Goal: Task Accomplishment & Management: Manage account settings

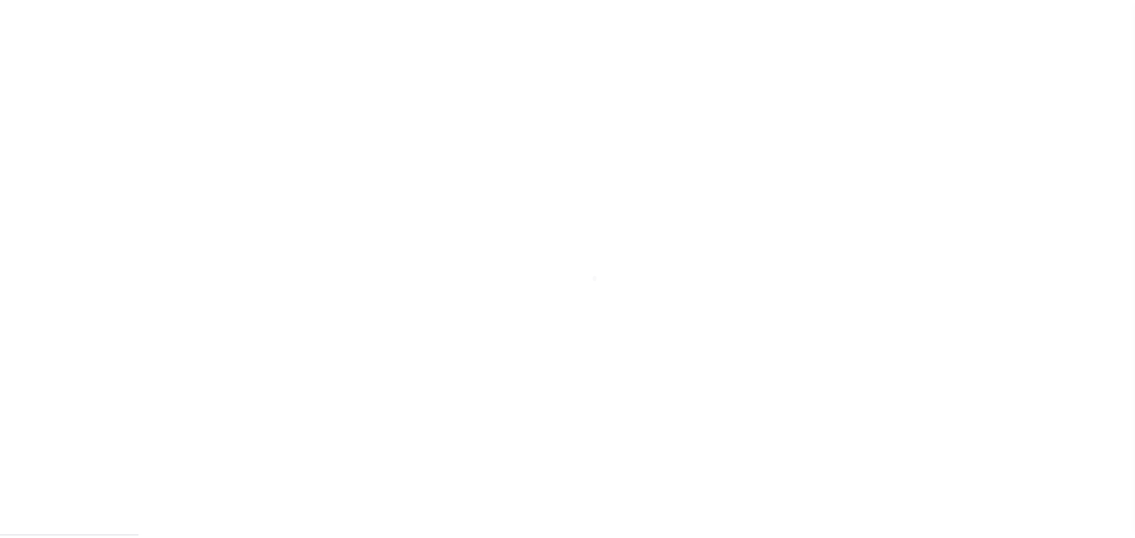
scroll to position [7, 0]
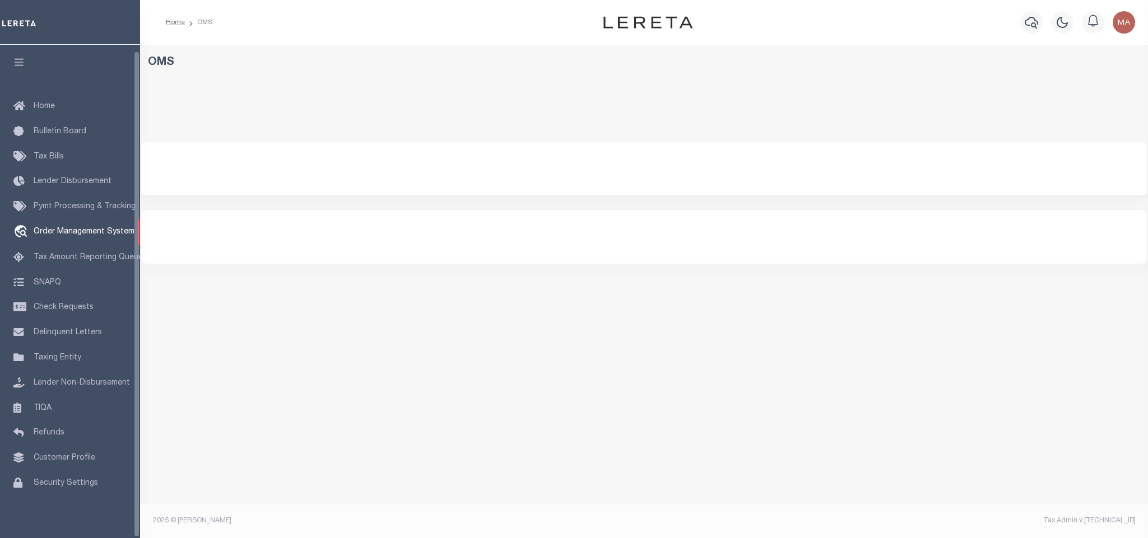
select select "200"
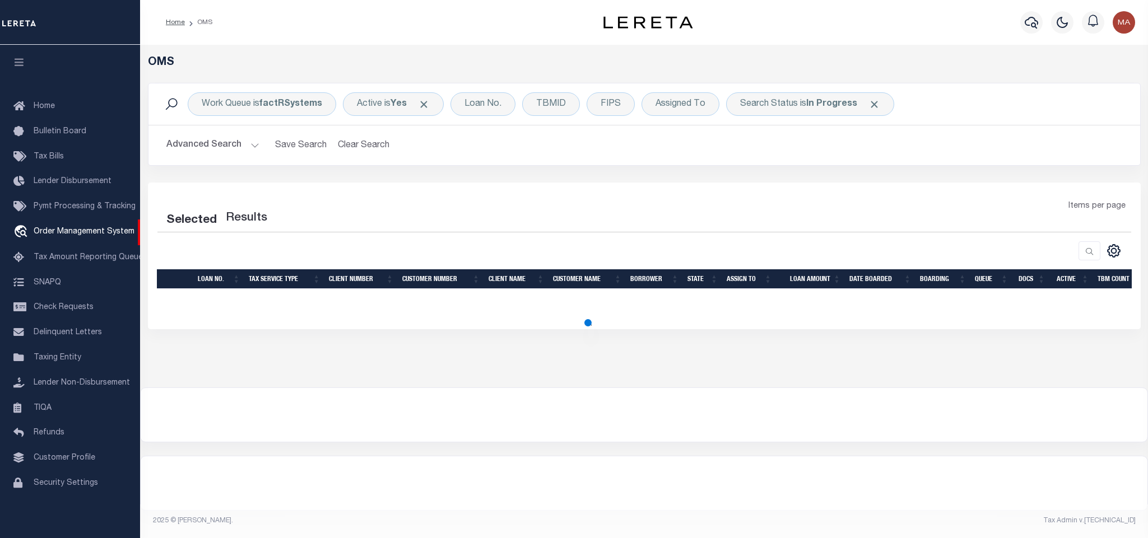
select select "200"
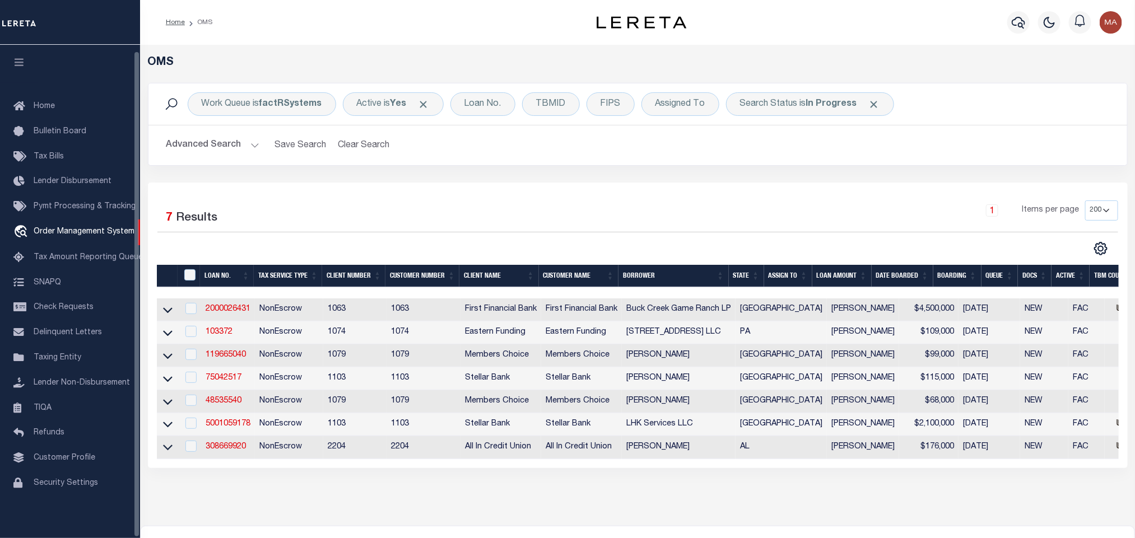
click at [24, 60] on icon "button" at bounding box center [19, 62] width 13 height 10
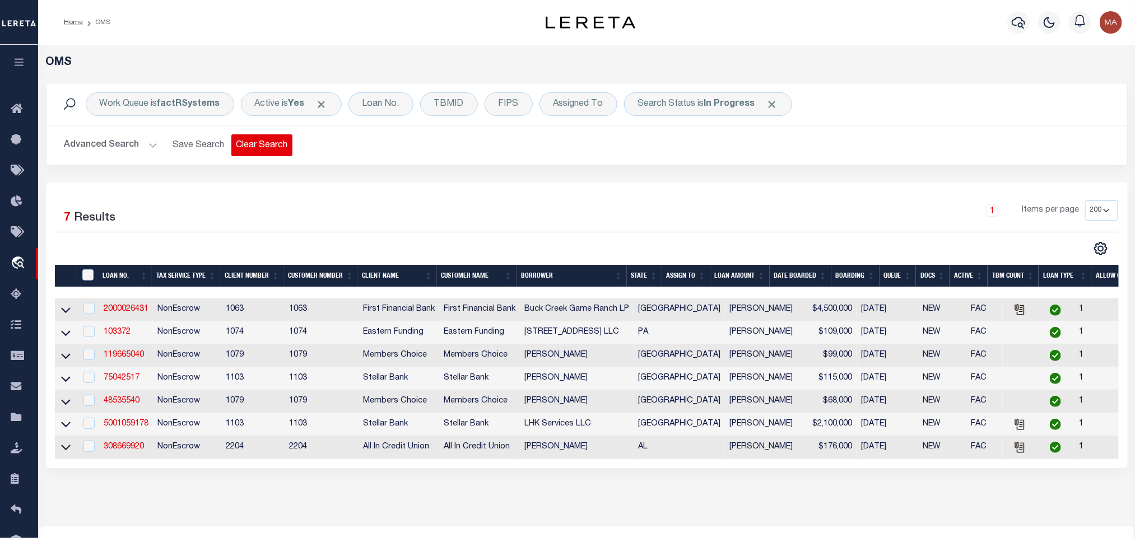
click at [263, 148] on button "Clear Search" at bounding box center [261, 145] width 61 height 22
click at [262, 146] on button "Clear Search" at bounding box center [261, 145] width 61 height 22
click at [646, 277] on th "State" at bounding box center [644, 276] width 35 height 23
click at [133, 308] on link "308669920" at bounding box center [124, 309] width 40 height 8
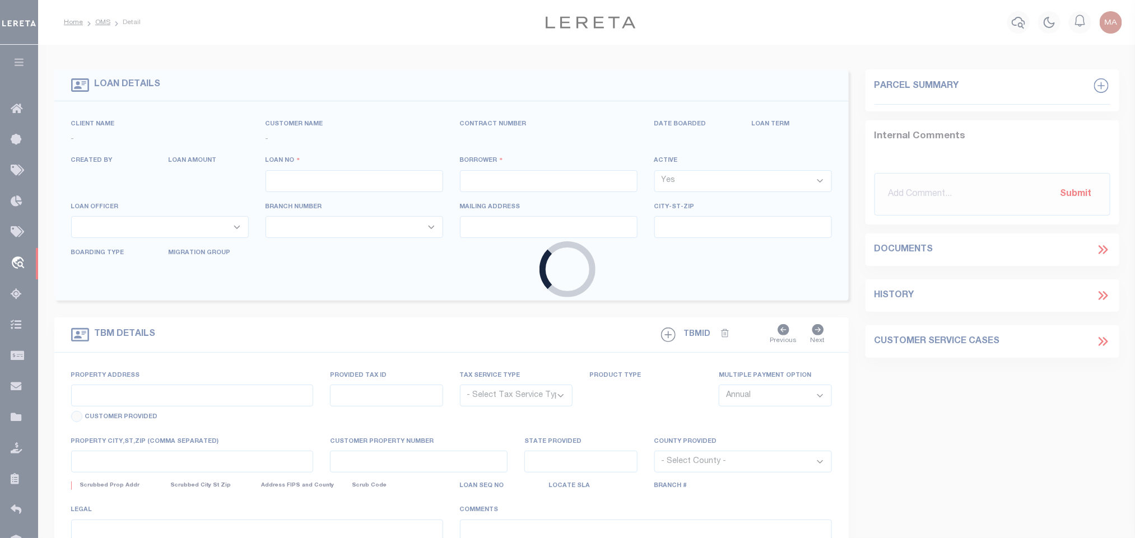
type input "308669920"
type input "Cara Arnold"
select select
type input "08/05/2025"
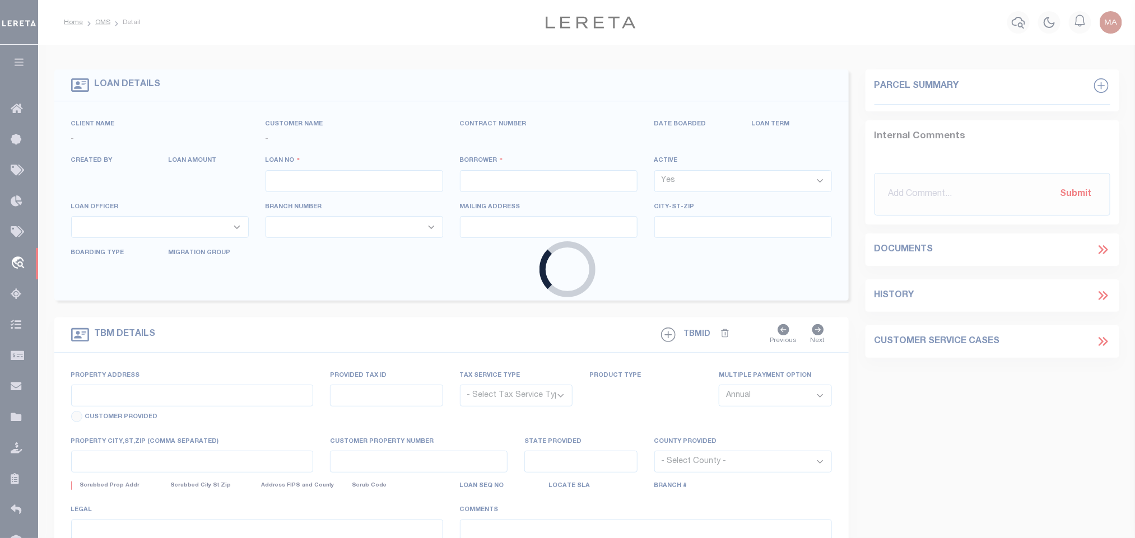
select select "10"
select select "NonEscrow"
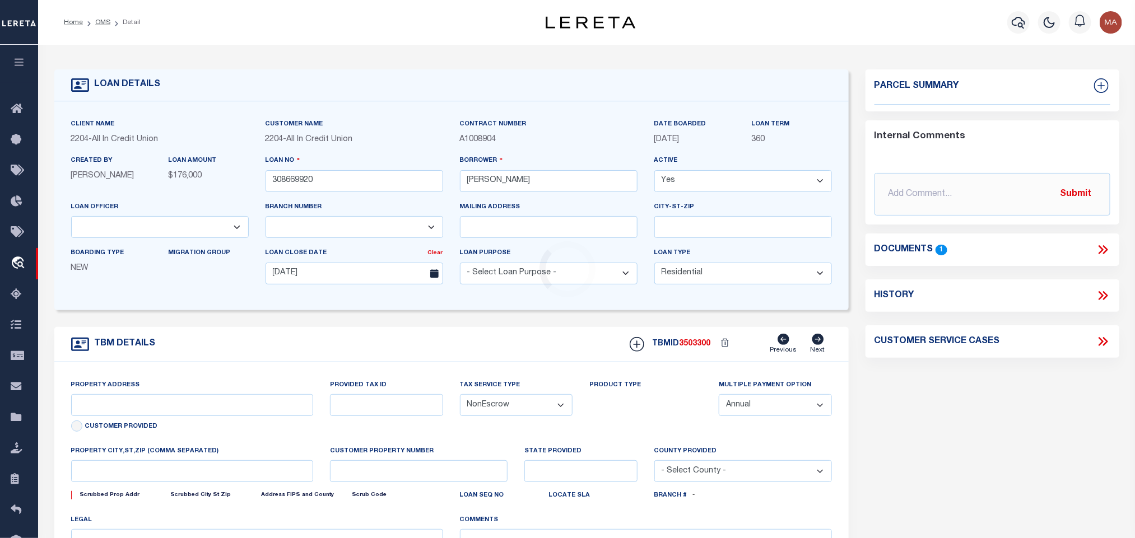
select select "44319"
type input "0 Sealy Wells Rd"
select select
type input "Dothan AL 36303"
type input "AL"
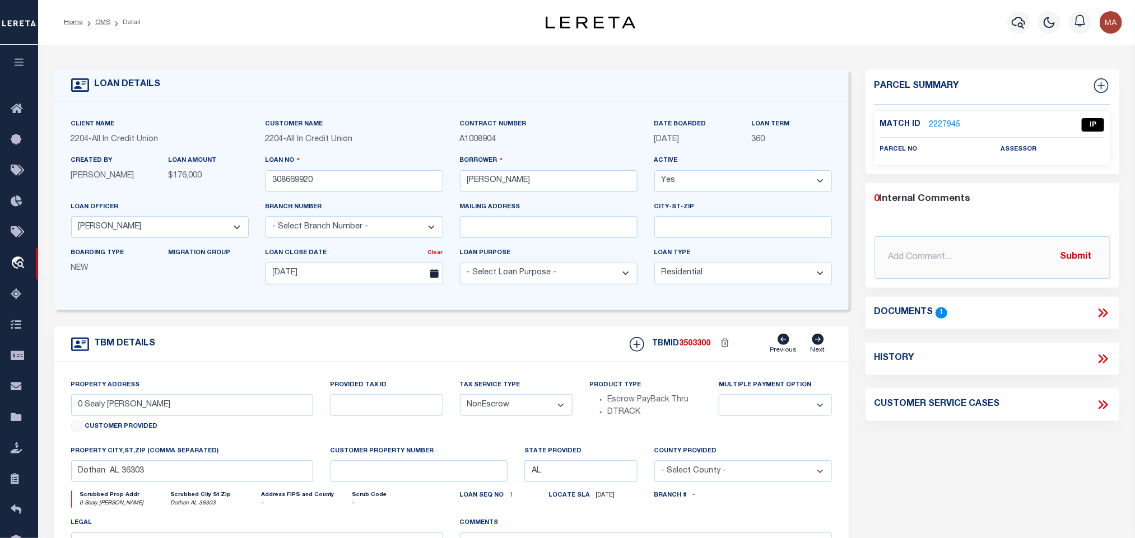
click at [1102, 315] on icon at bounding box center [1102, 313] width 15 height 15
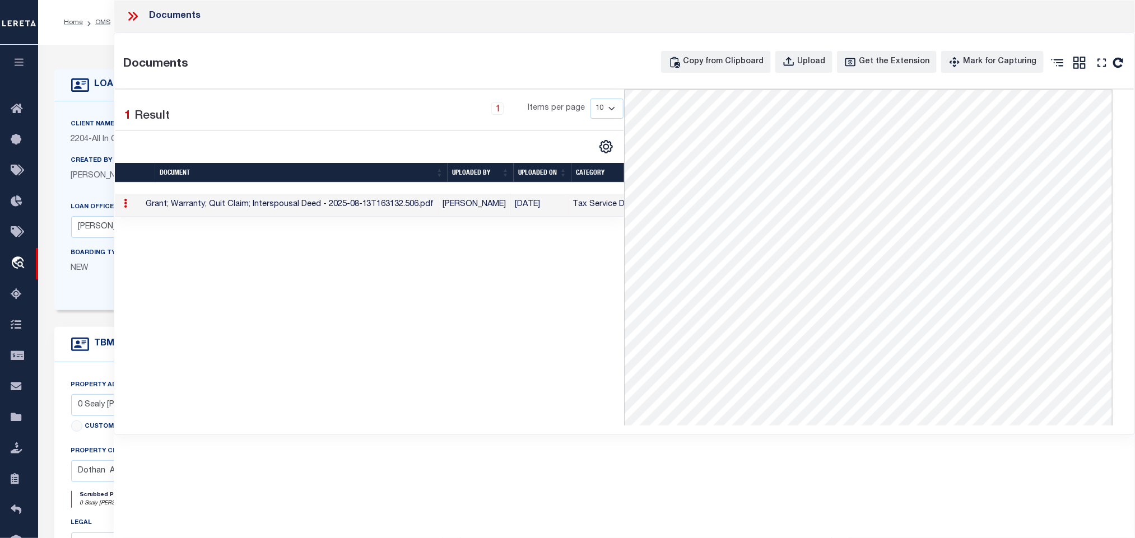
click at [128, 12] on icon at bounding box center [130, 16] width 5 height 9
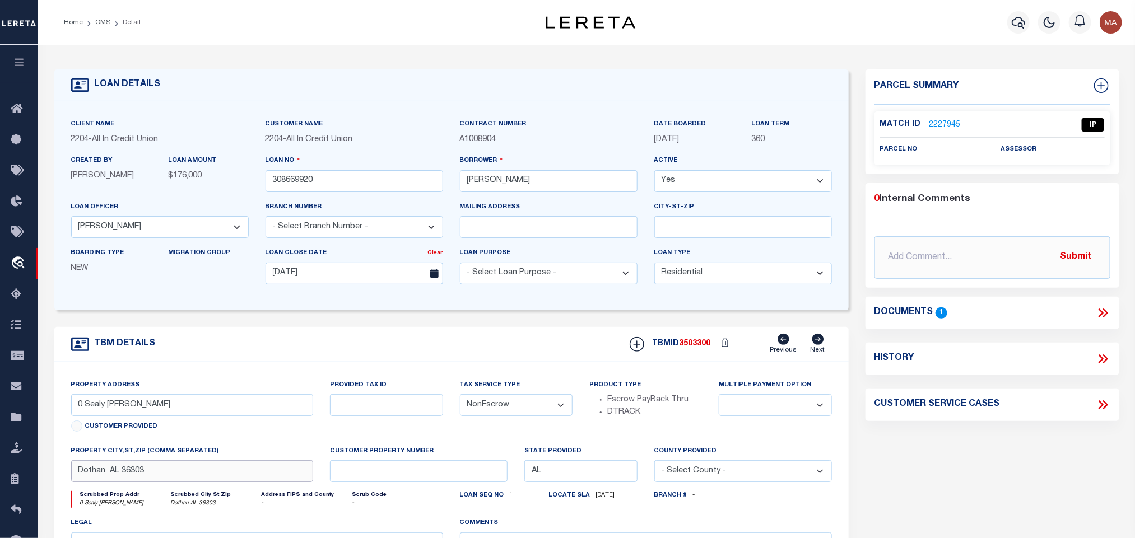
click at [195, 482] on input "Dothan AL 36303" at bounding box center [192, 471] width 243 height 22
click at [526, 199] on div "Borrower Cara Arnold" at bounding box center [548, 178] width 194 height 46
click at [532, 183] on input "Cara Arnold" at bounding box center [549, 181] width 178 height 22
click at [212, 414] on input "0 Sealy Wells Rd" at bounding box center [192, 405] width 243 height 22
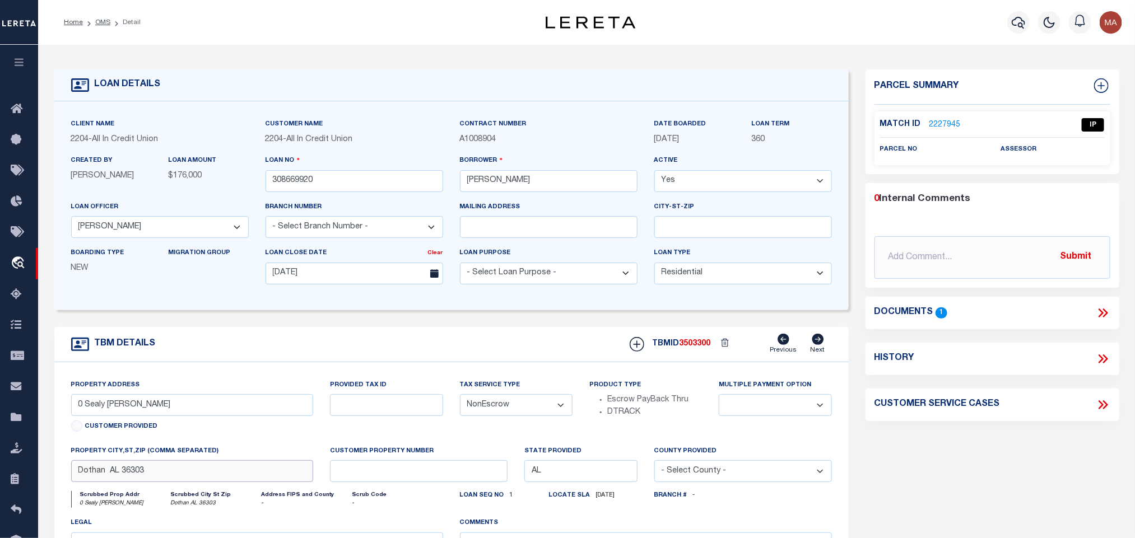
click at [202, 472] on input "Dothan AL 36303" at bounding box center [192, 471] width 243 height 22
click at [326, 181] on input "308669920" at bounding box center [354, 181] width 178 height 22
click at [951, 130] on div "Match ID 2227945 IP" at bounding box center [992, 128] width 225 height 20
click at [949, 122] on link "2227945" at bounding box center [944, 125] width 31 height 12
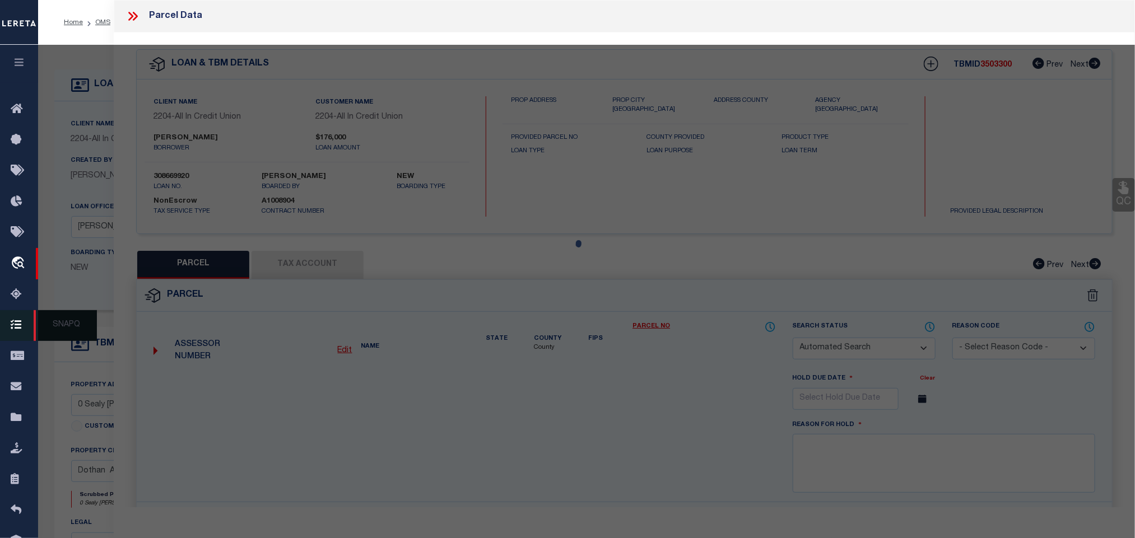
checkbox input "false"
select select "IP"
checkbox input "false"
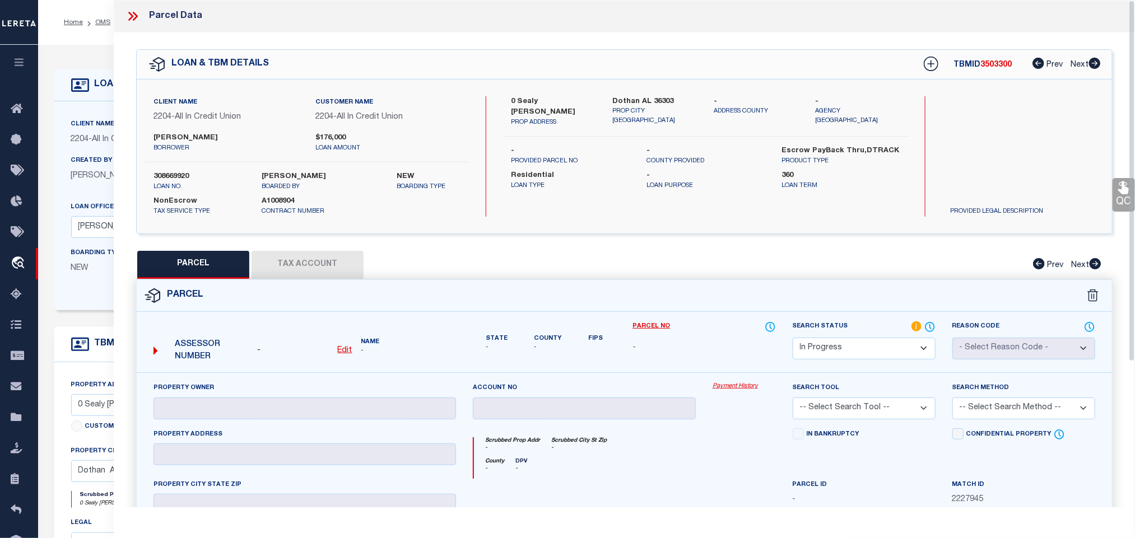
click at [348, 349] on u "Edit" at bounding box center [345, 351] width 15 height 8
select select "IP"
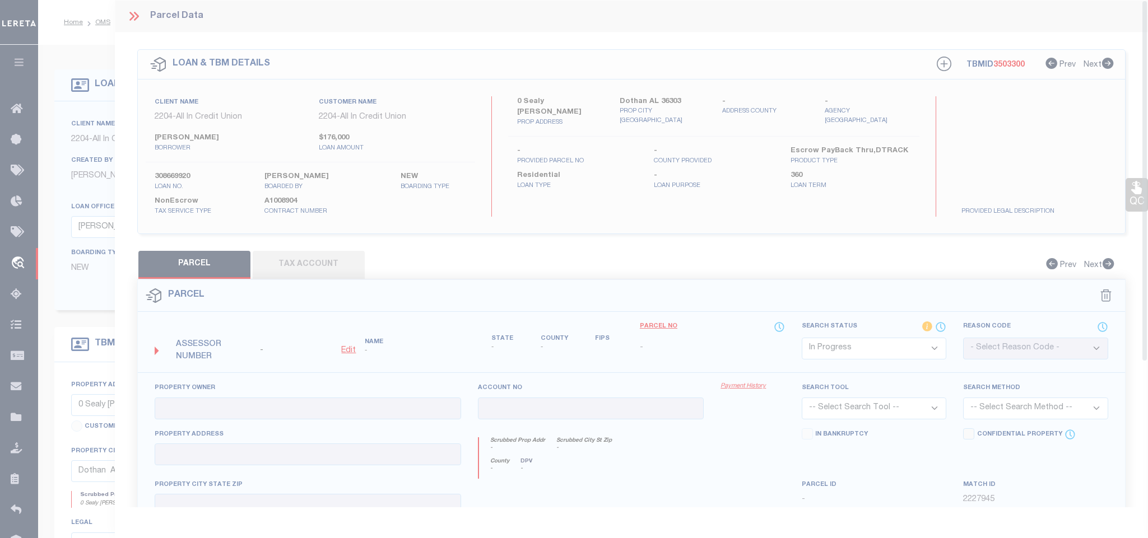
type textarea "-"
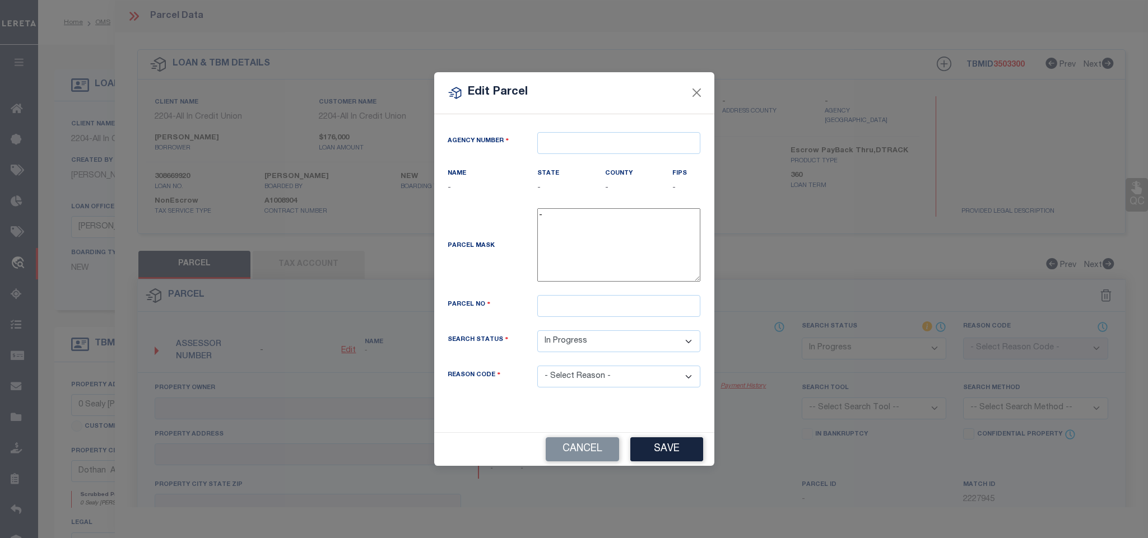
click at [531, 133] on div at bounding box center [619, 143] width 180 height 22
paste input "010350000"
click at [548, 138] on input "text" at bounding box center [618, 143] width 163 height 22
type input "010350000"
click at [589, 158] on div "010350000 : HOUSTON COUNTY" at bounding box center [619, 168] width 162 height 32
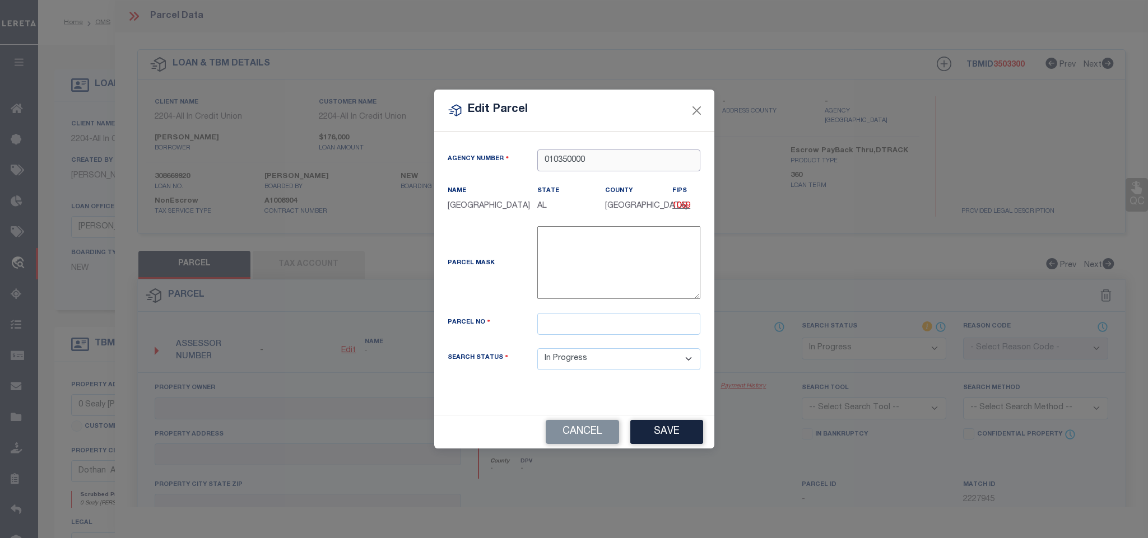
type input "010350000"
click at [678, 329] on input "text" at bounding box center [618, 324] width 163 height 22
paste input "2606140000002000"
type input "2606140000002000"
click at [678, 444] on button "Save" at bounding box center [666, 432] width 73 height 24
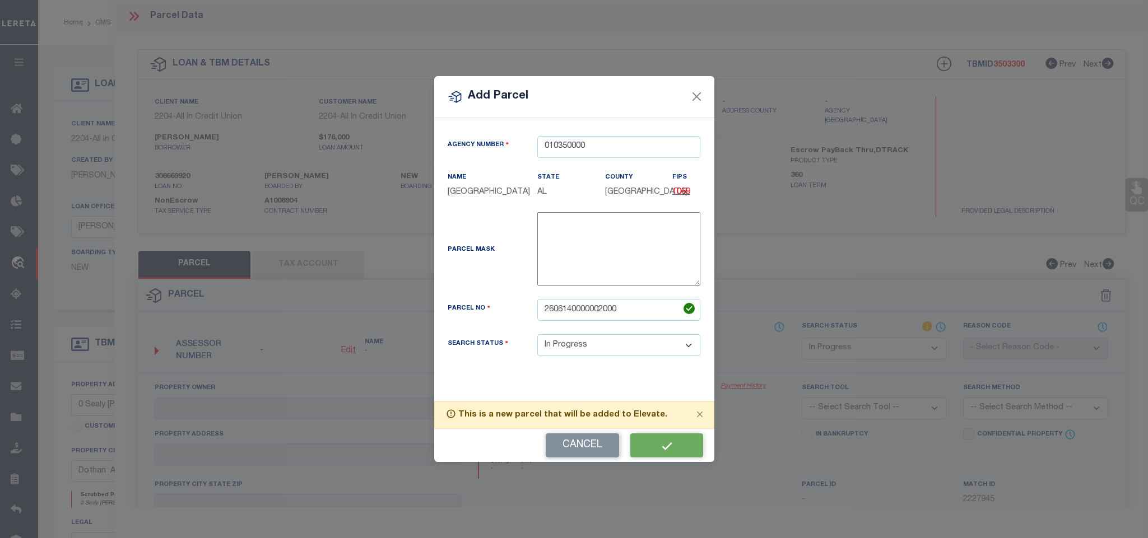
select select "IP"
checkbox input "false"
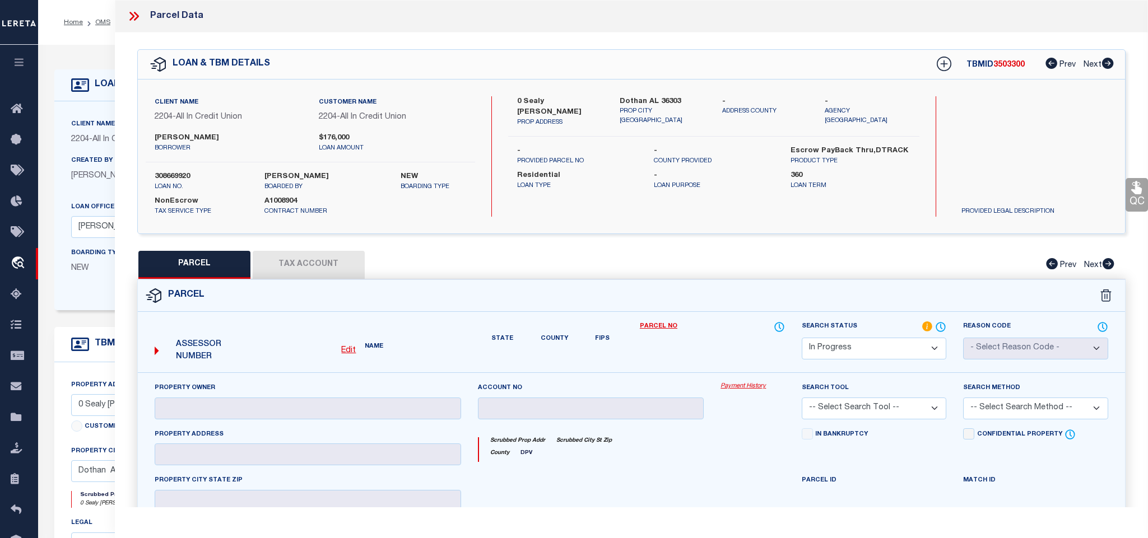
checkbox input "false"
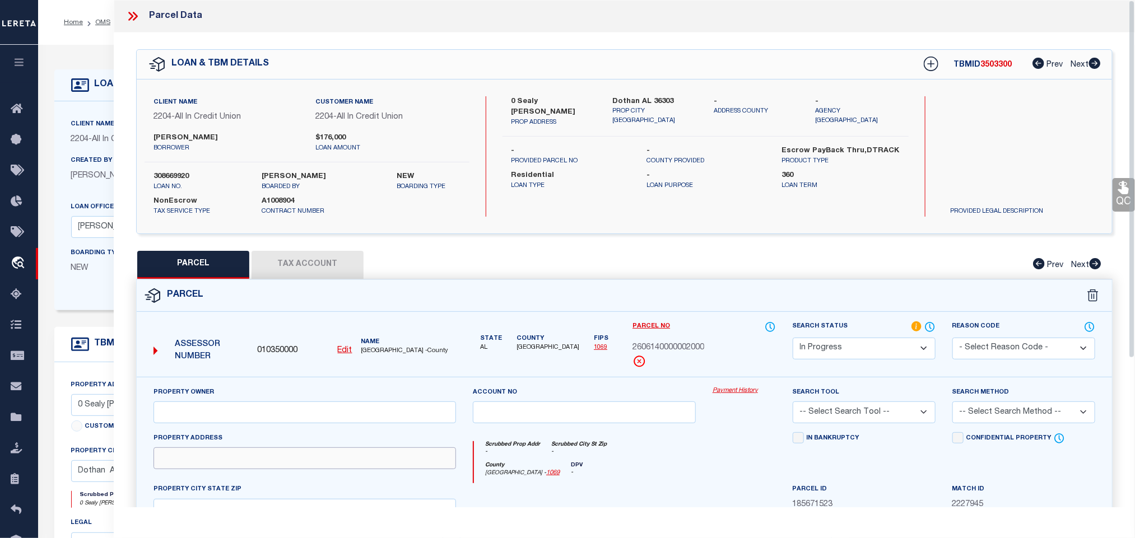
drag, startPoint x: 254, startPoint y: 473, endPoint x: 271, endPoint y: 455, distance: 24.2
click at [254, 469] on input "text" at bounding box center [304, 458] width 302 height 22
paste input "0 SEALY WELLS RD"
type input "0 SEALY WELLS RD"
click at [637, 93] on div "Client Name 2204 - All In Credit Union Customer Name 2204 - All In Credit Union…" at bounding box center [624, 157] width 975 height 154
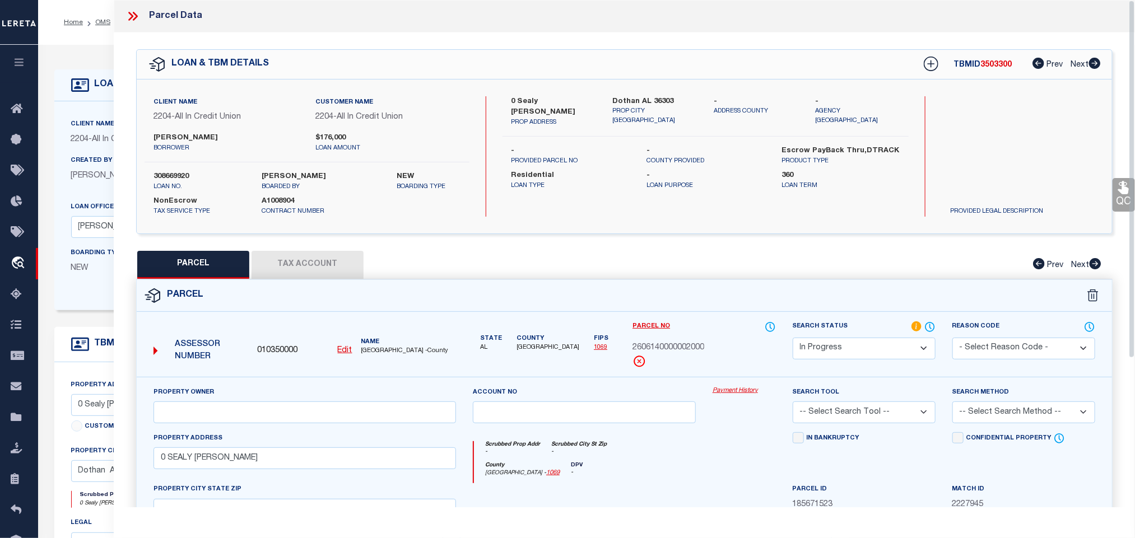
click at [637, 93] on div "Client Name 2204 - All In Credit Union Customer Name 2204 - All In Credit Union…" at bounding box center [624, 157] width 975 height 154
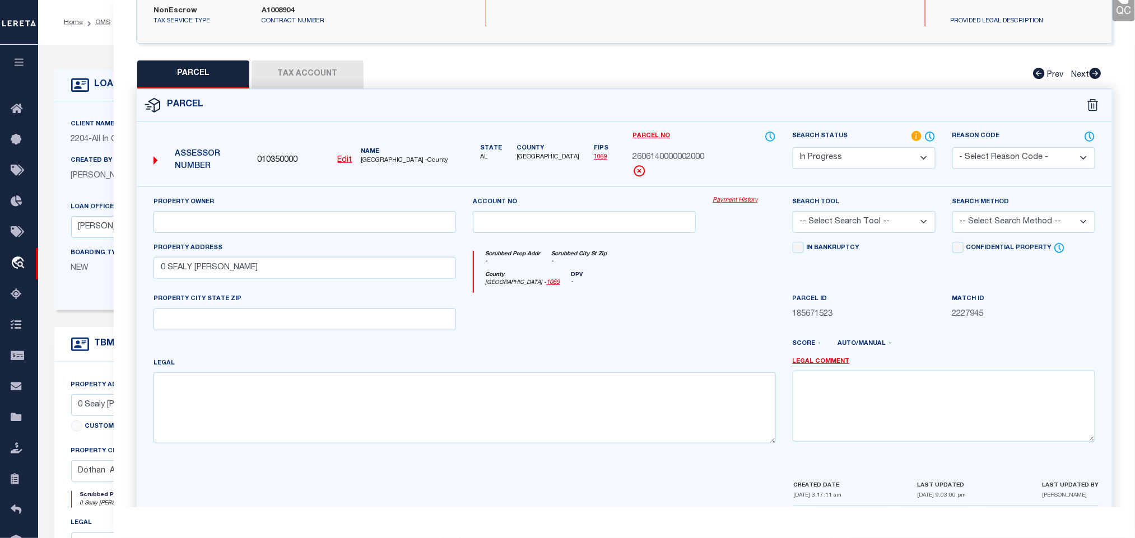
scroll to position [244, 0]
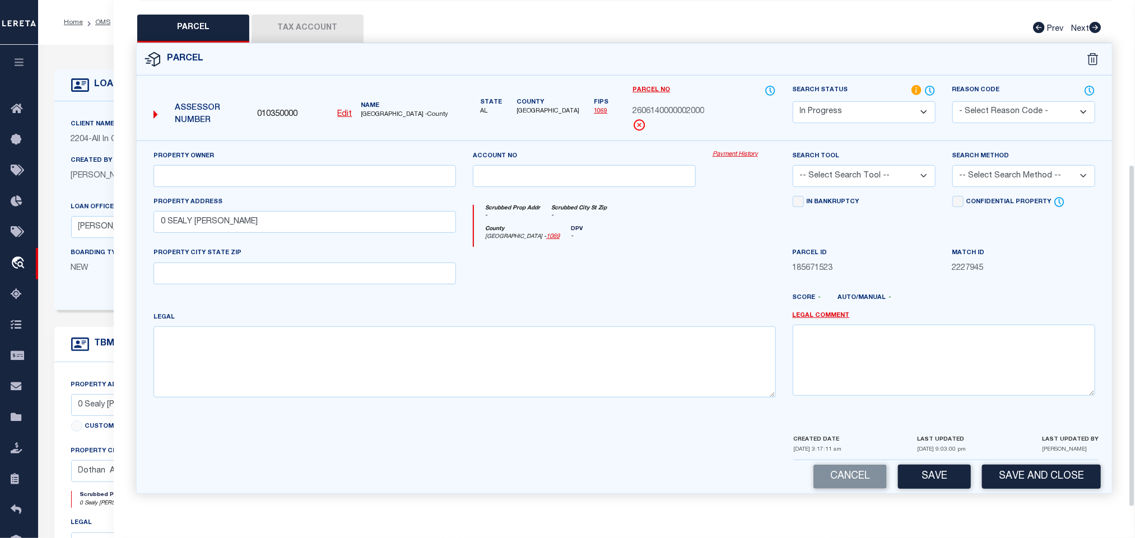
click at [330, 288] on div "Property Owner Account no Payment History Search Tool -- Select Search Tool -- …" at bounding box center [624, 278] width 958 height 257
drag, startPoint x: 333, startPoint y: 274, endPoint x: 326, endPoint y: 281, distance: 9.1
click at [333, 274] on input "text" at bounding box center [304, 274] width 302 height 22
paste input "Dothan AL 36303"
type input "Dothan AL 36303"
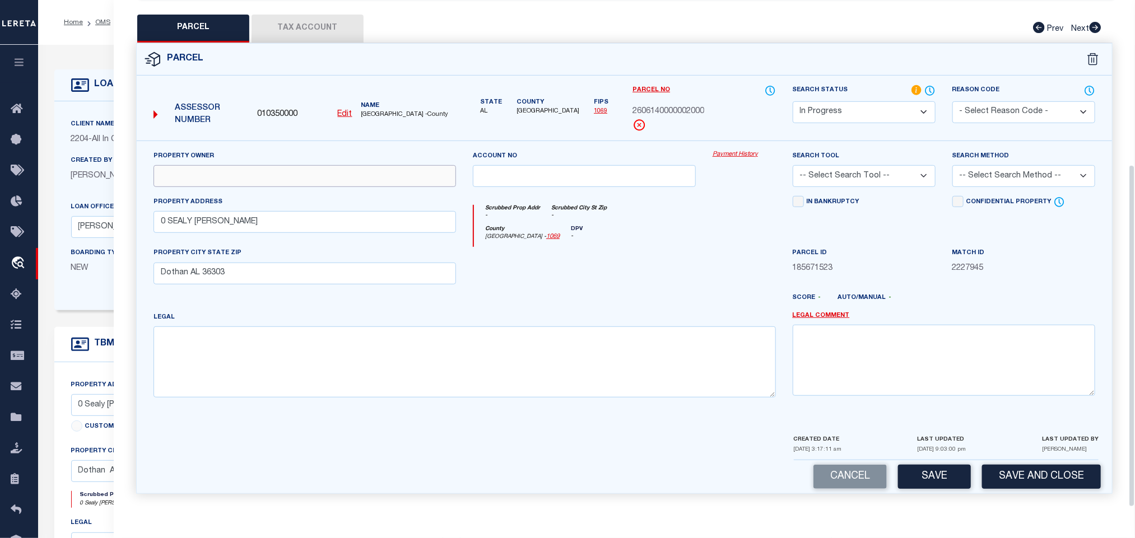
click at [295, 165] on input "text" at bounding box center [304, 176] width 302 height 22
paste input "FIA TIMBER GROWTH MASTER LLC"
type input "FIA TIMBER GROWTH MASTER LLC"
click at [330, 370] on textarea at bounding box center [464, 362] width 622 height 71
paste textarea "SW1 4 OF SW1 4 & E1 2 OF SW1 4 & N1 2 OF SE1 4 & S1 2 OF NE1 4 & SE1 4 OF NW1 4…"
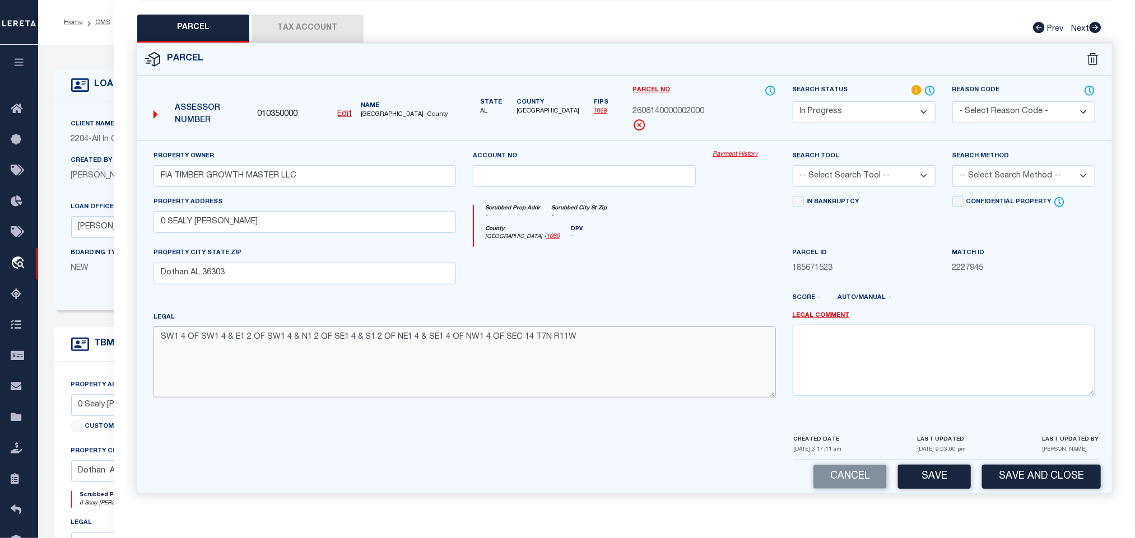
type textarea "SW1 4 OF SW1 4 & E1 2 OF SW1 4 & N1 2 OF SE1 4 & S1 2 OF NE1 4 & SE1 4 OF NW1 4…"
click at [906, 180] on select "-- Select Search Tool -- 3rd Party Website Agency File Agency Website ATLS CNV-…" at bounding box center [863, 176] width 143 height 22
select select "AGW"
click at [792, 165] on select "-- Select Search Tool -- 3rd Party Website Agency File Agency Website ATLS CNV-…" at bounding box center [863, 176] width 143 height 22
click at [992, 178] on select "-- Select Search Method -- Property Address Legal Liability Info Provided" at bounding box center [1023, 176] width 143 height 22
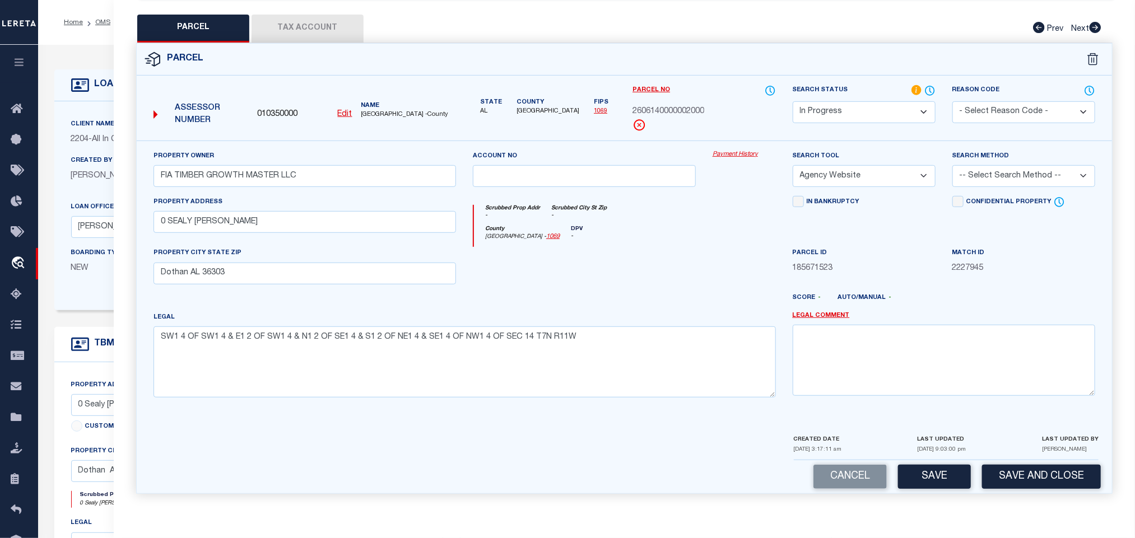
select select "LEG"
click at [952, 165] on select "-- Select Search Method -- Property Address Legal Liability Info Provided" at bounding box center [1023, 176] width 143 height 22
click at [957, 469] on button "Save" at bounding box center [934, 477] width 73 height 24
click at [338, 24] on button "Tax Account" at bounding box center [307, 29] width 112 height 28
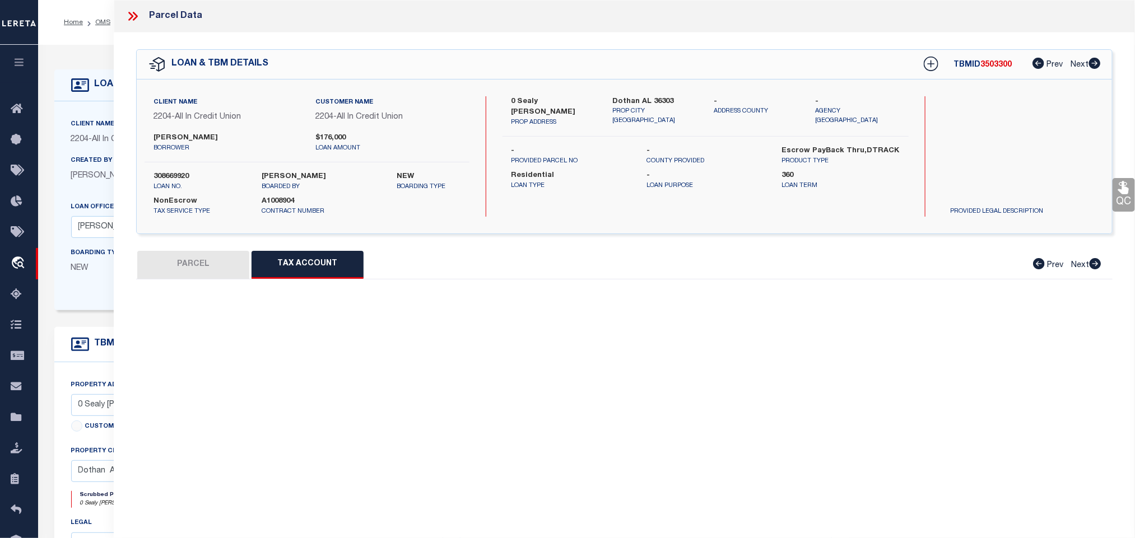
scroll to position [0, 0]
select select "100"
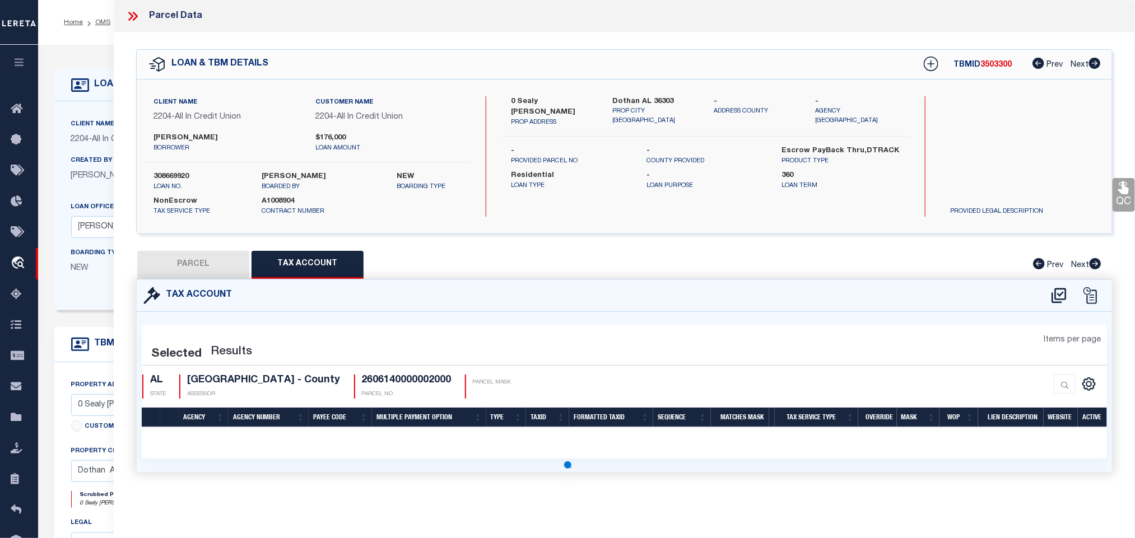
select select "100"
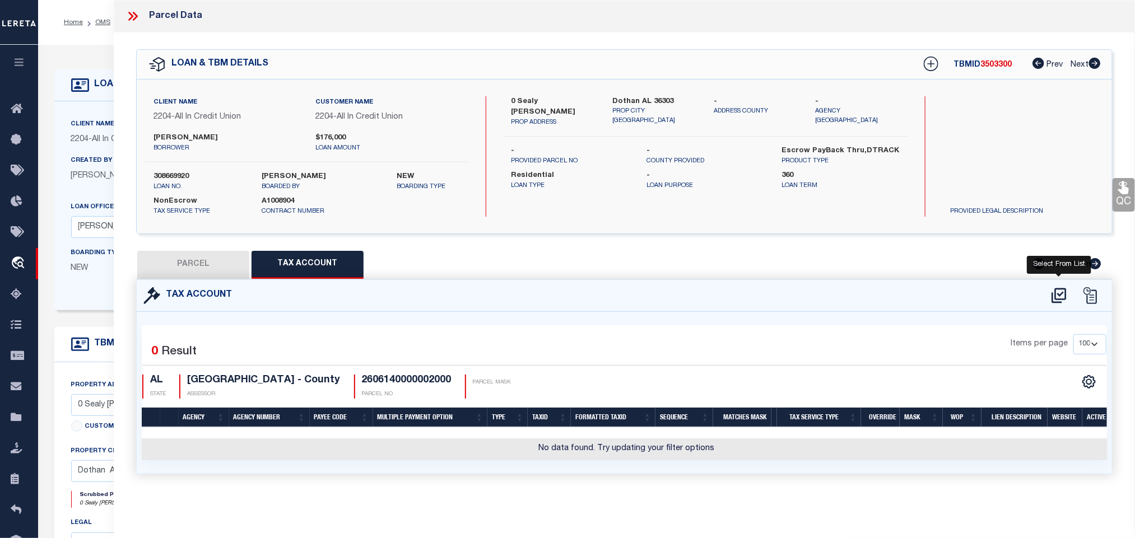
click at [1057, 297] on icon at bounding box center [1059, 296] width 18 height 18
select select "100"
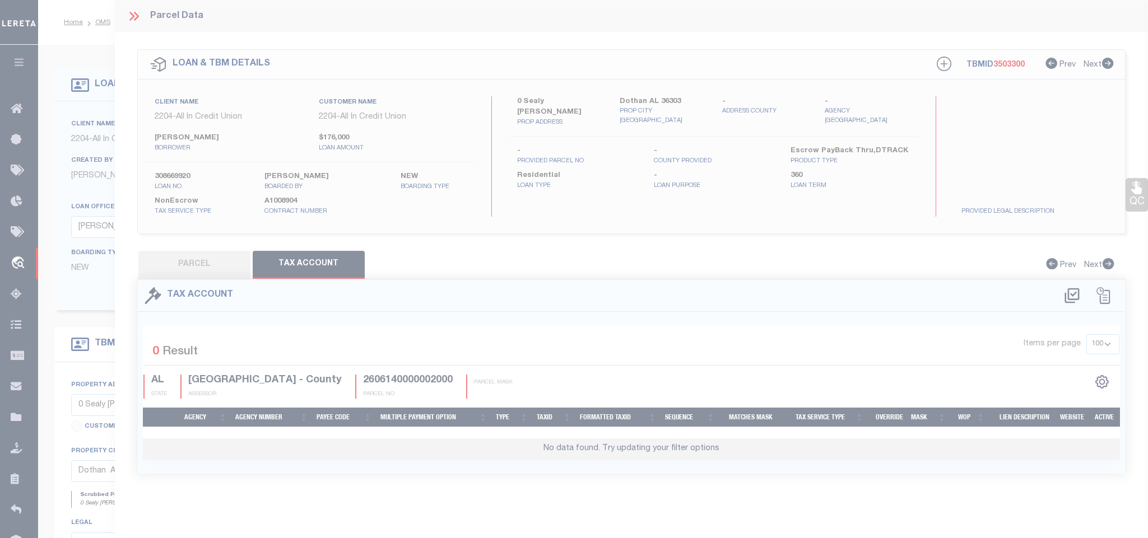
select select "100"
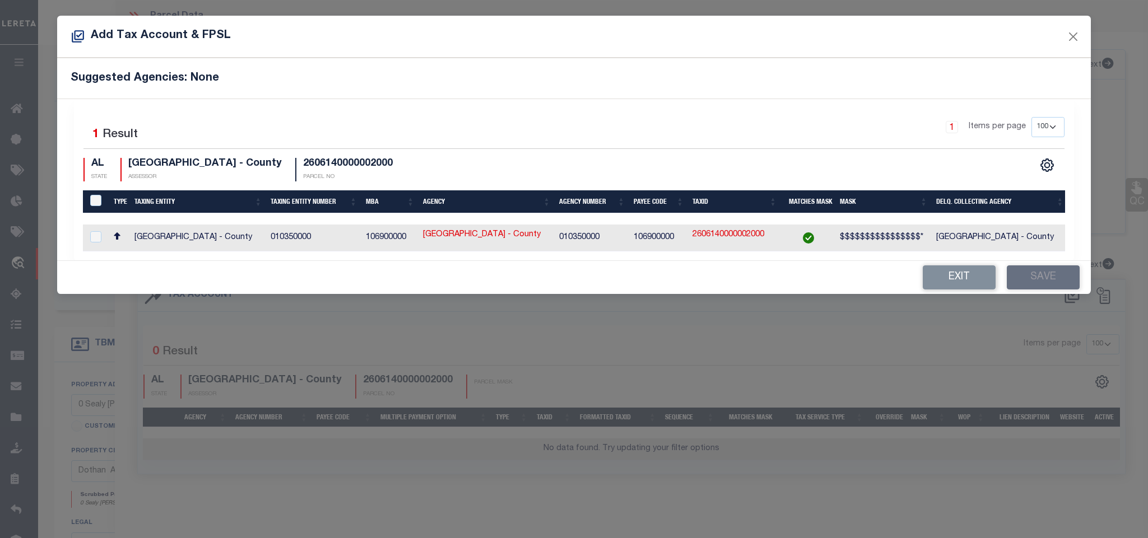
click at [1023, 248] on td "HOUSTON COUNTY - County" at bounding box center [999, 238] width 136 height 27
checkbox input "true"
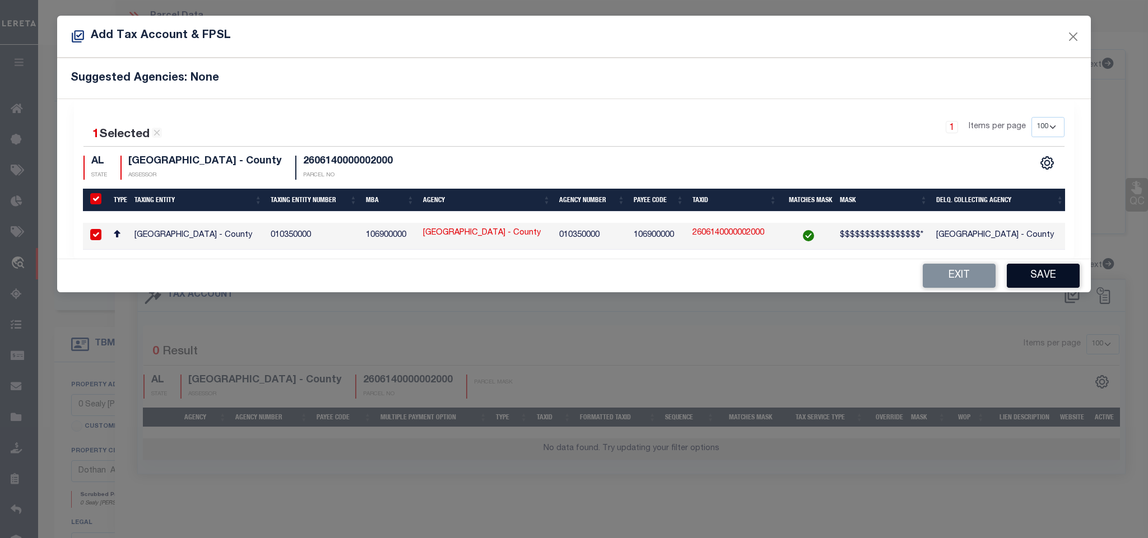
click at [1035, 284] on button "Save" at bounding box center [1042, 276] width 73 height 24
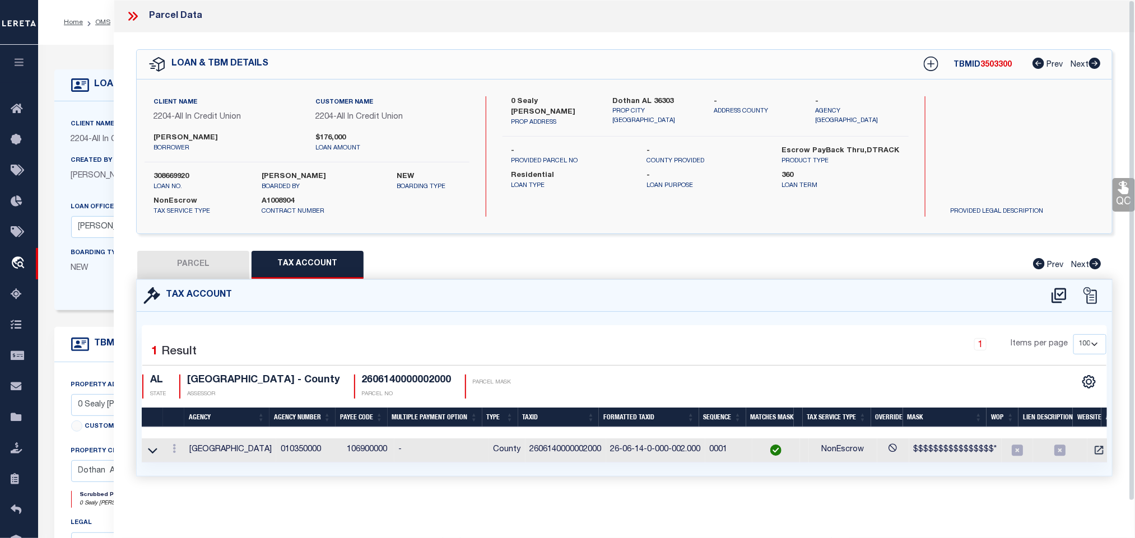
click at [205, 268] on button "PARCEL" at bounding box center [193, 265] width 112 height 28
select select "AS"
select select
checkbox input "false"
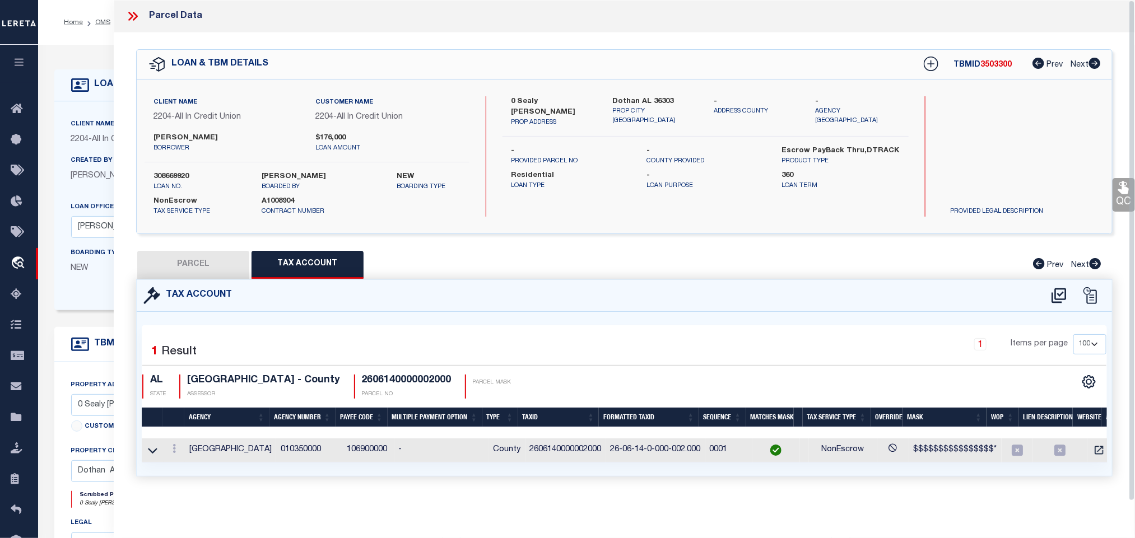
checkbox input "false"
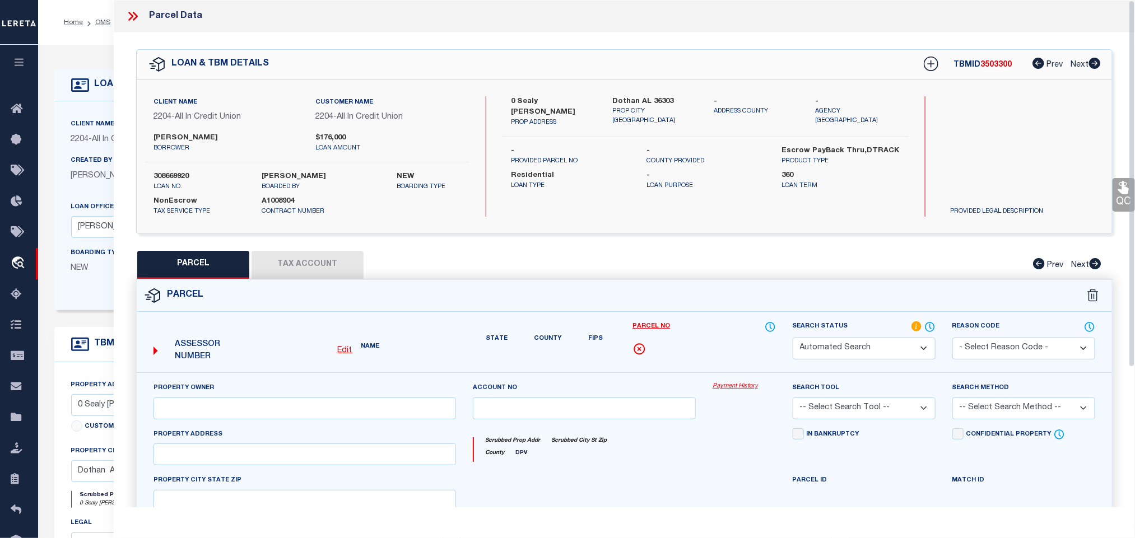
select select "IP"
type input "FIA TIMBER GROWTH MASTER LLC"
select select "AGW"
select select "LEG"
type input "0 SEALY WELLS RD"
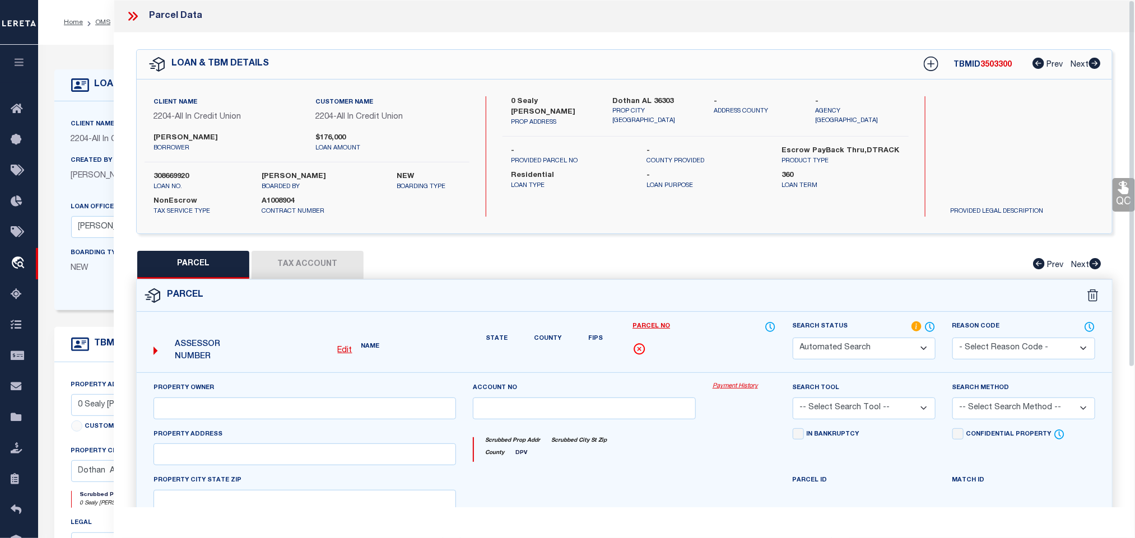
type input "Dothan AL 36303"
type textarea "SW1 4 OF SW1 4 & E1 2 OF SW1 4 & N1 2 OF SE1 4 & S1 2 OF NE1 4 & SE1 4 OF NW1 4…"
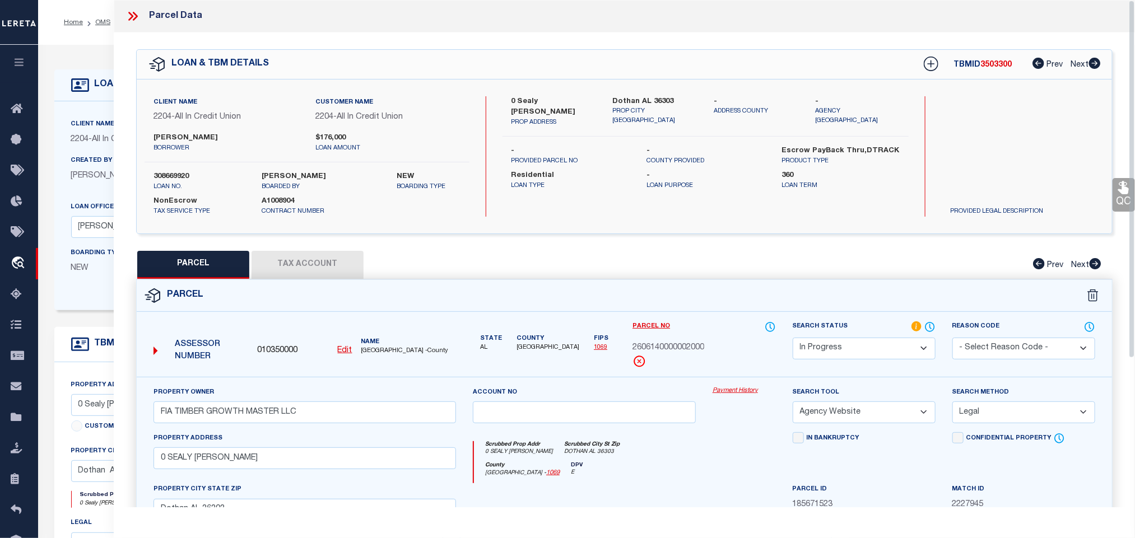
click at [876, 351] on select "Automated Search Bad Parcel Complete Duplicate Parcel High Dollar Reporting In …" at bounding box center [863, 349] width 143 height 22
select select "PC"
click at [792, 339] on select "Automated Search Bad Parcel Complete Duplicate Parcel High Dollar Reporting In …" at bounding box center [863, 349] width 143 height 22
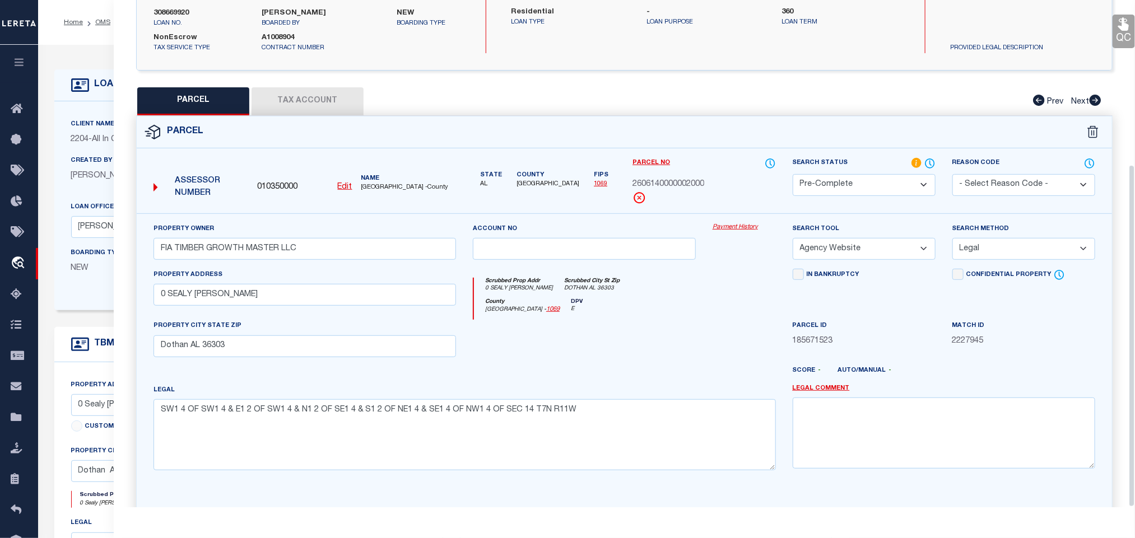
scroll to position [244, 0]
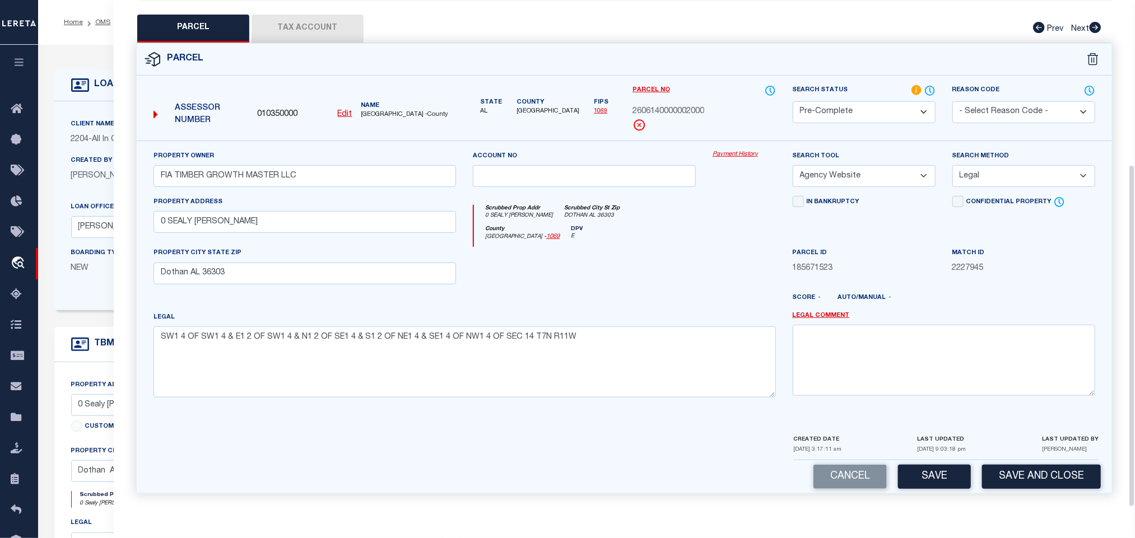
click at [1008, 491] on div "Cancel Save Save and Close" at bounding box center [624, 476] width 975 height 33
click at [1010, 469] on button "Save and Close" at bounding box center [1041, 477] width 119 height 24
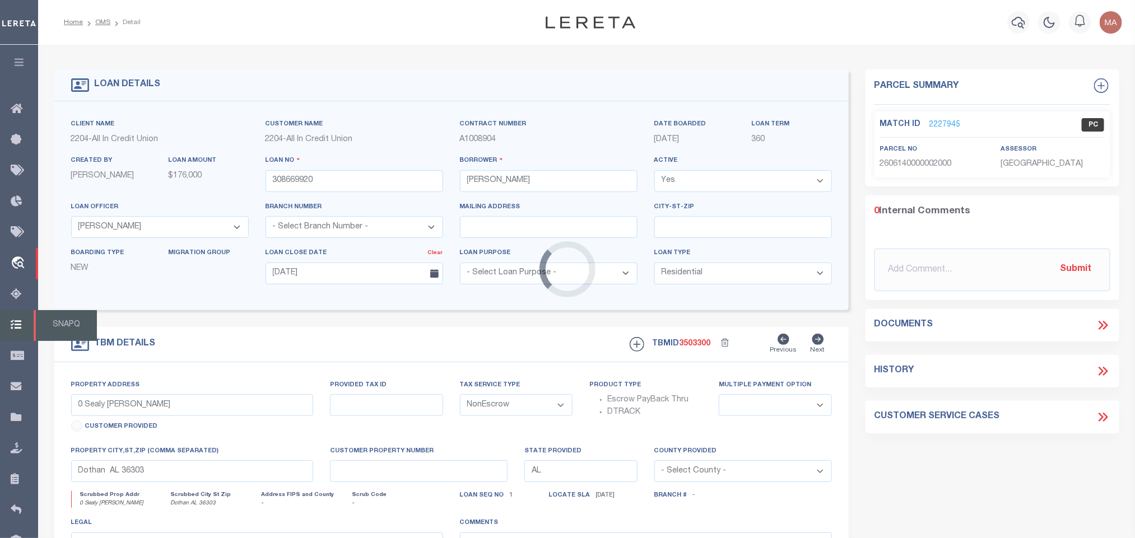
select select
select select "44319"
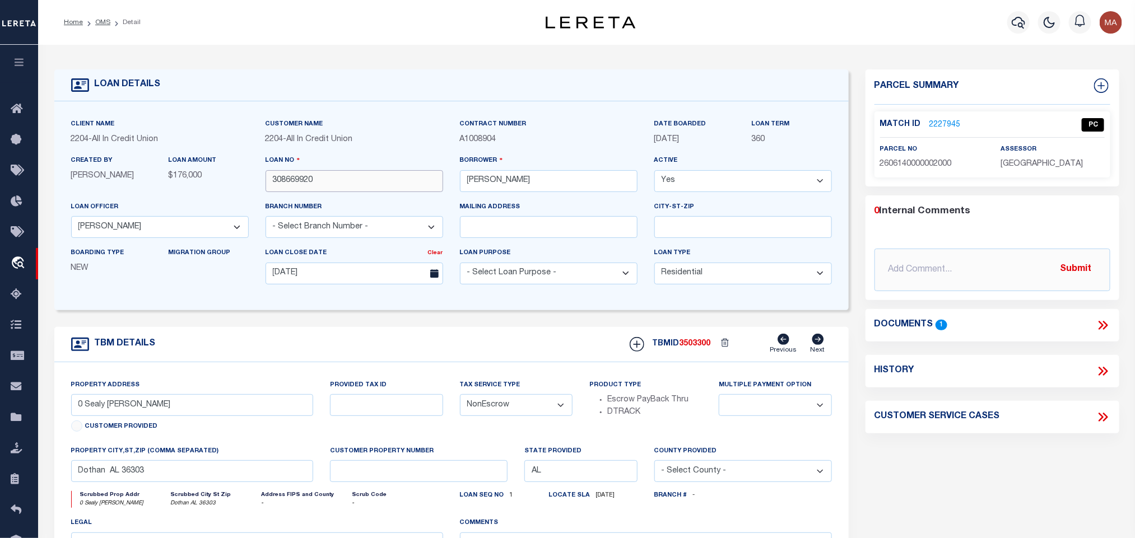
click at [295, 192] on input "308669920" at bounding box center [354, 181] width 178 height 22
click at [714, 342] on div at bounding box center [726, 344] width 30 height 16
click at [702, 348] on span "3503300" at bounding box center [694, 344] width 31 height 8
click at [694, 345] on span "3503300" at bounding box center [694, 344] width 31 height 8
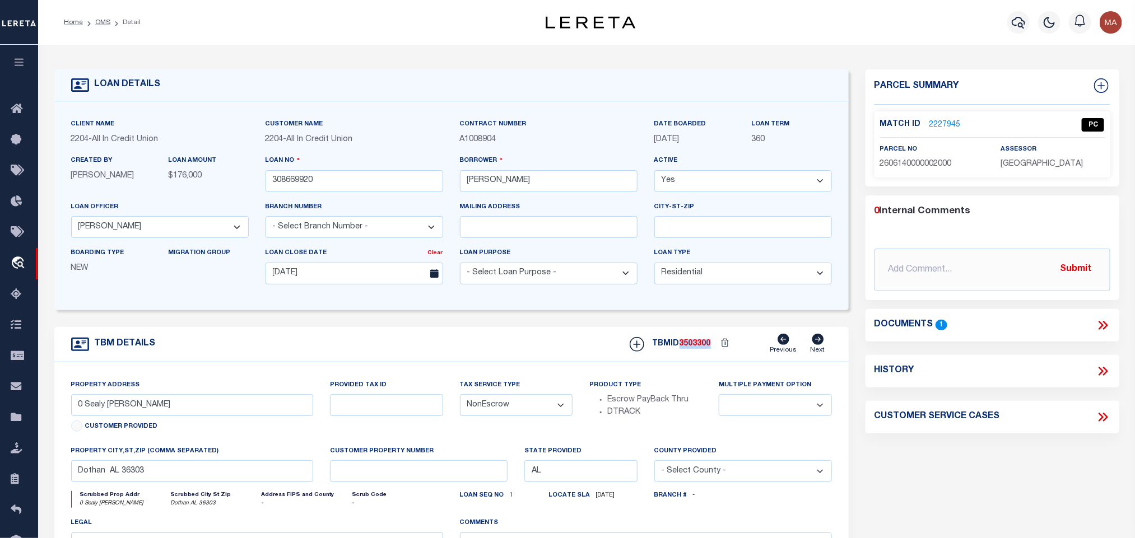
click at [694, 345] on span "3503300" at bounding box center [694, 344] width 31 height 8
copy span "3503300"
click at [1057, 164] on span "HOUSTON COUNTY" at bounding box center [1041, 164] width 82 height 8
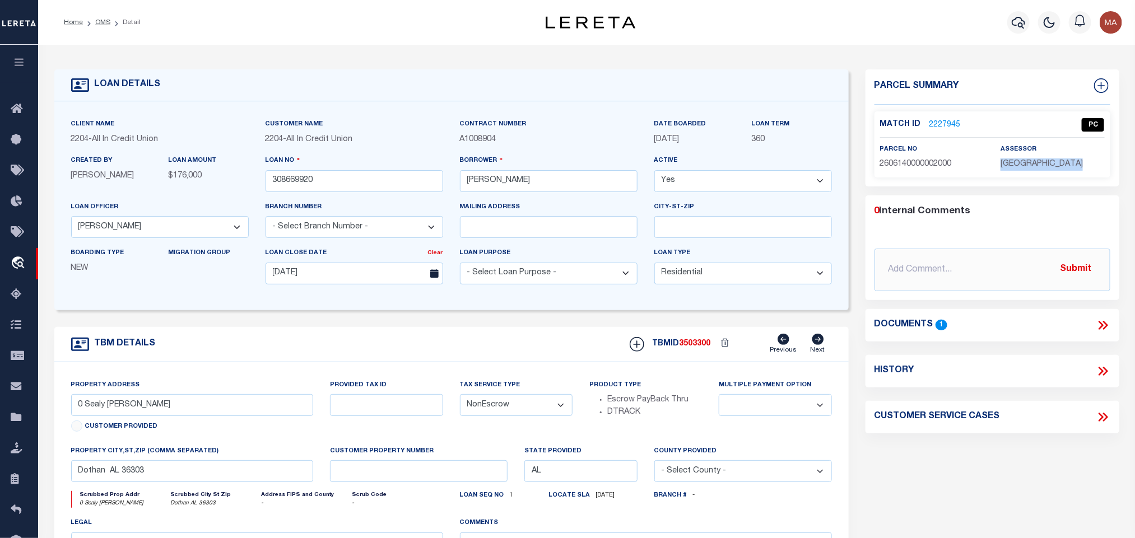
copy div "HOUSTON COUNTY"
click at [892, 153] on label "parcel no" at bounding box center [899, 150] width 38 height 10
click at [894, 164] on span "2606140000002000" at bounding box center [916, 164] width 72 height 8
copy span "2606140000002000"
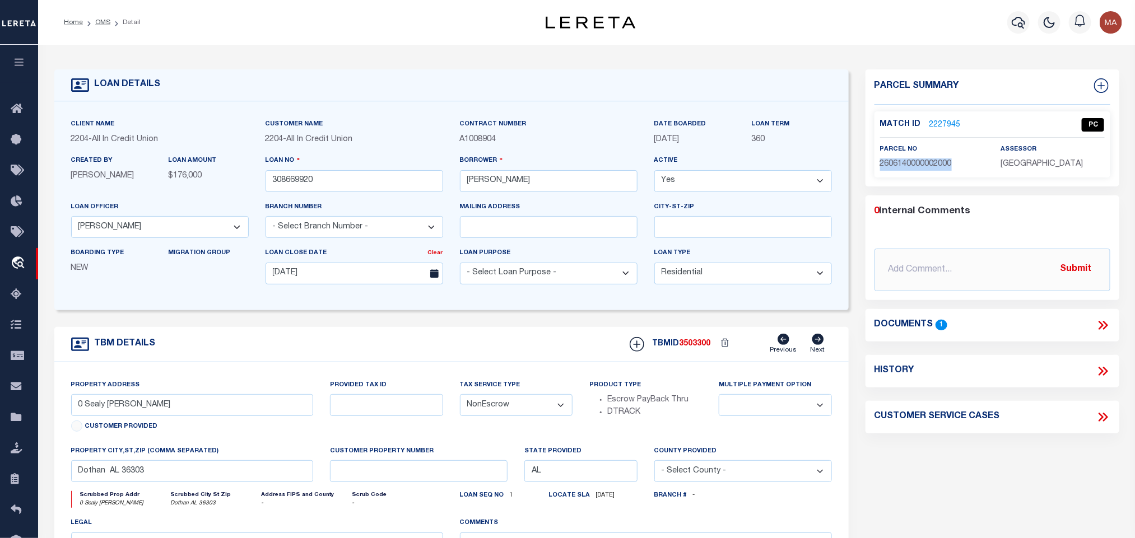
click at [102, 14] on ol "Home OMS Detail" at bounding box center [102, 23] width 95 height 24
click at [108, 25] on link "OMS" at bounding box center [102, 22] width 15 height 7
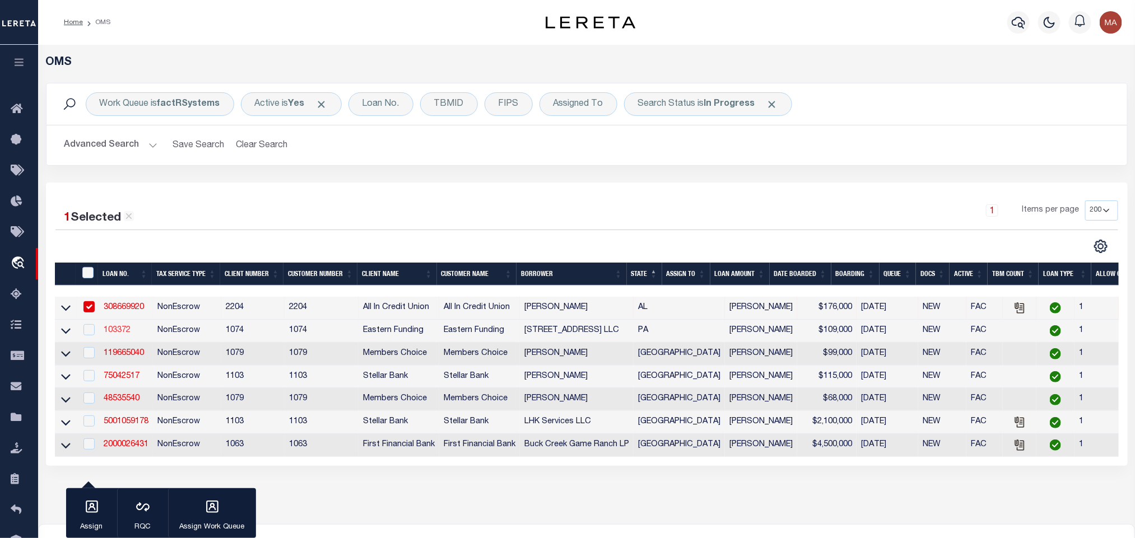
click at [123, 331] on link "103372" at bounding box center [117, 331] width 27 height 8
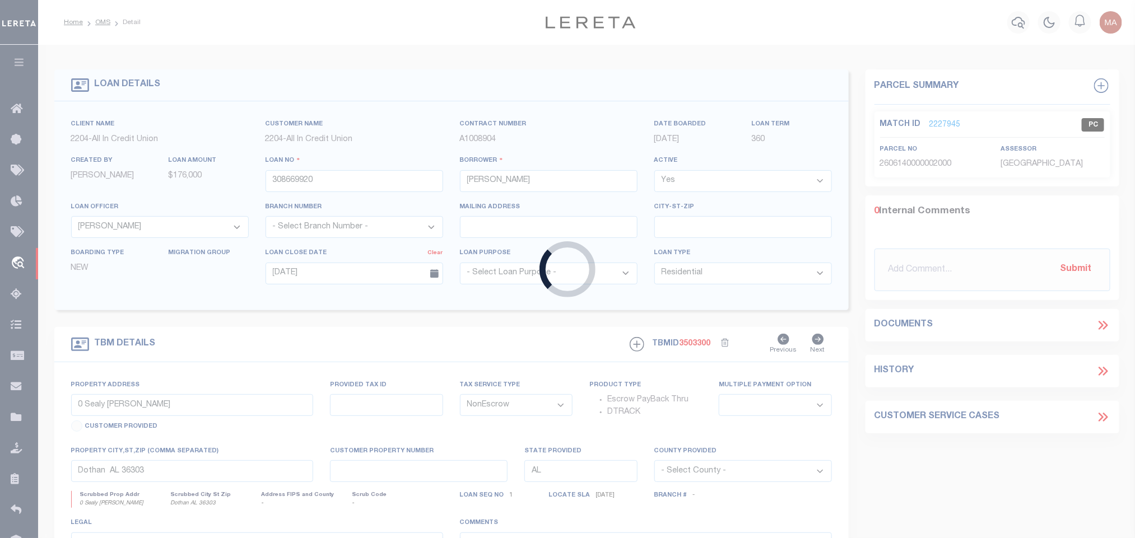
type input "103372"
type input "1201 Highland Ave LLC"
select select
type input "07/14/2025"
select select "20"
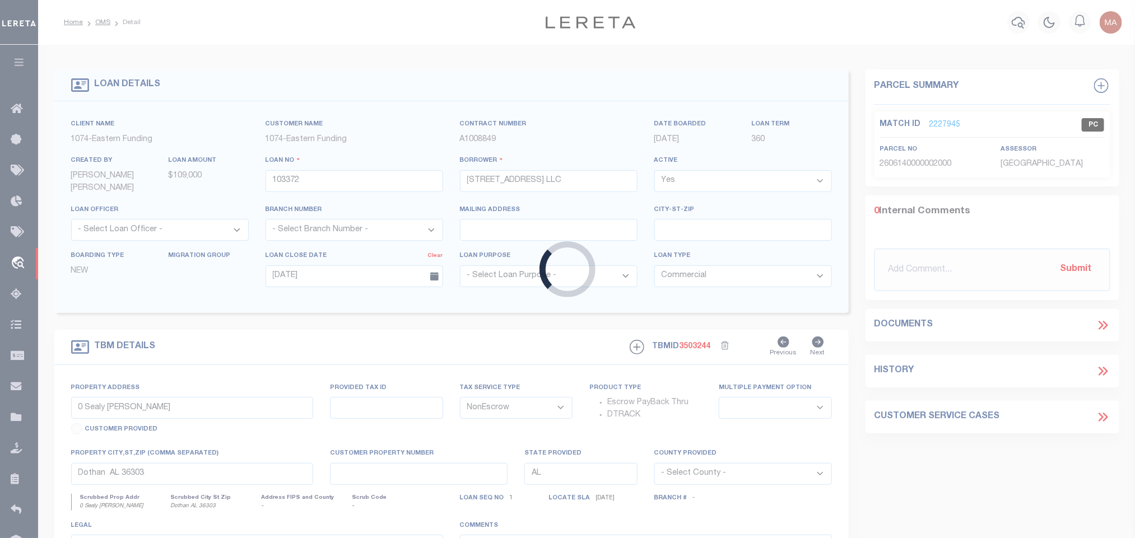
type input "1201 HIGHLAND AVE"
type input "49110154401"
select select
type input "CHESTER PA 19013-1905"
type input "PA"
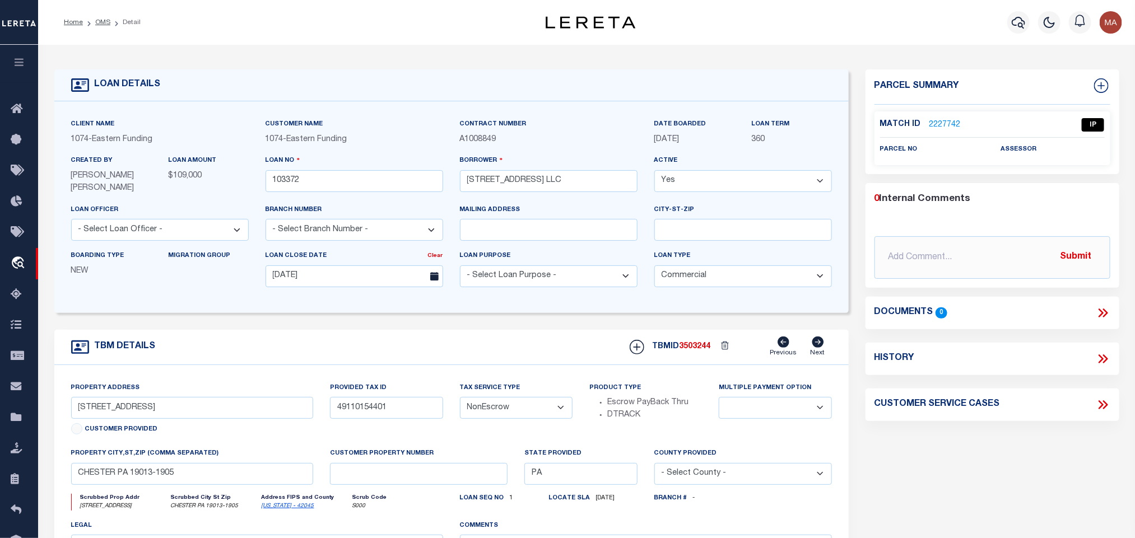
scroll to position [84, 0]
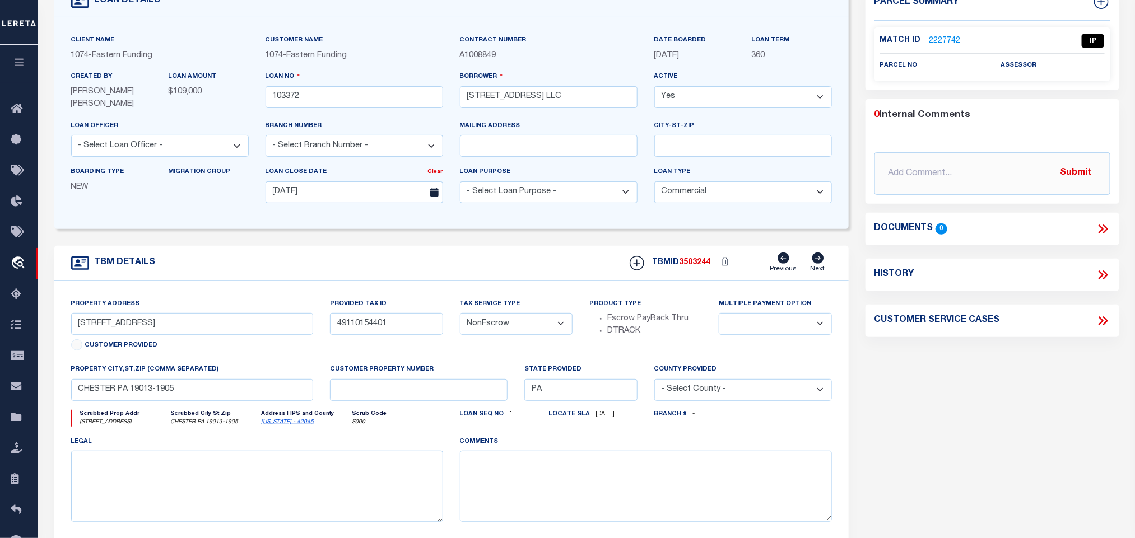
click at [289, 425] on link "Delaware - 42045" at bounding box center [288, 422] width 53 height 6
click at [255, 316] on input "1201 HIGHLAND AVE" at bounding box center [192, 324] width 243 height 22
click at [180, 401] on input "CHESTER PA 19013-1905" at bounding box center [192, 390] width 243 height 22
click at [124, 321] on input "1201 HIGHLAND AVE" at bounding box center [192, 324] width 243 height 22
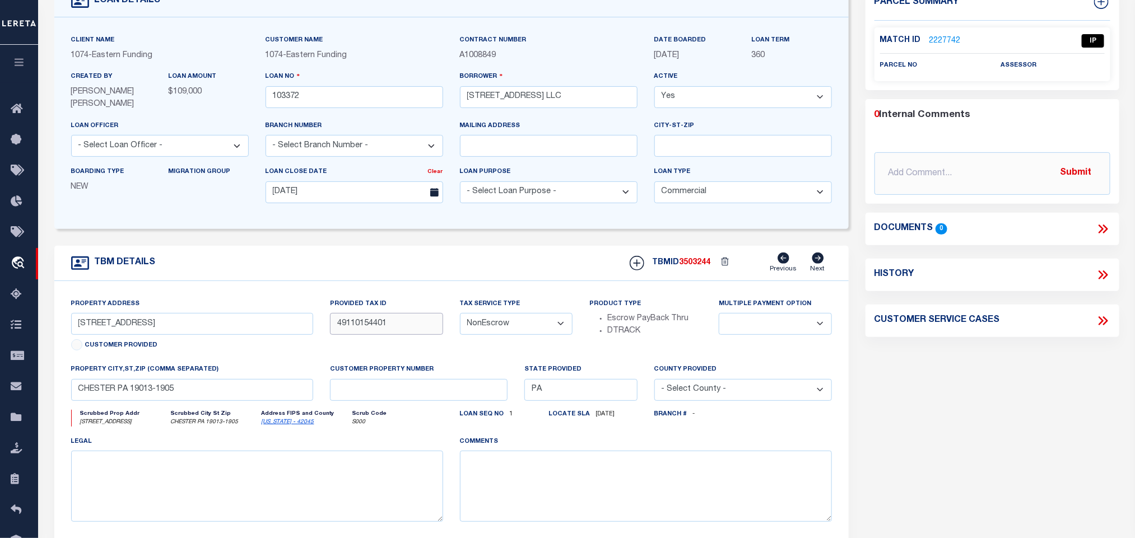
click at [368, 323] on input "49110154401" at bounding box center [386, 324] width 113 height 22
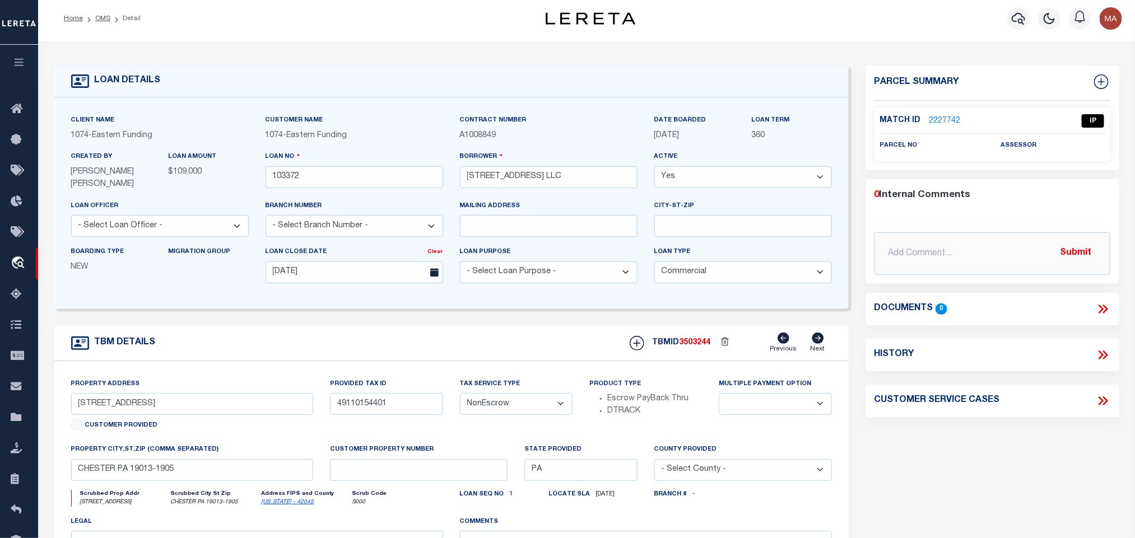
scroll to position [0, 0]
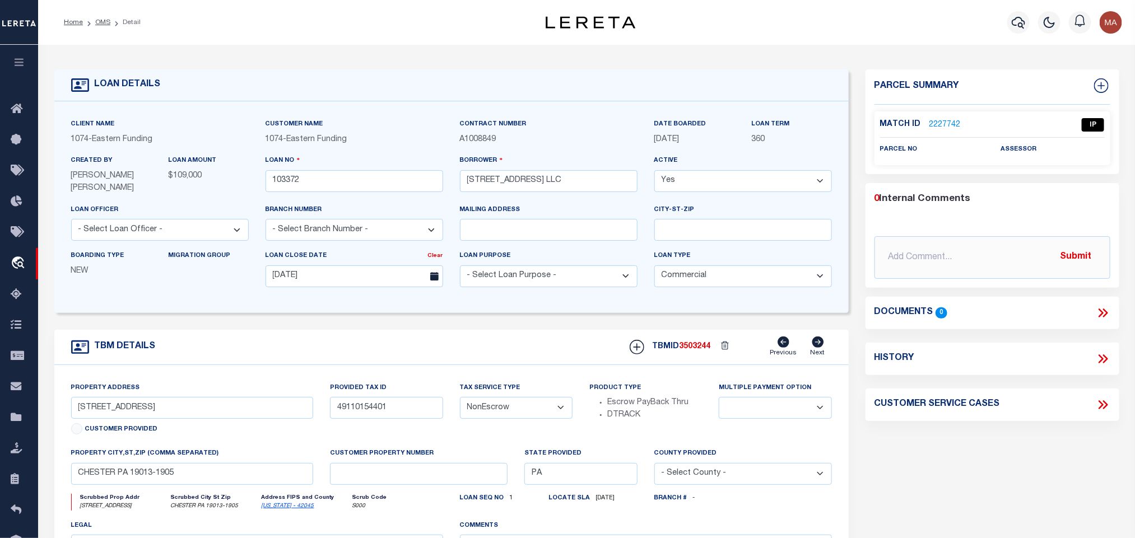
click at [949, 123] on link "2227742" at bounding box center [944, 125] width 31 height 12
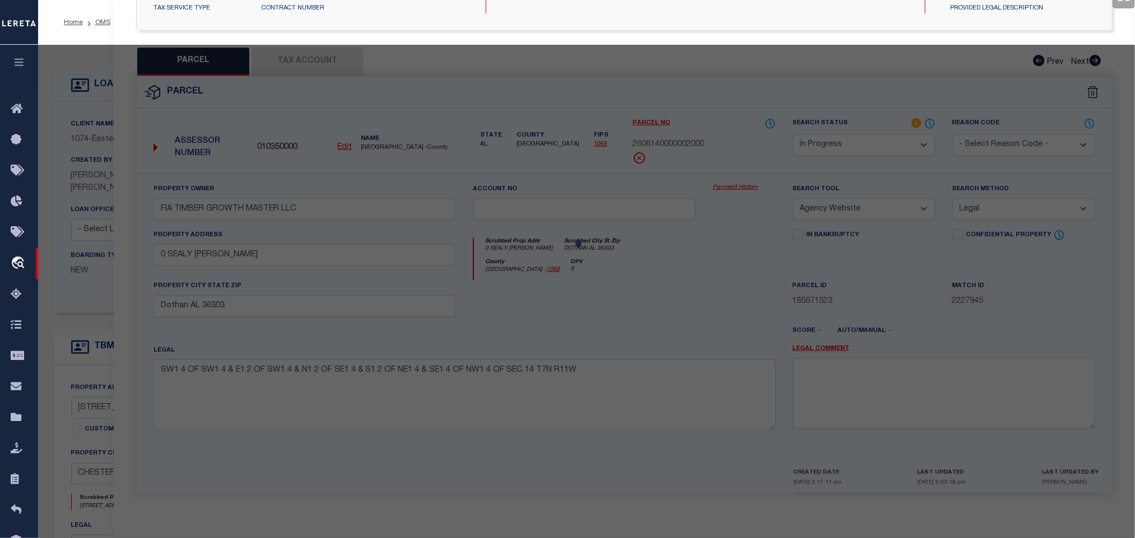
select select "AS"
select select
checkbox input "false"
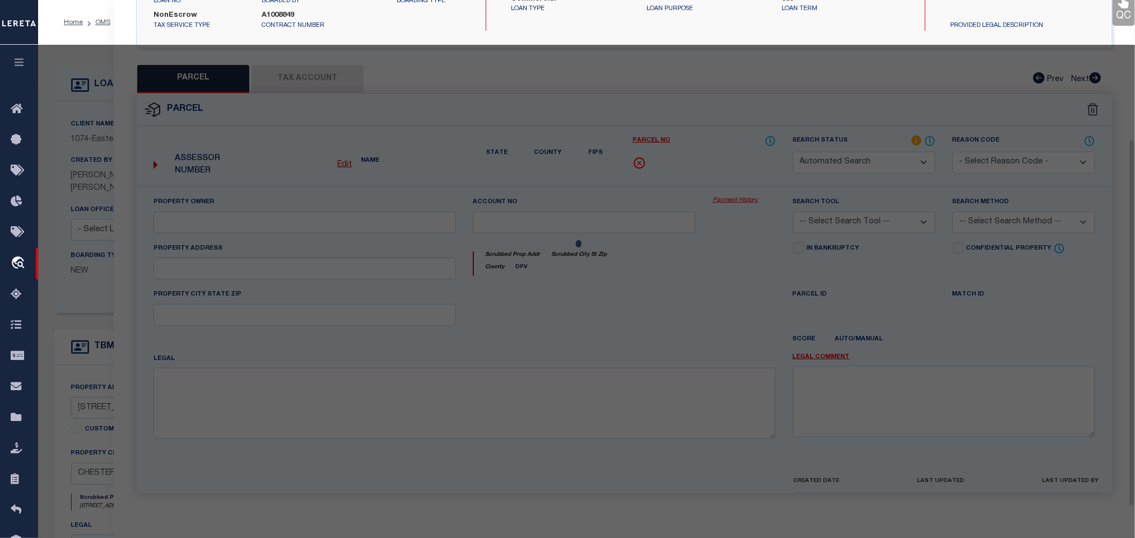
select select "IP"
checkbox input "false"
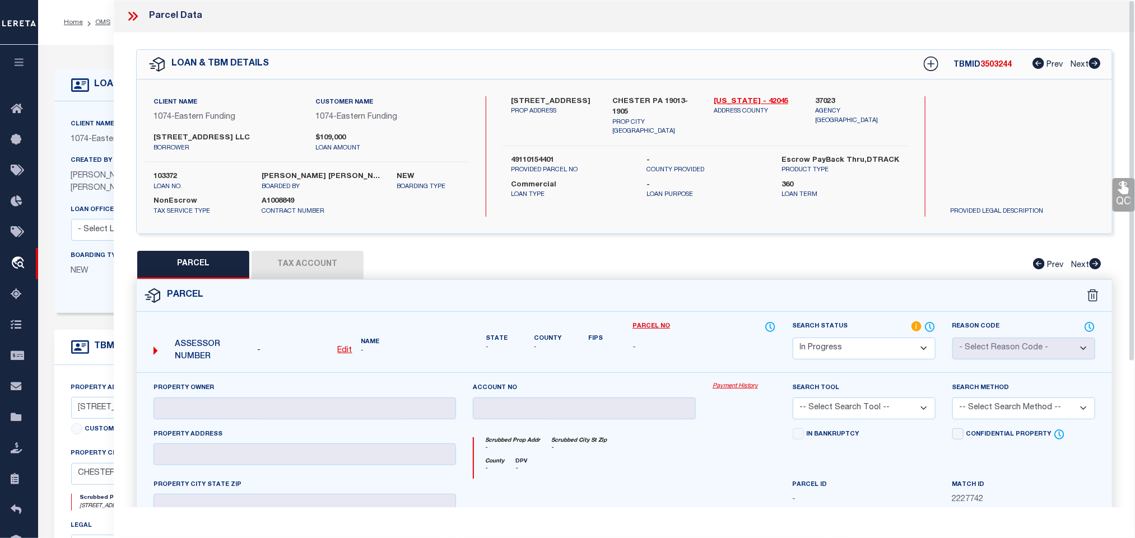
click at [343, 349] on u "Edit" at bounding box center [345, 351] width 15 height 8
select select "IP"
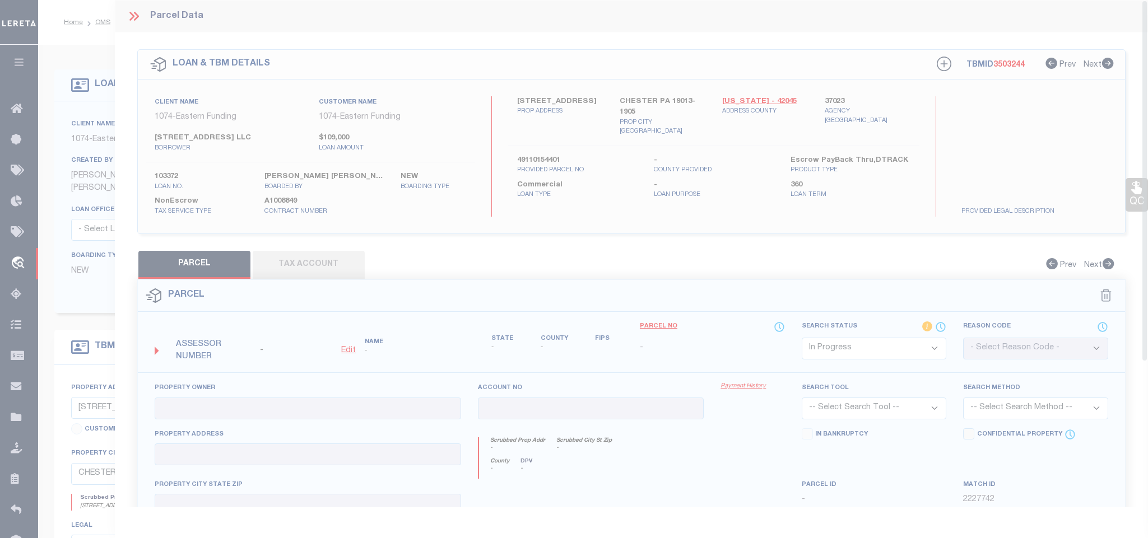
type textarea "-"
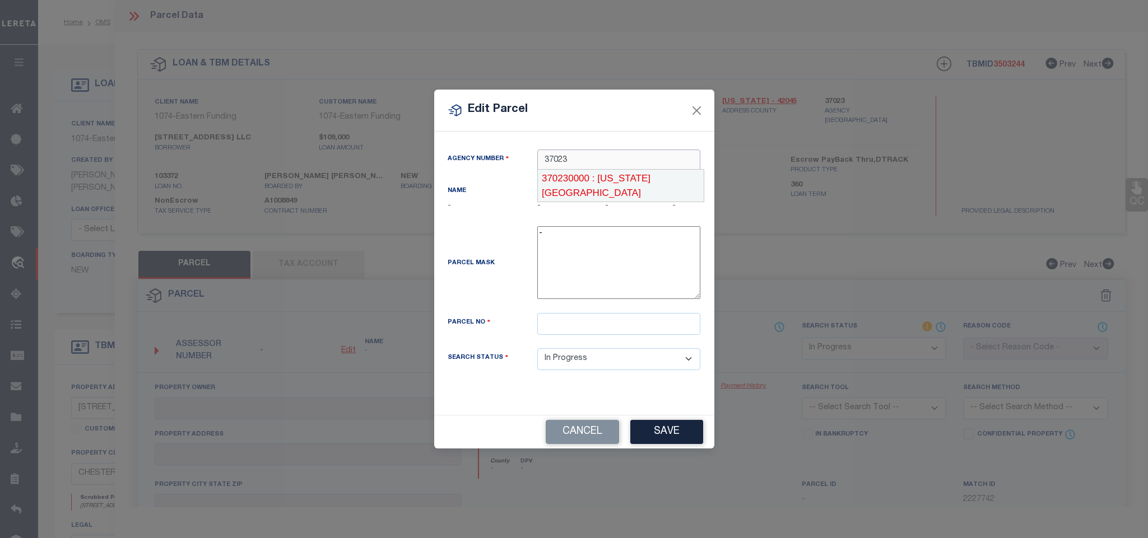
click at [659, 180] on div "370230000 : DELAWARE COUNTY" at bounding box center [621, 186] width 166 height 32
type input "370230000"
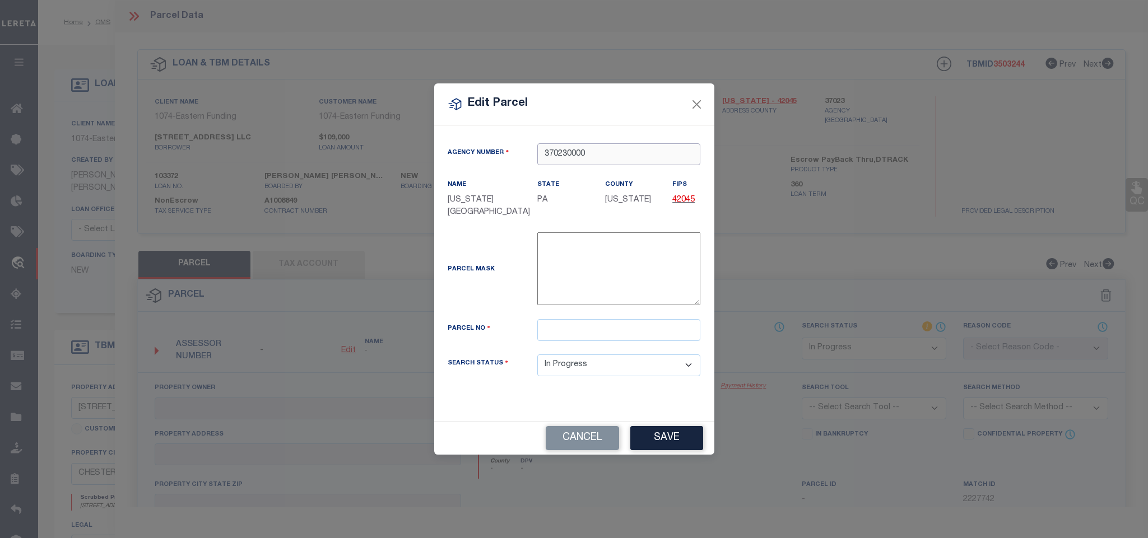
type input "370230000"
click at [583, 328] on input "text" at bounding box center [618, 330] width 163 height 22
paste input "49110154401"
type input "49110154401"
click at [649, 449] on button "Save" at bounding box center [666, 438] width 73 height 24
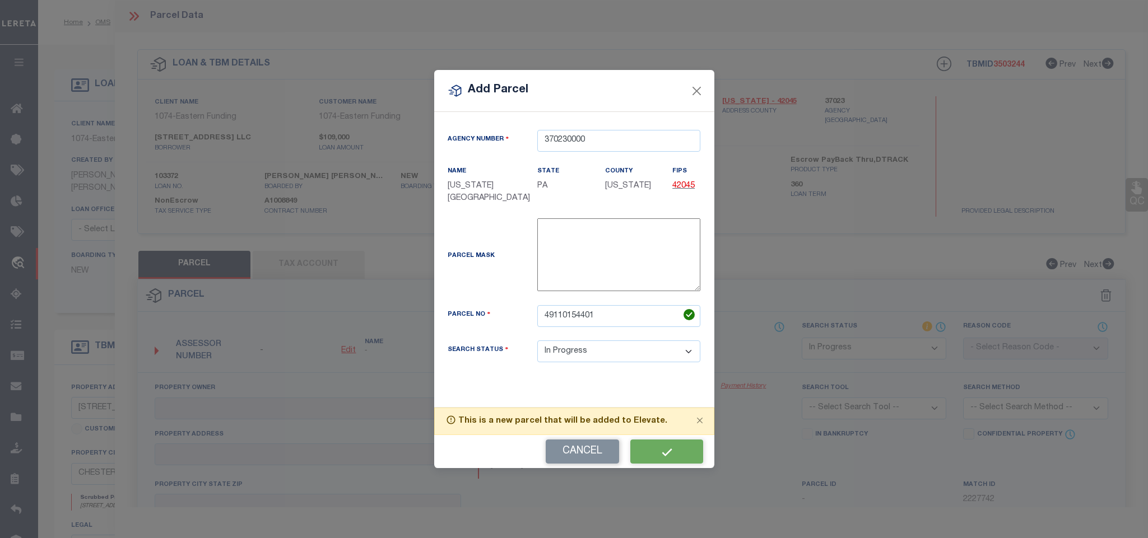
select select "IP"
checkbox input "false"
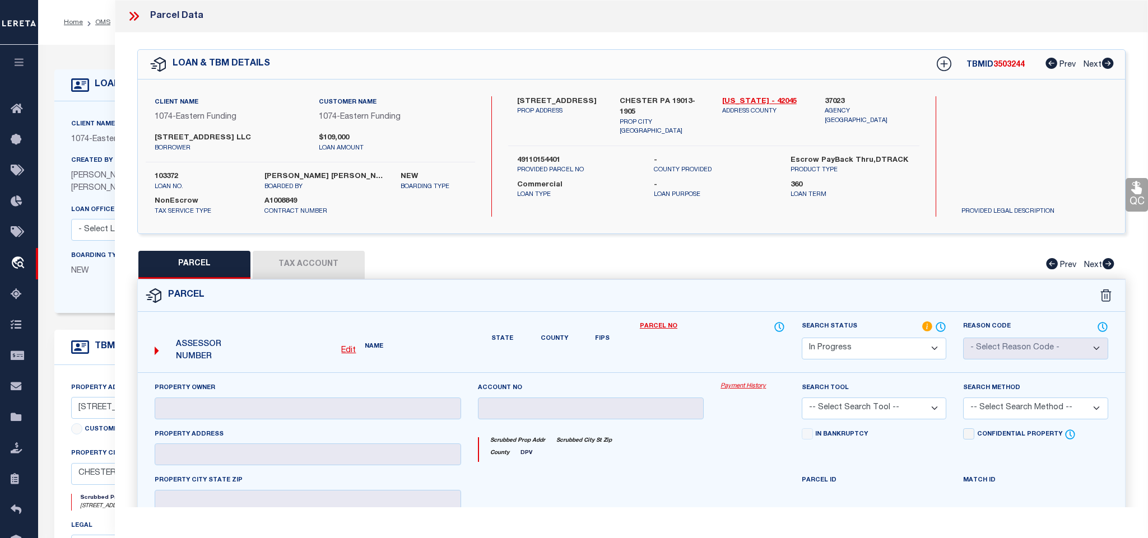
checkbox input "false"
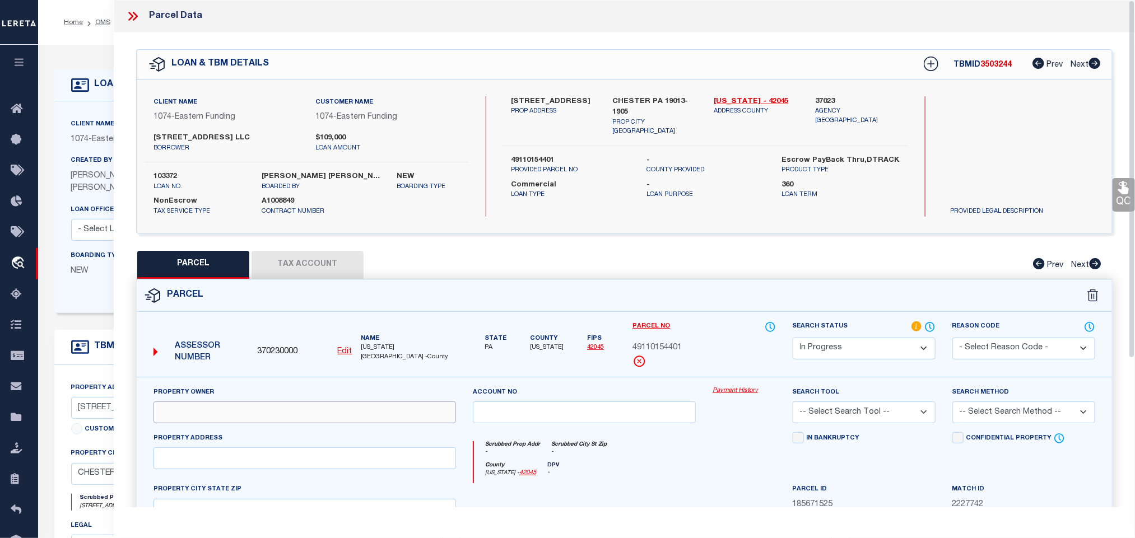
click at [217, 423] on input "text" at bounding box center [304, 413] width 302 height 22
paste input "1201 HIGHLAND AVE LLC"
type input "1201 HIGHLAND AVE LLC"
click at [631, 90] on div "Client Name 1074 - Eastern Funding Customer Name 1074 - Eastern Funding 1201 Hi…" at bounding box center [624, 157] width 975 height 154
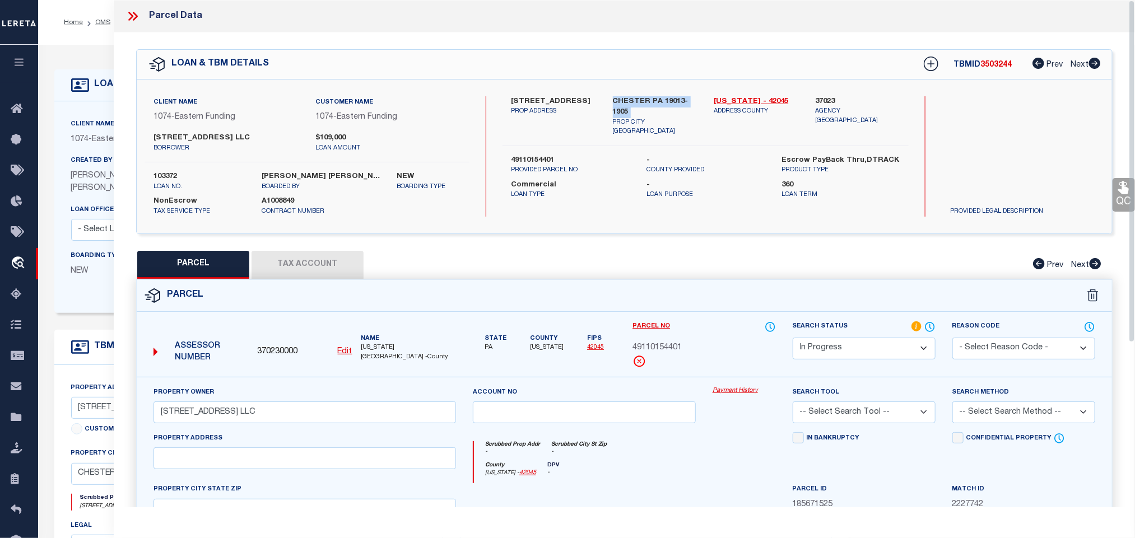
click at [631, 90] on div "Client Name 1074 - Eastern Funding Customer Name 1074 - Eastern Funding 1201 Hi…" at bounding box center [624, 157] width 975 height 154
copy div "CHESTER PA 19013-1905"
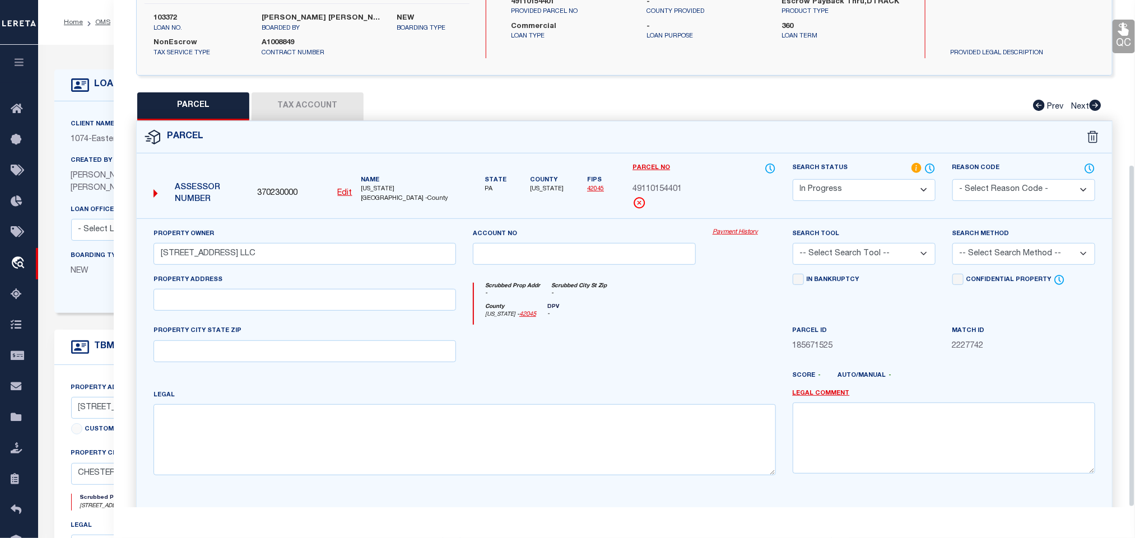
scroll to position [244, 0]
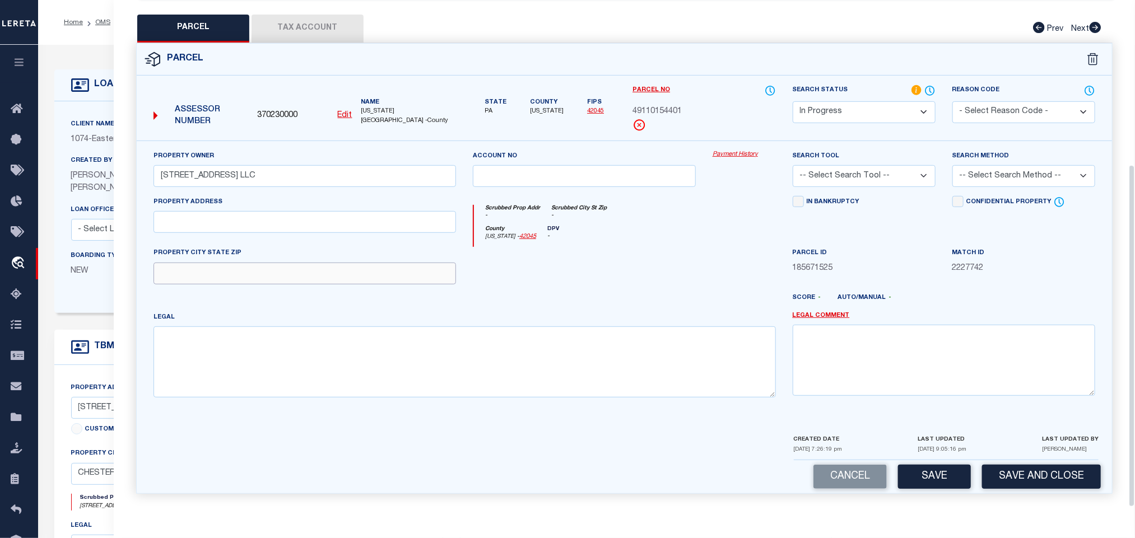
click at [378, 272] on input "text" at bounding box center [304, 274] width 302 height 22
paste input "CHESTER PA 19013-1905"
click at [385, 271] on input "CHESTER PA 19013-1905" at bounding box center [304, 274] width 302 height 22
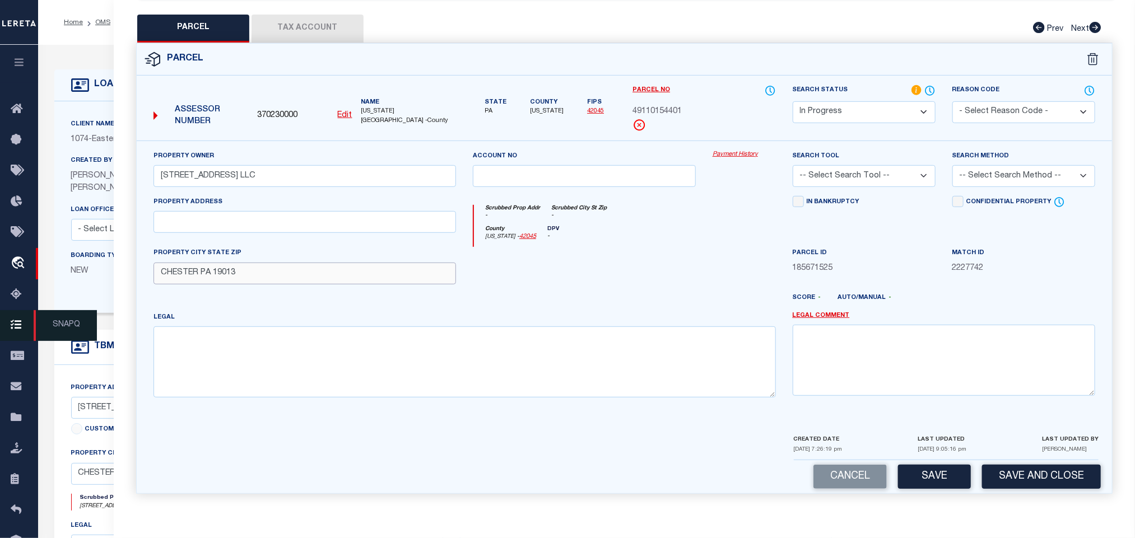
type input "CHESTER PA 19013"
drag, startPoint x: 204, startPoint y: 219, endPoint x: 197, endPoint y: 220, distance: 7.4
click at [204, 219] on input "text" at bounding box center [304, 222] width 302 height 22
paste input "1201 HIGHLAND AVE"
type input "1201 HIGHLAND AVE"
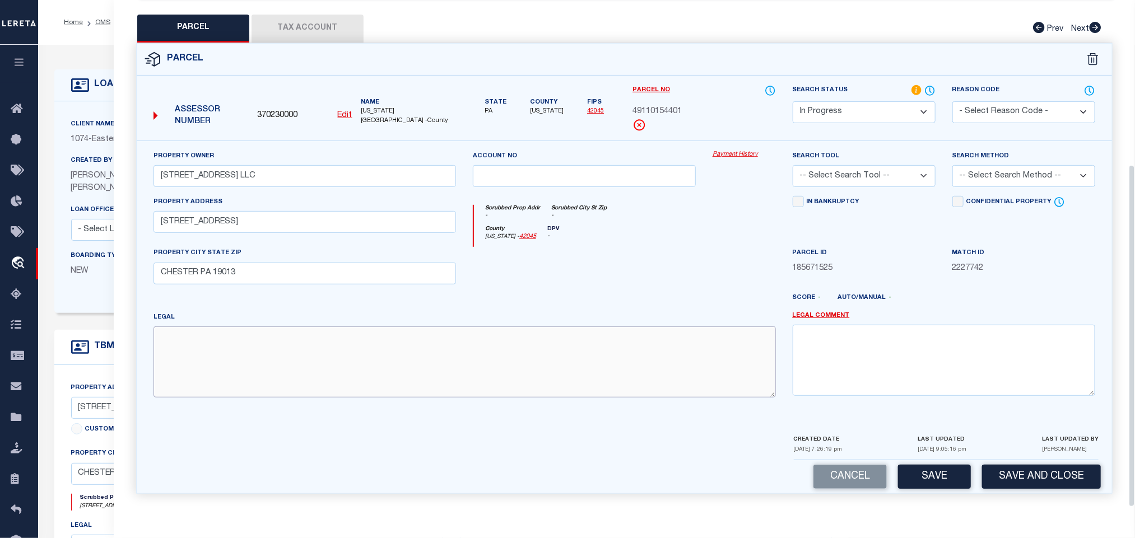
click at [313, 380] on textarea at bounding box center [464, 362] width 622 height 71
paste textarea "1 STY BLDG"
click at [272, 366] on textarea "1 STY BLDG" at bounding box center [464, 362] width 622 height 71
paste textarea "71 X 51 IRR REAR LOT 2"
type textarea "1 STY BLDG 71 X 51 IRR REAR LOT 2"
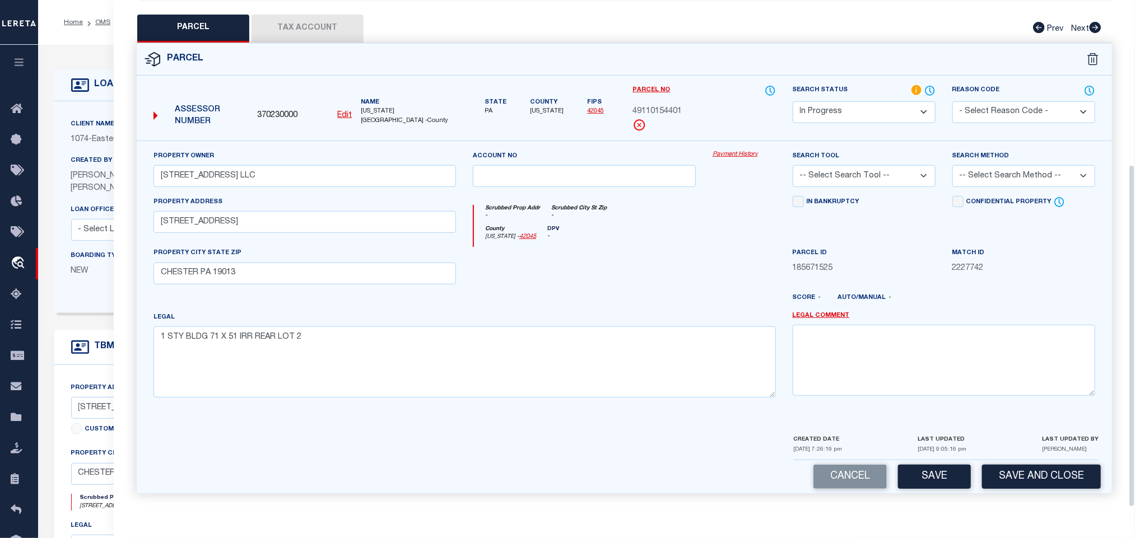
click at [847, 177] on select "-- Select Search Tool -- 3rd Party Website Agency File Agency Website ATLS CNV-…" at bounding box center [863, 176] width 143 height 22
click at [792, 165] on select "-- Select Search Tool -- 3rd Party Website Agency File Agency Website ATLS CNV-…" at bounding box center [863, 176] width 143 height 22
click at [857, 172] on select "-- Select Search Tool -- 3rd Party Website Agency File Agency Website ATLS CNV-…" at bounding box center [863, 176] width 143 height 22
select select "AGW"
click at [792, 165] on select "-- Select Search Tool -- 3rd Party Website Agency File Agency Website ATLS CNV-…" at bounding box center [863, 176] width 143 height 22
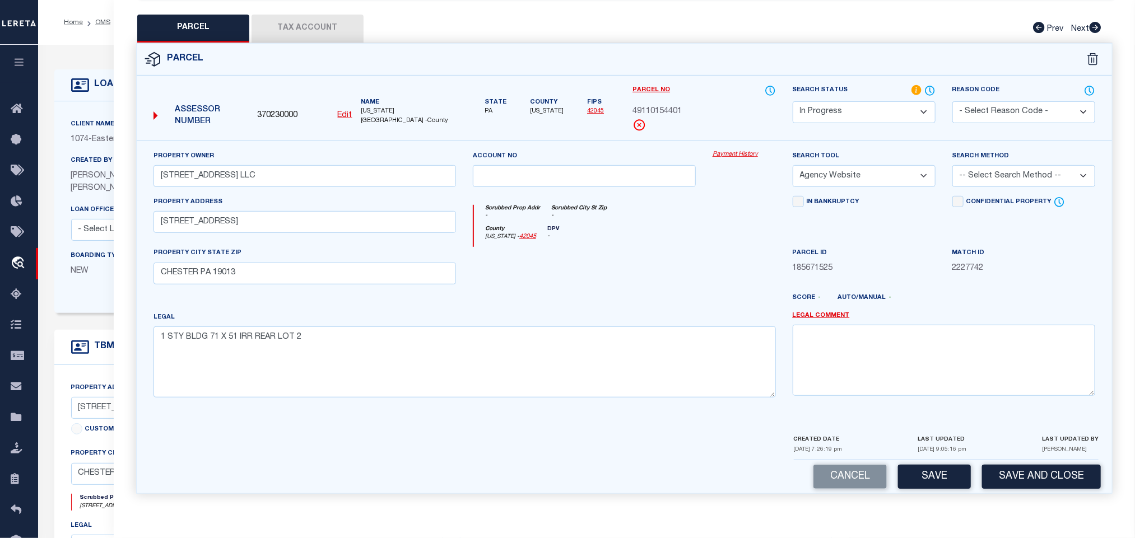
drag, startPoint x: 981, startPoint y: 173, endPoint x: 981, endPoint y: 181, distance: 8.4
click at [981, 173] on select "-- Select Search Method -- Property Address Legal Liability Info Provided" at bounding box center [1023, 176] width 143 height 22
select select "LEG"
click at [952, 165] on select "-- Select Search Method -- Property Address Legal Liability Info Provided" at bounding box center [1023, 176] width 143 height 22
click at [938, 457] on div "LAST UPDATED 08/14/2025 9:05:16 pm" at bounding box center [941, 446] width 49 height 26
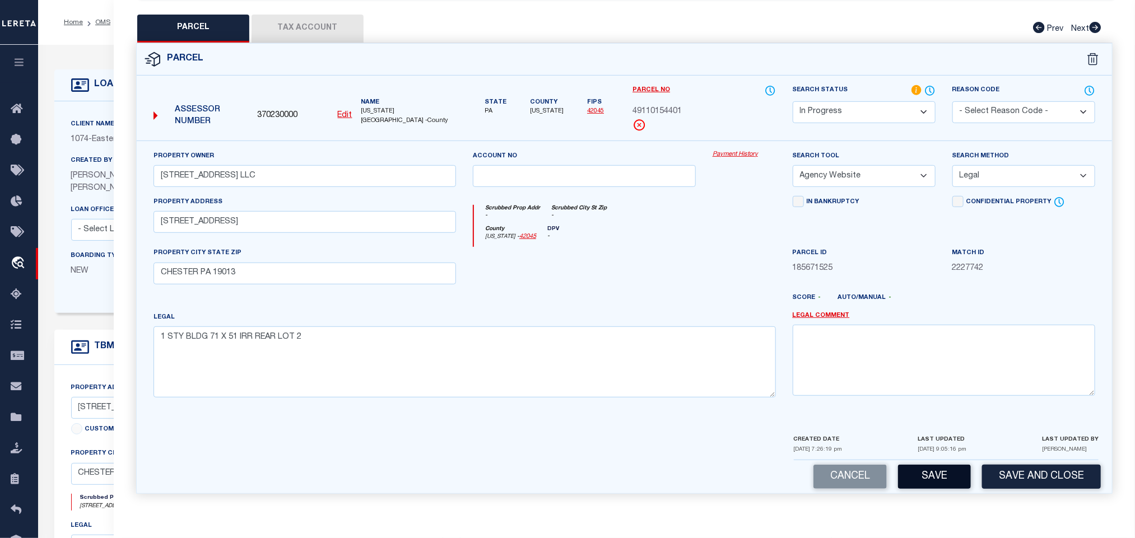
click at [936, 469] on button "Save" at bounding box center [934, 477] width 73 height 24
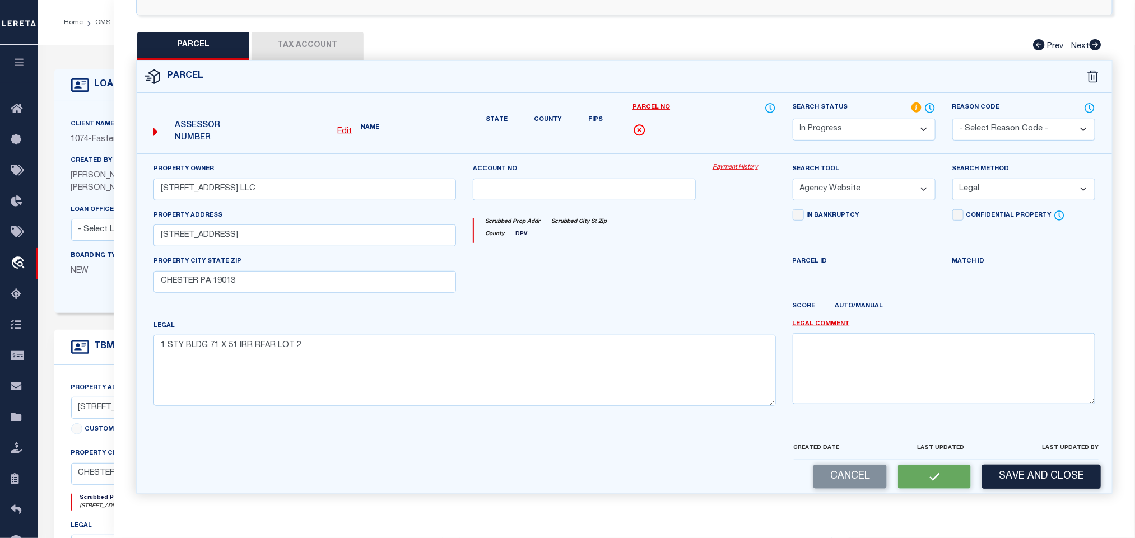
select select "AS"
select select
checkbox input "false"
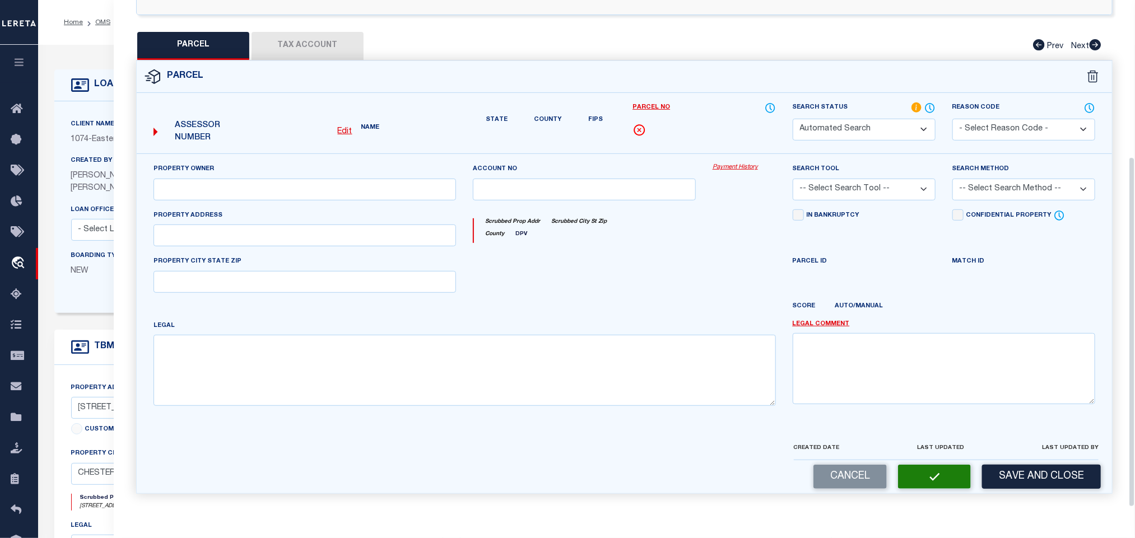
select select "IP"
type input "1201 HIGHLAND AVE LLC"
select select "AGW"
select select "LEG"
type input "1201 HIGHLAND AVE"
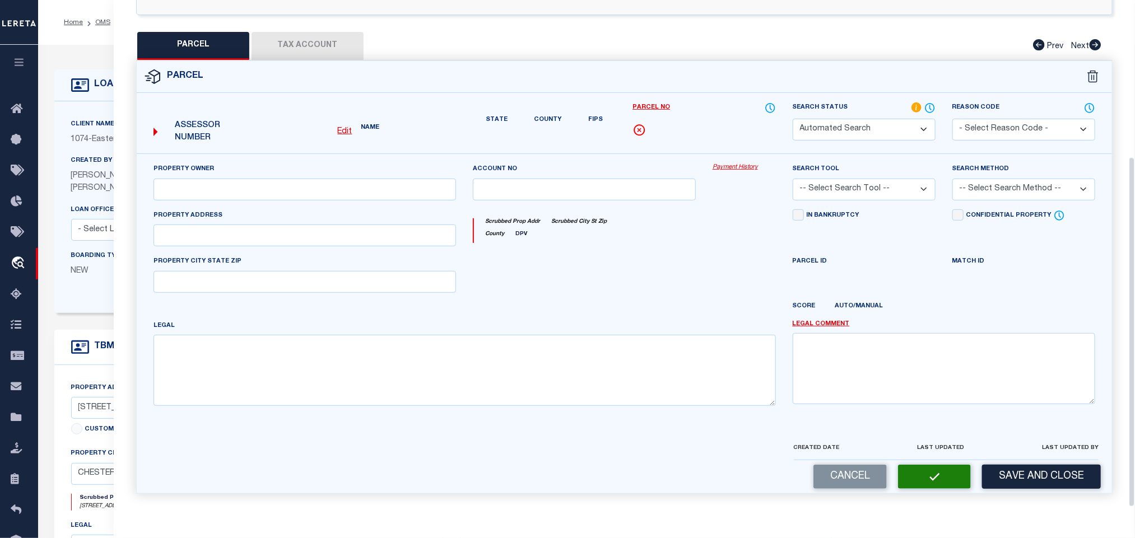
type input "CHESTER PA 19013"
type textarea "1 STY BLDG 71 X 51 IRR REAR LOT 2"
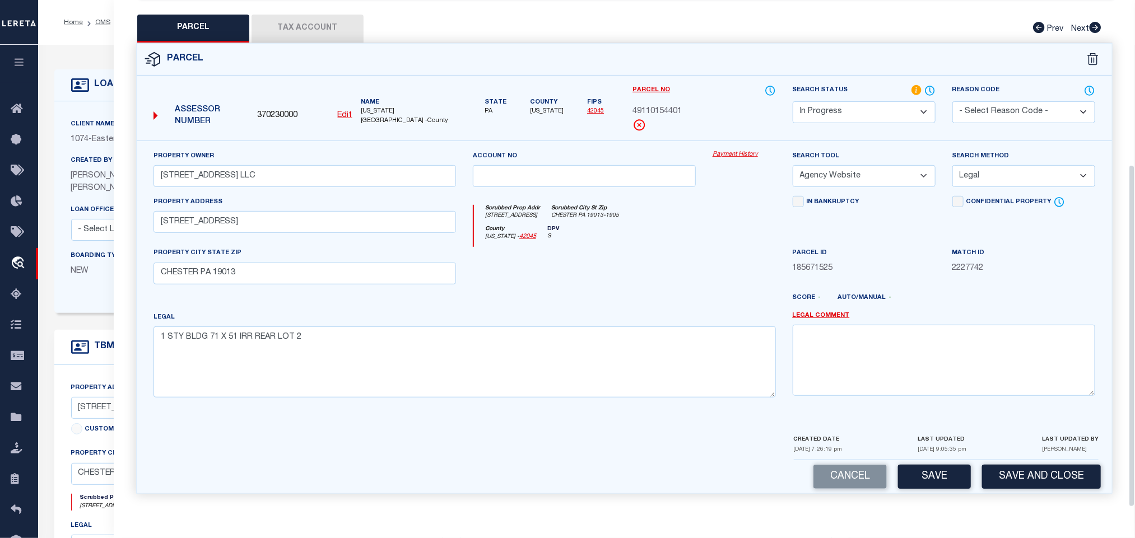
click at [330, 44] on div "Parcel" at bounding box center [624, 60] width 975 height 32
click at [330, 34] on button "Tax Account" at bounding box center [307, 29] width 112 height 28
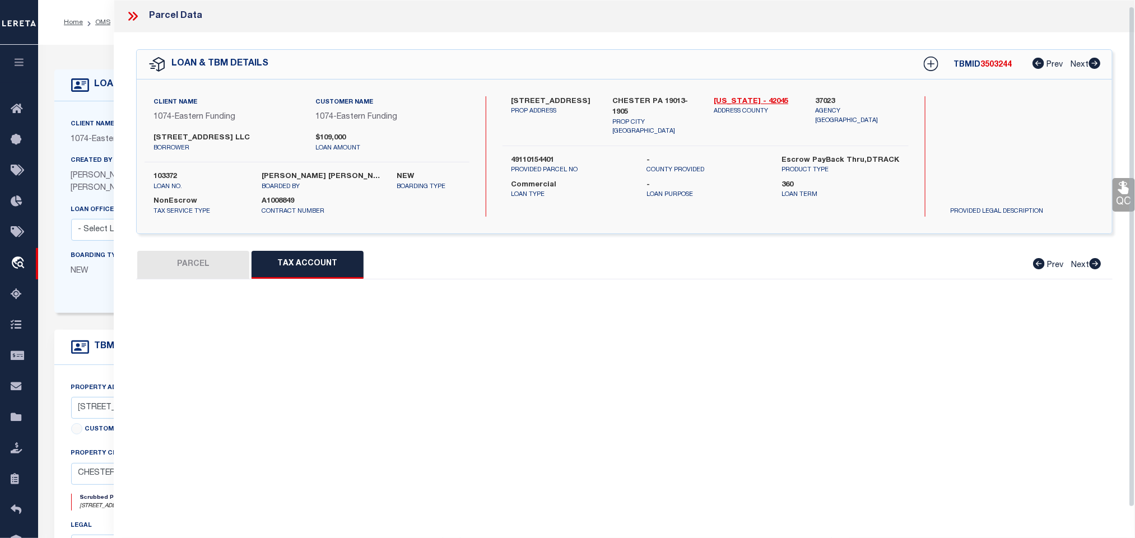
scroll to position [7, 0]
select select "100"
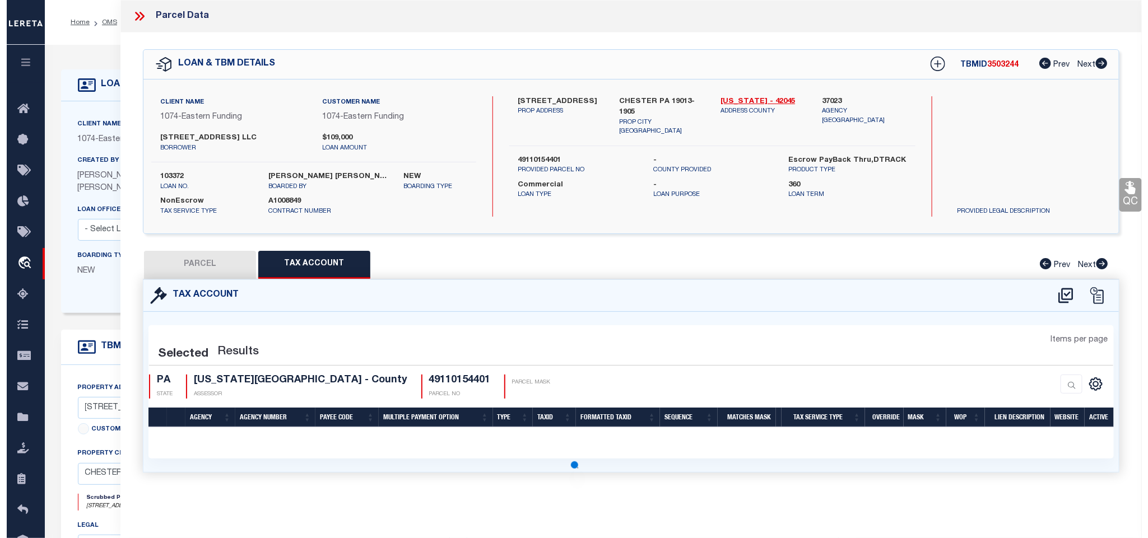
scroll to position [0, 0]
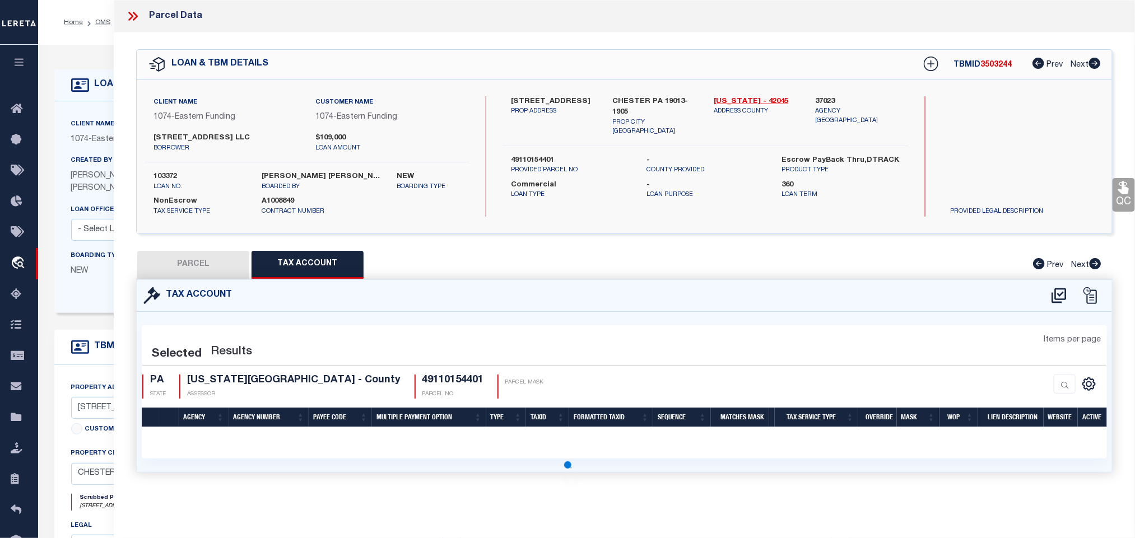
select select "100"
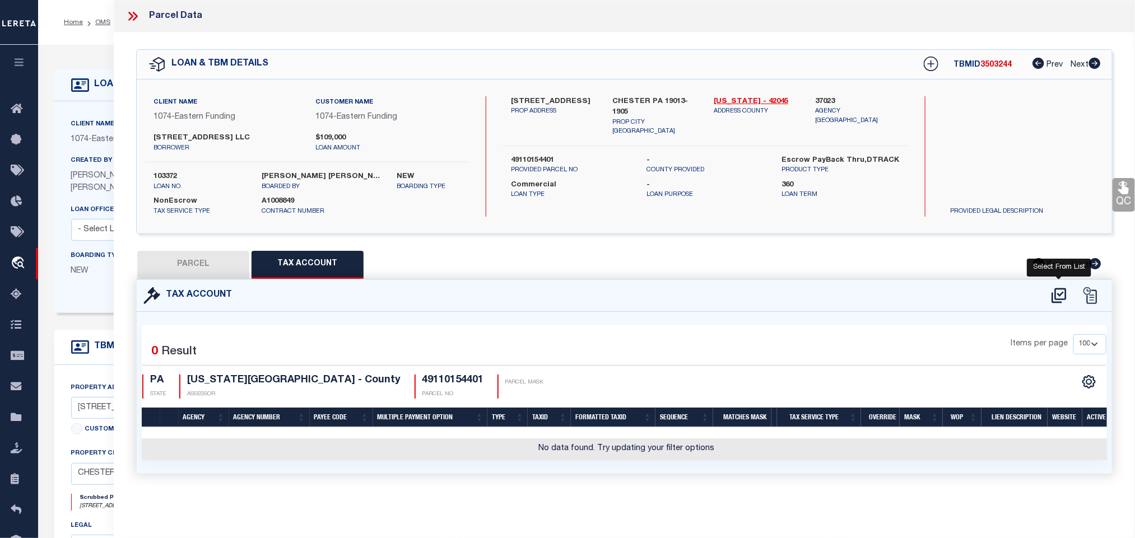
click at [1059, 301] on icon at bounding box center [1058, 295] width 15 height 15
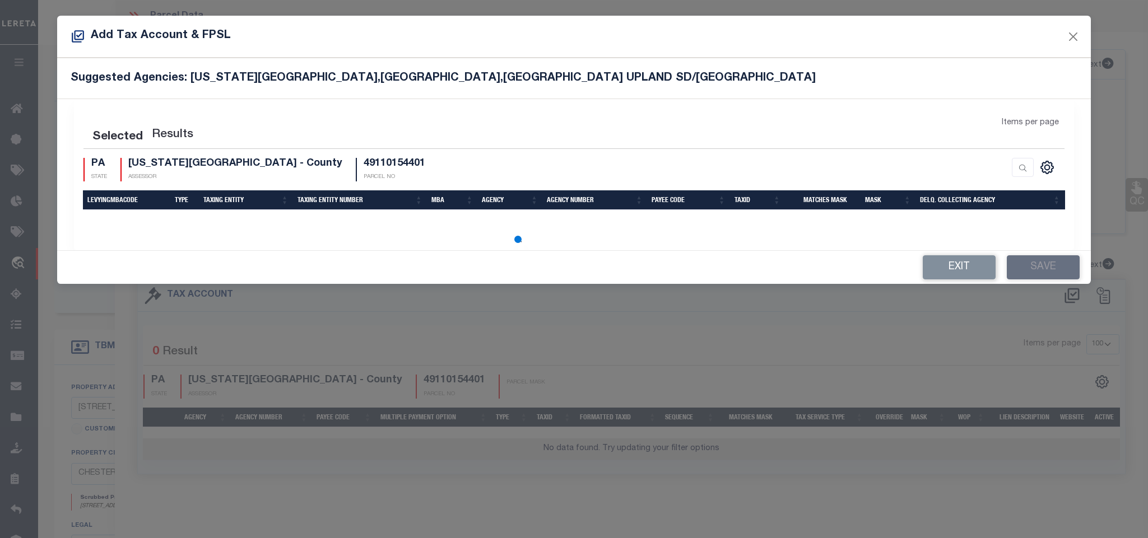
select select "100"
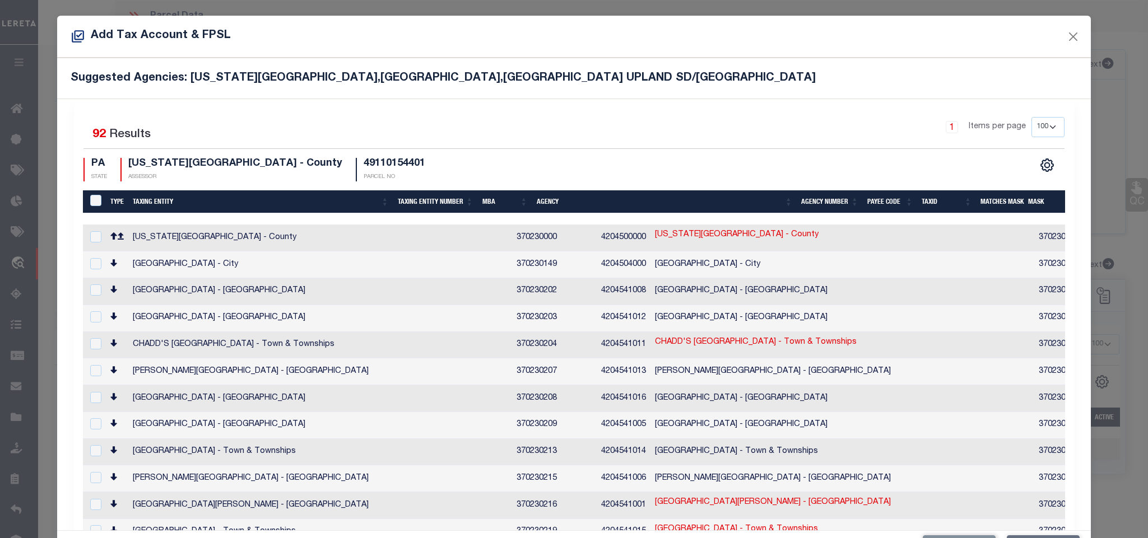
click at [610, 93] on div "Suggested Agencies: DELAWARE COUNTY,CHESTER CITY,CHESTER UPLAND SD/CHESTER CITY" at bounding box center [573, 78] width 1033 height 41
checkbox input "false"
checkbox input "true"
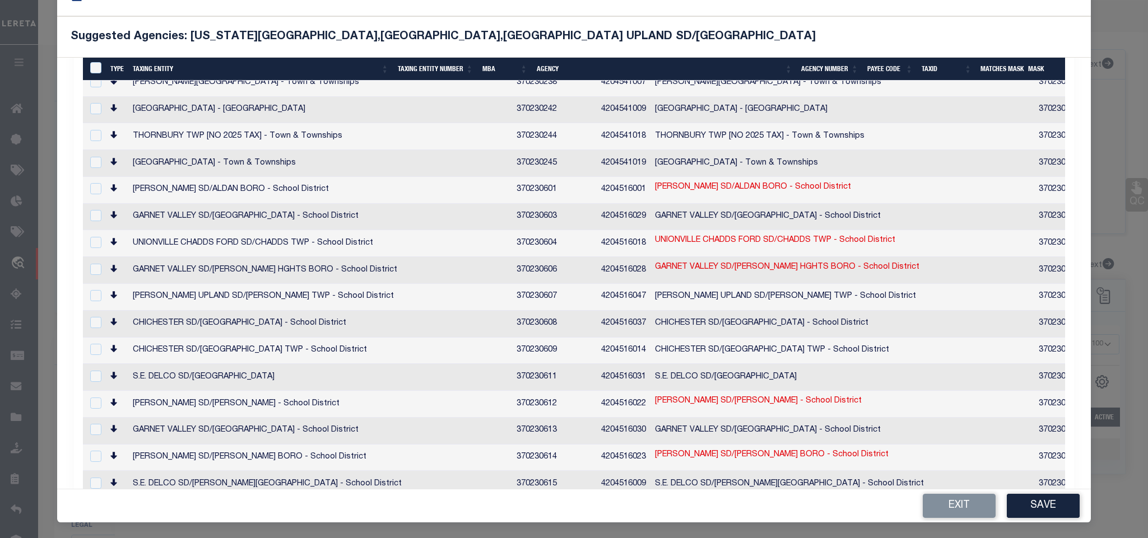
scroll to position [1215, 0]
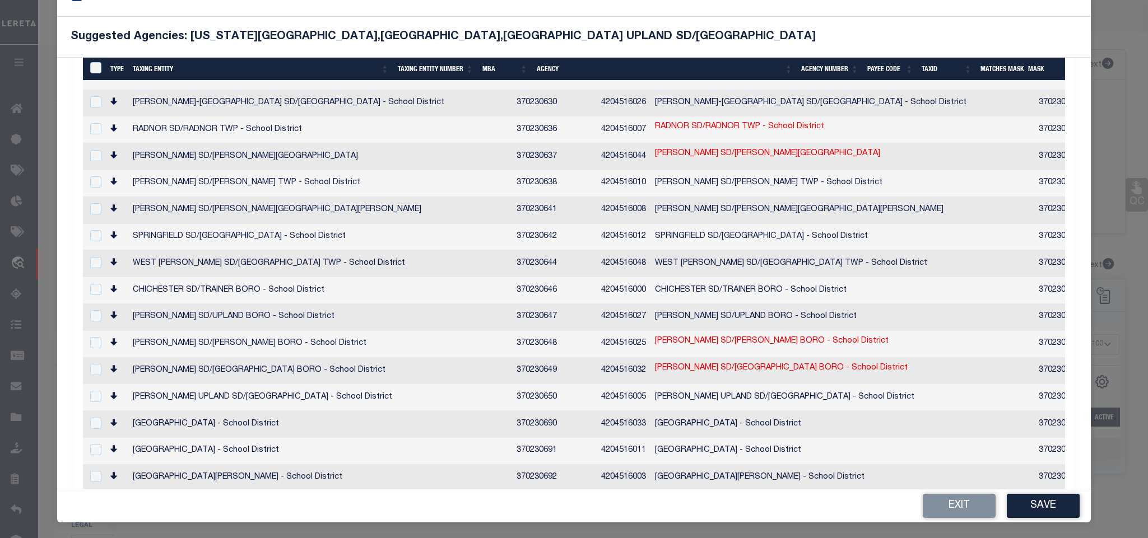
click at [203, 304] on td "CHESTER UPLAND SD/UPLAND BORO - School District" at bounding box center [320, 317] width 384 height 27
checkbox input "true"
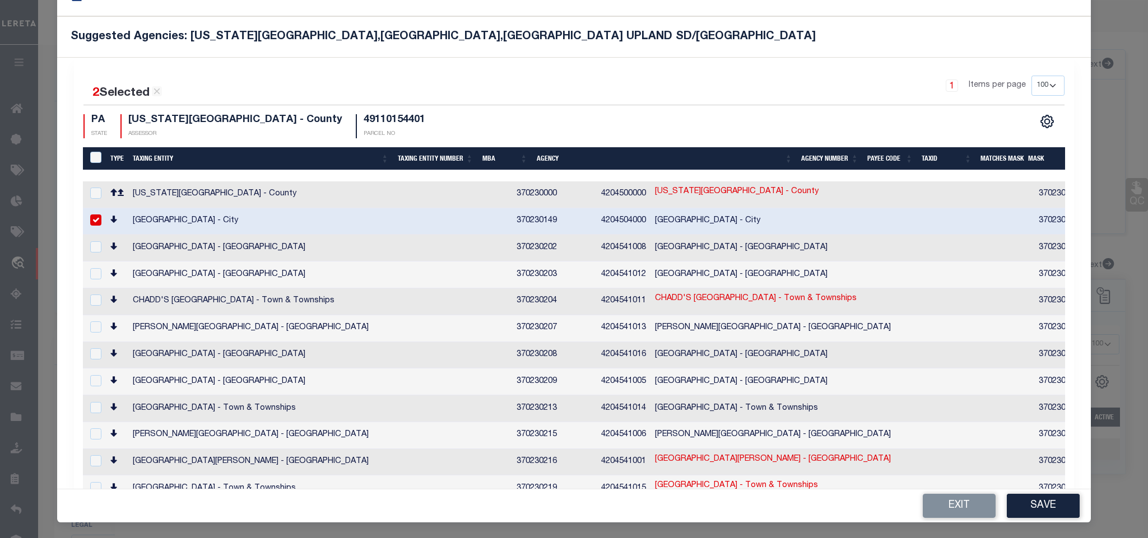
scroll to position [0, 0]
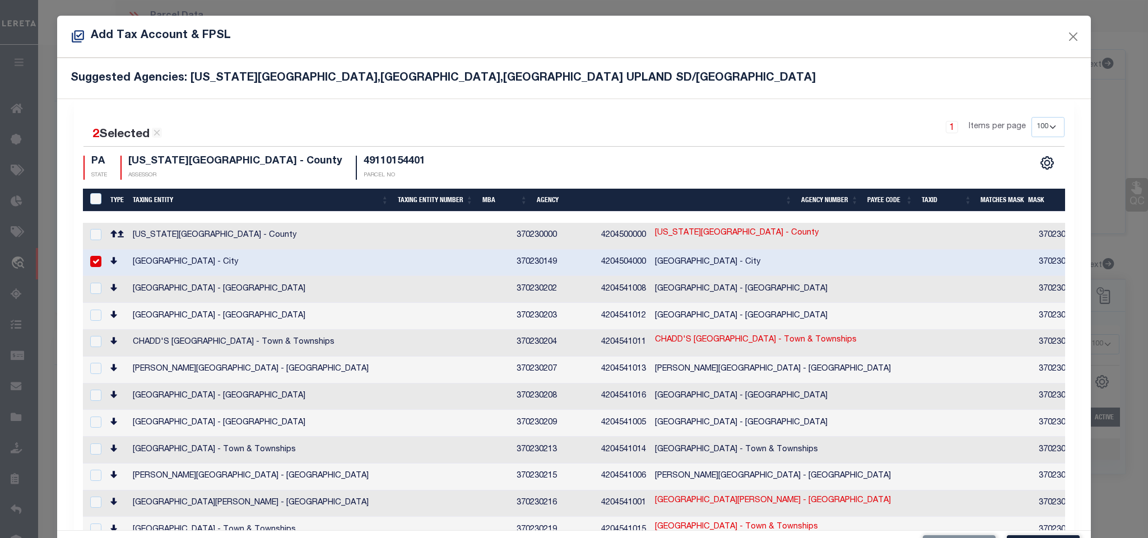
click at [259, 259] on td "CHESTER CITY - City" at bounding box center [320, 263] width 384 height 27
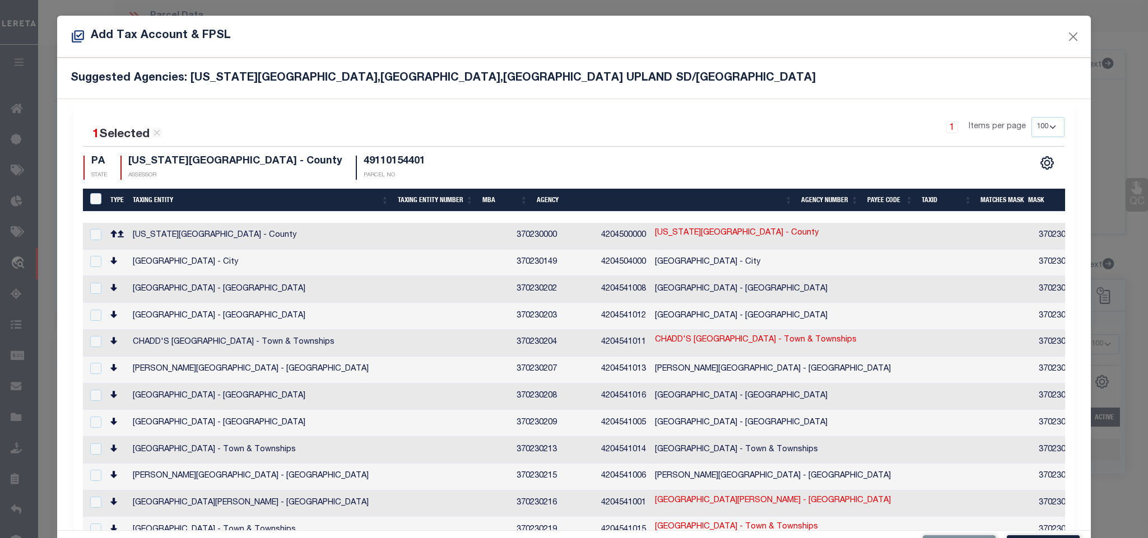
click at [222, 264] on td "CHESTER CITY - City" at bounding box center [320, 263] width 384 height 27
checkbox input "true"
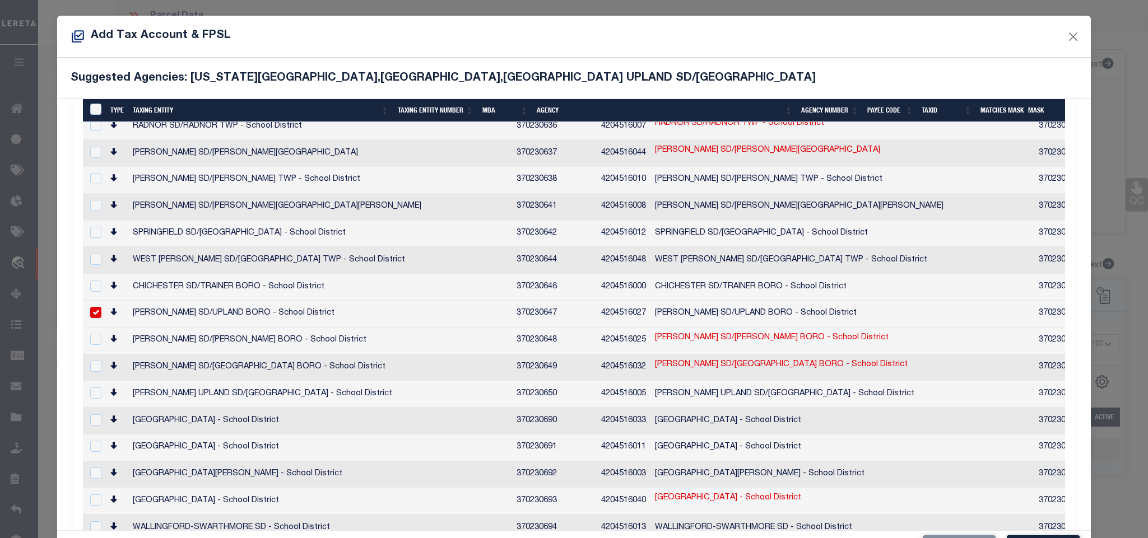
scroll to position [1344, 0]
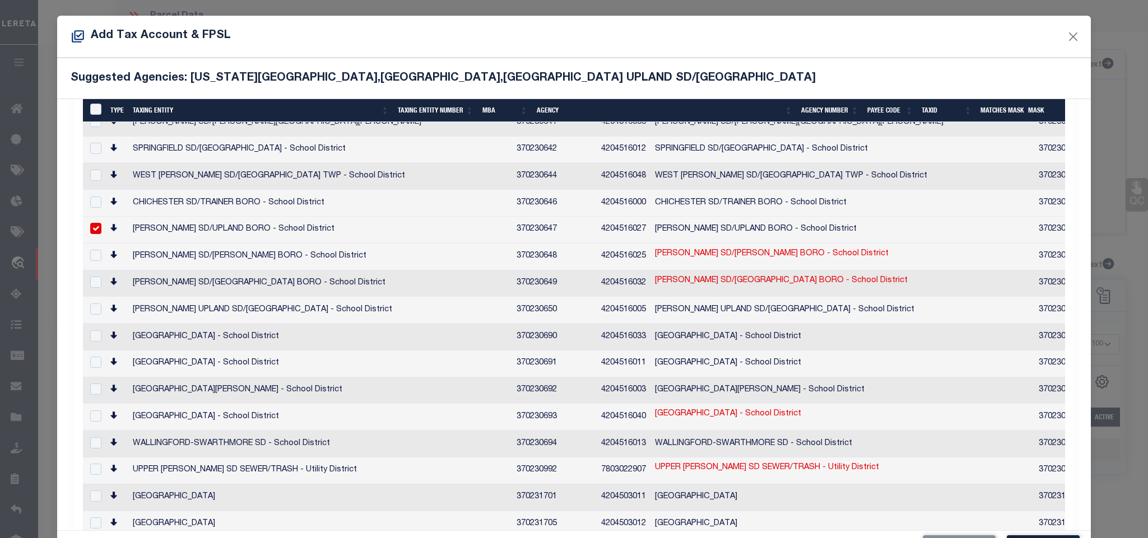
click at [255, 217] on td "CHESTER UPLAND SD/UPLAND BORO - School District" at bounding box center [320, 230] width 384 height 27
checkbox input "false"
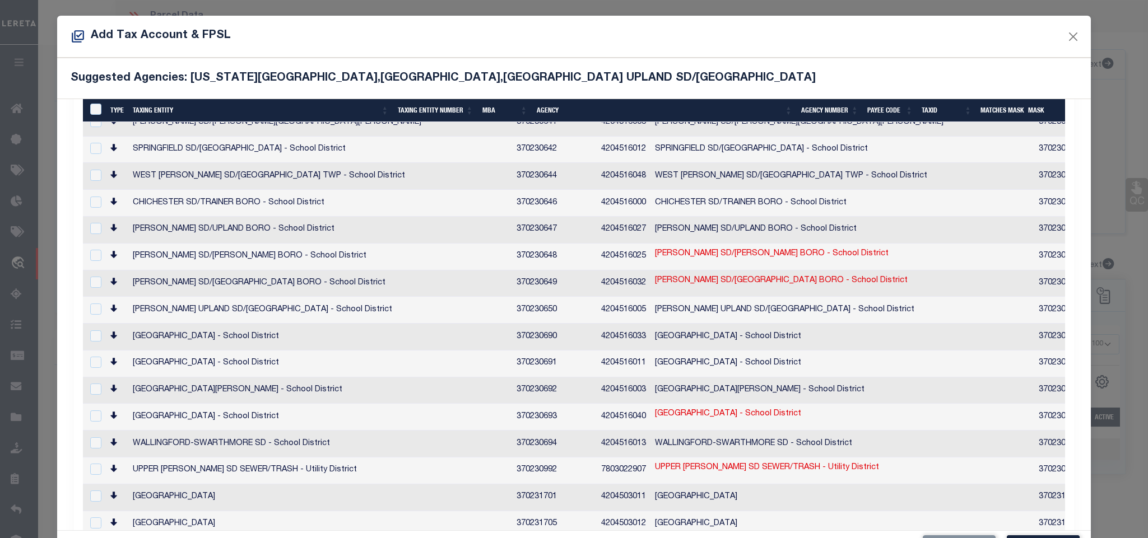
click at [274, 297] on td "CHESTER UPLAND SD/CHESTER CITY - School District" at bounding box center [320, 310] width 384 height 27
checkbox input "true"
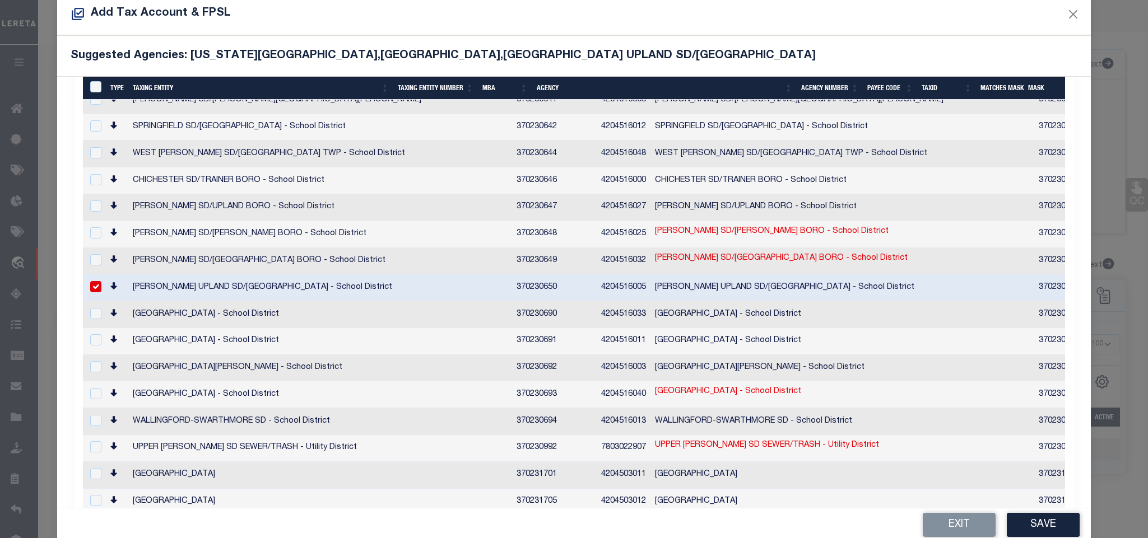
scroll to position [42, 0]
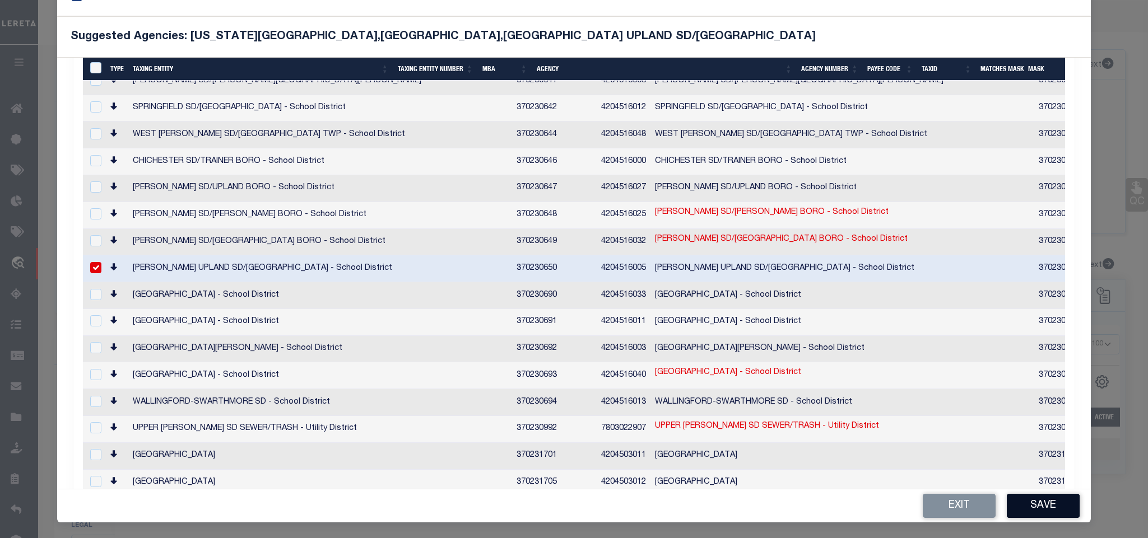
click at [1042, 499] on button "Save" at bounding box center [1042, 506] width 73 height 24
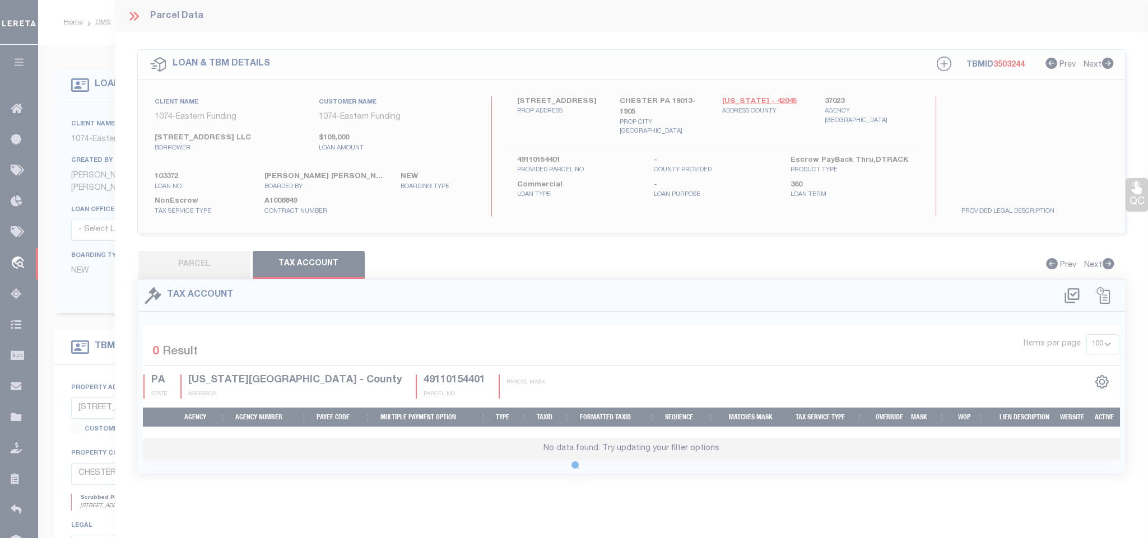
scroll to position [0, 0]
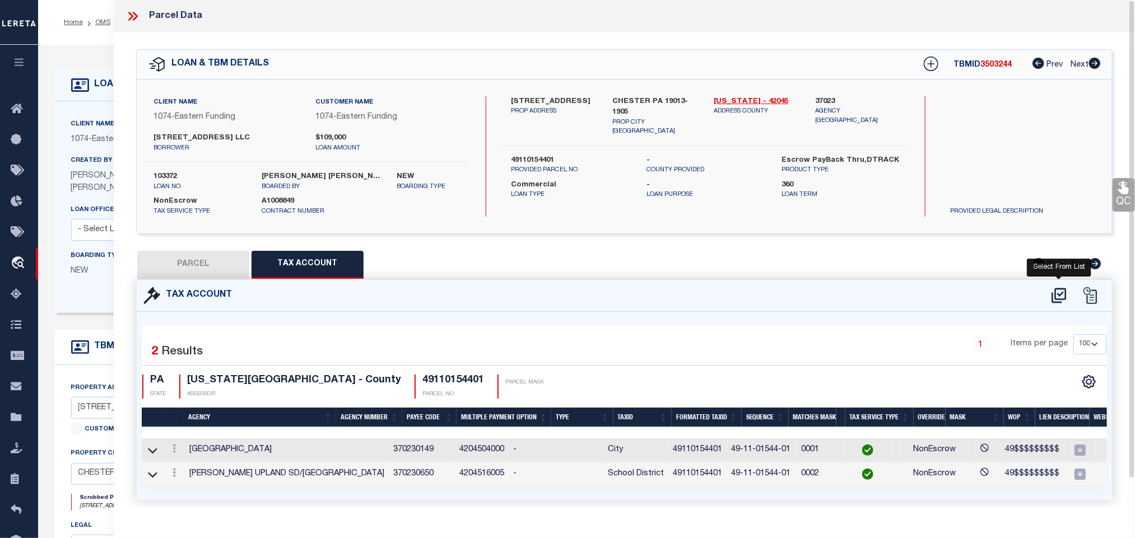
click at [1062, 290] on icon at bounding box center [1058, 295] width 15 height 15
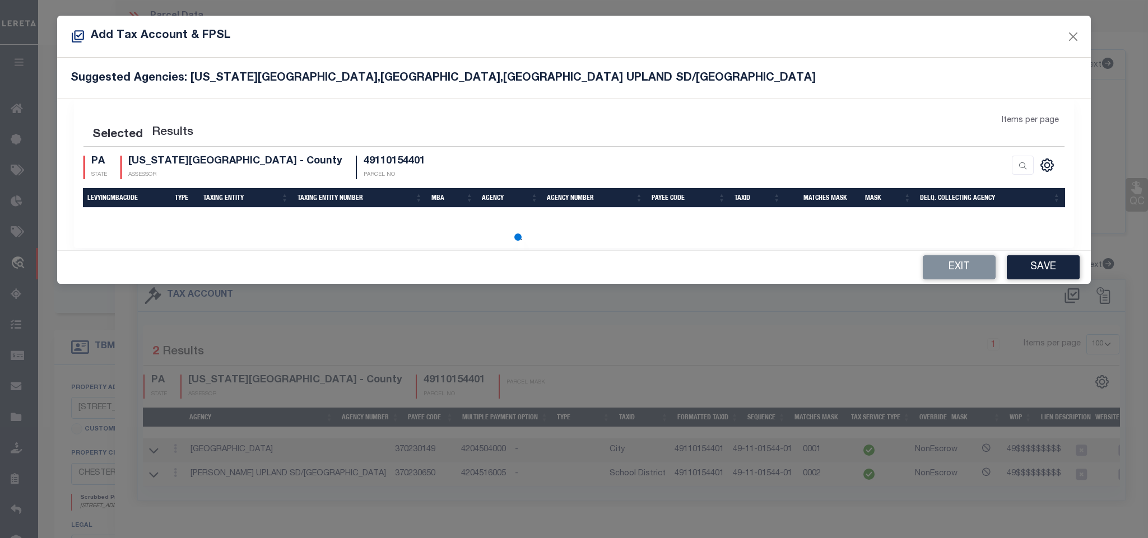
select select "100"
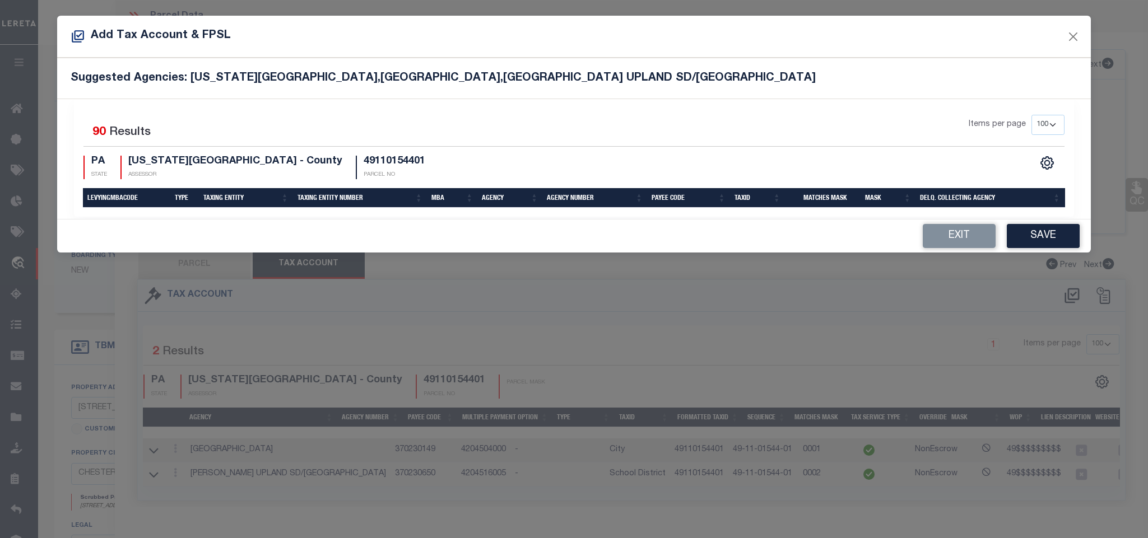
select select "100"
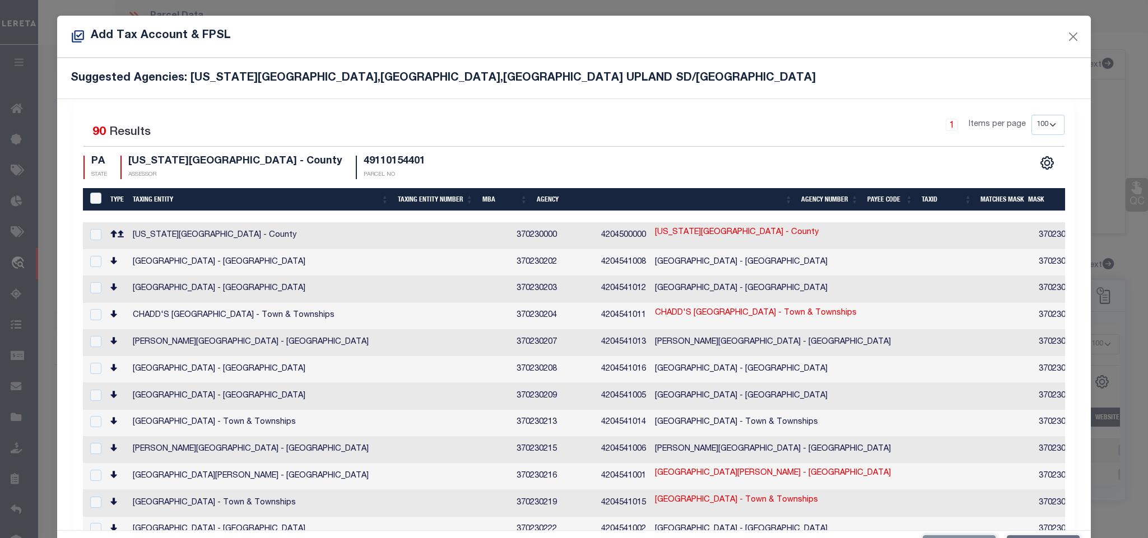
click at [334, 230] on td "DELAWARE COUNTY - County" at bounding box center [320, 235] width 384 height 27
checkbox input "true"
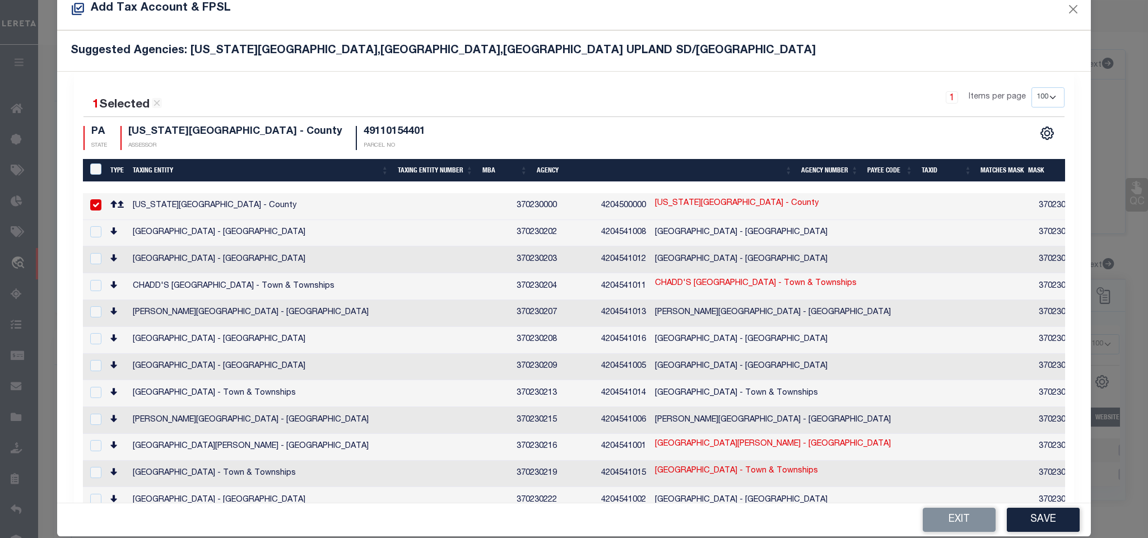
scroll to position [42, 0]
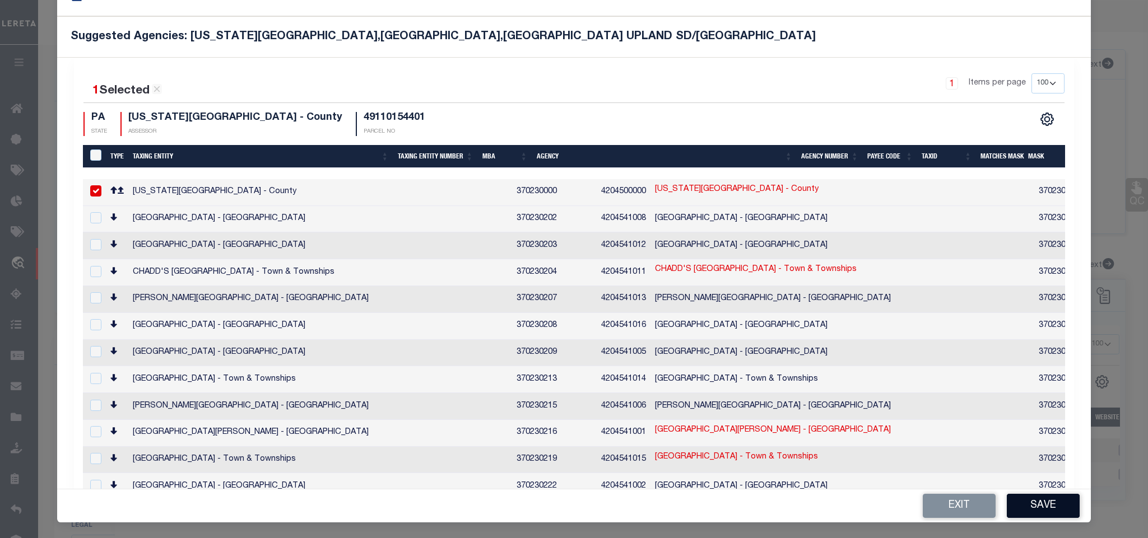
click at [1023, 512] on button "Save" at bounding box center [1042, 506] width 73 height 24
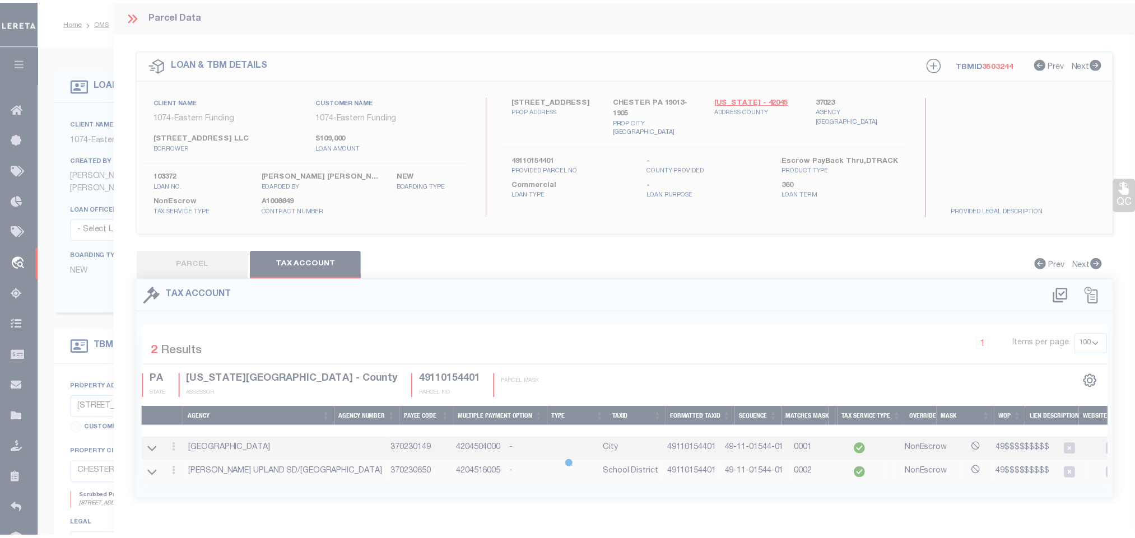
scroll to position [0, 0]
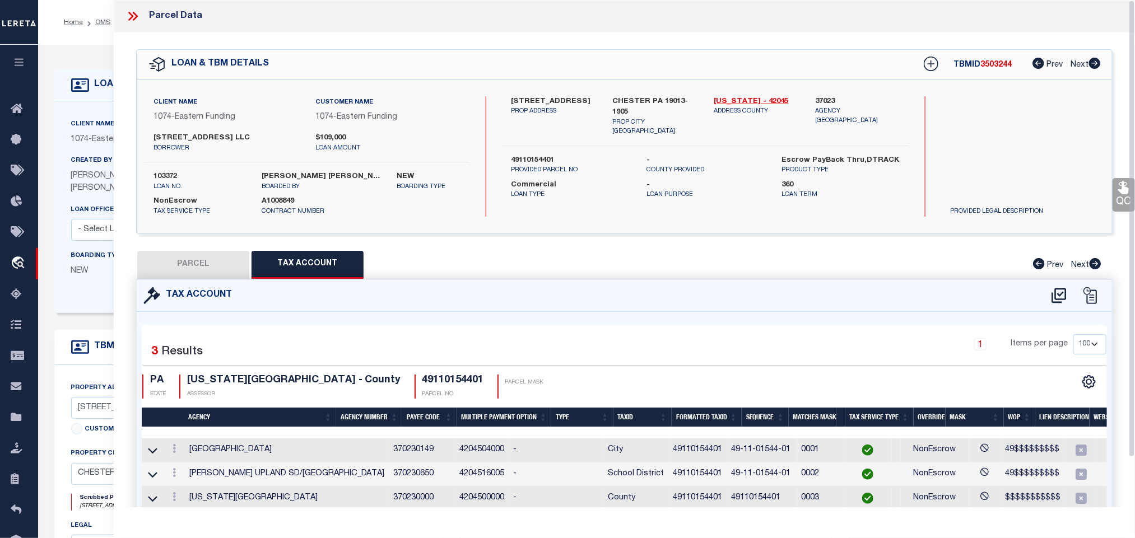
click at [209, 262] on button "PARCEL" at bounding box center [193, 265] width 112 height 28
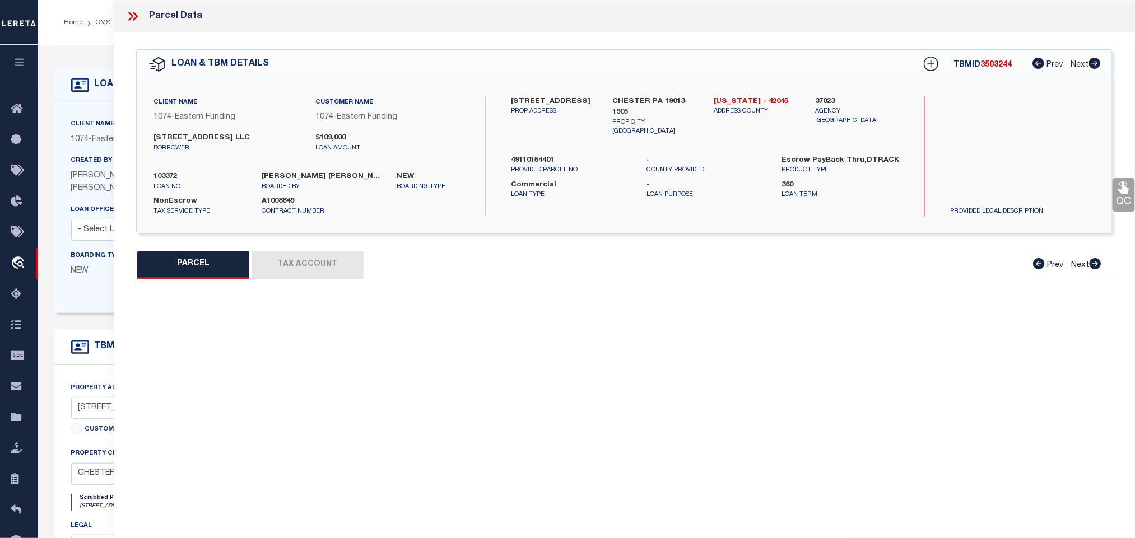
select select "AS"
select select
checkbox input "false"
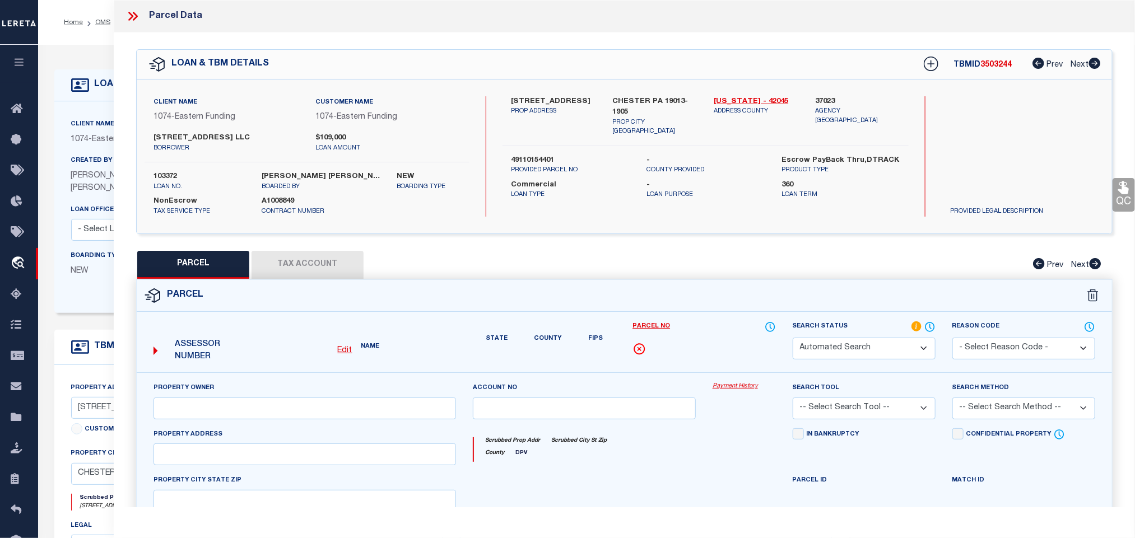
select select "IP"
type input "1201 HIGHLAND AVE LLC"
select select "AGW"
select select "LEG"
type input "1201 HIGHLAND AVE"
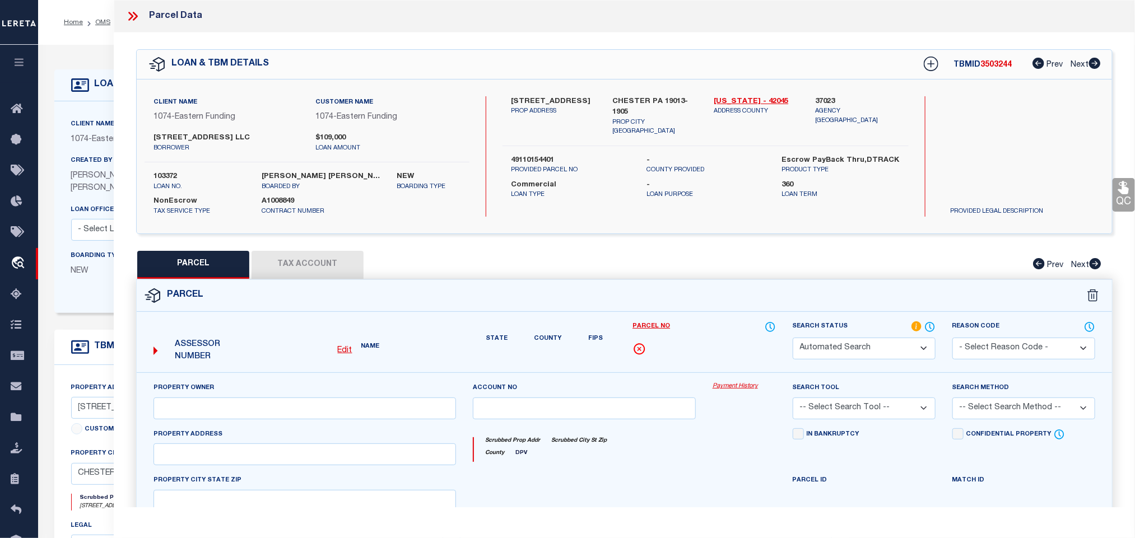
type input "CHESTER PA 19013"
type textarea "1 STY BLDG 71 X 51 IRR REAR LOT 2"
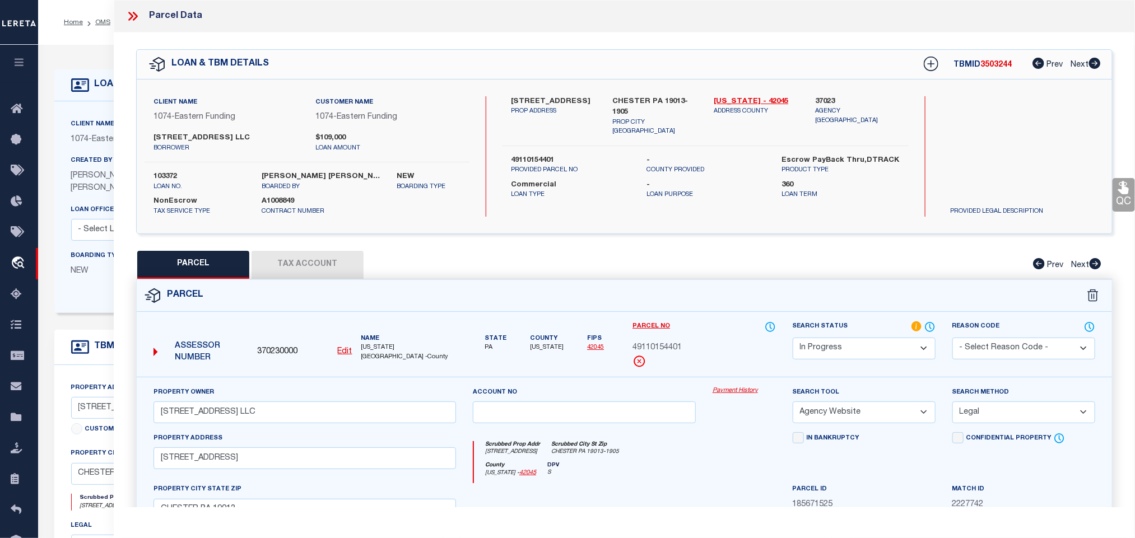
click at [832, 362] on div "Search Status Automated Search Bad Parcel Complete Duplicate Parcel High Dollar…" at bounding box center [864, 349] width 160 height 56
click at [838, 348] on select "Automated Search Bad Parcel Complete Duplicate Parcel High Dollar Reporting In …" at bounding box center [863, 349] width 143 height 22
click at [792, 339] on select "Automated Search Bad Parcel Complete Duplicate Parcel High Dollar Reporting In …" at bounding box center [863, 349] width 143 height 22
drag, startPoint x: 828, startPoint y: 353, endPoint x: 826, endPoint y: 342, distance: 12.1
click at [826, 348] on select "Automated Search Bad Parcel Complete Duplicate Parcel High Dollar Reporting In …" at bounding box center [863, 349] width 143 height 22
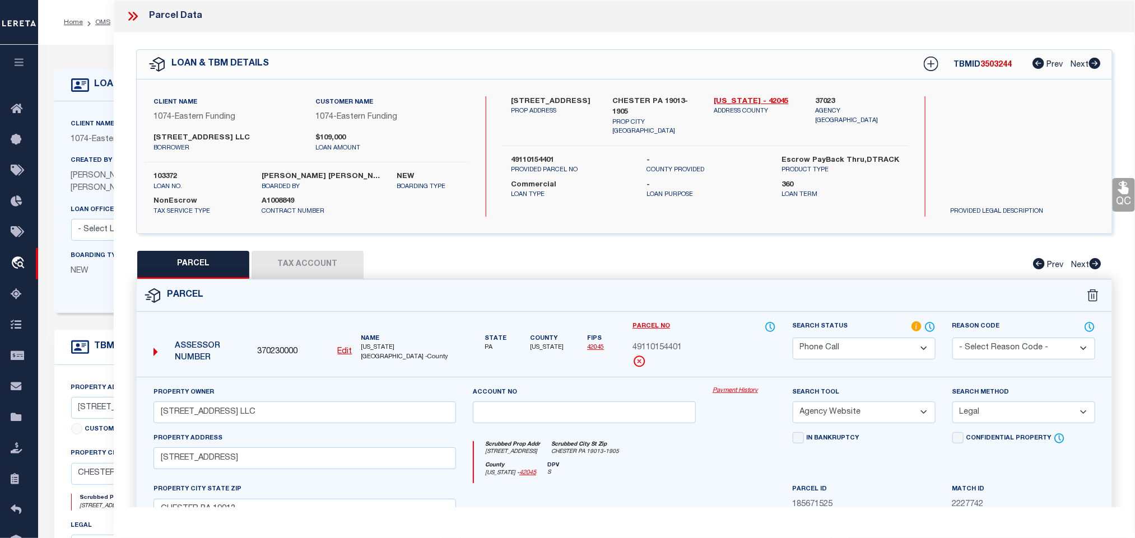
select select "PC"
click at [792, 339] on select "Automated Search Bad Parcel Complete Duplicate Parcel High Dollar Reporting In …" at bounding box center [863, 349] width 143 height 22
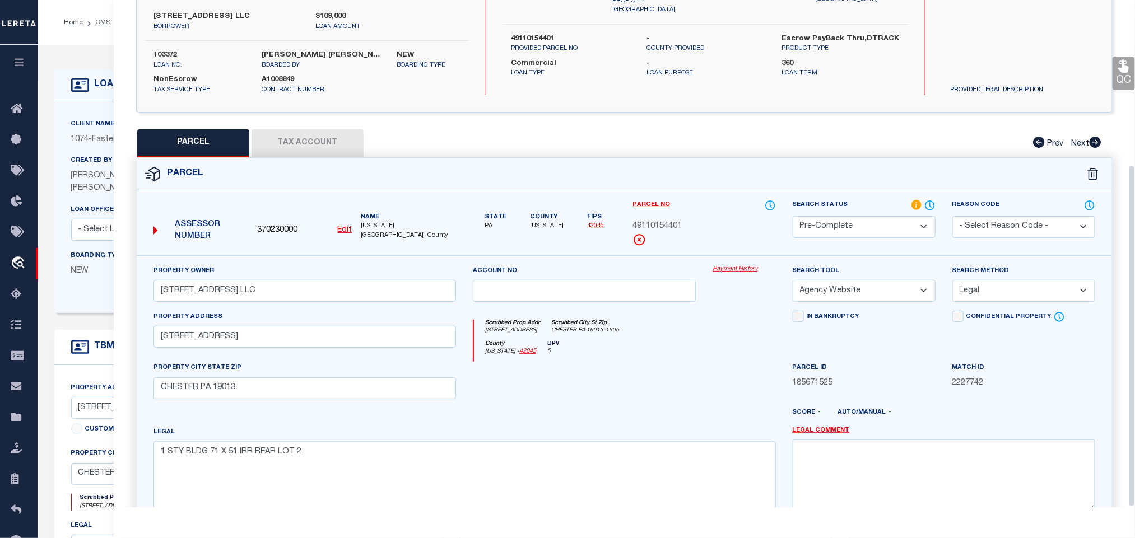
scroll to position [244, 0]
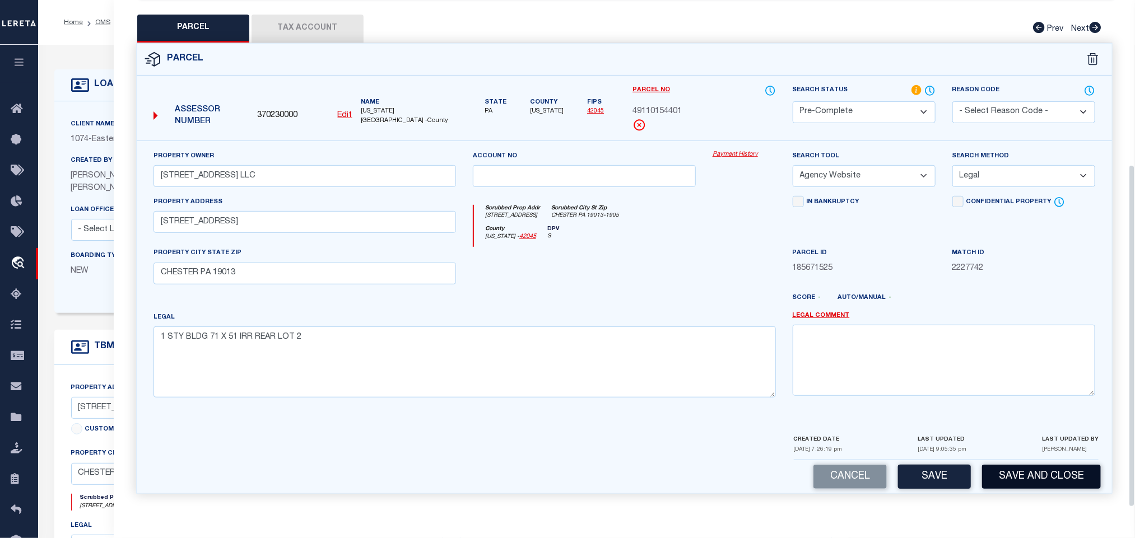
click at [1005, 481] on button "Save and Close" at bounding box center [1041, 477] width 119 height 24
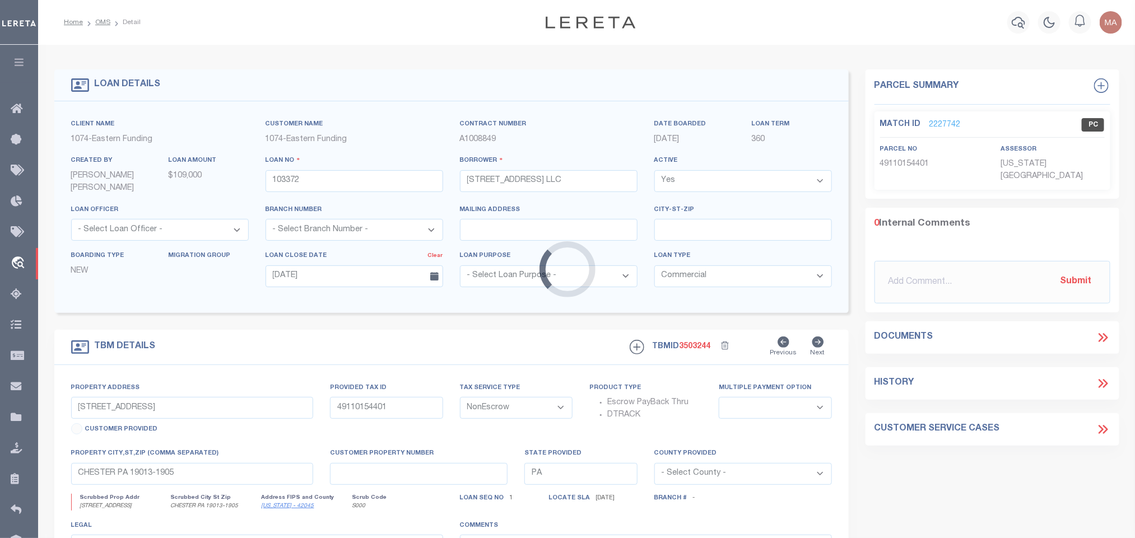
select select
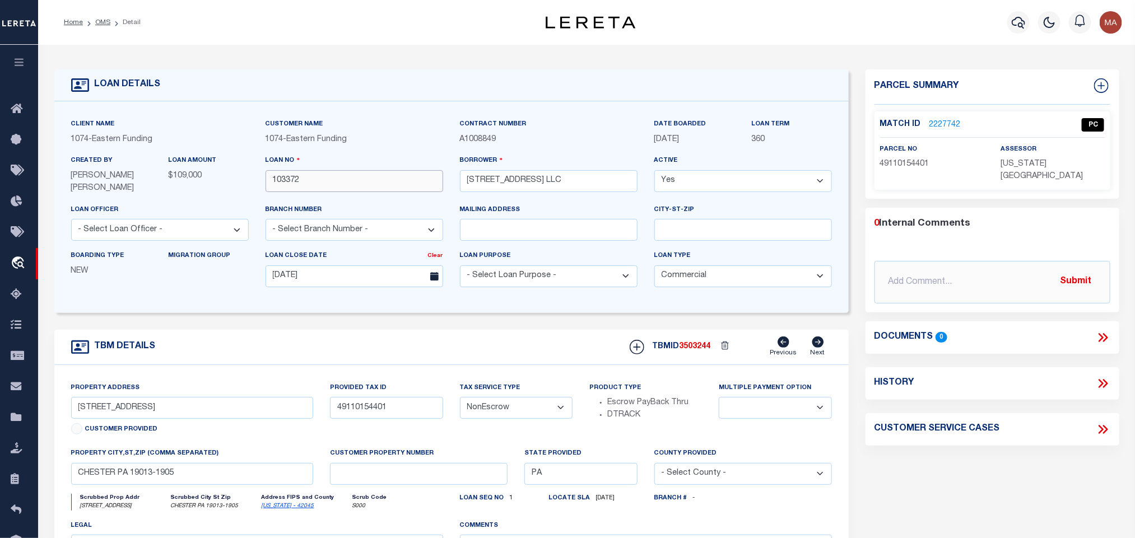
click at [286, 184] on input "103372" at bounding box center [354, 181] width 178 height 22
click at [687, 351] on span "3503244" at bounding box center [694, 347] width 31 height 8
copy span "3503244"
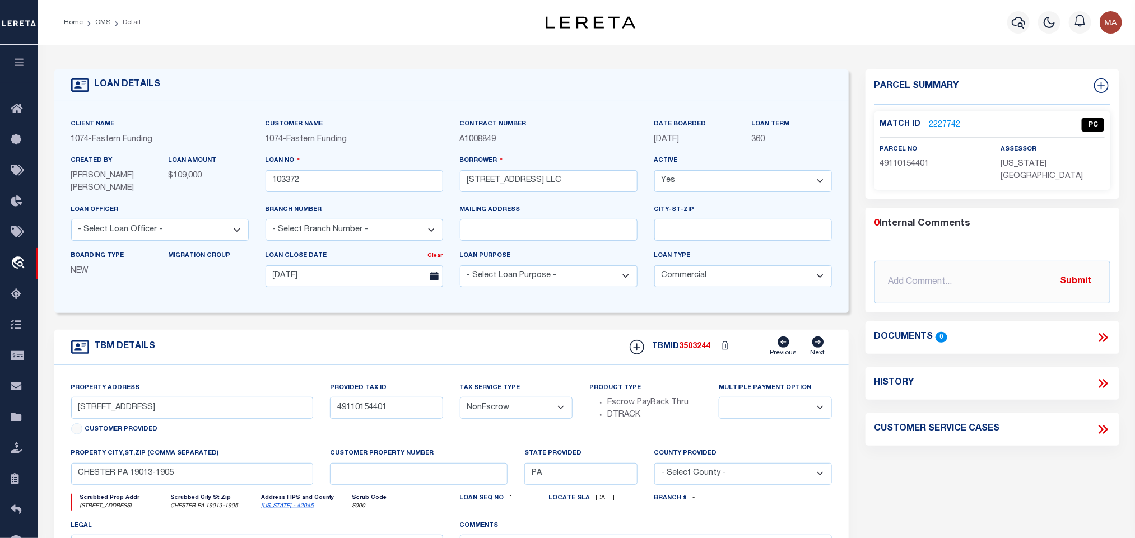
click at [1043, 167] on span "DELAWARE COUNTY" at bounding box center [1041, 170] width 82 height 20
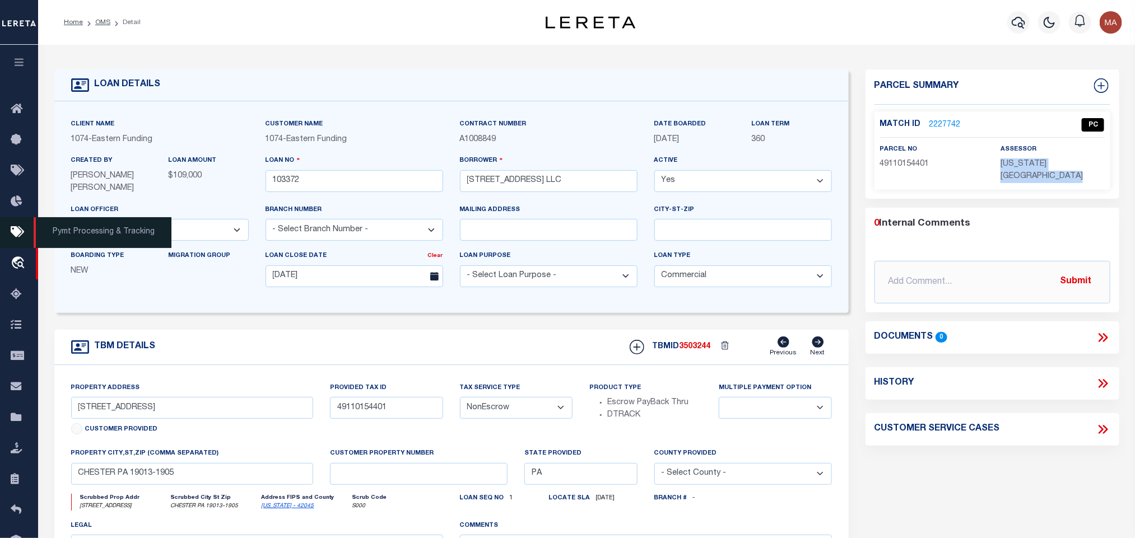
copy div "DELAWARE COUNTY"
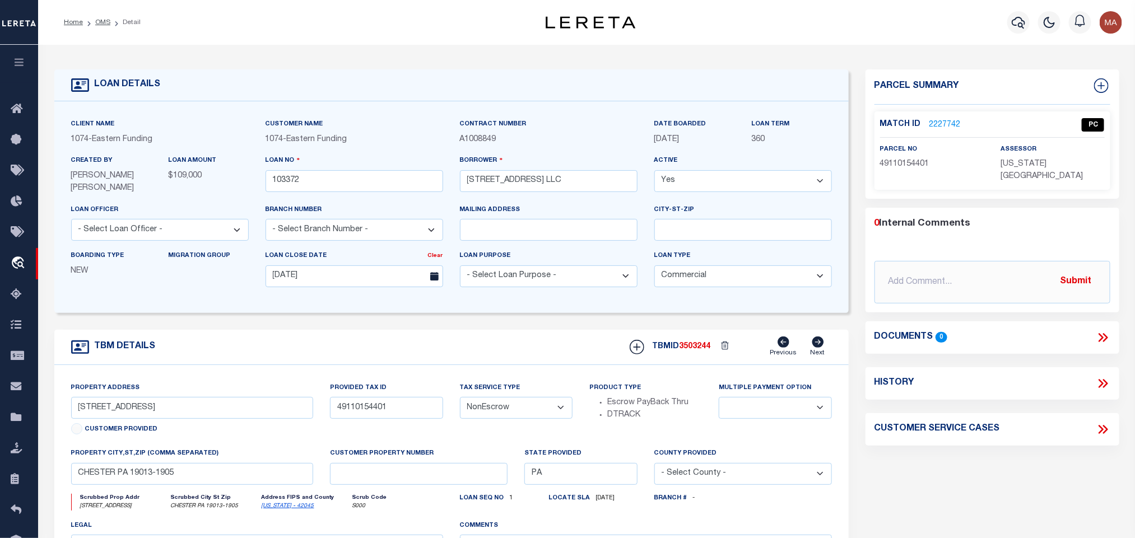
click at [919, 163] on span "49110154401" at bounding box center [904, 164] width 49 height 8
copy span "49110154401"
drag, startPoint x: 103, startPoint y: 22, endPoint x: 151, endPoint y: 202, distance: 185.6
click at [103, 22] on link "OMS" at bounding box center [102, 22] width 15 height 7
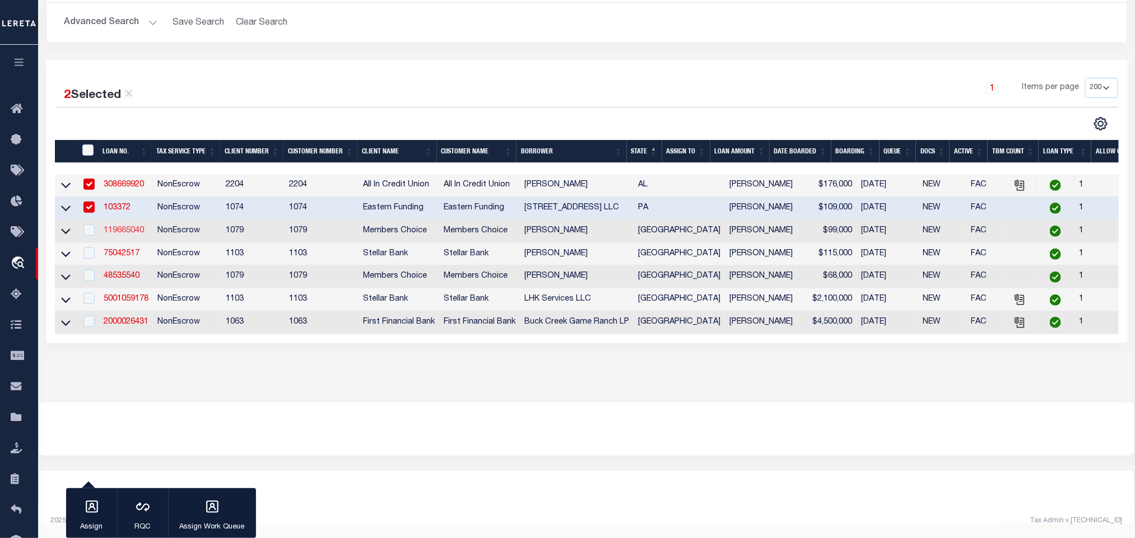
click at [129, 227] on link "119665040" at bounding box center [124, 231] width 40 height 8
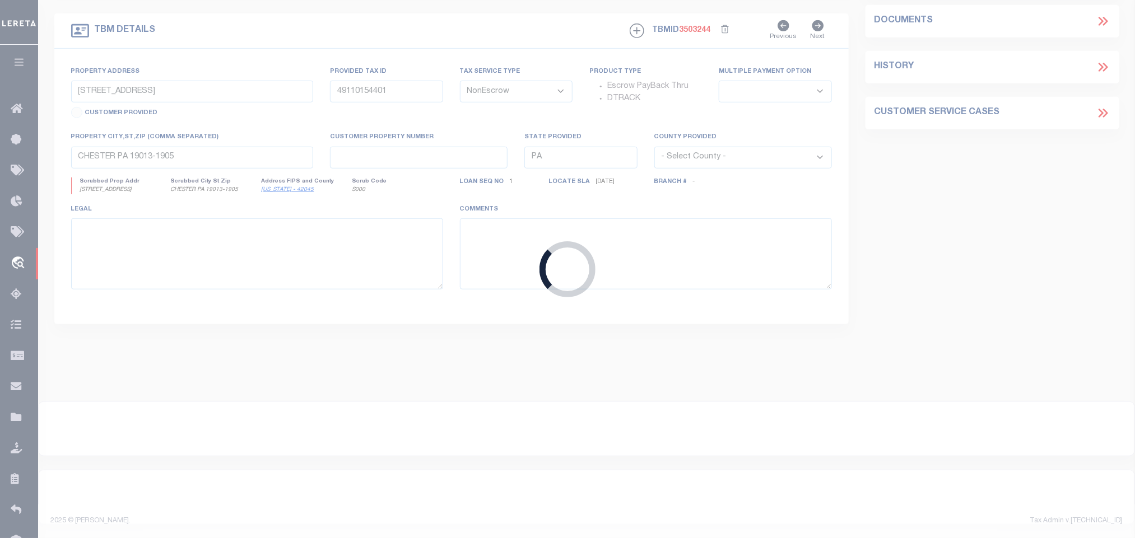
type input "119665040"
type input "[PERSON_NAME]"
type input "08/12/2025"
select select "10"
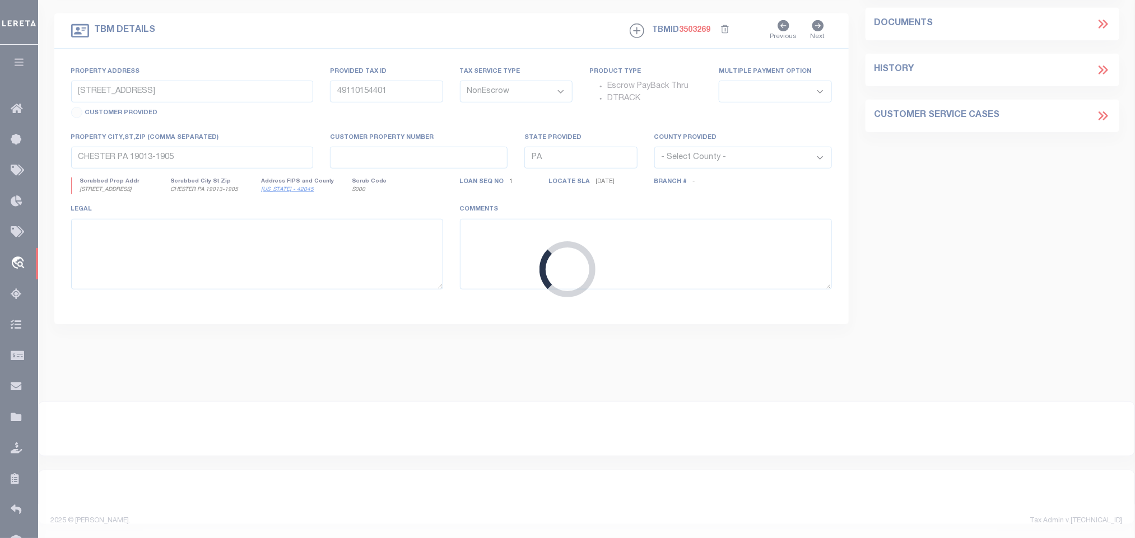
scroll to position [323, 0]
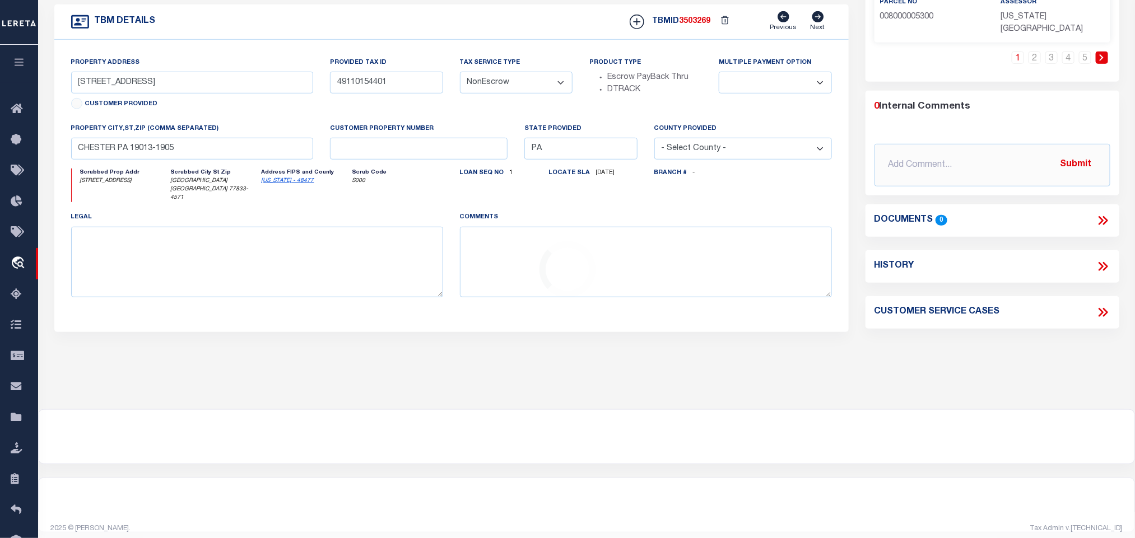
type input "1308 S PARK ST"
select select
type input "BRENHAM TX 77833-4571"
type input "[GEOGRAPHIC_DATA]"
select select
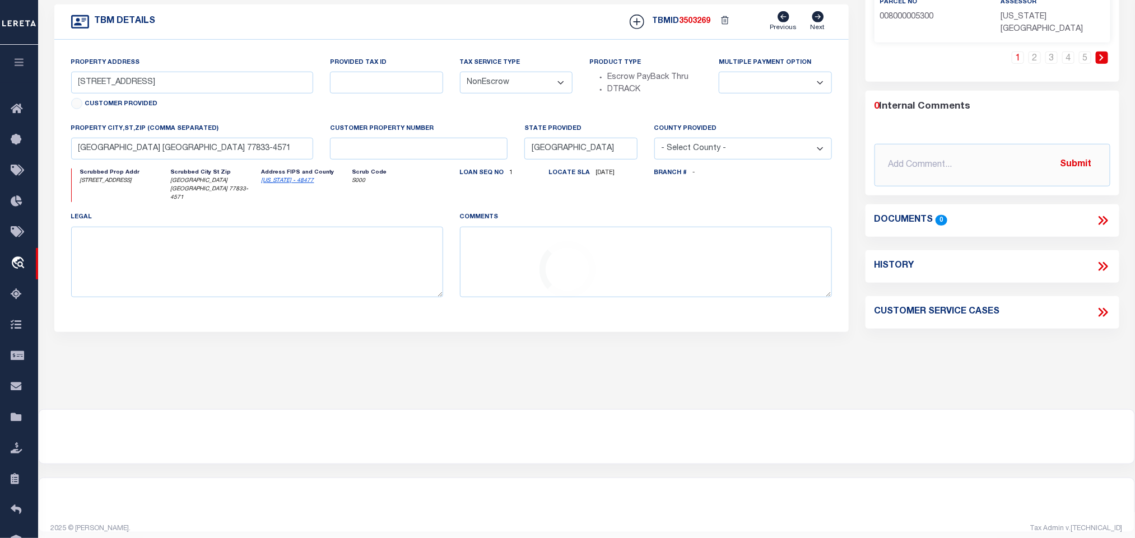
type textarea "SEE EXHIBIT A ATTACHED HERETO AND INCORPORATED HEREIN FOR ALL PURPOSES."
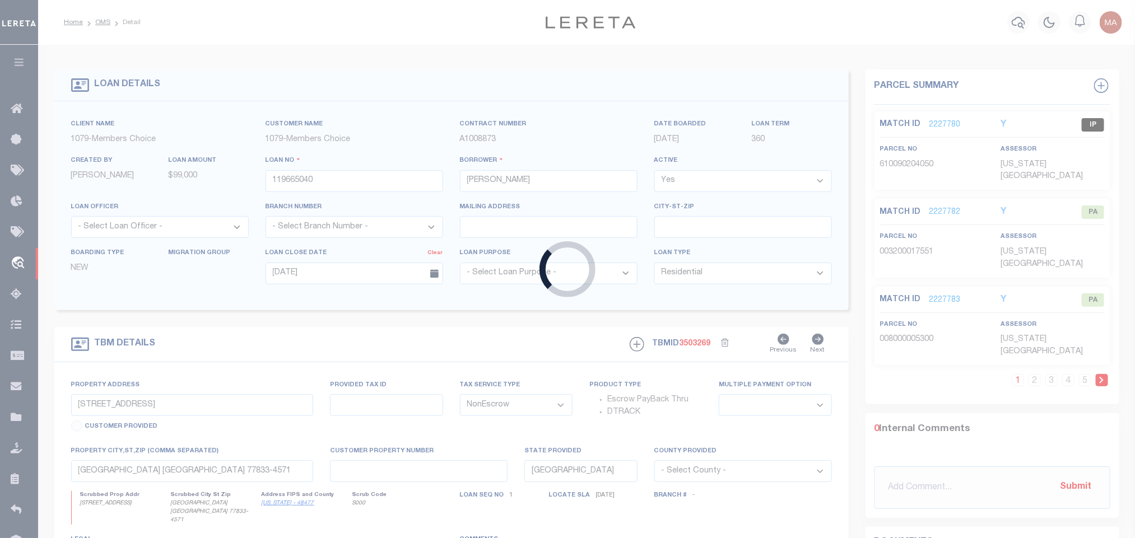
type input "4924087706"
type input "LAKEVIEW SELF STORAGE LLC"
select select
type input "[DATE]"
select select "20"
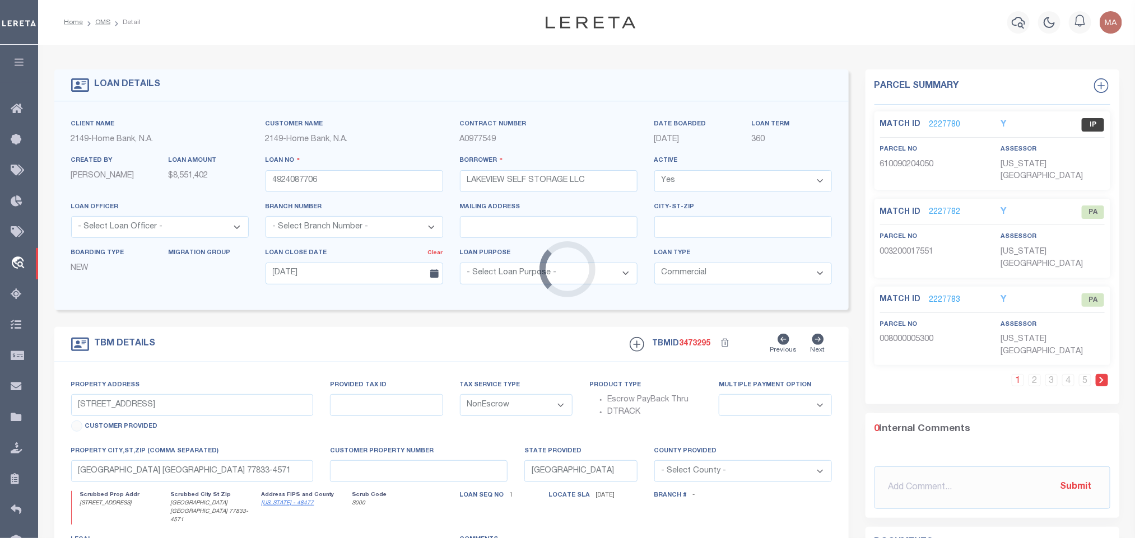
type input "301 PARIS AVE"
select select
type input "METAIRIE LA 70005-3059"
type input "LA"
select select
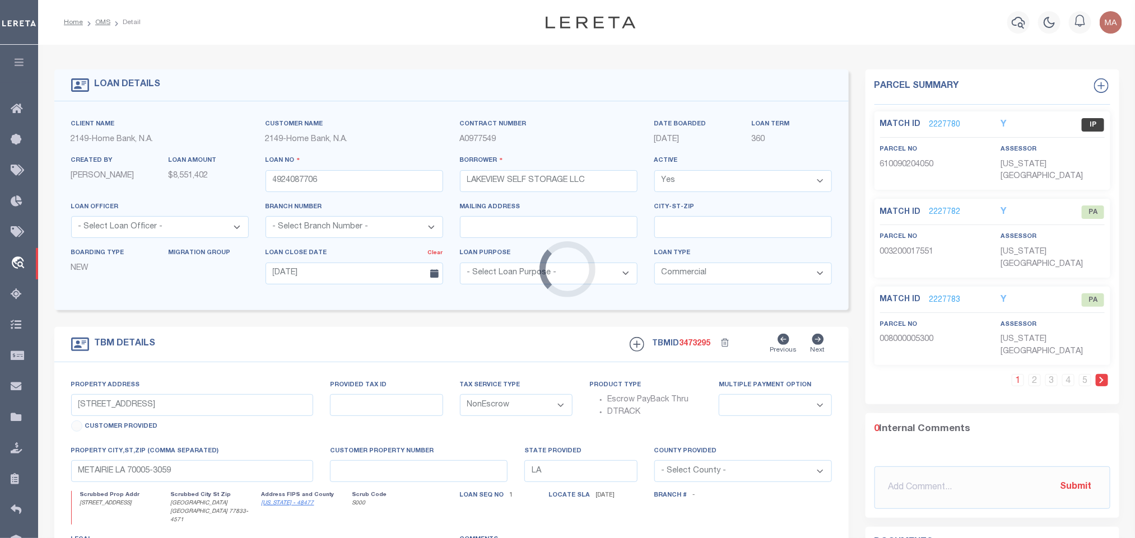
select select "9193"
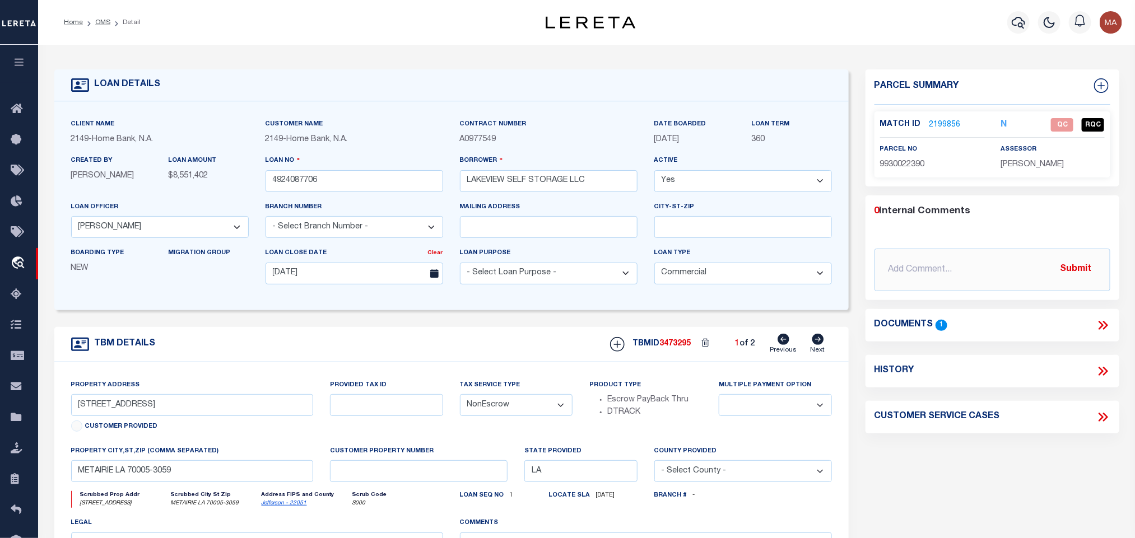
click at [941, 123] on link "2199856" at bounding box center [944, 125] width 31 height 12
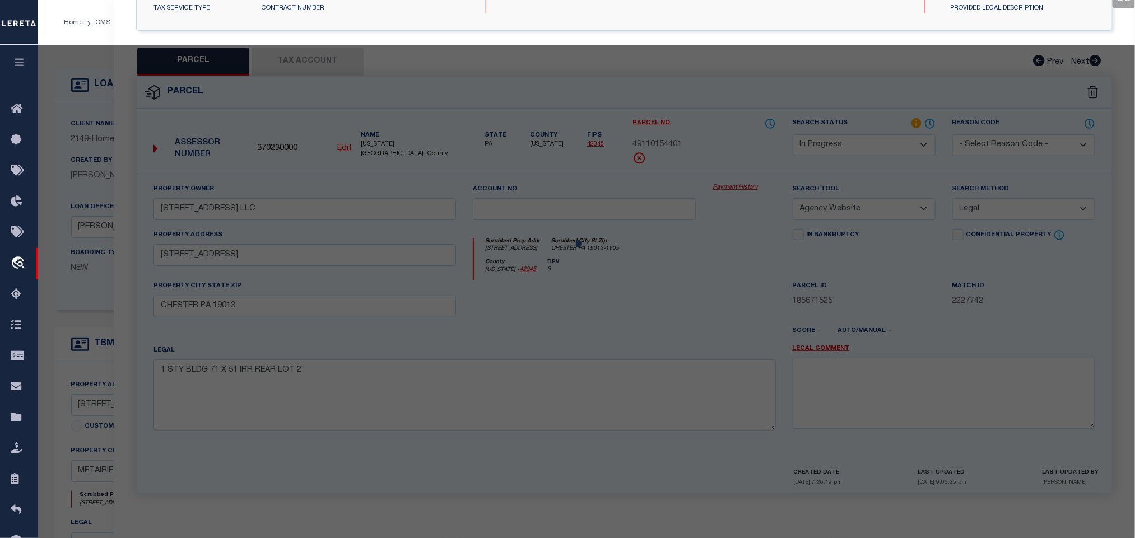
select select "AS"
select select
checkbox input "false"
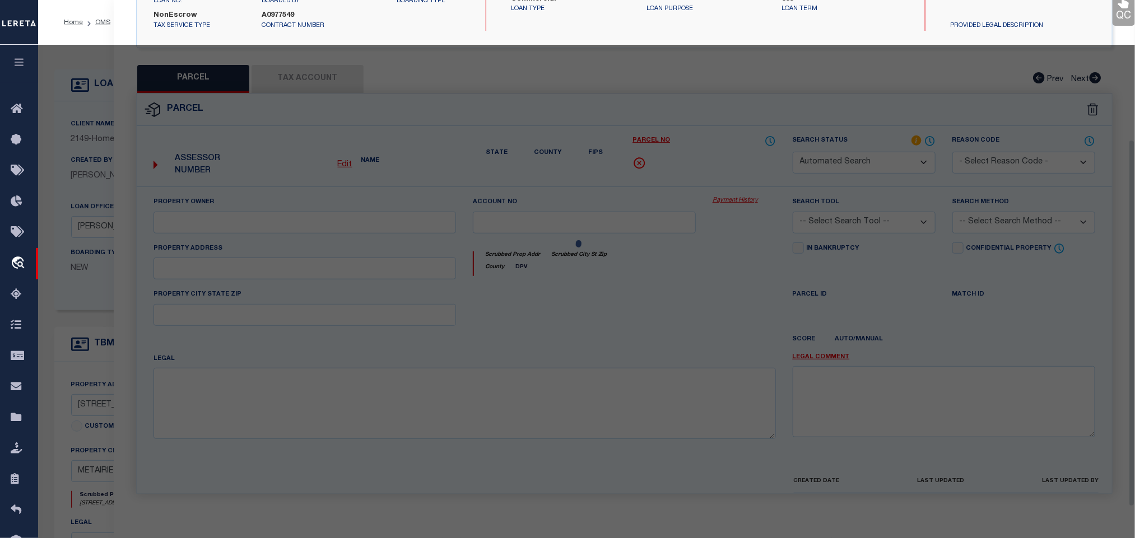
select select "QC"
type input "LAKEVIEW SELF STORAGE LLC"
select select "AGW"
select select "LEG"
type input "301 PARIS AVE"
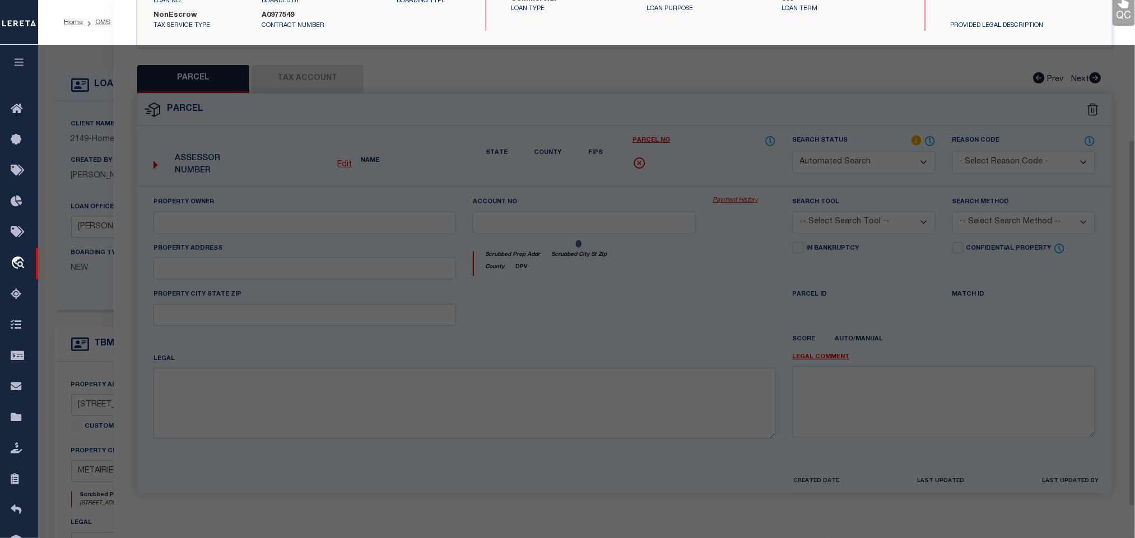
type input "METAIRIE, LA 70005"
type textarea "LOT Y-1 SQ 65A METAIRIEVILLE"
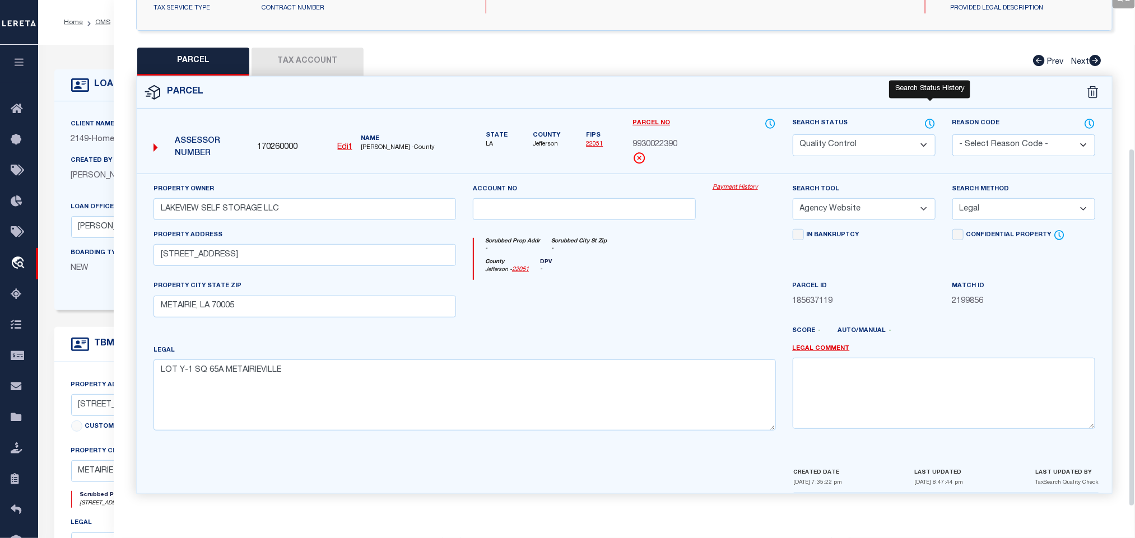
click at [930, 121] on icon at bounding box center [929, 124] width 11 height 12
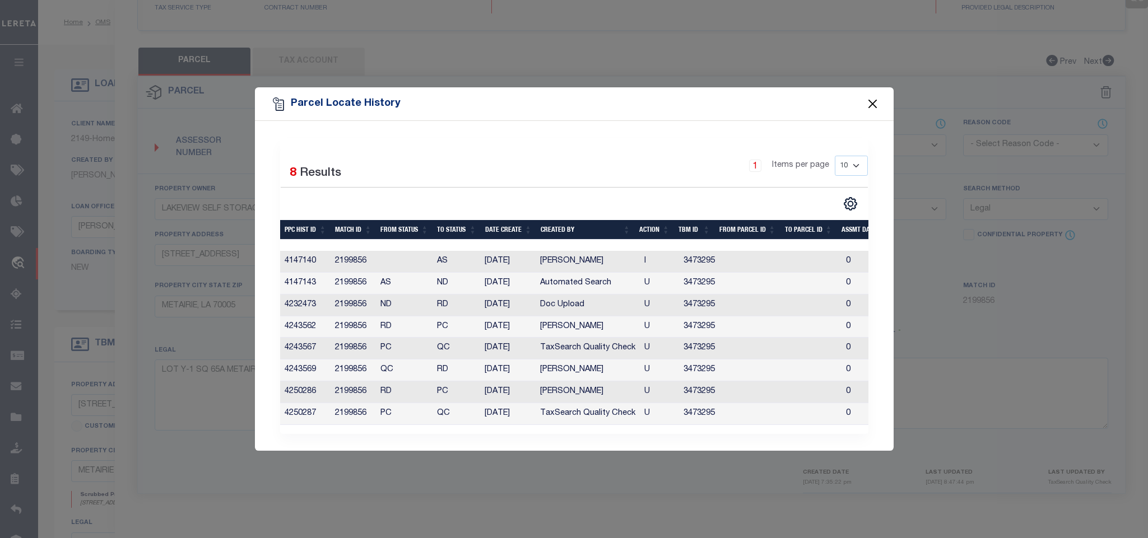
click at [876, 97] on button "Close" at bounding box center [872, 104] width 15 height 15
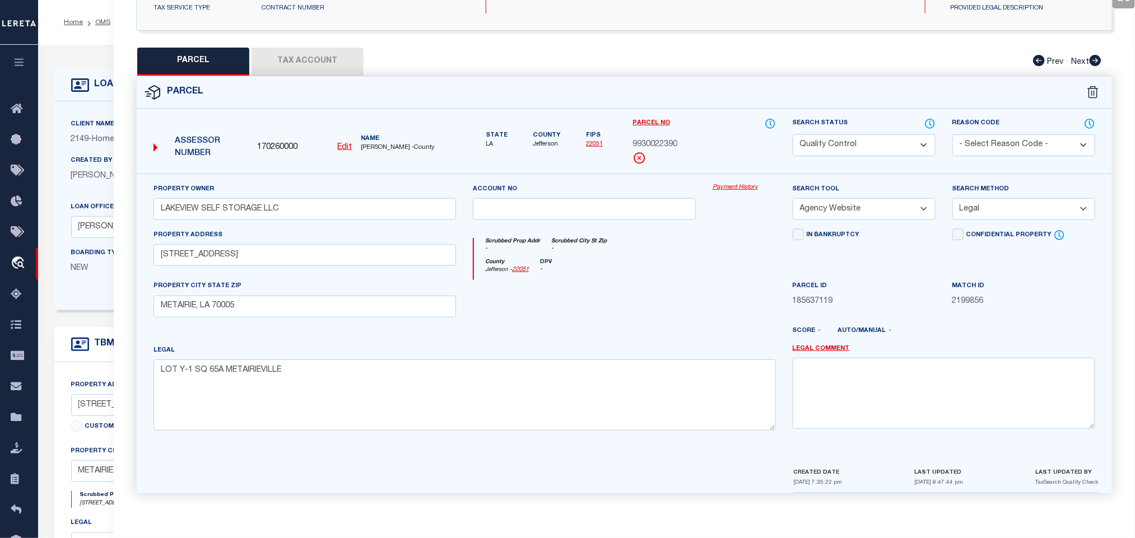
click at [94, 155] on div "Created By Diane Cedor" at bounding box center [111, 168] width 81 height 27
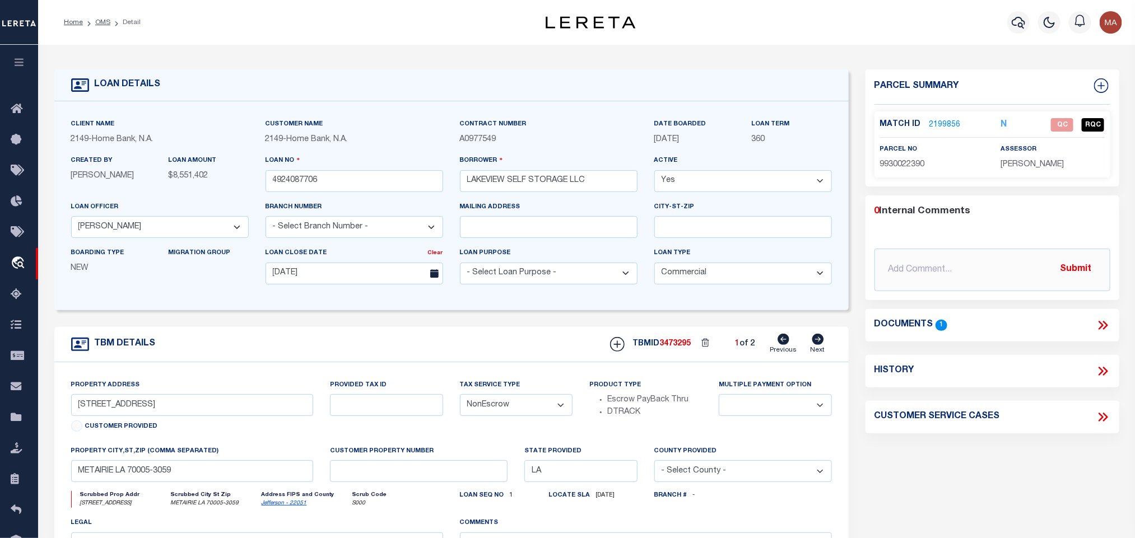
click at [1107, 325] on icon at bounding box center [1104, 325] width 5 height 9
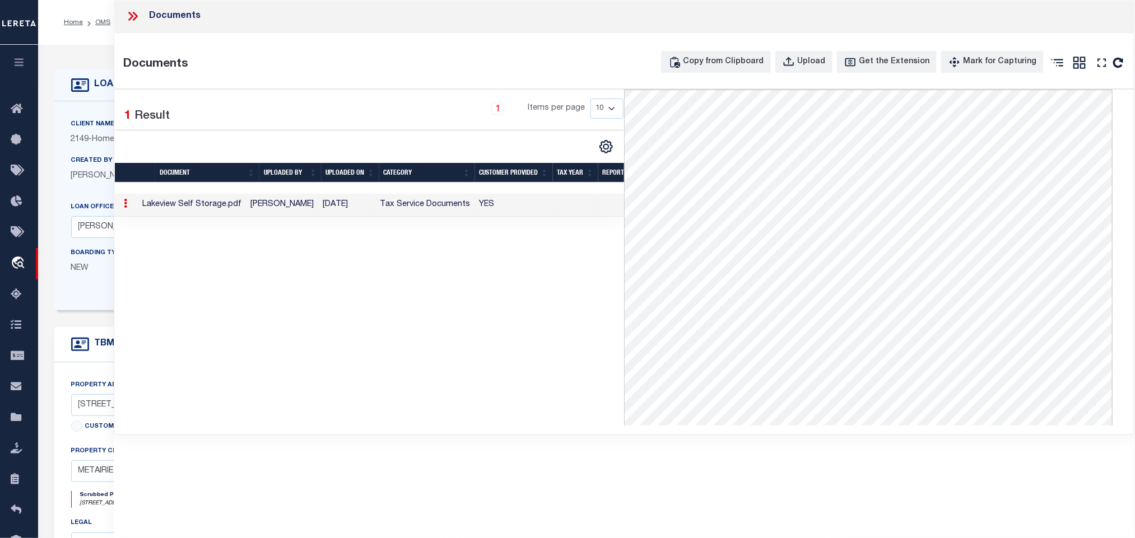
click at [62, 99] on div "LOAN DETAILS" at bounding box center [451, 85] width 794 height 32
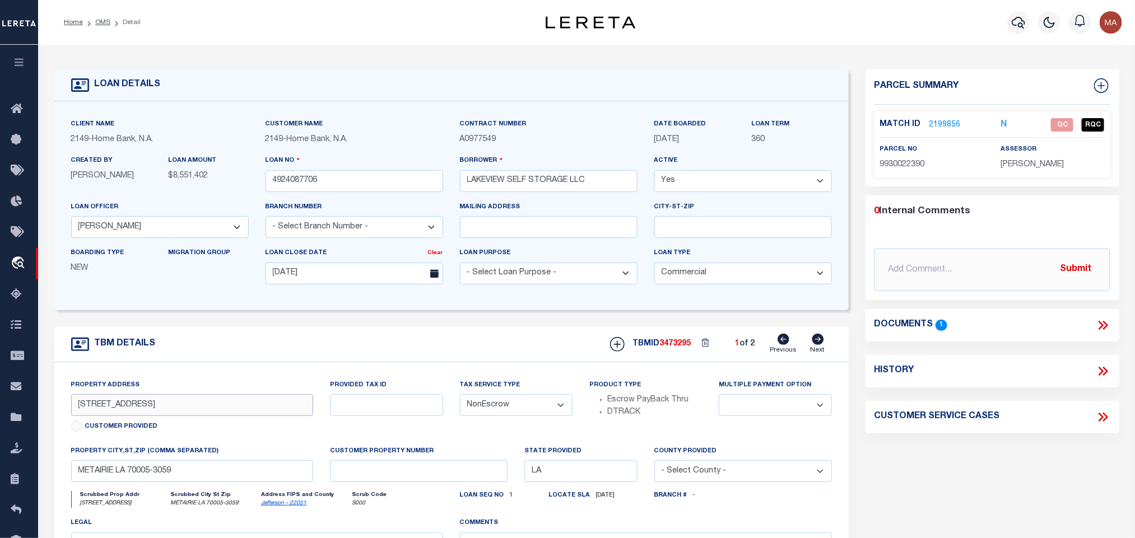
click at [109, 416] on input "301 PARIS AVE" at bounding box center [192, 405] width 243 height 22
click at [197, 402] on input "301 PARIS AVE" at bounding box center [192, 405] width 243 height 22
click at [105, 409] on input "301 PARIS AVE" at bounding box center [192, 405] width 243 height 22
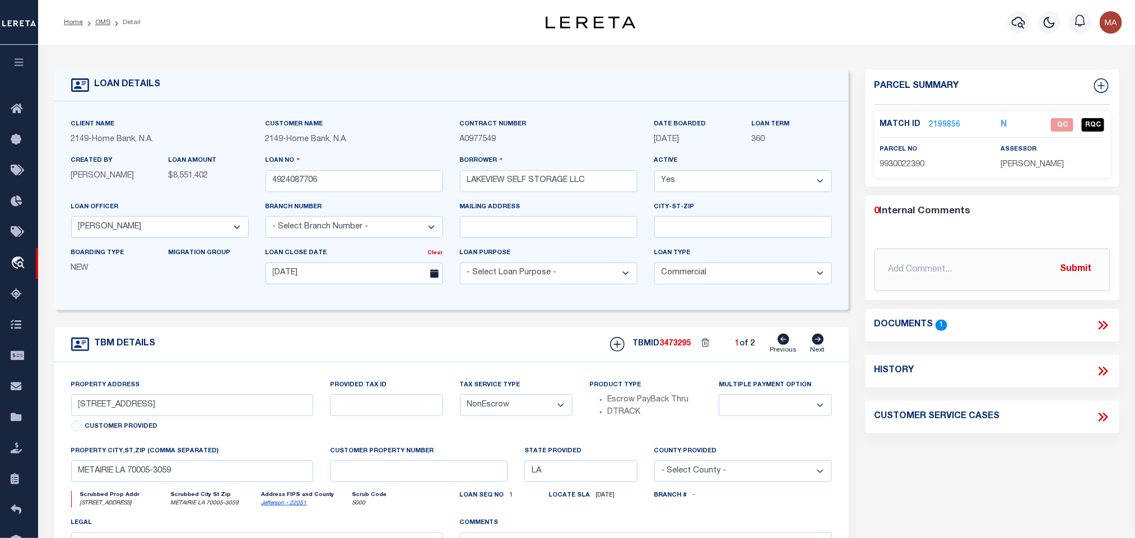
click at [819, 341] on icon at bounding box center [818, 339] width 12 height 11
type input "321 PARIS AVE"
select select
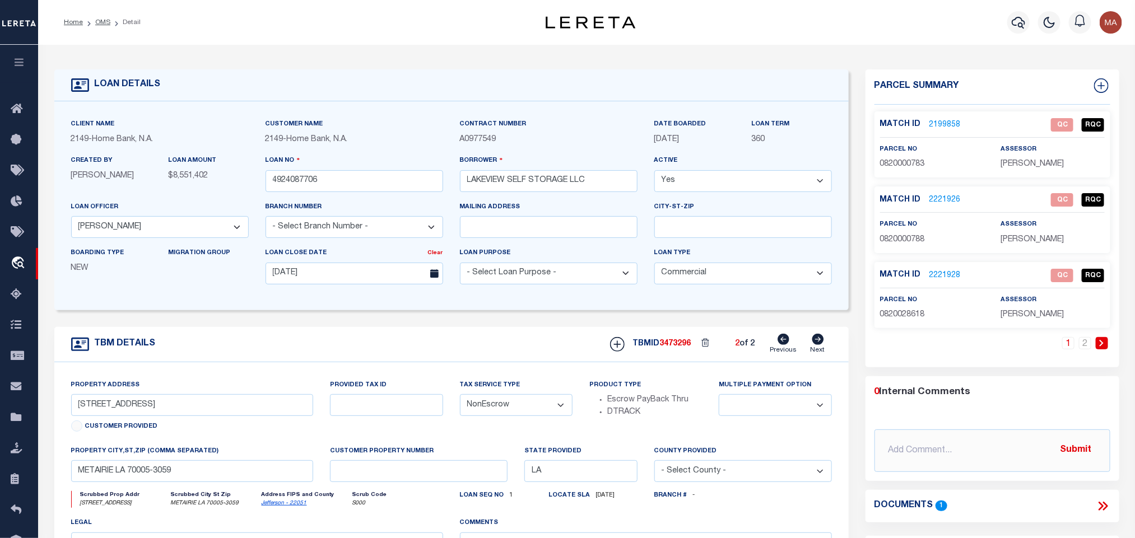
click at [786, 345] on icon at bounding box center [784, 339] width 12 height 11
type input "301 PARIS AVE"
select select
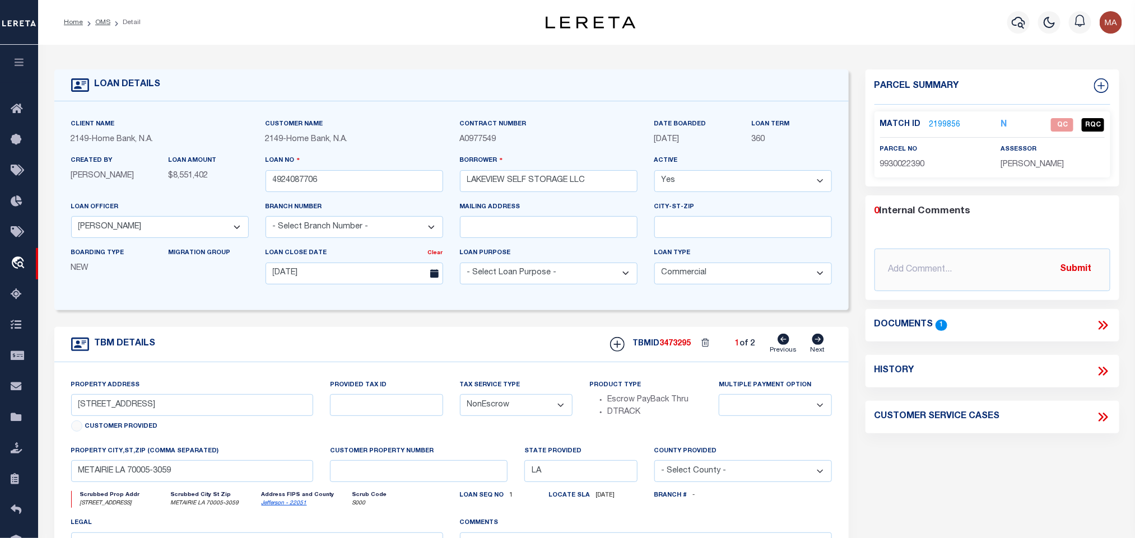
click at [901, 161] on span "9930022390" at bounding box center [902, 165] width 45 height 8
copy span "9930022390"
click at [171, 407] on input "301 PARIS AVE" at bounding box center [192, 405] width 243 height 22
click at [158, 407] on input "301 PARIS AVE" at bounding box center [192, 405] width 243 height 22
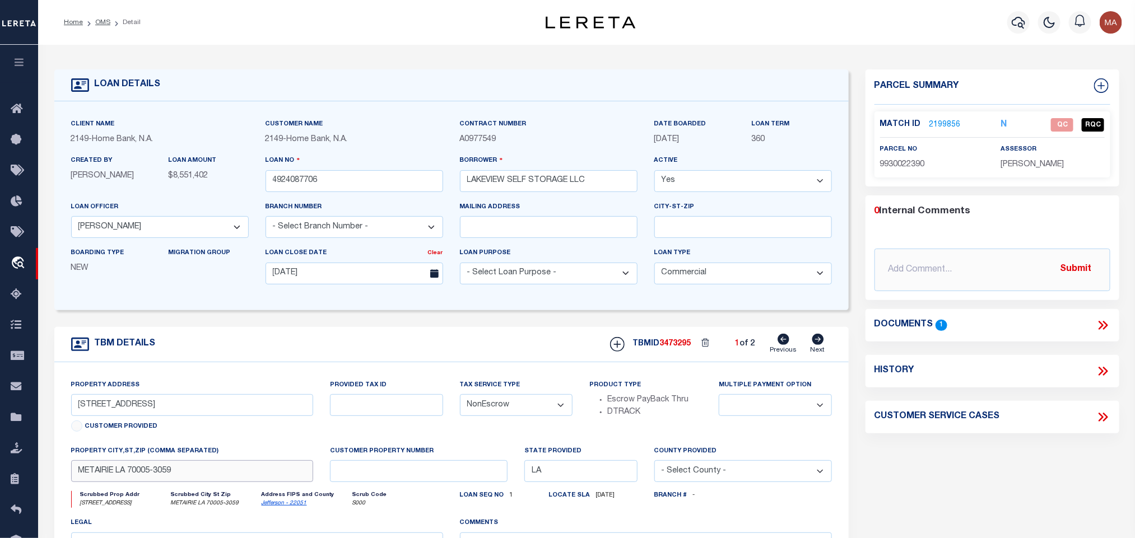
drag, startPoint x: 165, startPoint y: 469, endPoint x: 81, endPoint y: 466, distance: 83.5
click at [165, 469] on input "METAIRIE LA 70005-3059" at bounding box center [192, 471] width 243 height 22
click at [945, 130] on link "2199856" at bounding box center [944, 125] width 31 height 12
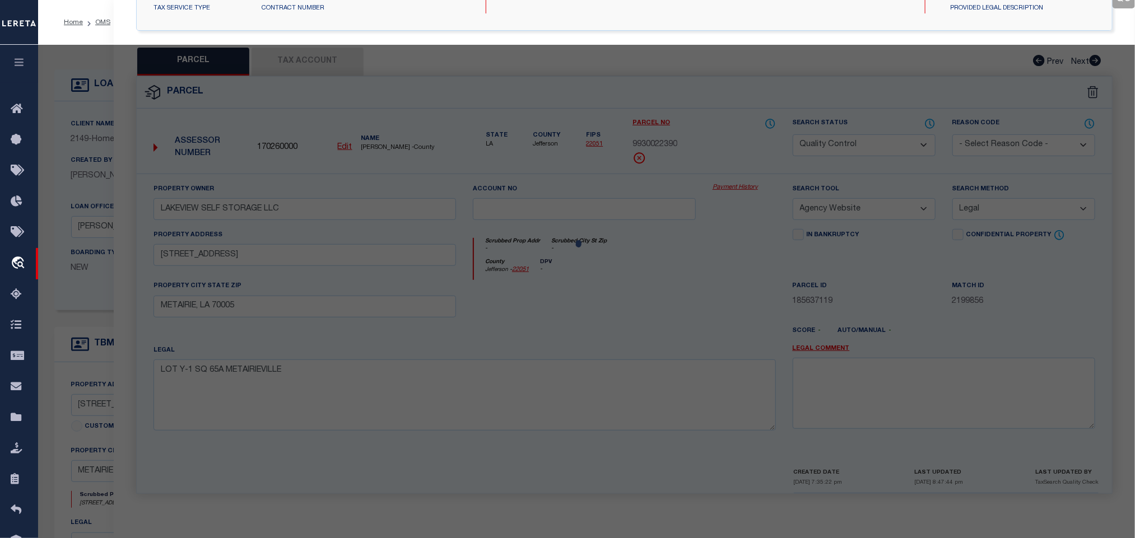
select select "AS"
select select
checkbox input "false"
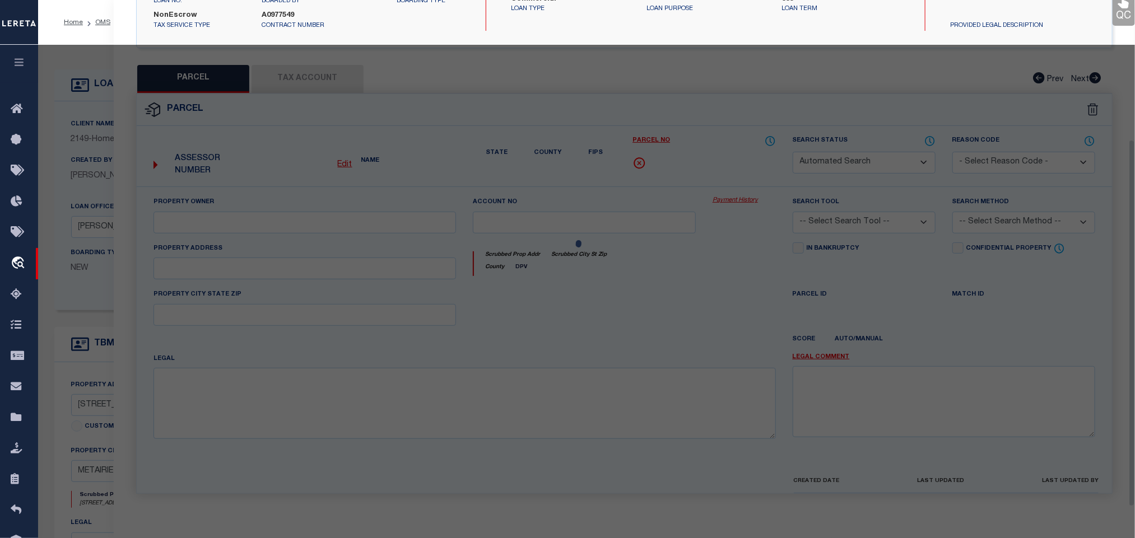
select select "QC"
type input "LAKEVIEW SELF STORAGE LLC"
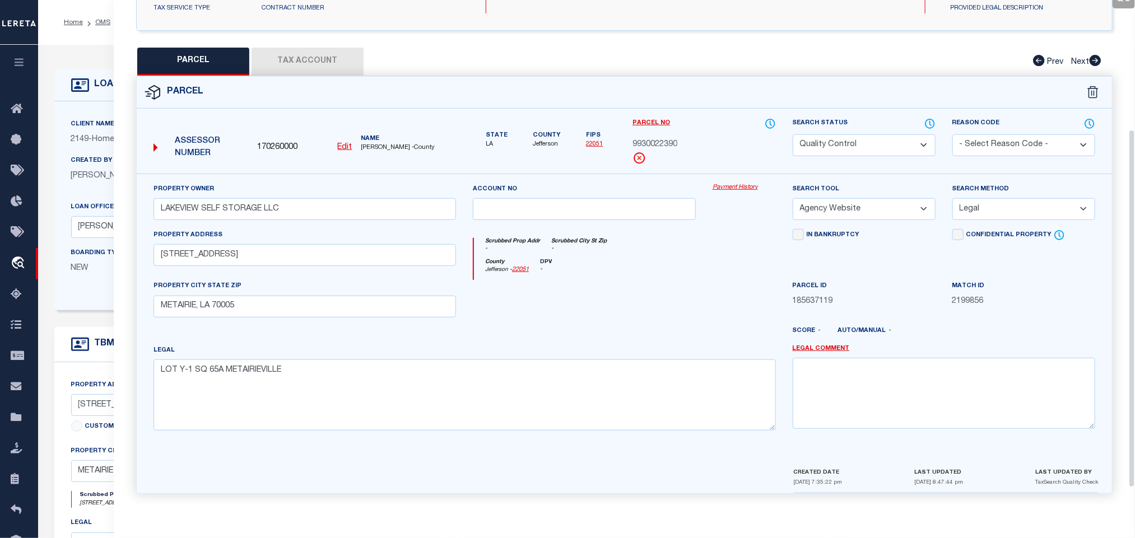
scroll to position [0, 0]
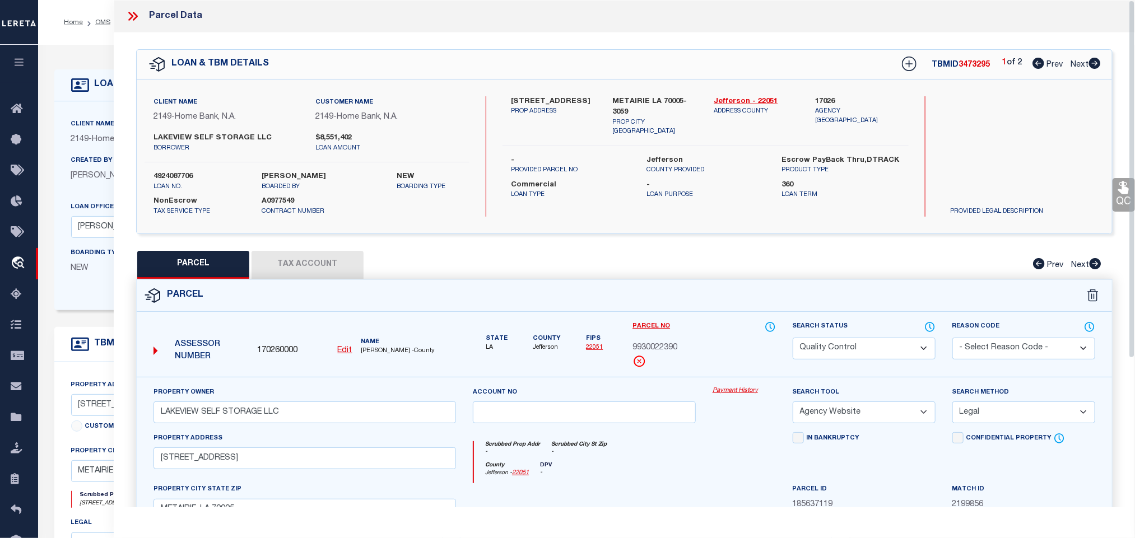
click at [1094, 59] on icon at bounding box center [1094, 63] width 12 height 11
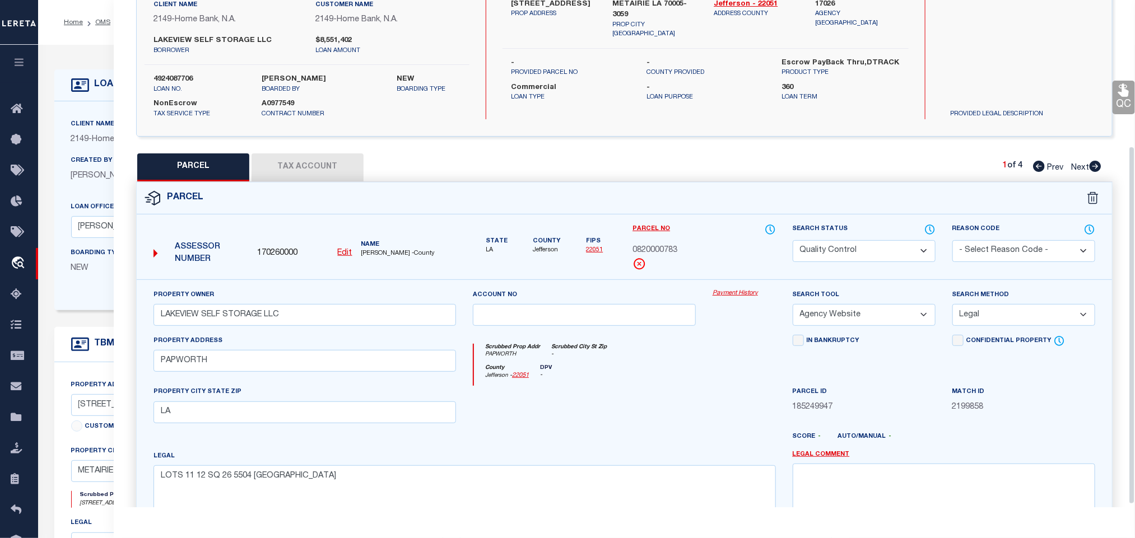
scroll to position [210, 0]
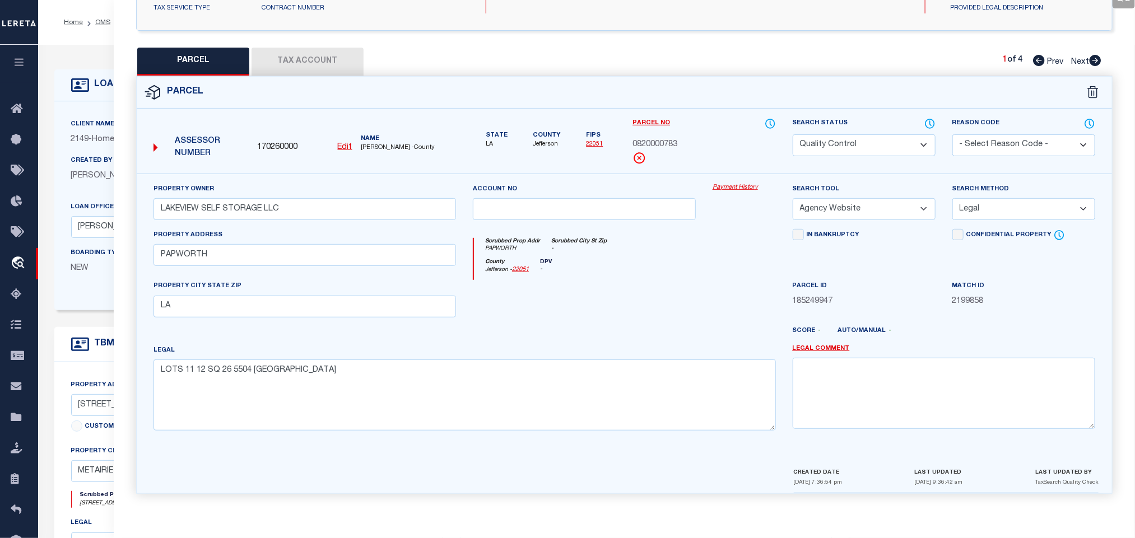
click at [1099, 55] on icon at bounding box center [1095, 60] width 12 height 11
click at [1098, 56] on icon at bounding box center [1095, 60] width 12 height 11
click at [318, 48] on button "Tax Account" at bounding box center [307, 62] width 112 height 28
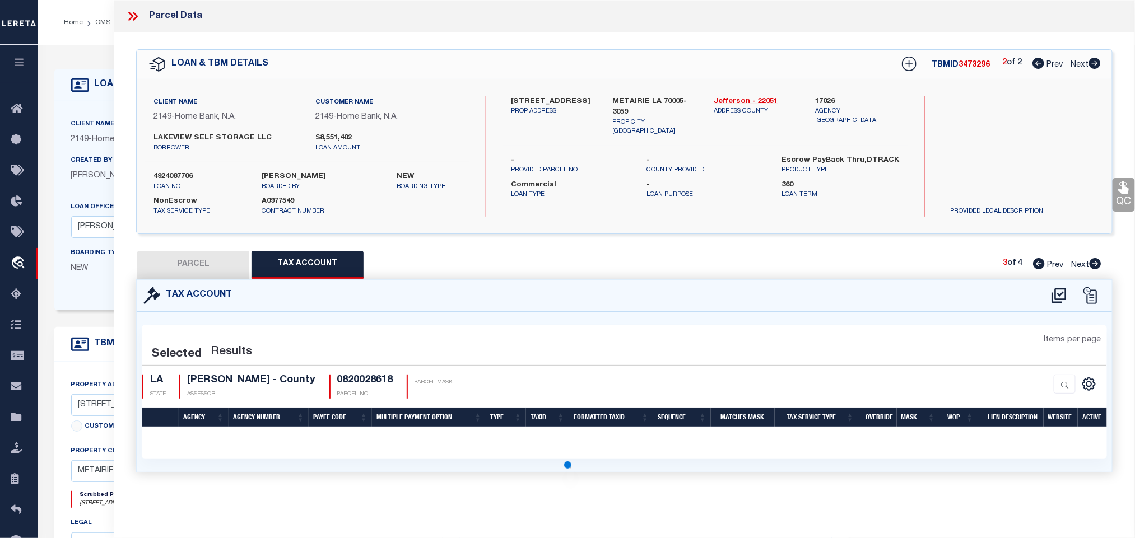
scroll to position [0, 0]
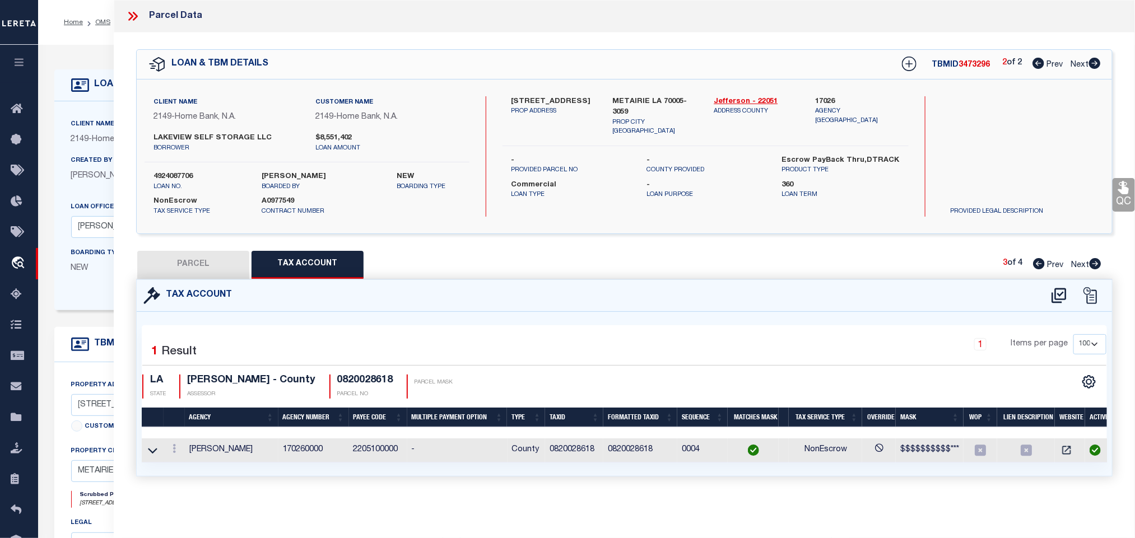
click at [86, 153] on div "Client Name 2149 - Home Bank, N.A." at bounding box center [160, 136] width 194 height 36
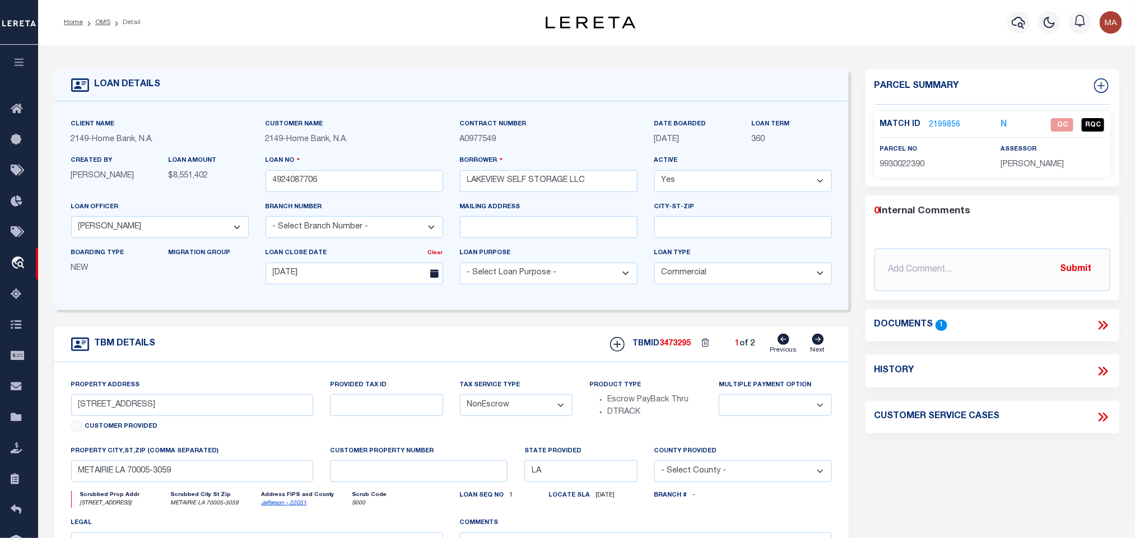
click at [940, 123] on link "2199856" at bounding box center [944, 125] width 31 height 12
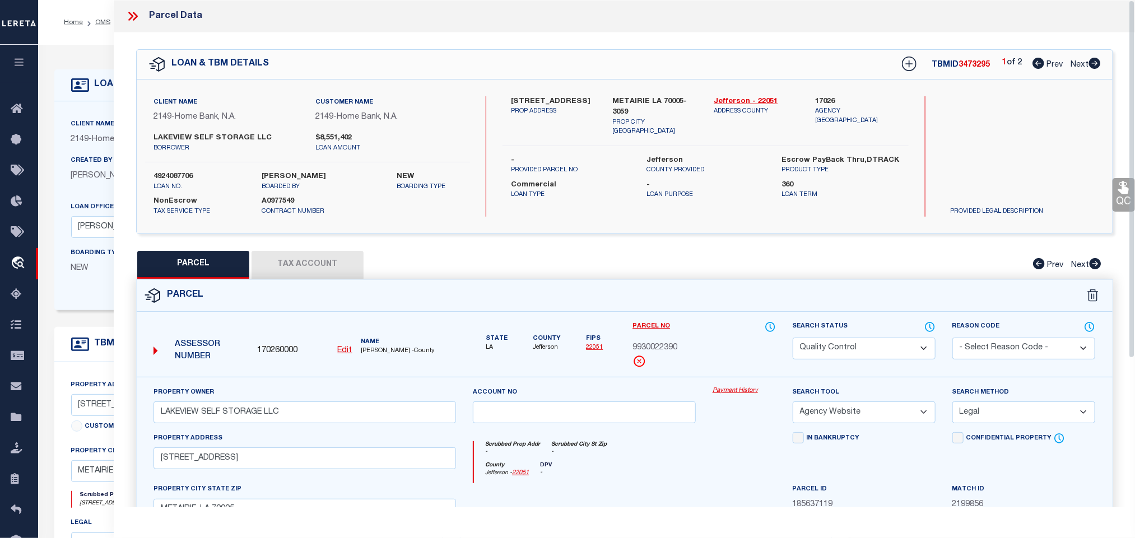
click at [310, 260] on button "Tax Account" at bounding box center [307, 265] width 112 height 28
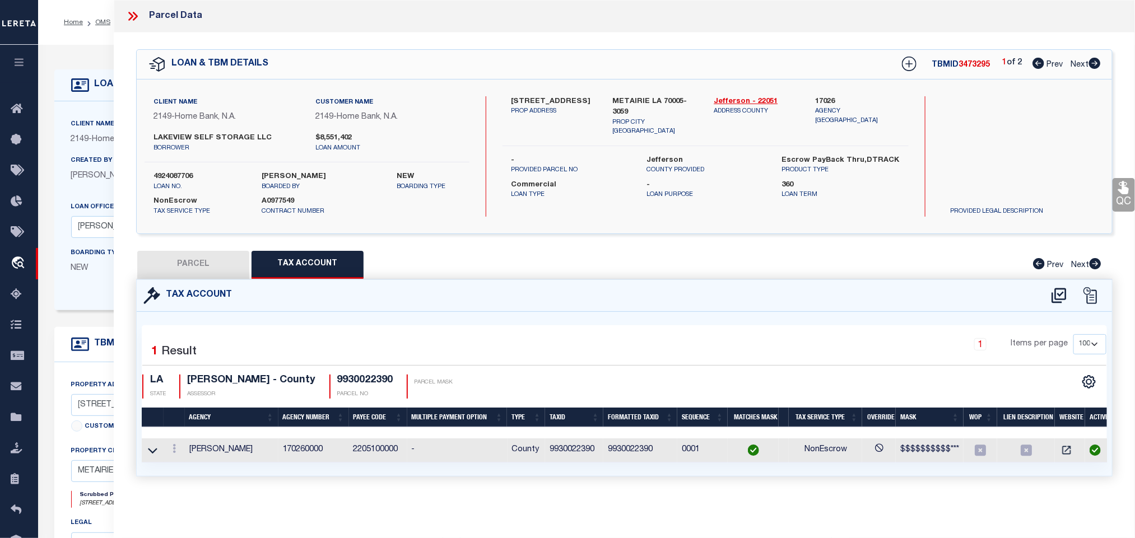
scroll to position [168, 0]
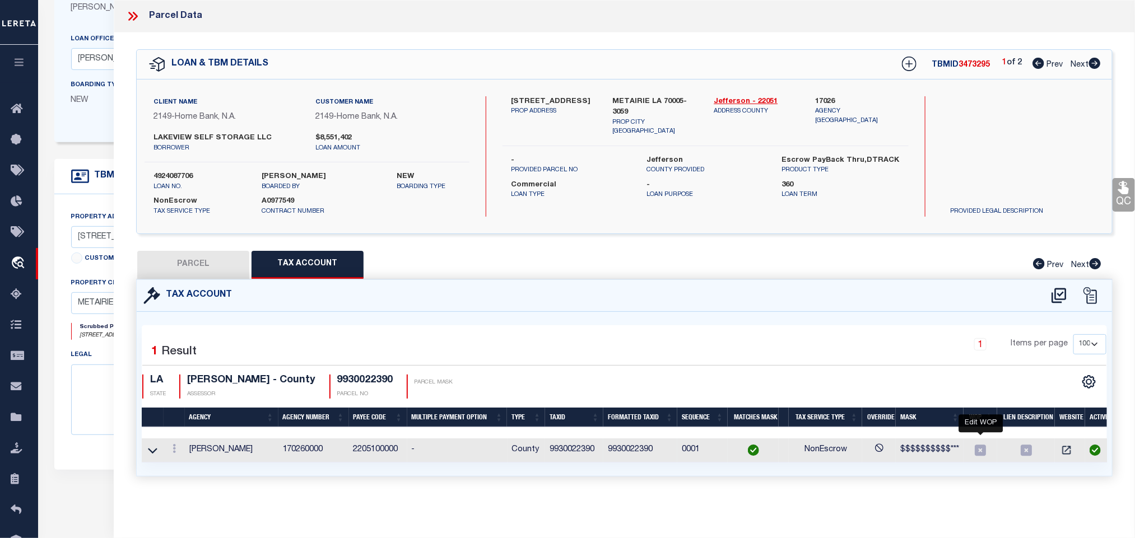
click at [981, 456] on icon "" at bounding box center [980, 450] width 11 height 11
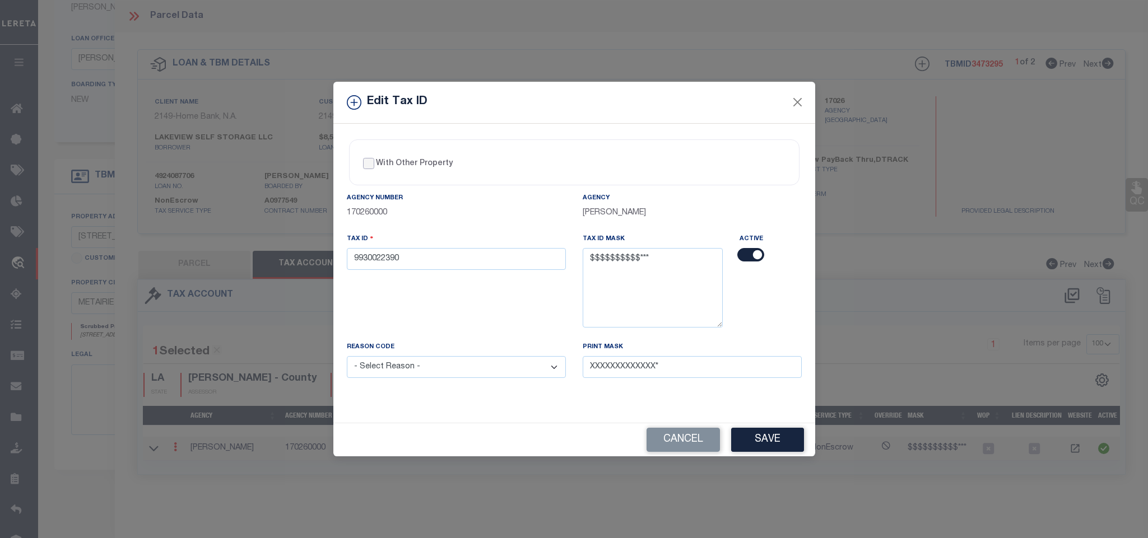
click at [371, 158] on input "With Other Property" at bounding box center [368, 163] width 11 height 11
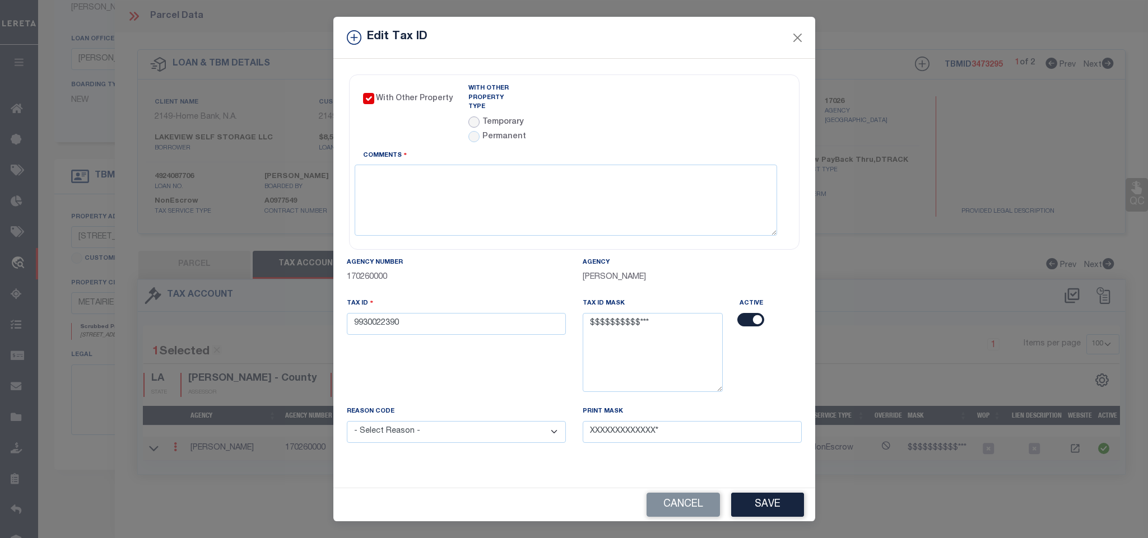
click at [475, 116] on input "radio" at bounding box center [473, 121] width 11 height 11
click at [731, 86] on link "Agency Calendar" at bounding box center [753, 91] width 64 height 14
click at [494, 176] on textarea "Comments" at bounding box center [566, 200] width 422 height 71
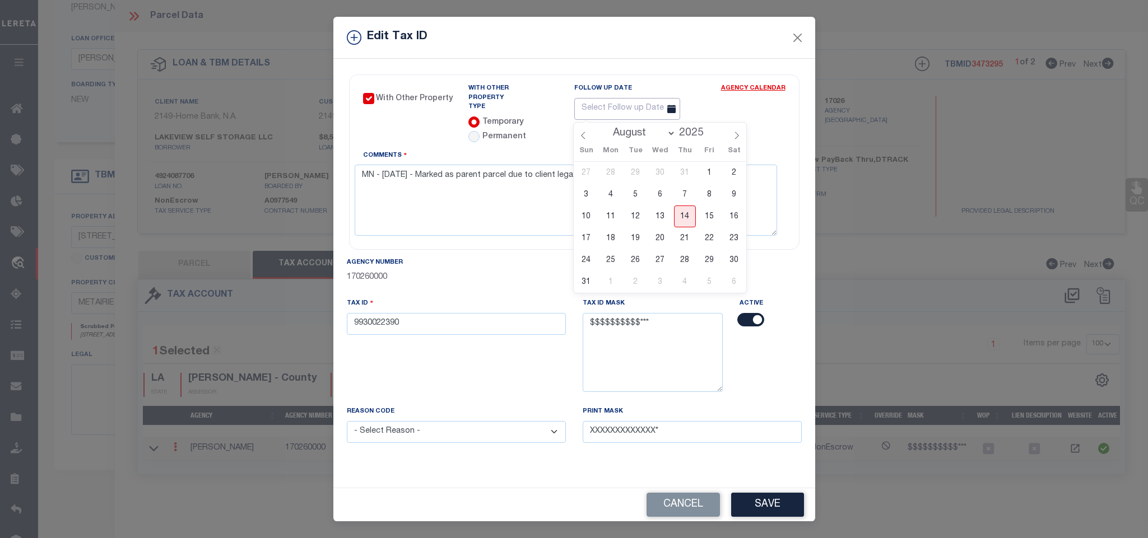
click at [637, 103] on input "text" at bounding box center [627, 109] width 106 height 22
click at [657, 133] on select "January February March April May June July August September October November De…" at bounding box center [642, 133] width 68 height 11
click at [608, 128] on select "January February March April May June July August September October November De…" at bounding box center [642, 133] width 68 height 11
click at [622, 175] on div "30 1 2 3 4 5 6 7 8 9 10 11 12 13 14 15 16 17 18 19 20 21 22 23 24 25 26 27 28 2…" at bounding box center [660, 227] width 173 height 131
click at [630, 174] on span "2" at bounding box center [635, 173] width 22 height 22
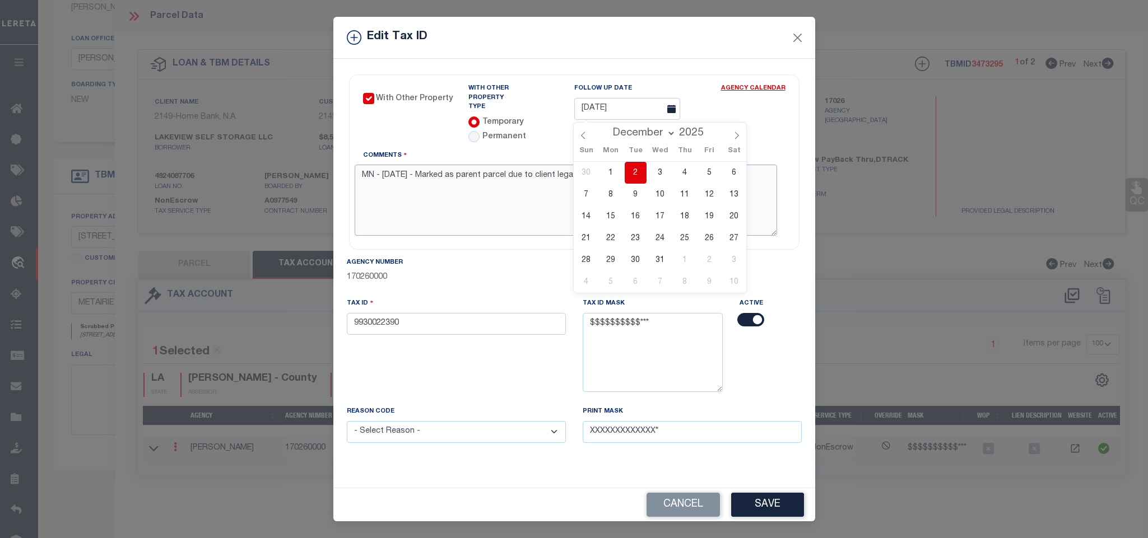
click at [536, 203] on textarea "MN - 08.14.2025 - Marked as parent parcel due to client legal is for" at bounding box center [566, 200] width 422 height 71
click at [677, 183] on textarea "MN - 08.14.2025 - Marked as parent parcel due to client legal is for" at bounding box center [566, 200] width 422 height 71
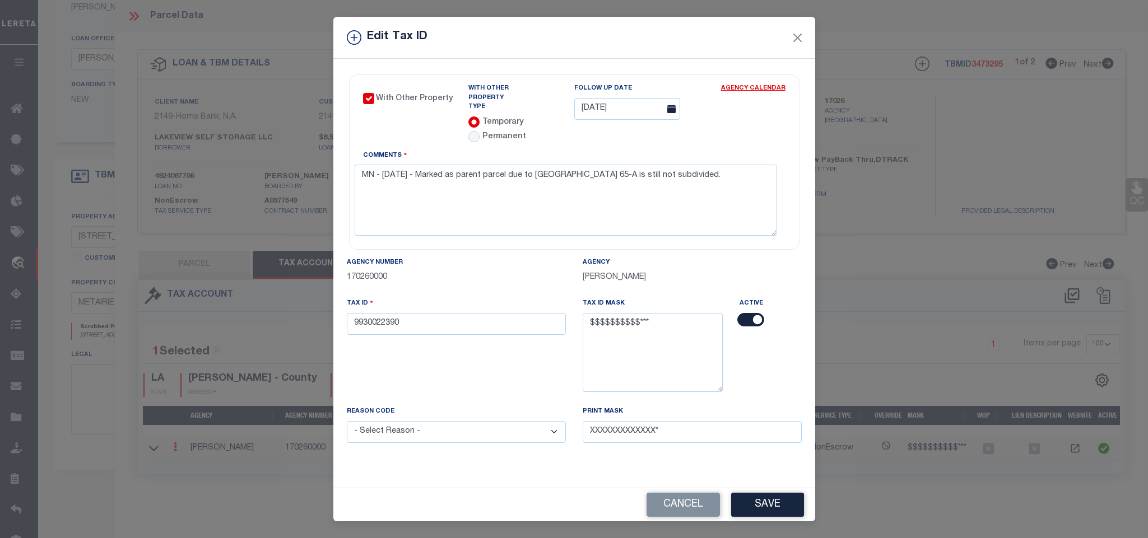
click at [753, 501] on button "Save" at bounding box center [767, 505] width 73 height 24
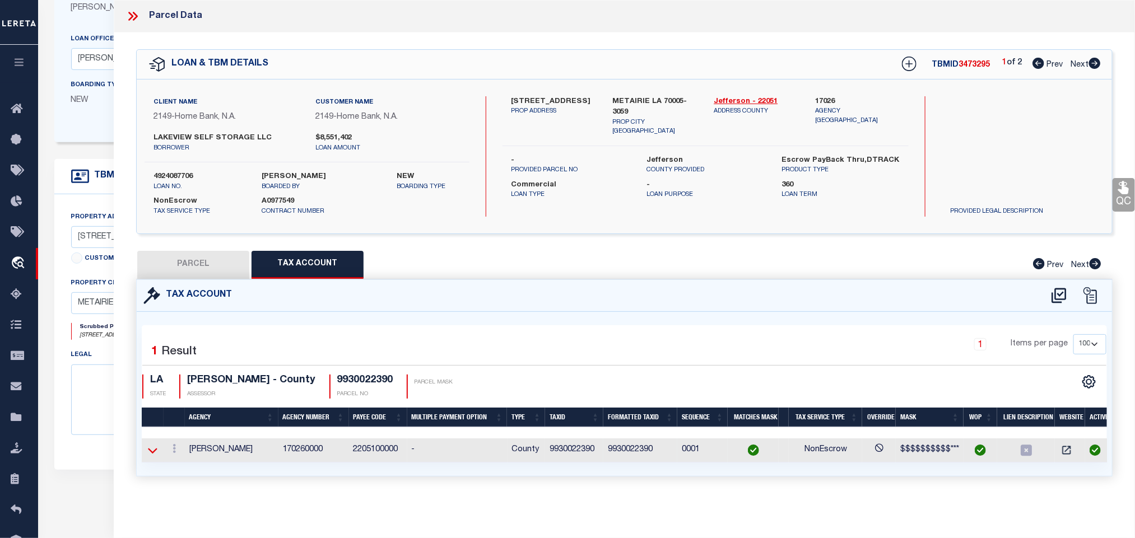
click at [150, 452] on icon at bounding box center [153, 451] width 10 height 12
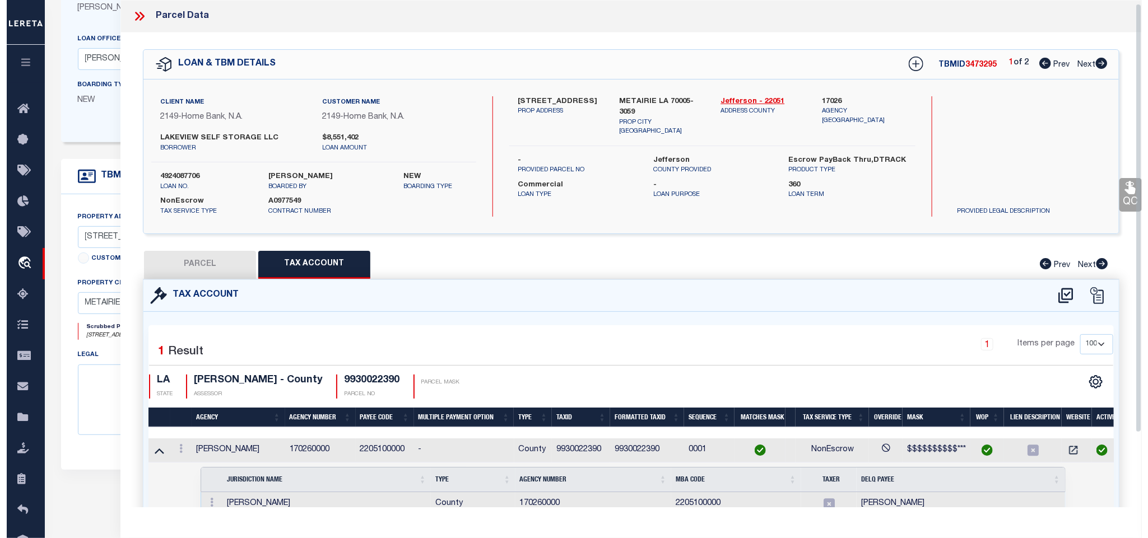
scroll to position [84, 0]
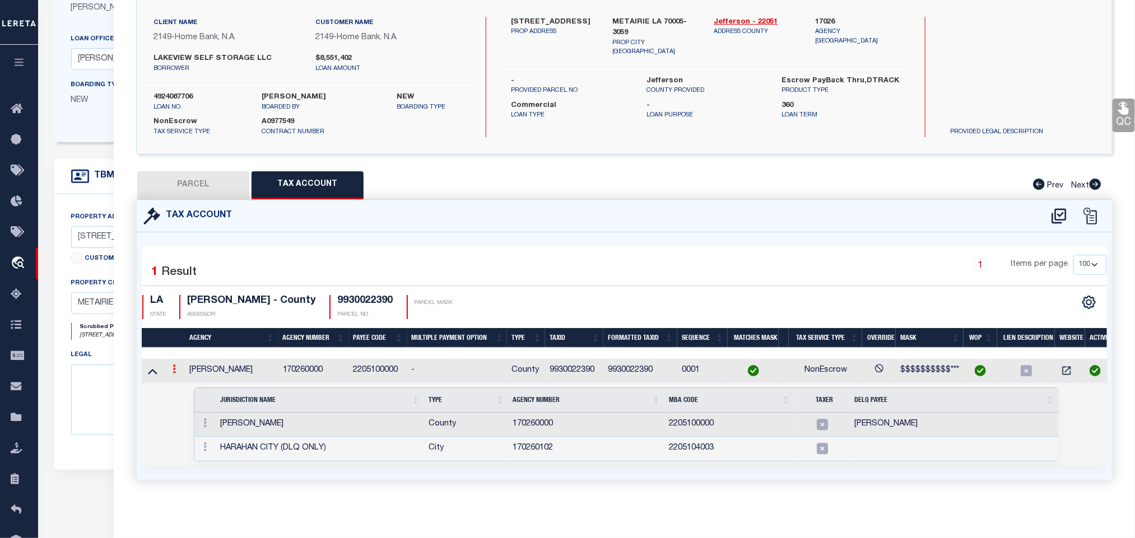
click at [170, 369] on link at bounding box center [174, 370] width 12 height 9
click at [185, 383] on icon "" at bounding box center [186, 386] width 8 height 8
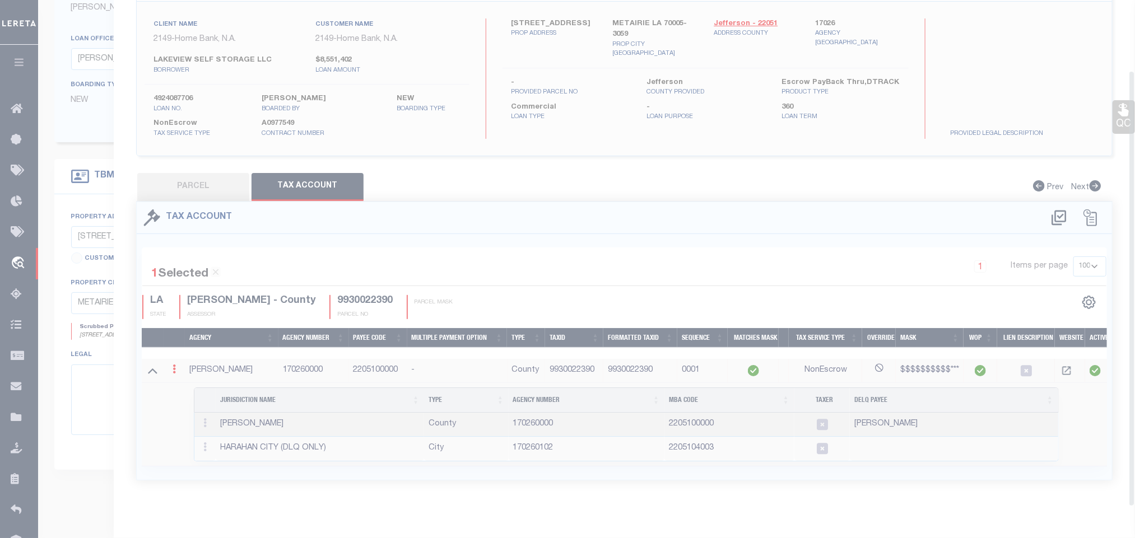
scroll to position [82, 0]
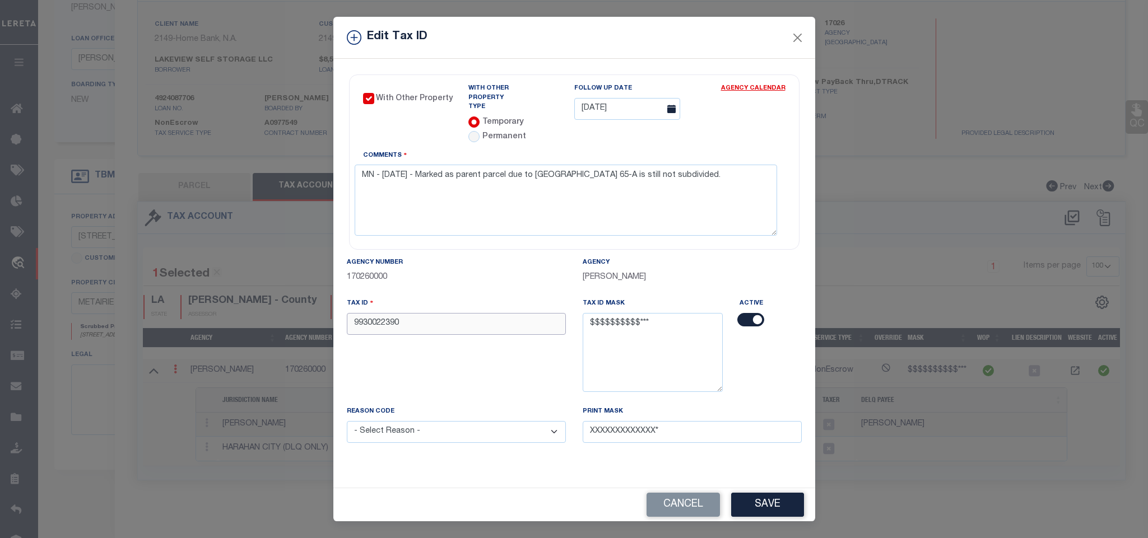
click at [430, 318] on input "9930022390" at bounding box center [456, 324] width 219 height 22
click at [694, 498] on button "Cancel" at bounding box center [682, 505] width 73 height 24
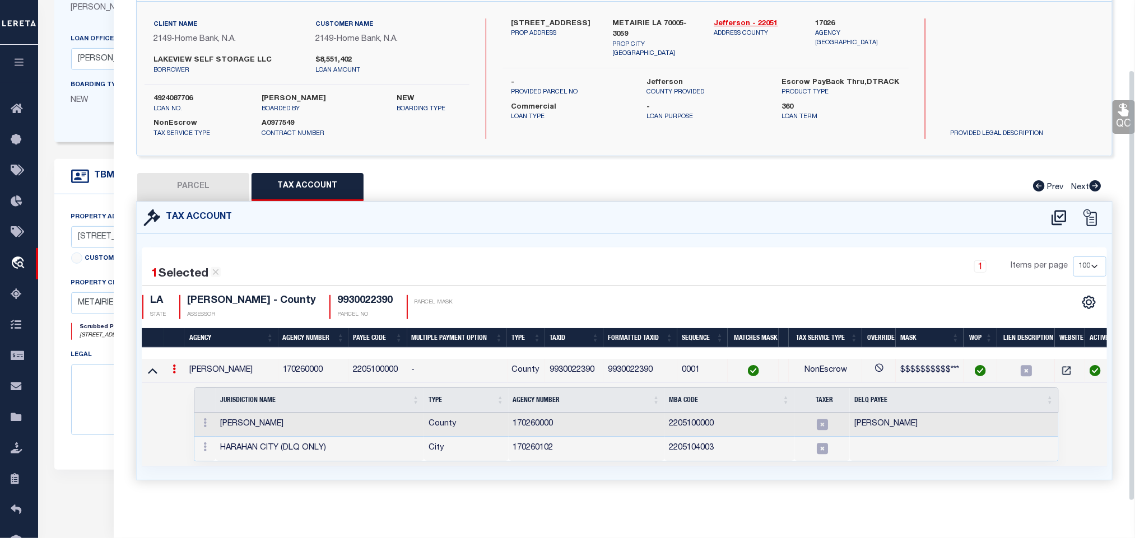
click at [411, 239] on div "1 Selected 1 Result 1 Items per page 10 25 50 100 LA STATE" at bounding box center [624, 357] width 975 height 246
click at [151, 377] on td at bounding box center [153, 371] width 22 height 24
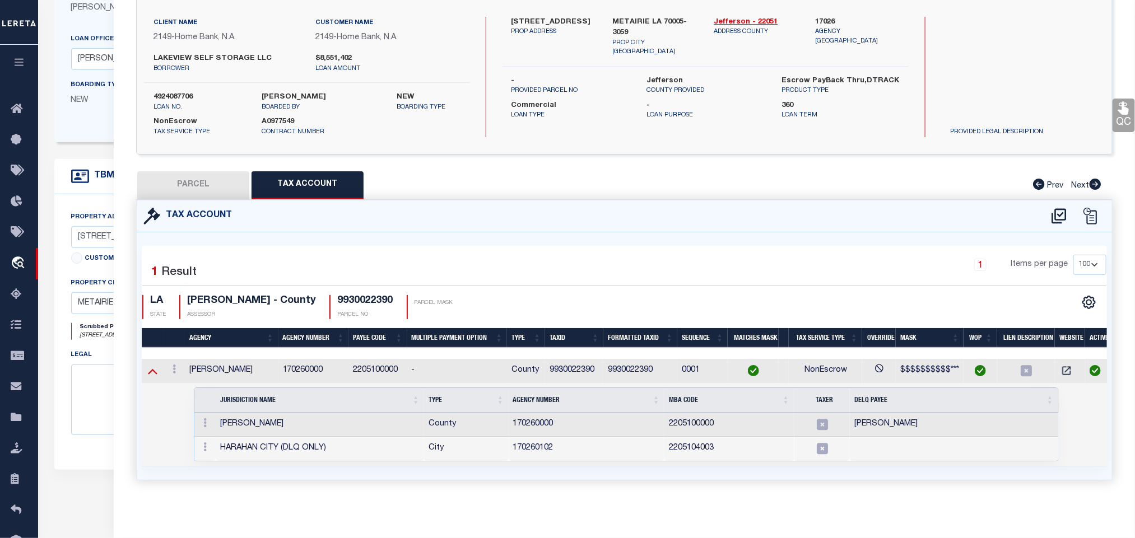
click at [157, 366] on icon at bounding box center [153, 371] width 10 height 12
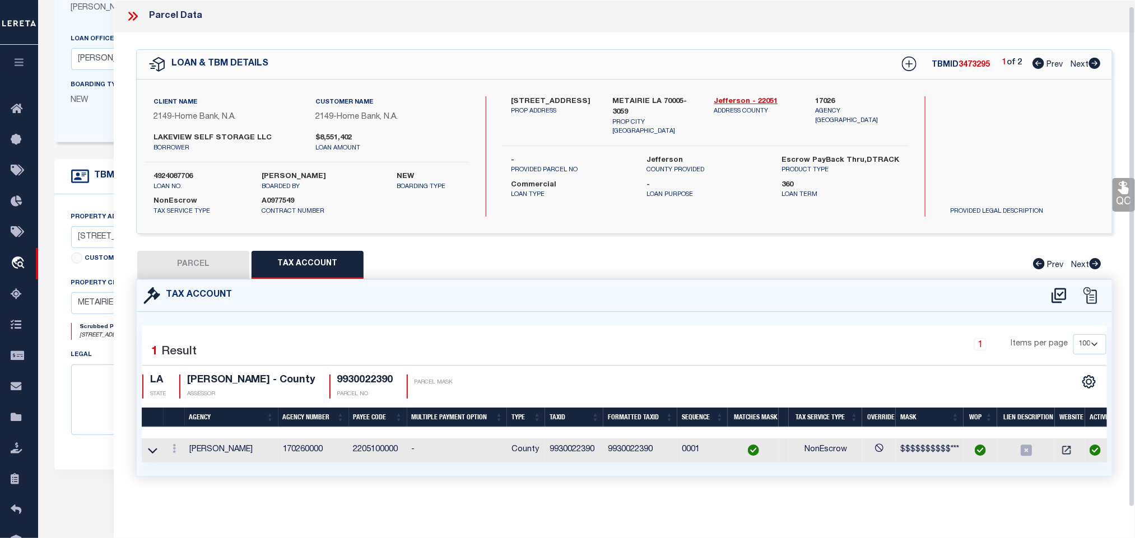
scroll to position [7, 0]
click at [101, 151] on form "LOAN DETAILS Client Name 2149 - Home Bank, N.A." at bounding box center [451, 207] width 794 height 612
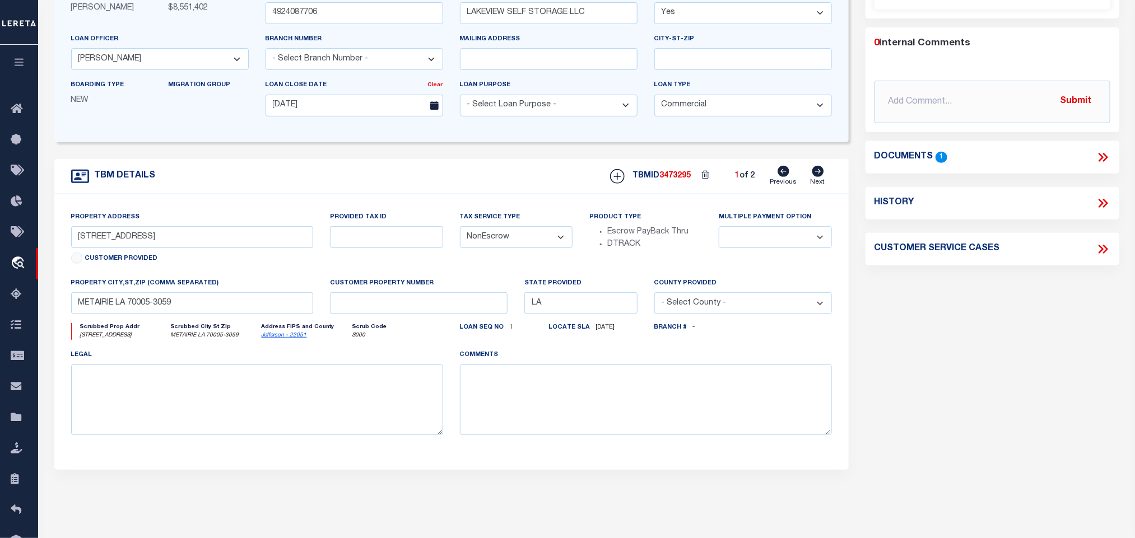
scroll to position [0, 0]
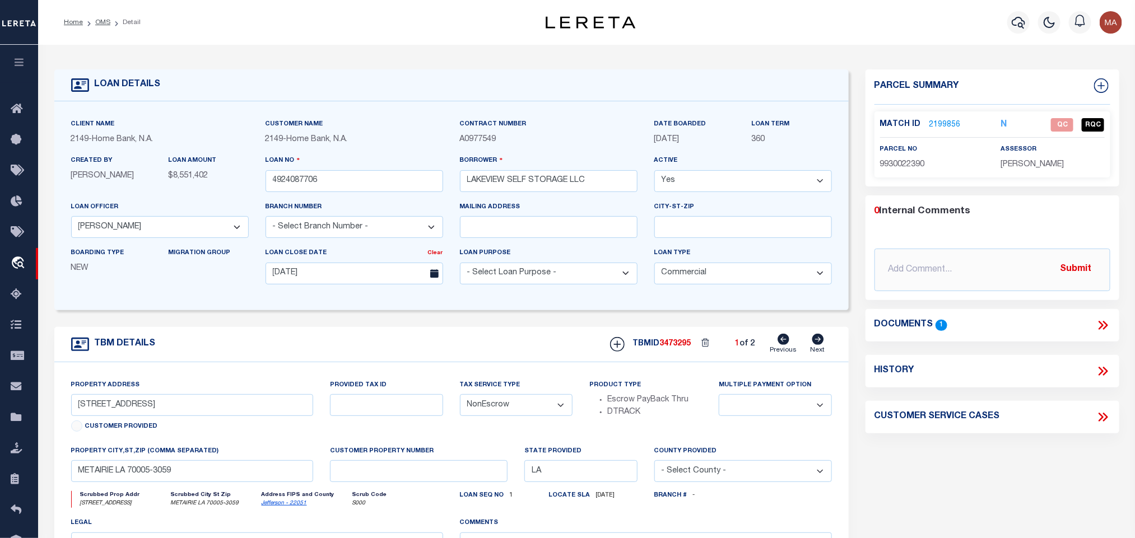
click at [950, 125] on link "2199856" at bounding box center [944, 125] width 31 height 12
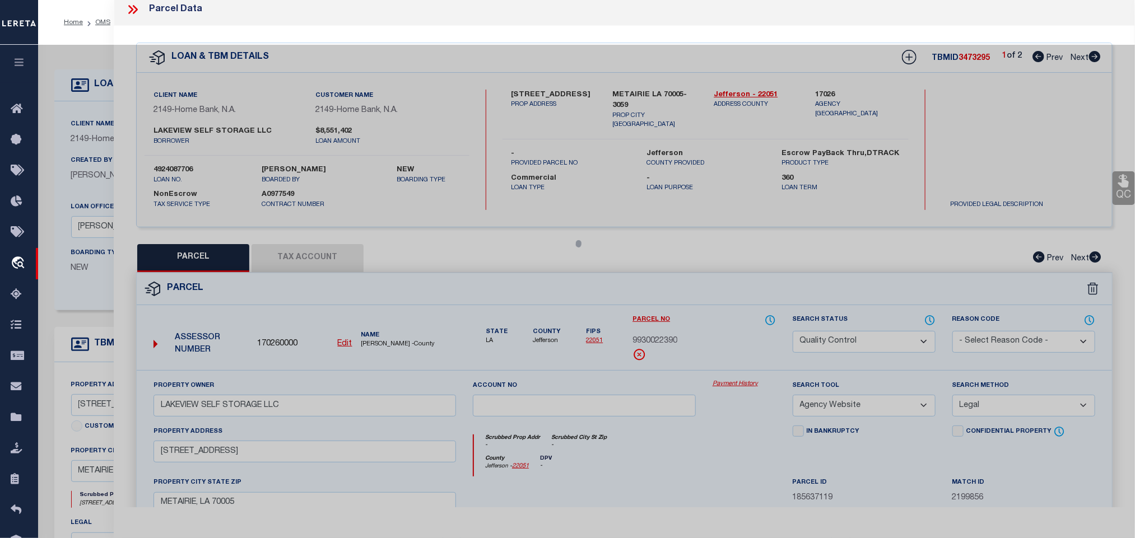
click at [302, 263] on div at bounding box center [586, 442] width 1097 height 794
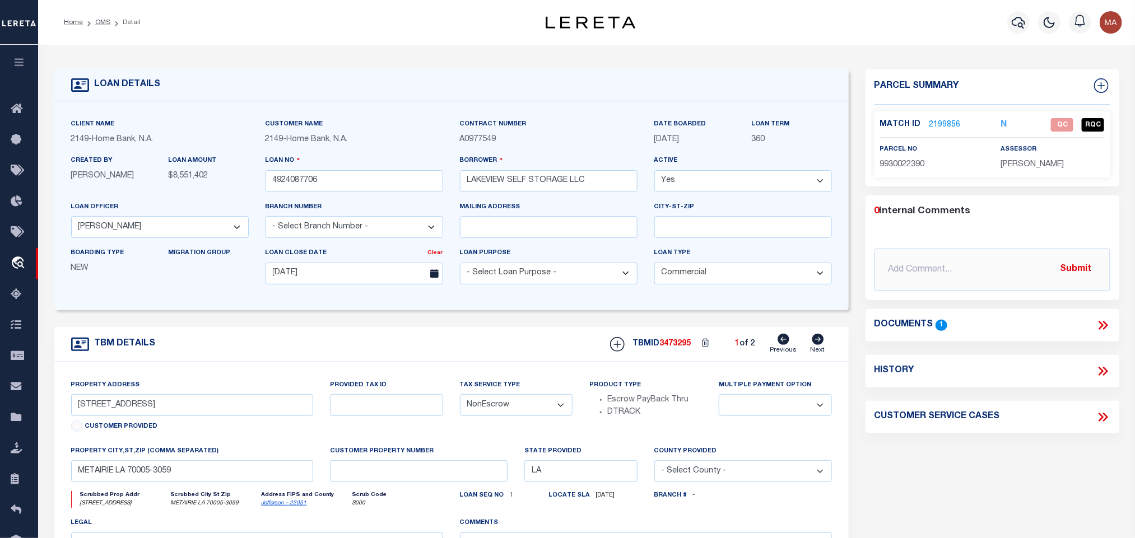
click at [948, 124] on link "2199856" at bounding box center [944, 125] width 31 height 12
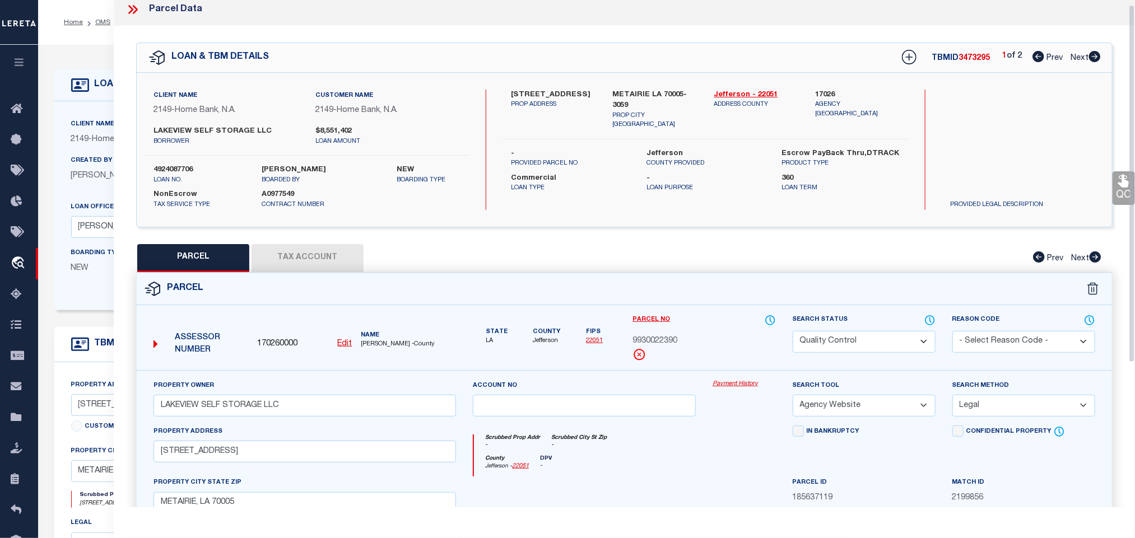
click at [302, 259] on button "Tax Account" at bounding box center [307, 258] width 112 height 28
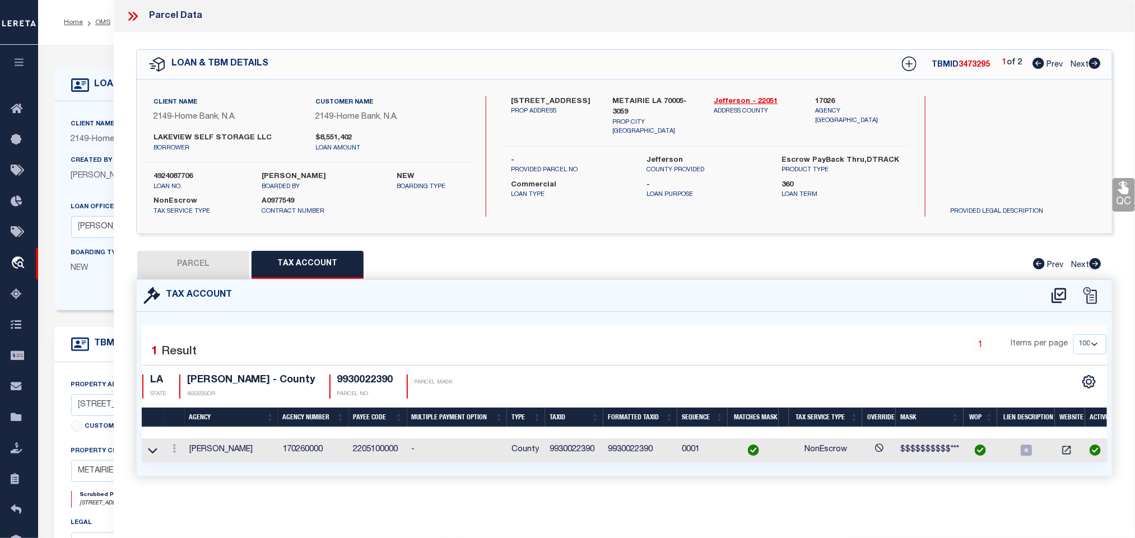
click at [635, 454] on td "9930022390" at bounding box center [640, 451] width 74 height 24
click at [633, 452] on td "9930022390" at bounding box center [640, 451] width 74 height 24
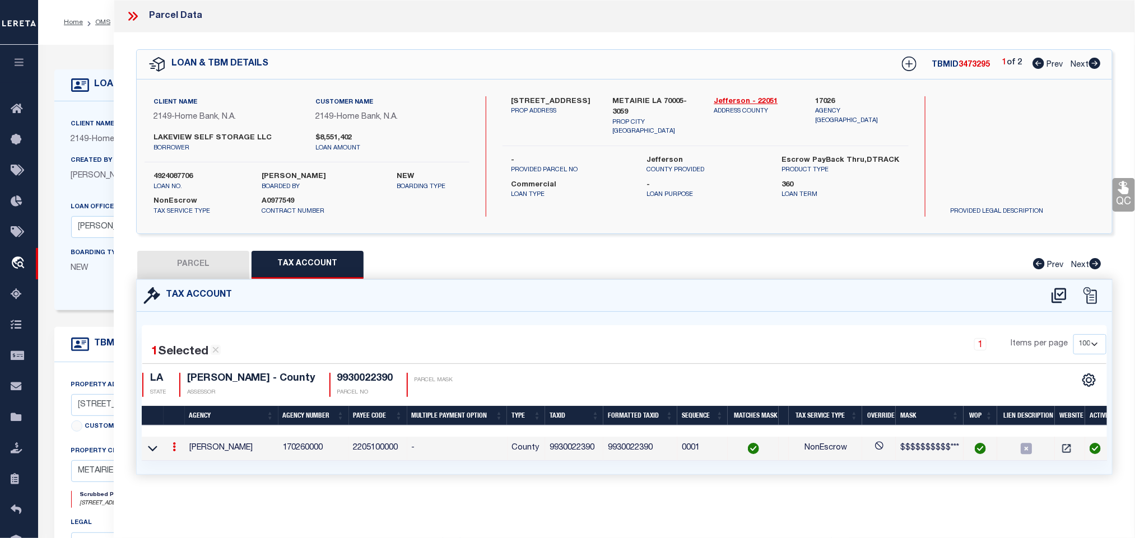
drag, startPoint x: 151, startPoint y: 454, endPoint x: 161, endPoint y: 444, distance: 13.9
click at [151, 454] on icon at bounding box center [153, 448] width 10 height 12
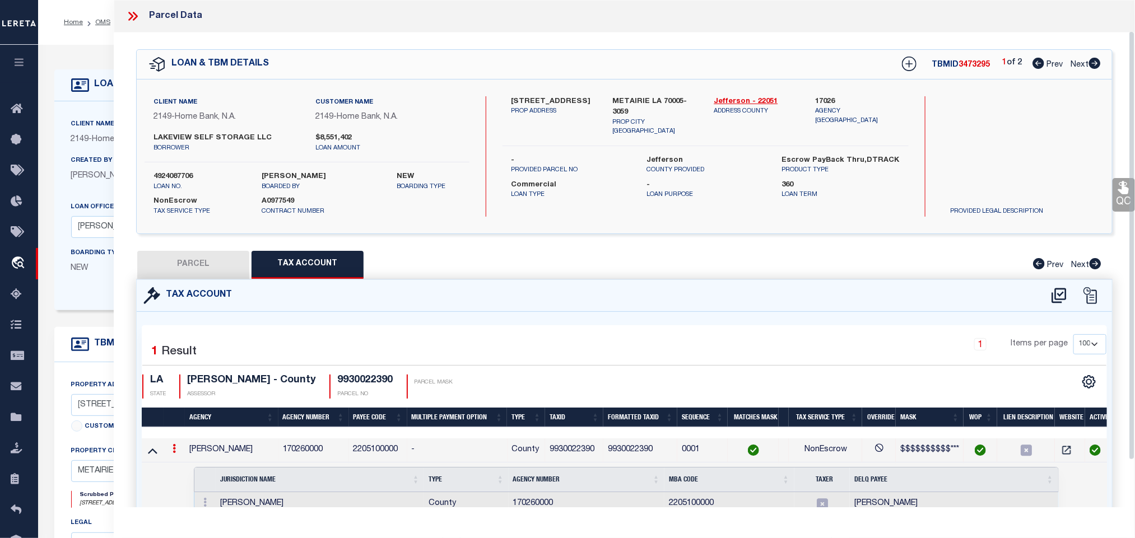
scroll to position [84, 0]
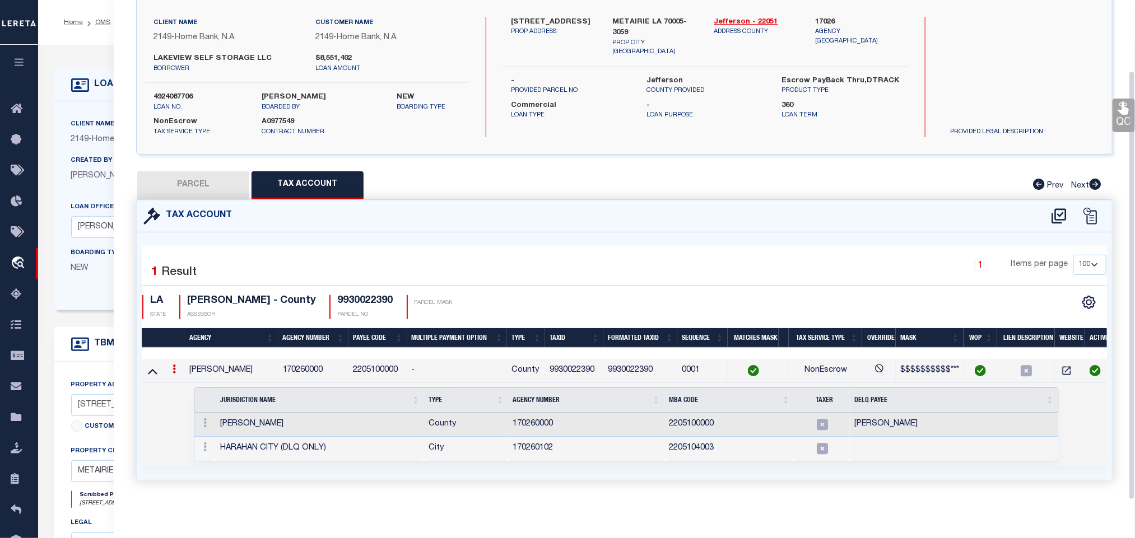
click at [175, 369] on icon at bounding box center [174, 369] width 3 height 9
click at [184, 385] on icon "" at bounding box center [186, 386] width 8 height 8
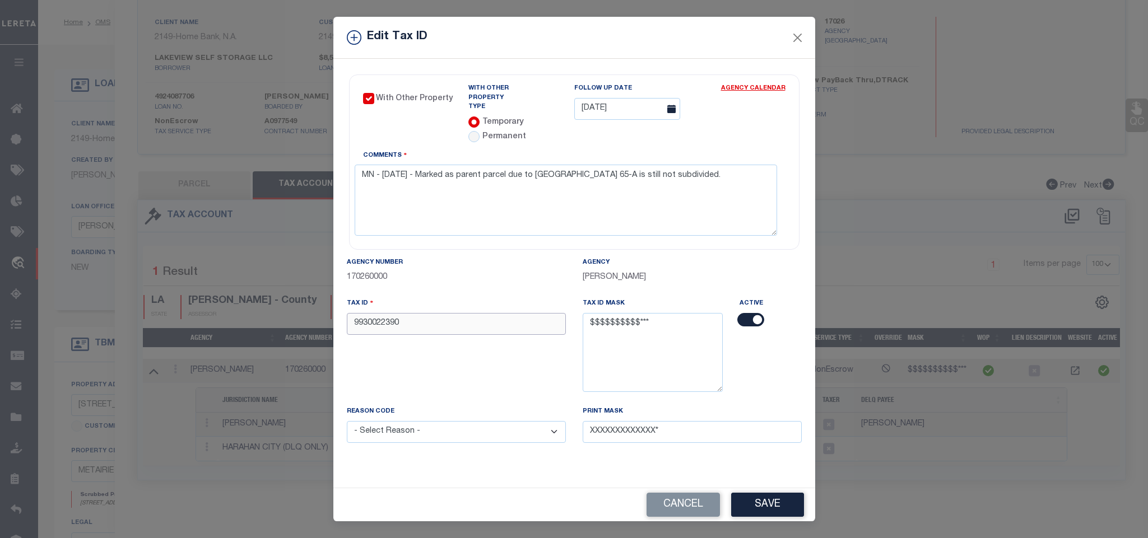
click at [405, 320] on input "9930022390" at bounding box center [456, 324] width 219 height 22
click at [409, 324] on input "9930022390" at bounding box center [456, 324] width 219 height 22
paste input "99999999"
click at [459, 422] on select "- Select Reason - 099 - Other (Provide additional detail) ACT - Agency Changed …" at bounding box center [456, 432] width 219 height 22
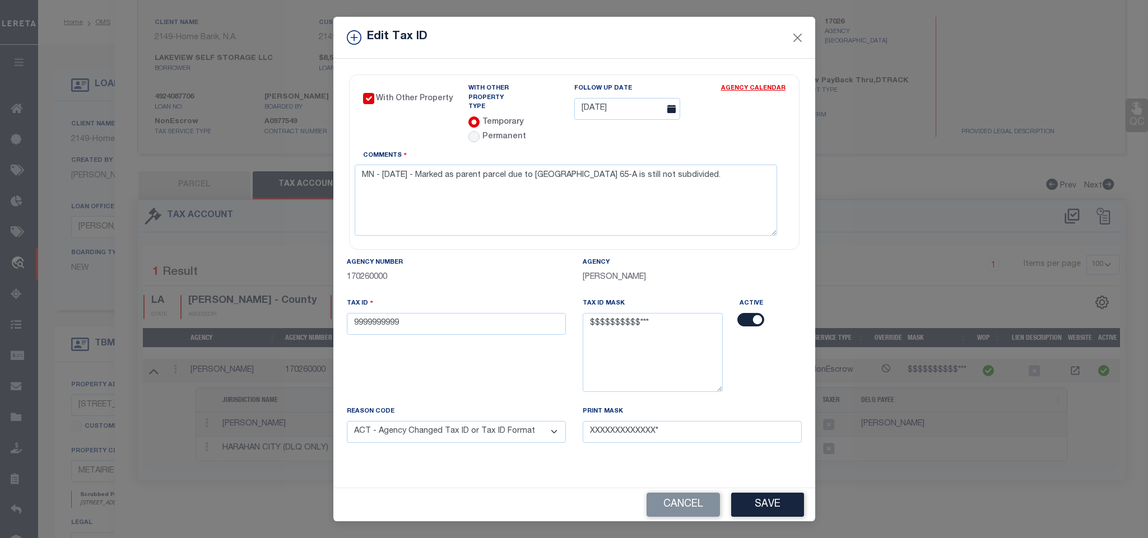
click at [347, 421] on select "- Select Reason - 099 - Other (Provide additional detail) ACT - Agency Changed …" at bounding box center [456, 432] width 219 height 22
click at [750, 497] on button "Save" at bounding box center [767, 505] width 73 height 24
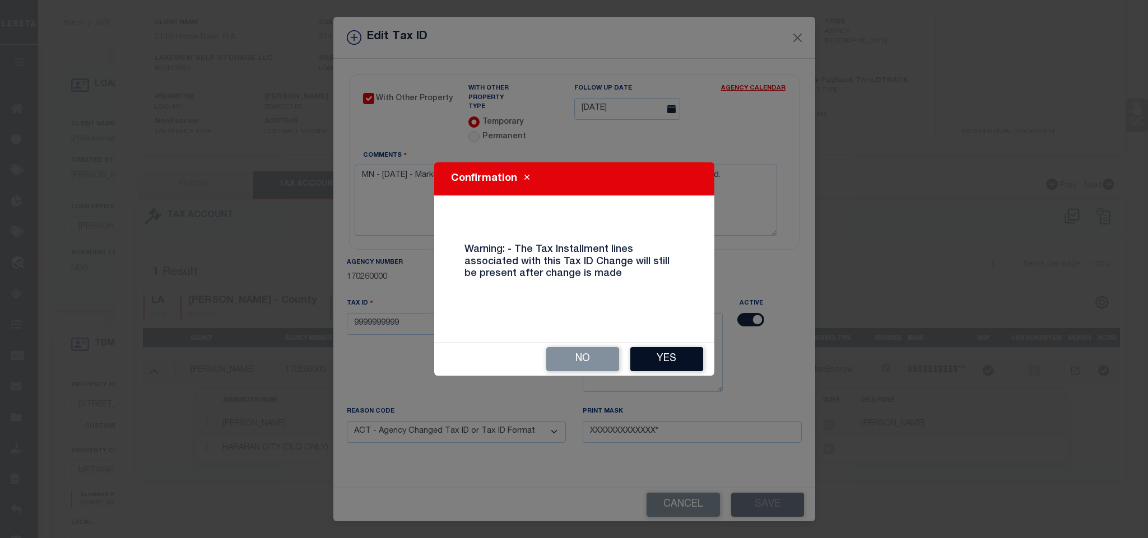
click at [656, 355] on button "Yes" at bounding box center [666, 359] width 73 height 24
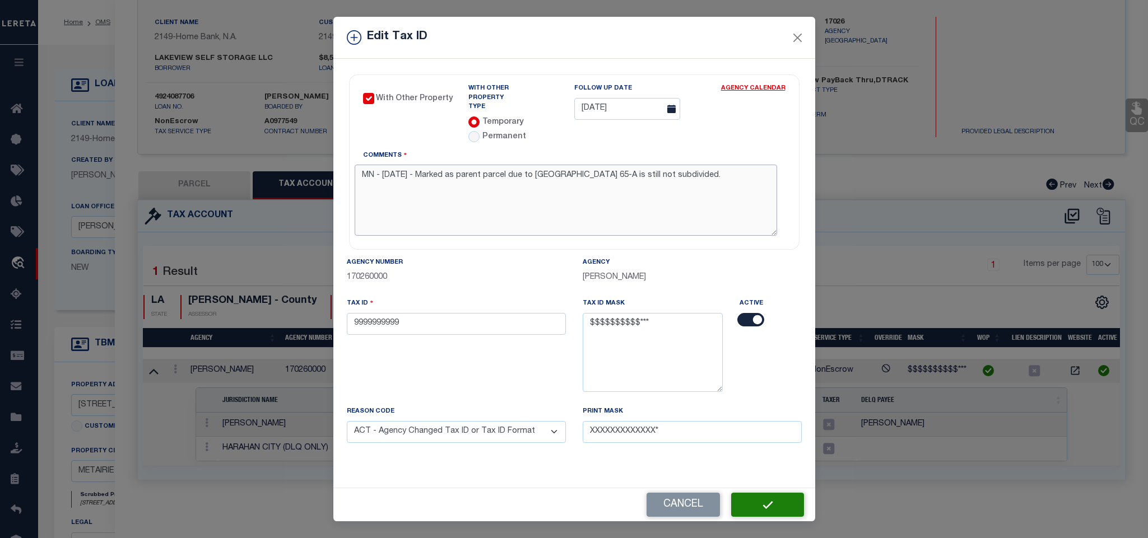
click at [506, 176] on textarea "MN - 08.14.2025 - Marked as parent parcel due to Metairieville subdivision Squa…" at bounding box center [566, 200] width 422 height 71
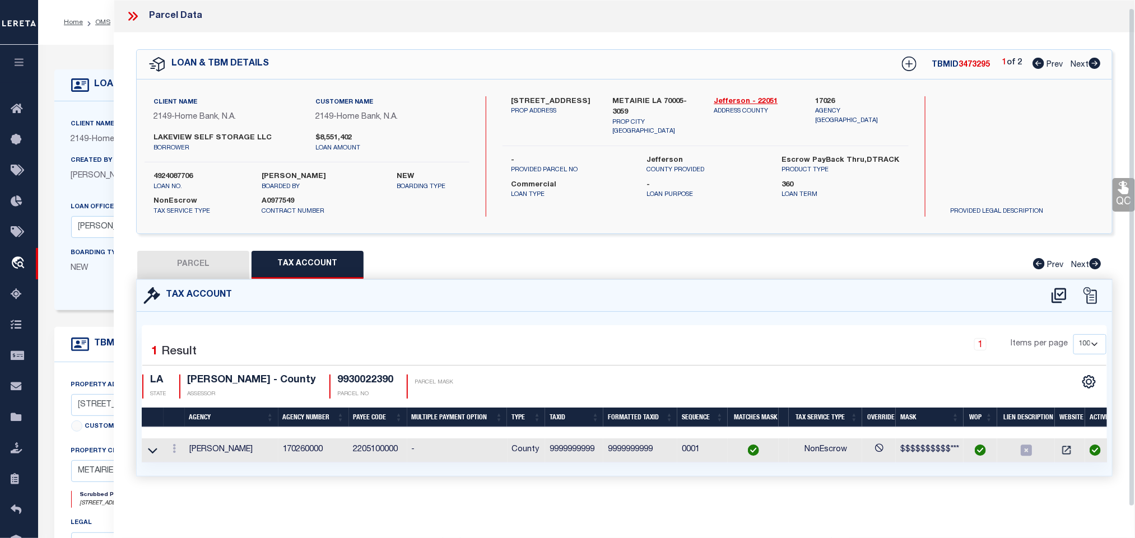
scroll to position [7, 0]
click at [197, 258] on button "PARCEL" at bounding box center [193, 265] width 112 height 28
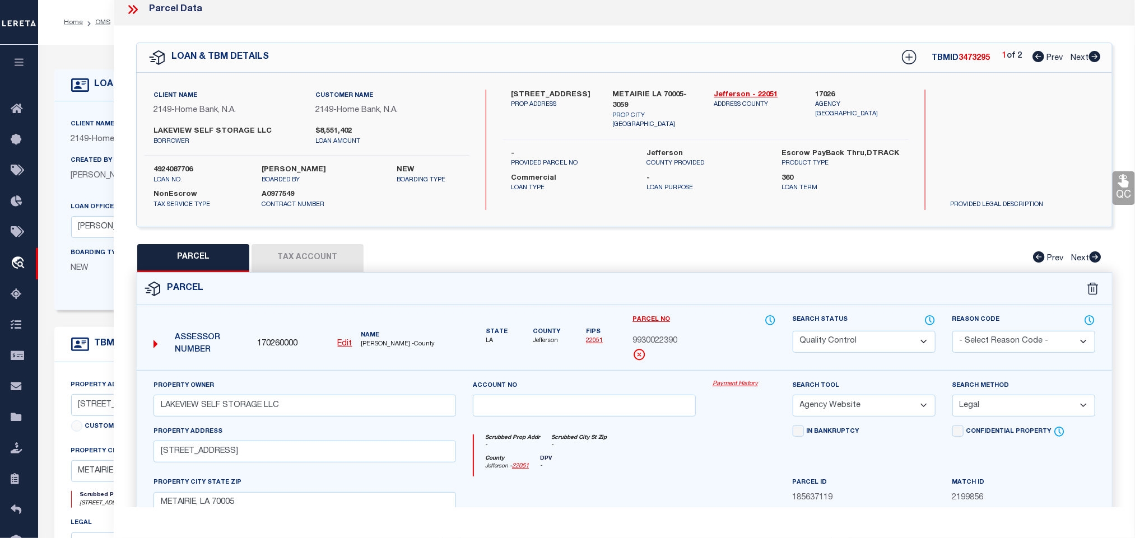
drag, startPoint x: 835, startPoint y: 343, endPoint x: 838, endPoint y: 335, distance: 9.0
click at [835, 343] on select "Automated Search Bad Parcel Complete Duplicate Parcel High Dollar Reporting In …" at bounding box center [863, 342] width 143 height 22
click at [672, 262] on div "PARCEL Tax Account Prev Next" at bounding box center [624, 258] width 976 height 28
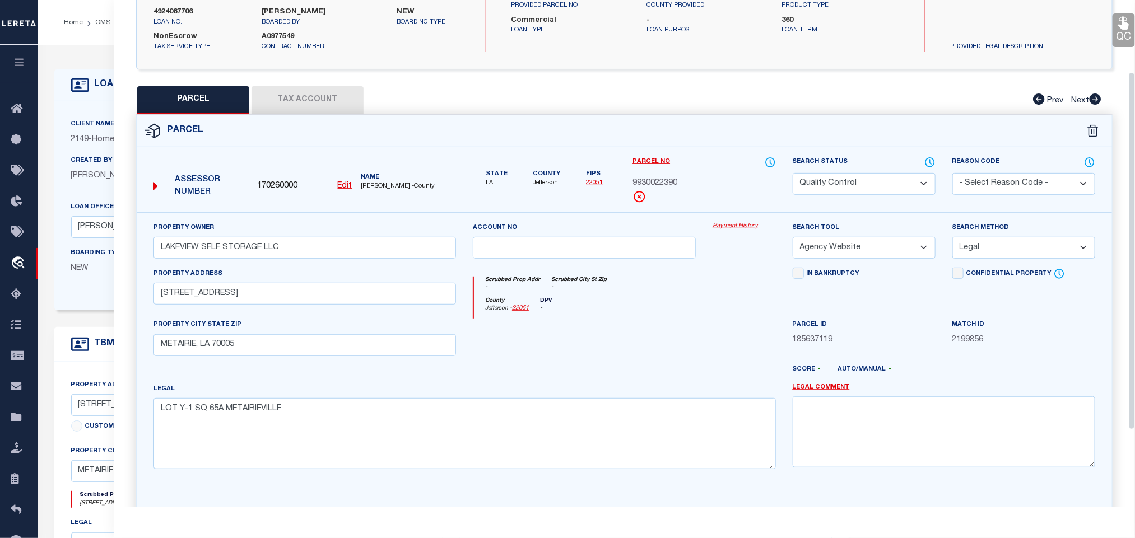
scroll to position [210, 0]
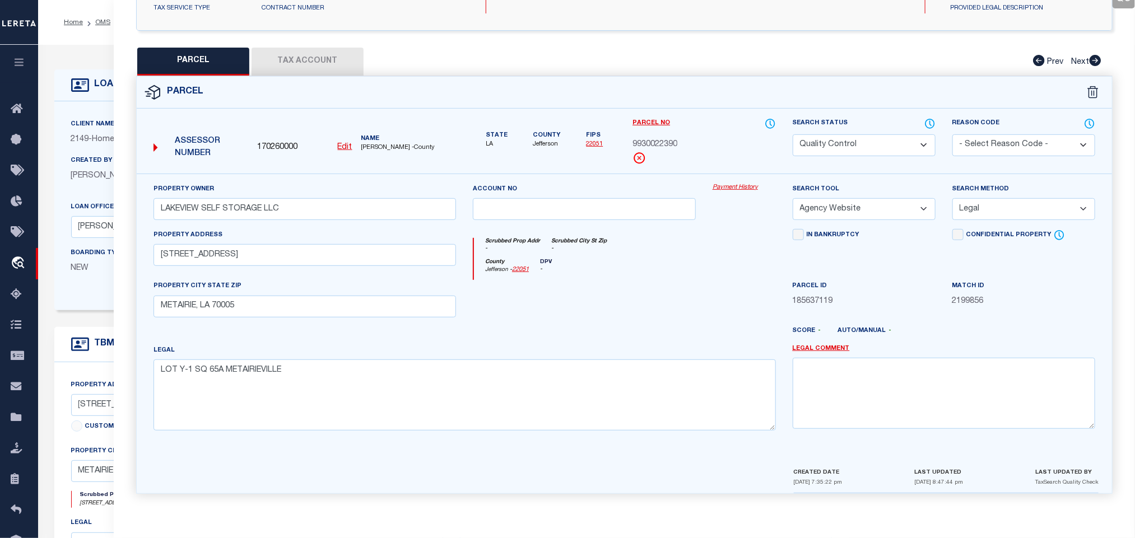
click at [79, 170] on div "Created By Diane Cedor" at bounding box center [111, 168] width 81 height 27
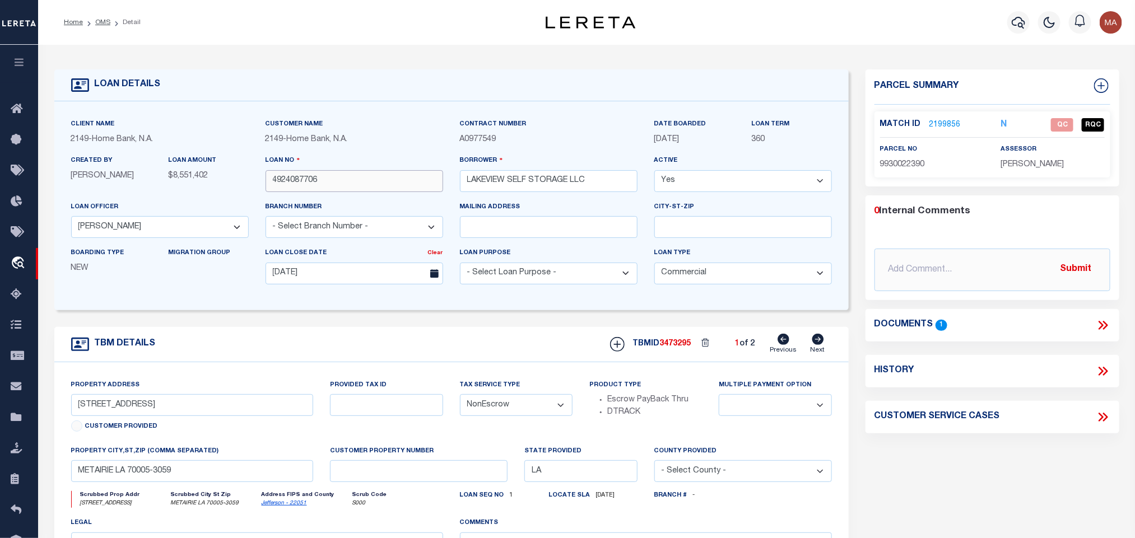
click at [308, 176] on input "4924087706" at bounding box center [354, 181] width 178 height 22
click at [818, 345] on icon at bounding box center [818, 339] width 12 height 11
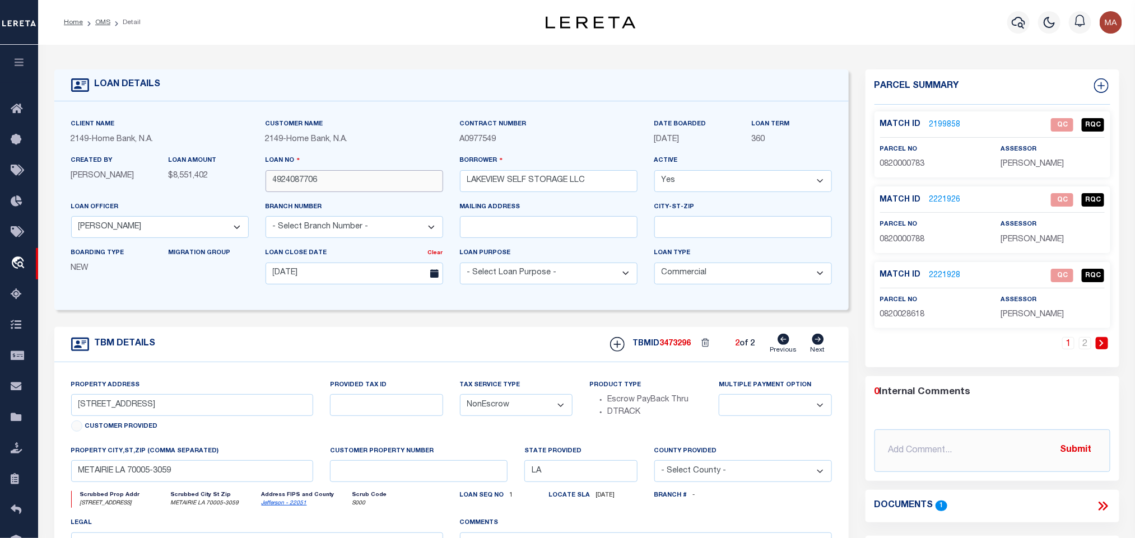
click at [297, 175] on input "4924087706" at bounding box center [354, 181] width 178 height 22
click at [353, 175] on input "4924087706" at bounding box center [354, 181] width 178 height 22
click at [1014, 22] on icon "button" at bounding box center [1017, 22] width 13 height 13
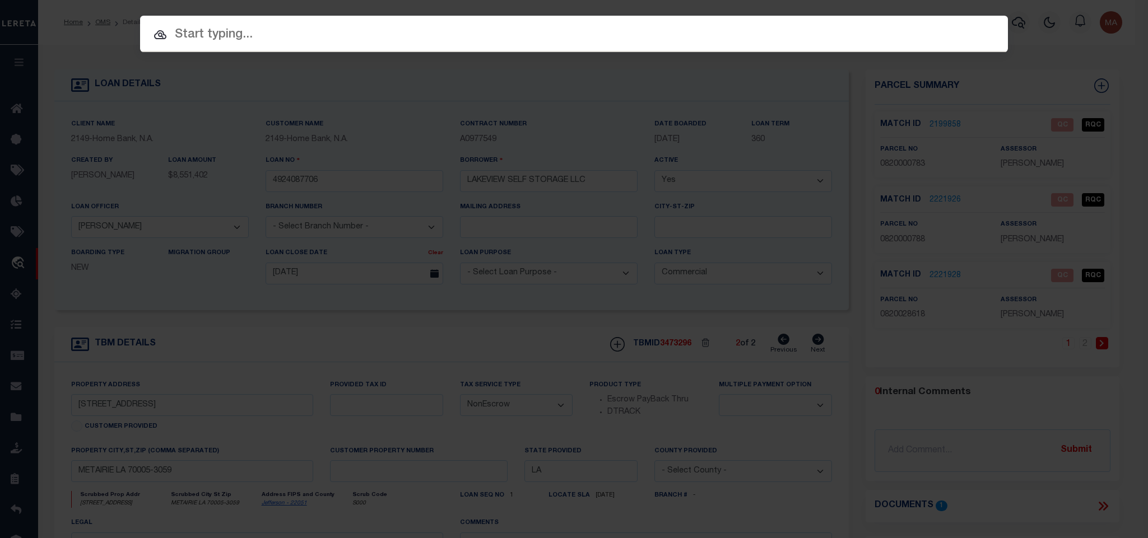
click at [729, 36] on input "text" at bounding box center [574, 35] width 868 height 20
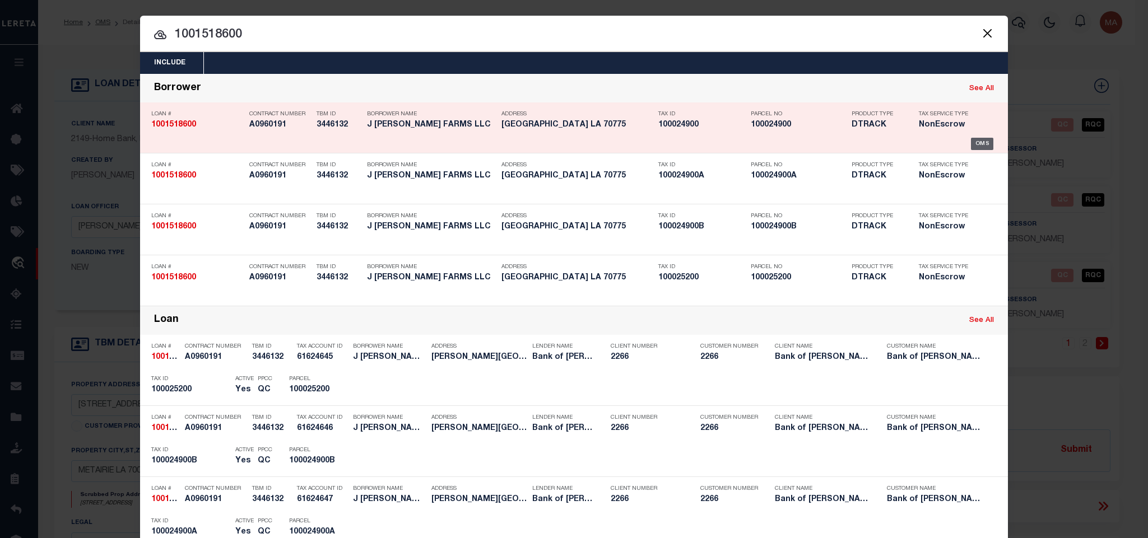
click at [976, 143] on div "OMS" at bounding box center [982, 144] width 23 height 12
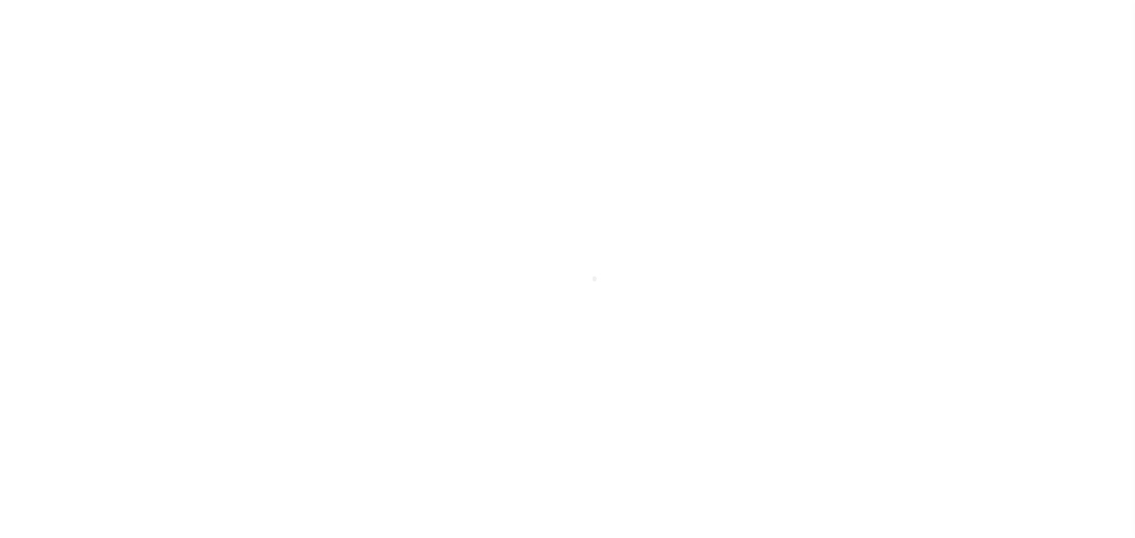
select select "20"
select select "NonEscrow"
select select
select select "9193"
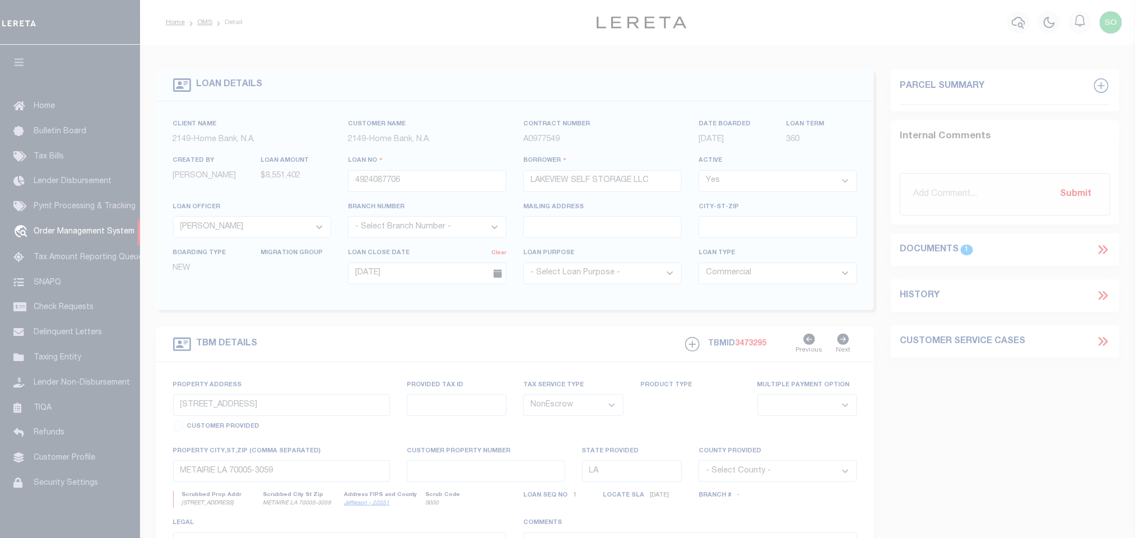
select select "200"
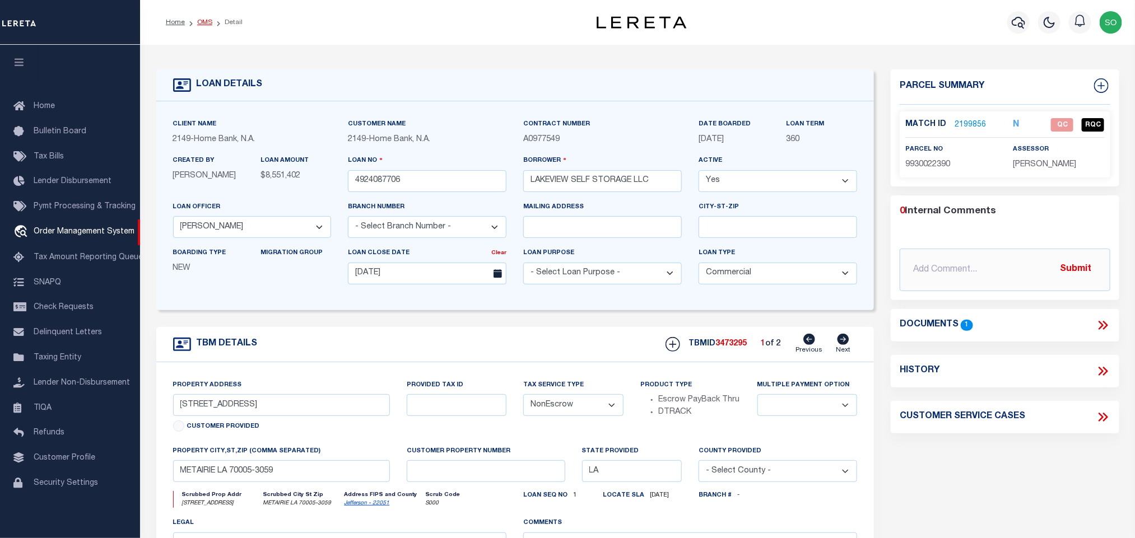
click at [202, 22] on link "OMS" at bounding box center [204, 22] width 15 height 7
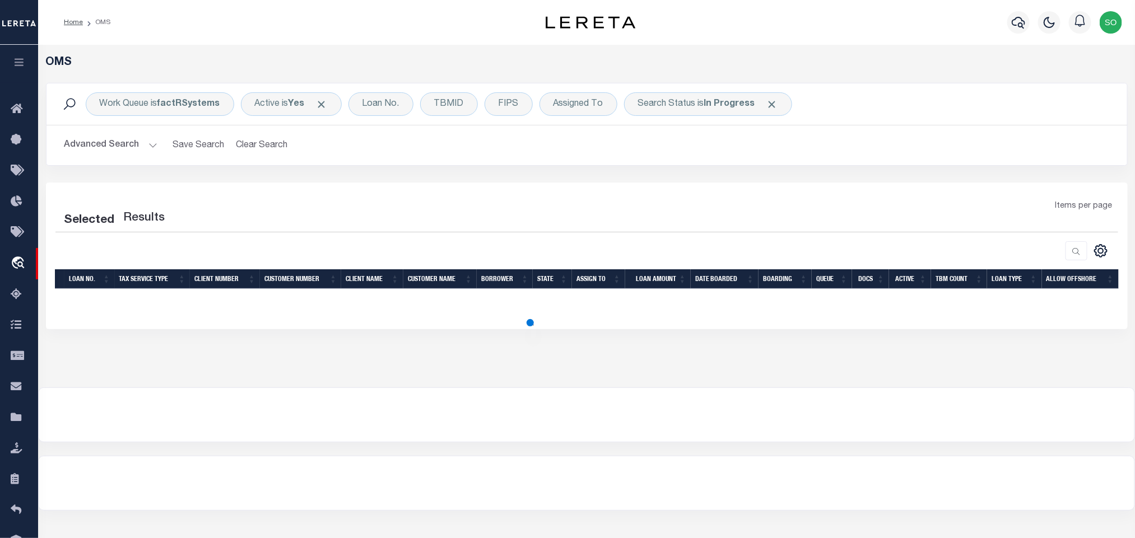
select select "200"
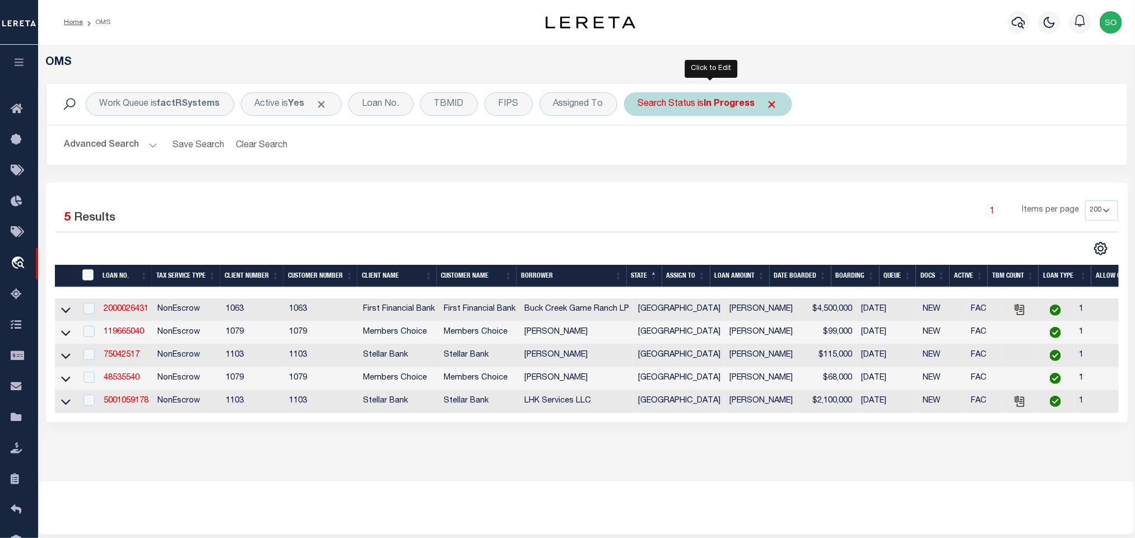
click at [659, 96] on div "Search Status is In Progress" at bounding box center [708, 104] width 168 height 24
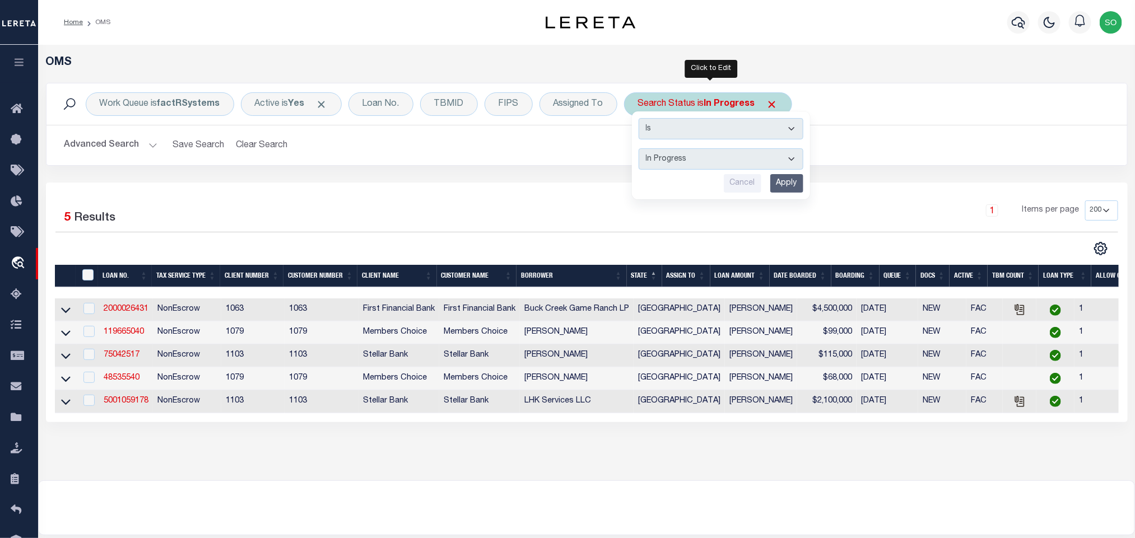
drag, startPoint x: 686, startPoint y: 155, endPoint x: 686, endPoint y: 166, distance: 11.8
click at [686, 155] on select "Automated Search Bad Parcel Complete Duplicate Parcel High Dollar Reporting In …" at bounding box center [720, 158] width 165 height 21
select select "RD"
click at [641, 150] on select "Automated Search Bad Parcel Complete Duplicate Parcel High Dollar Reporting In …" at bounding box center [720, 158] width 165 height 21
click at [781, 183] on input "Apply" at bounding box center [786, 183] width 33 height 18
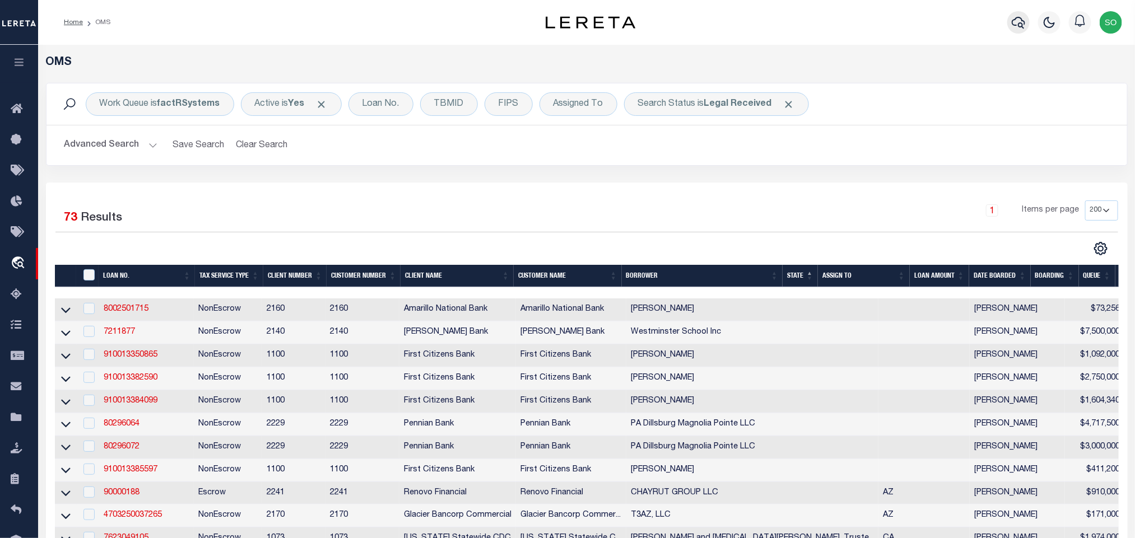
click at [1022, 22] on icon "button" at bounding box center [1017, 22] width 13 height 13
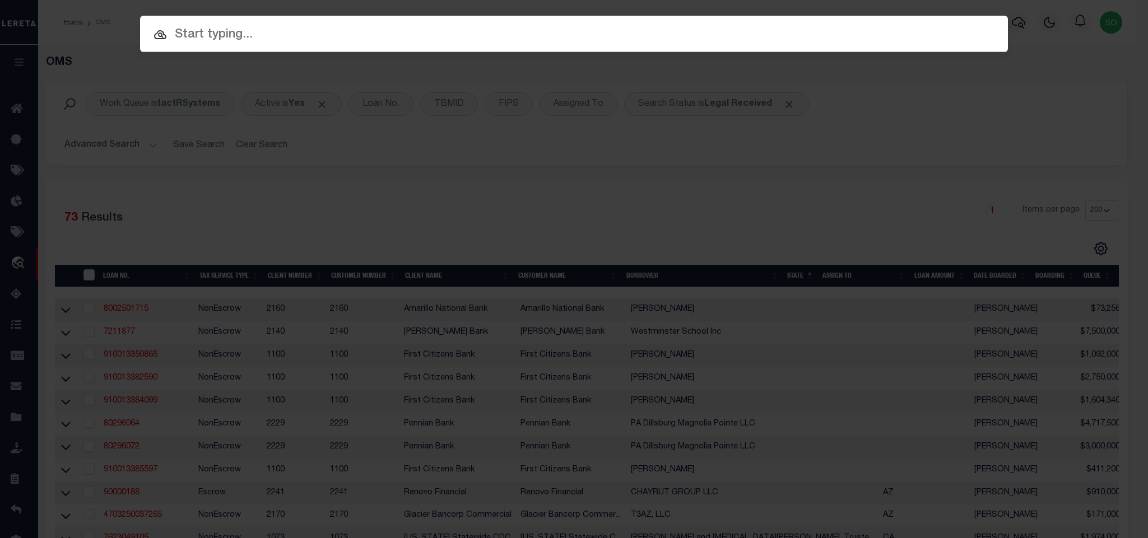
click at [899, 32] on input "text" at bounding box center [574, 35] width 868 height 20
paste input "8002500769"
type input "8002500769"
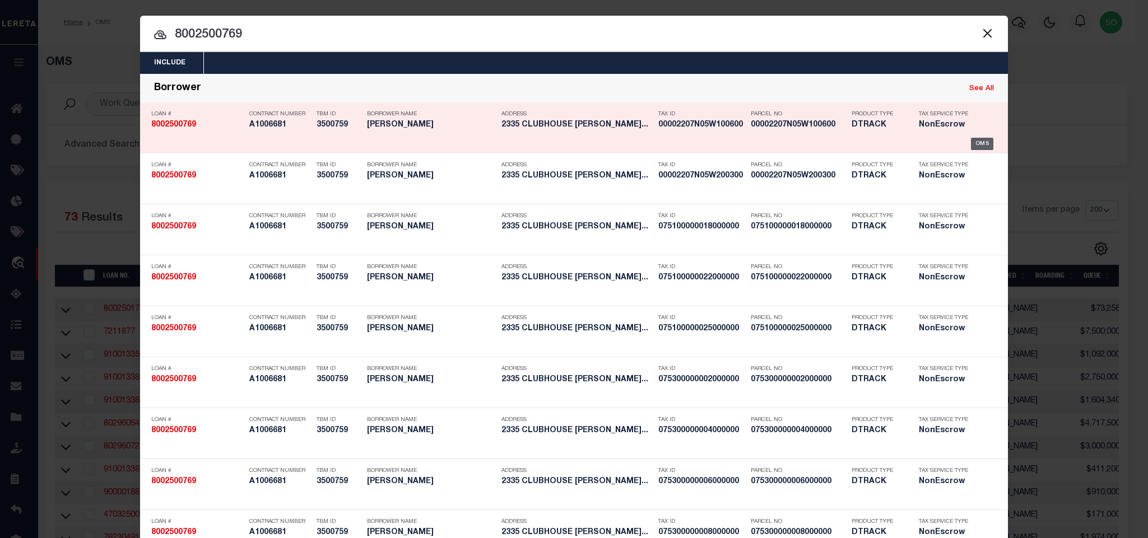
click at [977, 143] on div "OMS" at bounding box center [982, 144] width 23 height 12
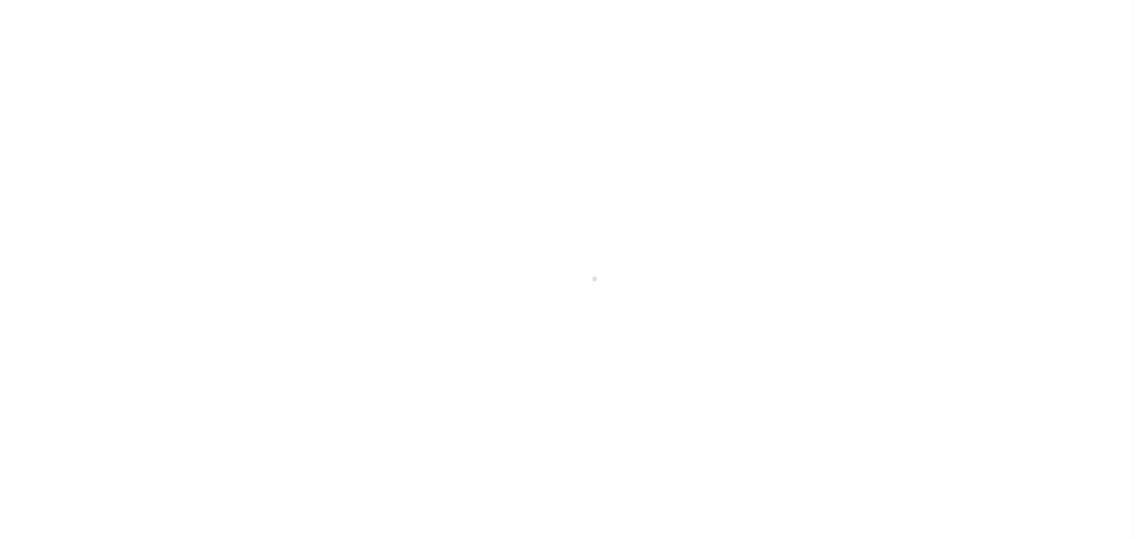
type input "8002500769"
type input "[PERSON_NAME]"
select select
select select "100"
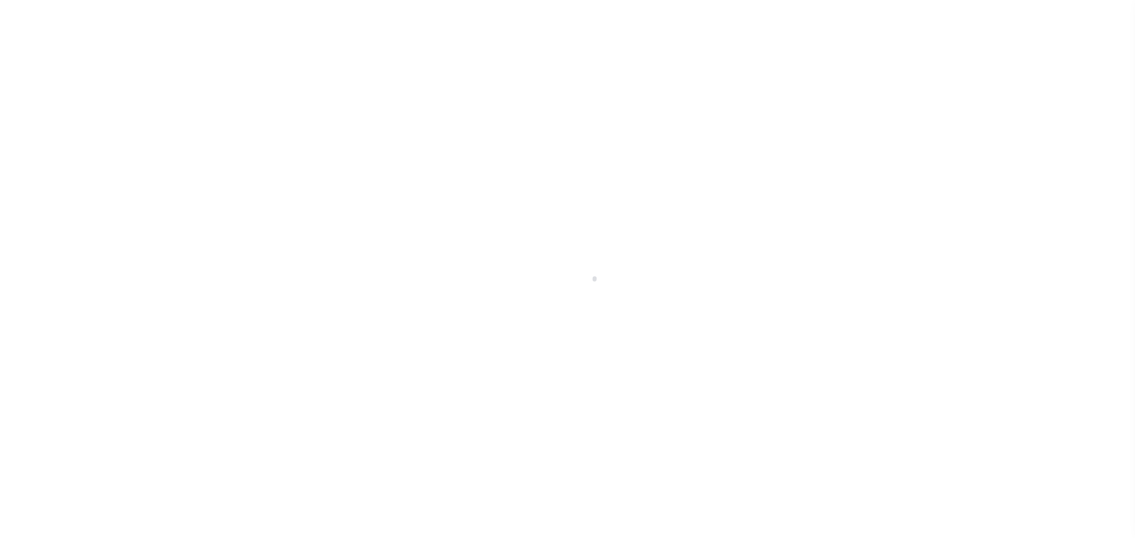
select select "NonEscrow"
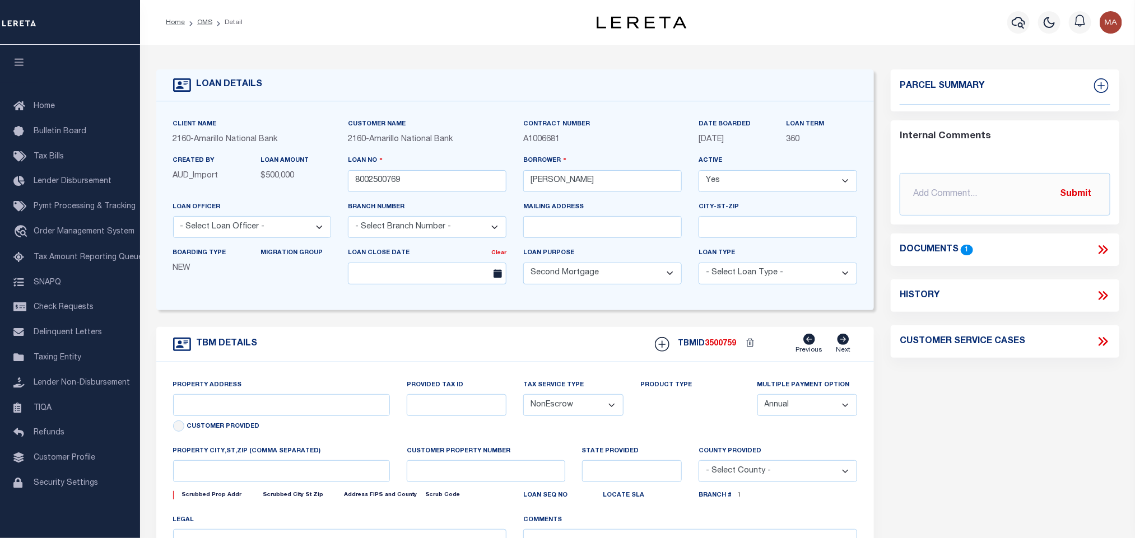
select select "10826"
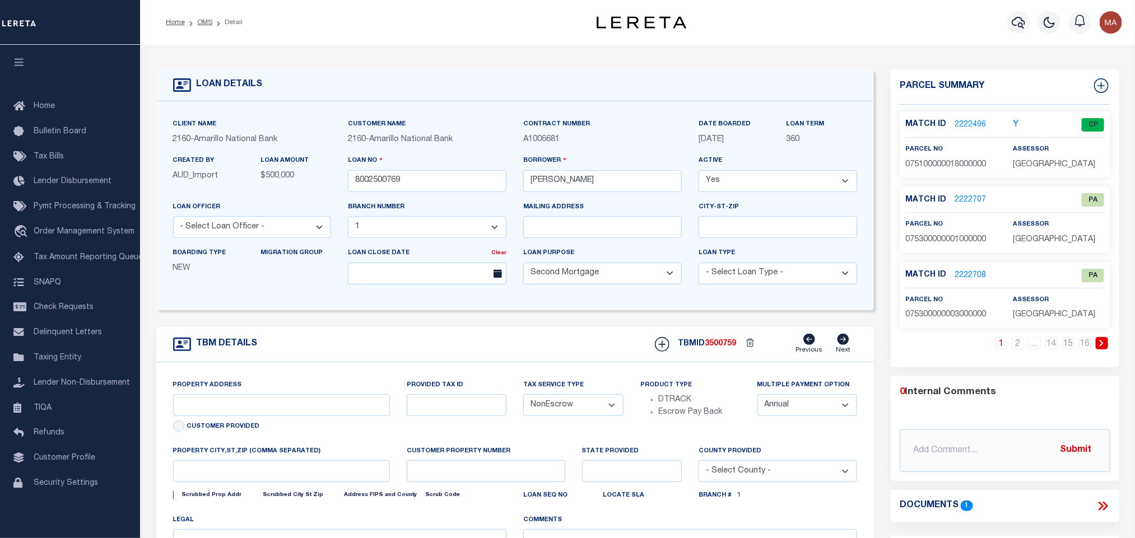
type input "[STREET_ADDRESS]"
select select
type input "[PERSON_NAME] OK 73010"
type input "OK"
select select
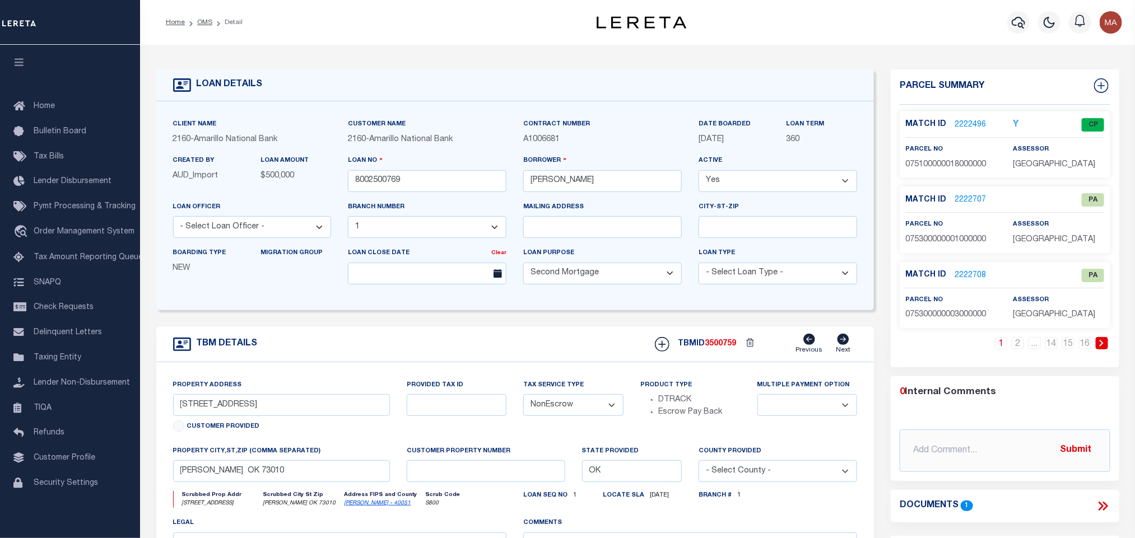
click at [1102, 345] on icon at bounding box center [1101, 343] width 4 height 7
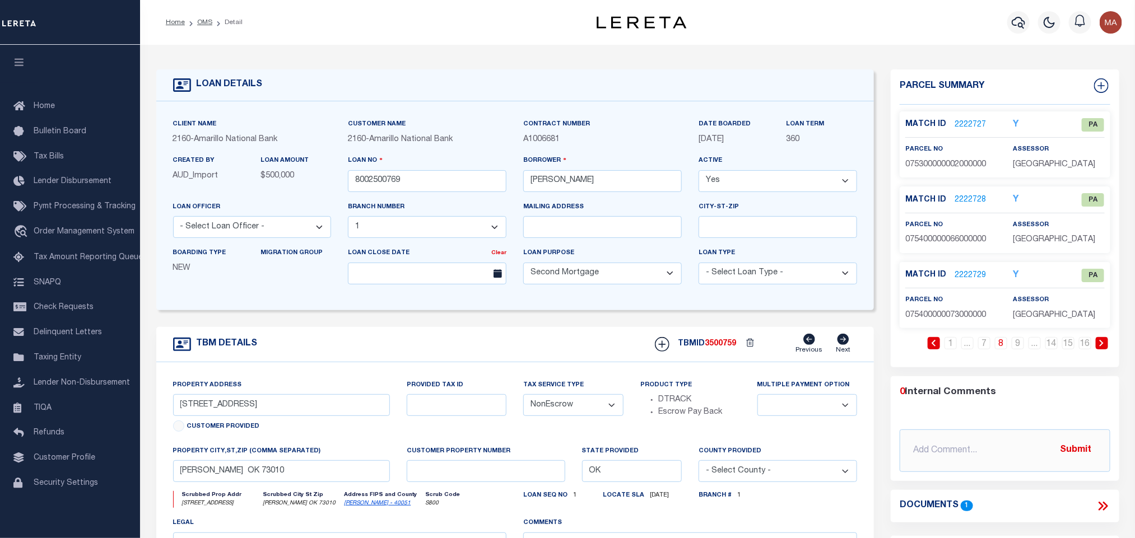
click at [1102, 345] on icon at bounding box center [1101, 343] width 4 height 7
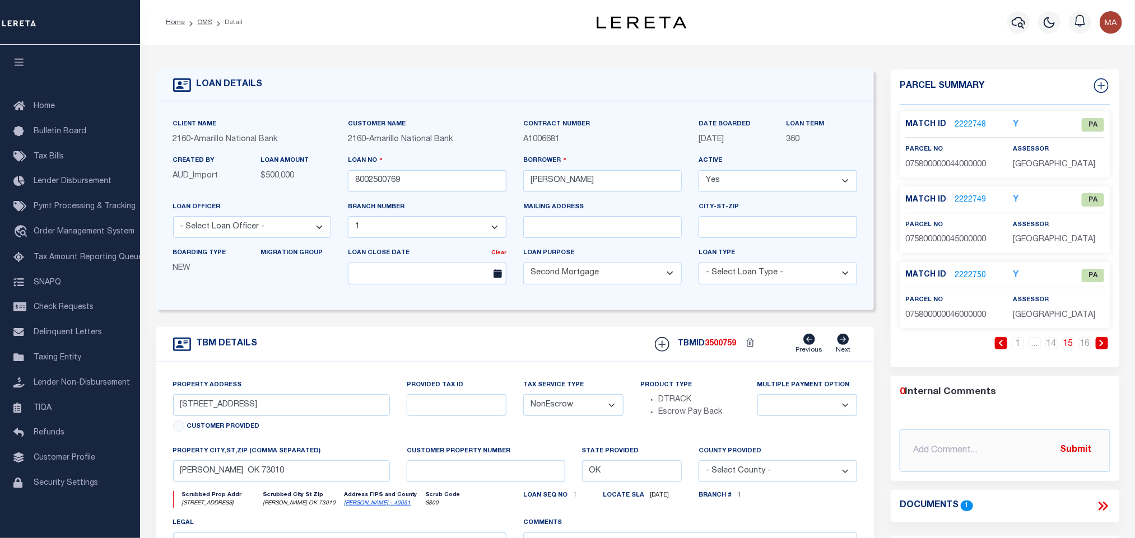
click at [1102, 345] on icon at bounding box center [1101, 343] width 4 height 7
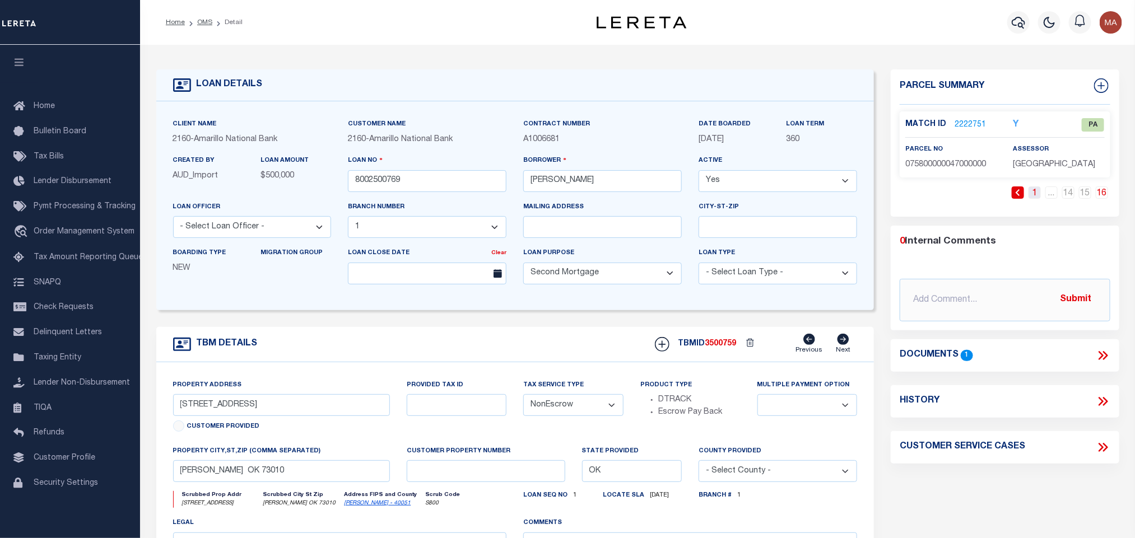
click at [1037, 195] on link "1" at bounding box center [1034, 193] width 12 height 12
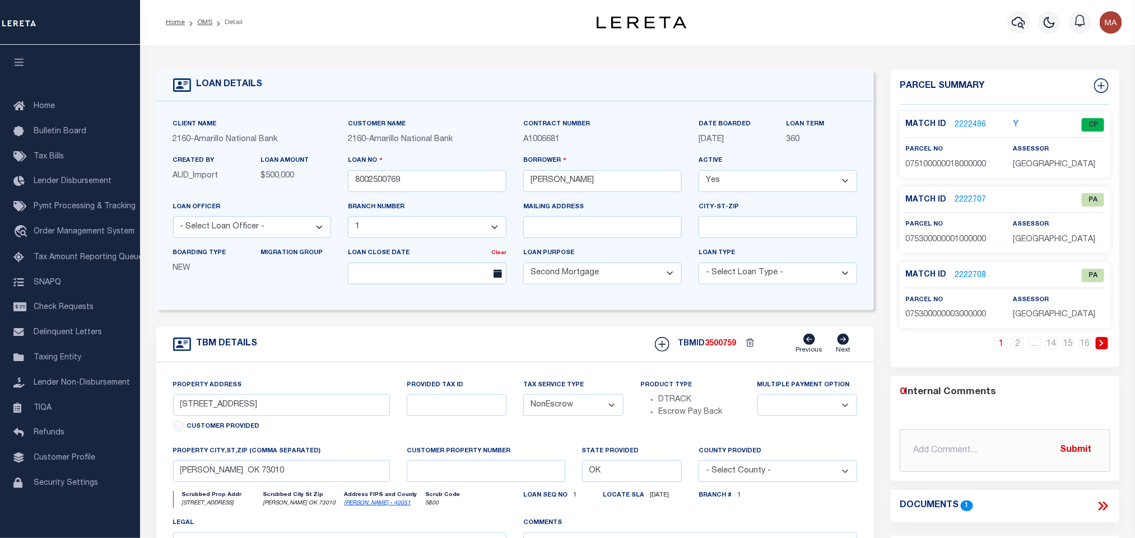
click at [960, 121] on link "2222496" at bounding box center [969, 125] width 31 height 12
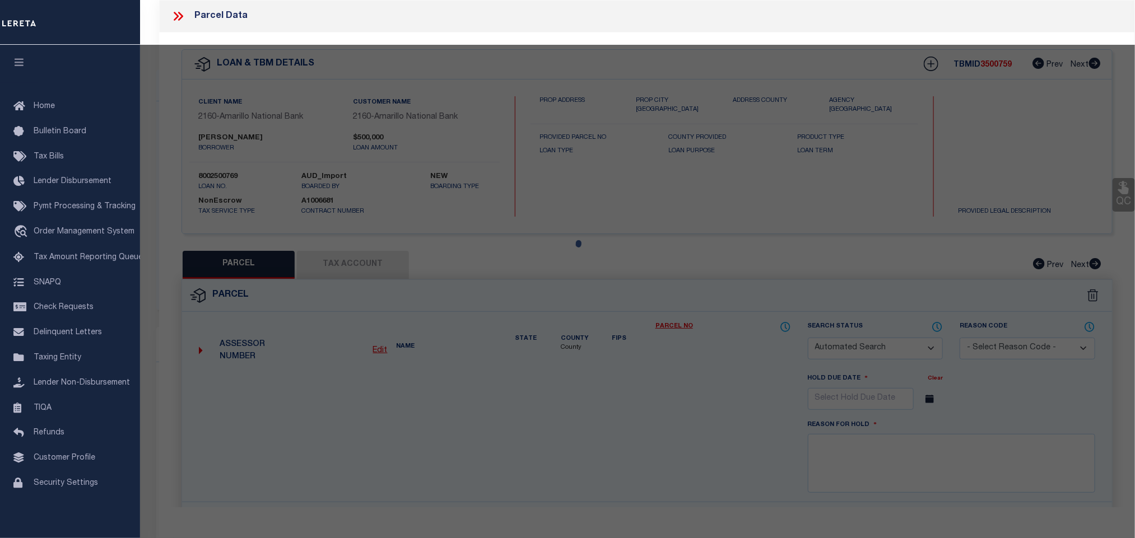
checkbox input "false"
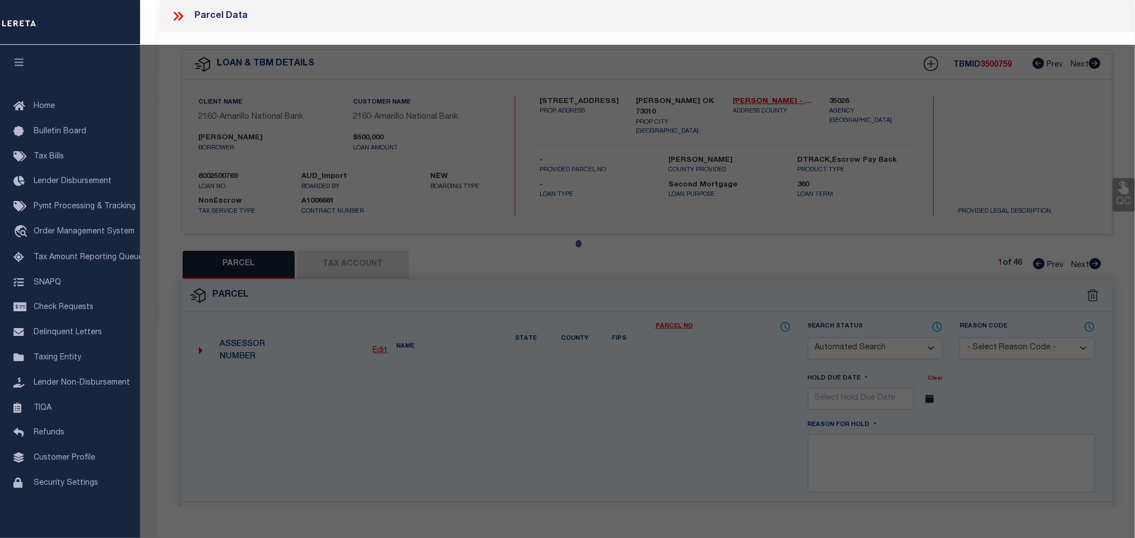
select select "CP"
type input "YORK, WILLIAM EDWARD & RHETTA LEEANN"
select select "AGW"
select select "ADD"
type input "2335 CLUBHOUSE DR"
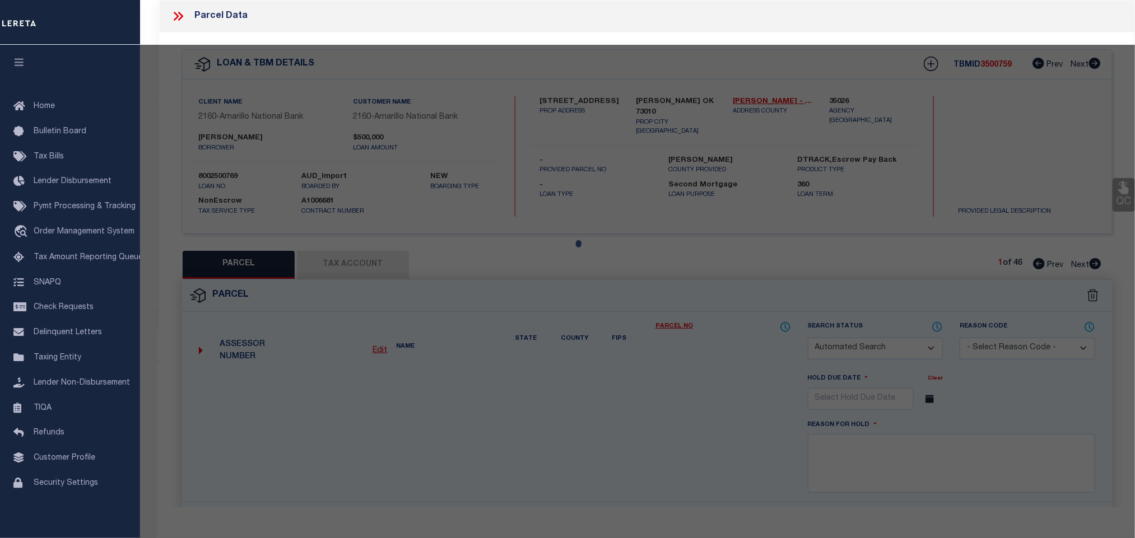
checkbox input "false"
type input "BLANCHARD, OK 73010"
type textarea "23-07N-05W NW LOT 18 WINTER CREEK GOLF & COUNTRY CLUB DEVELOPMENT PART C"
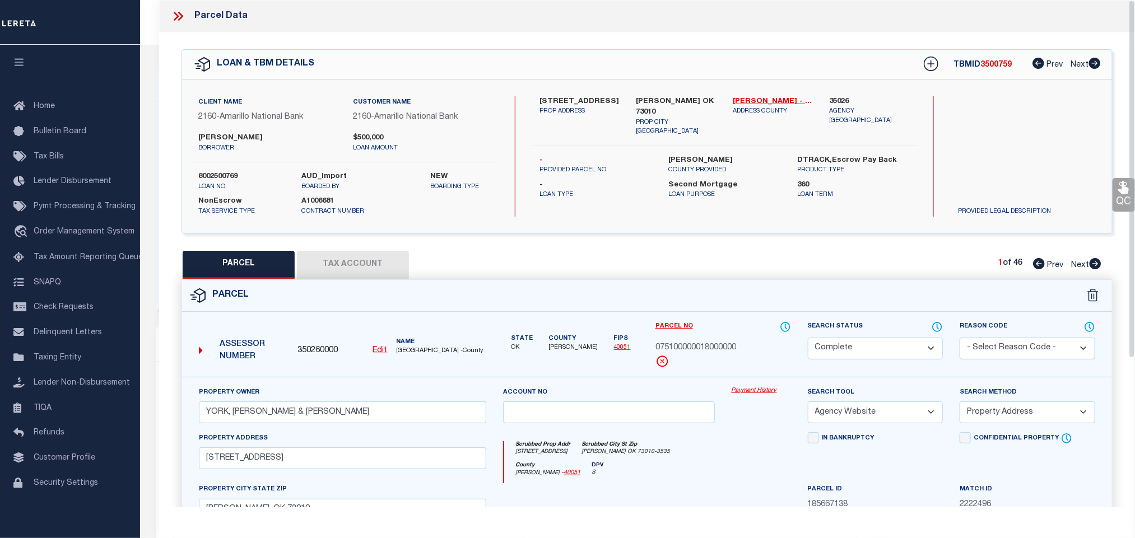
click at [772, 279] on div "PARCEL Tax Account 1 of 46 Prev Next" at bounding box center [646, 265] width 931 height 28
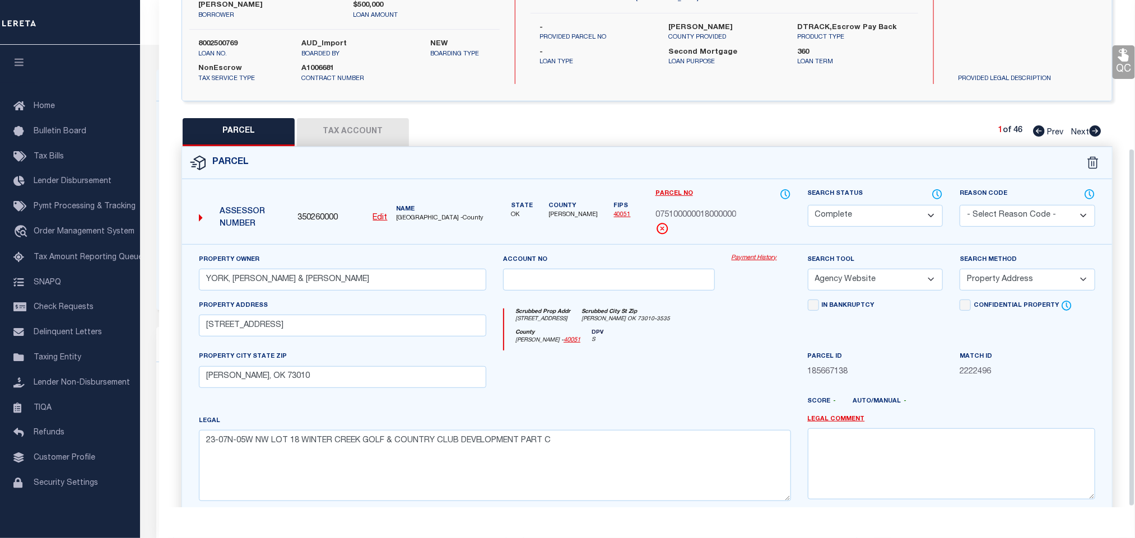
scroll to position [210, 0]
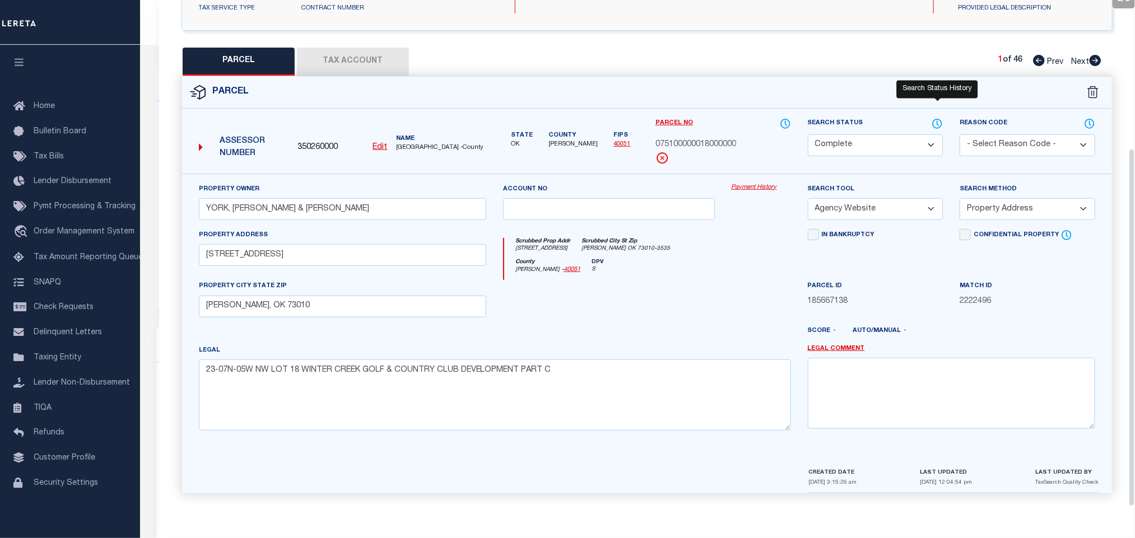
click at [931, 124] on icon at bounding box center [936, 124] width 11 height 12
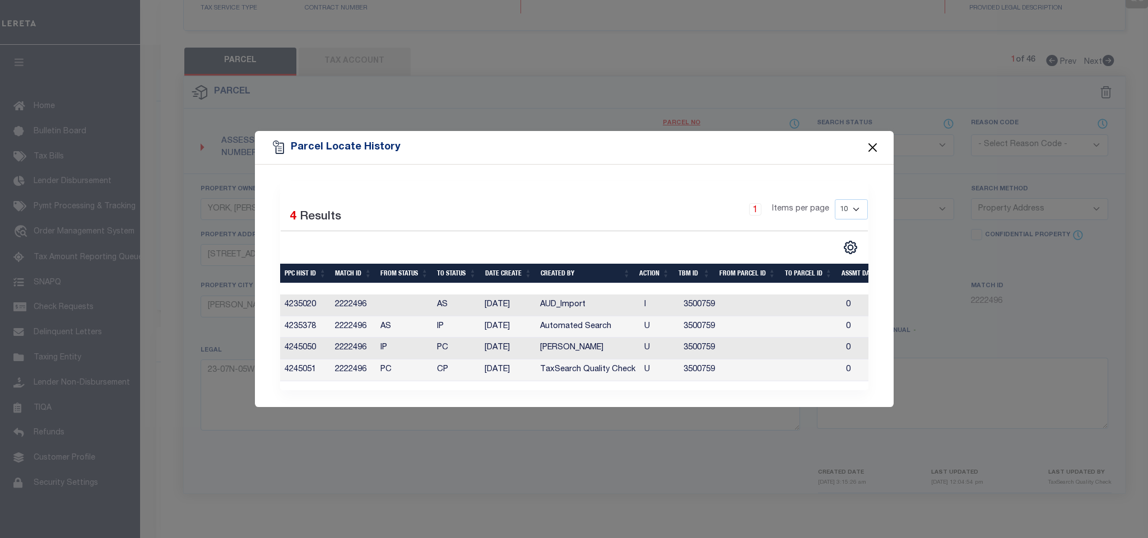
click at [868, 146] on button "Close" at bounding box center [872, 148] width 15 height 15
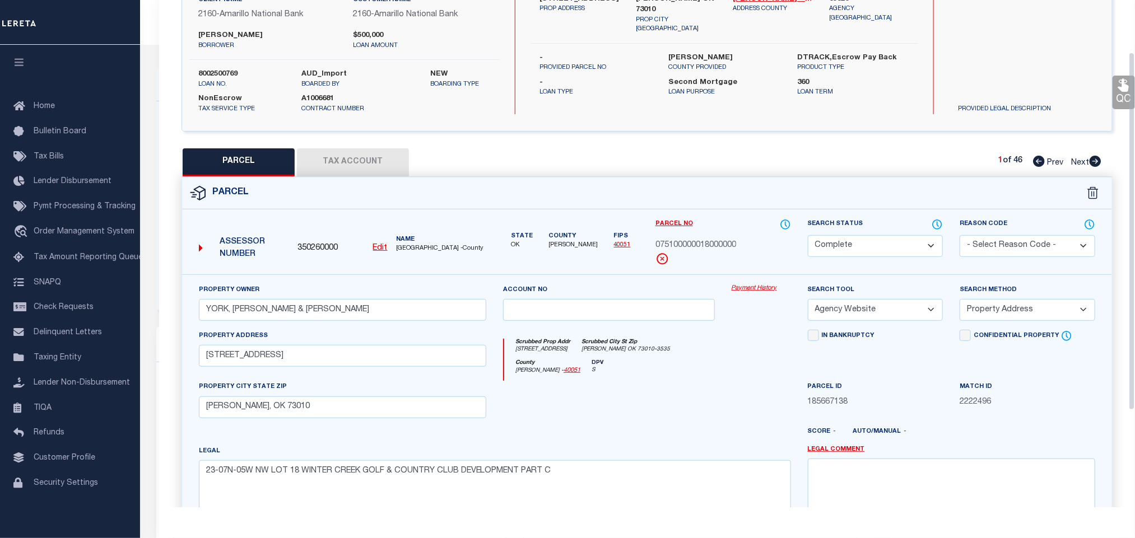
scroll to position [0, 0]
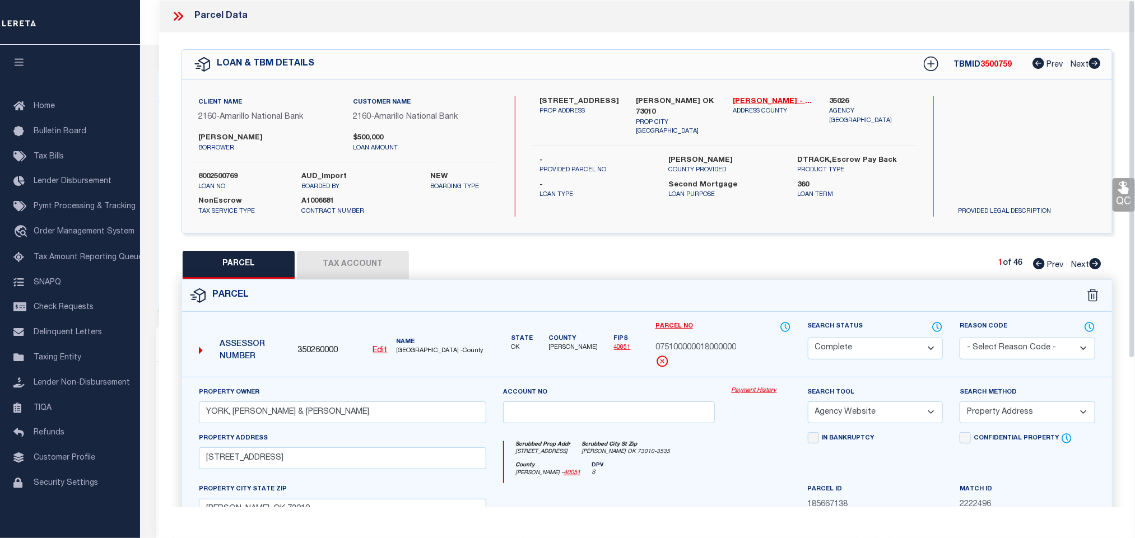
click at [176, 19] on icon at bounding box center [178, 16] width 15 height 15
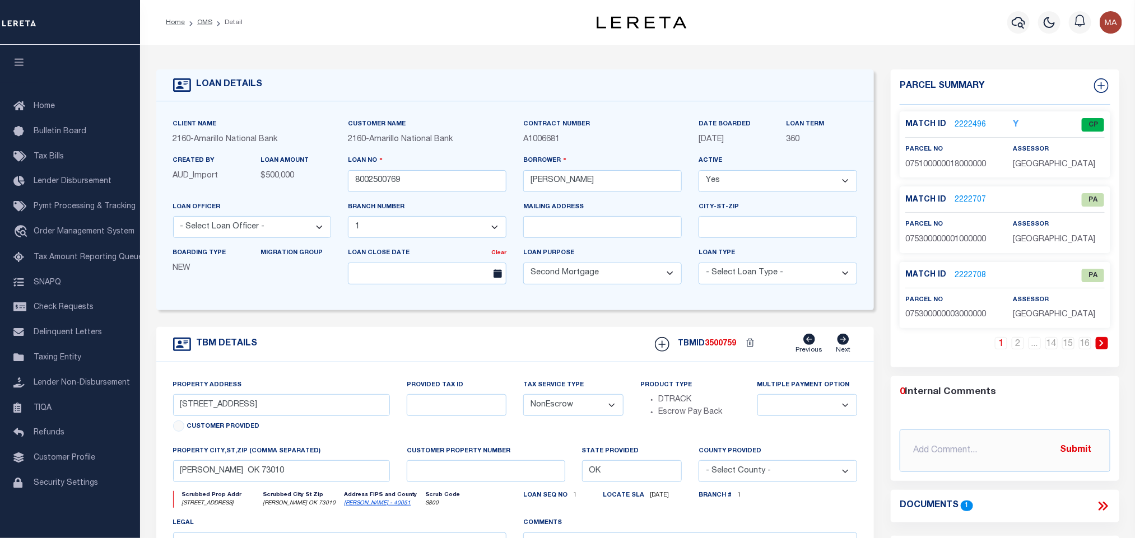
click at [971, 123] on link "2222496" at bounding box center [969, 125] width 31 height 12
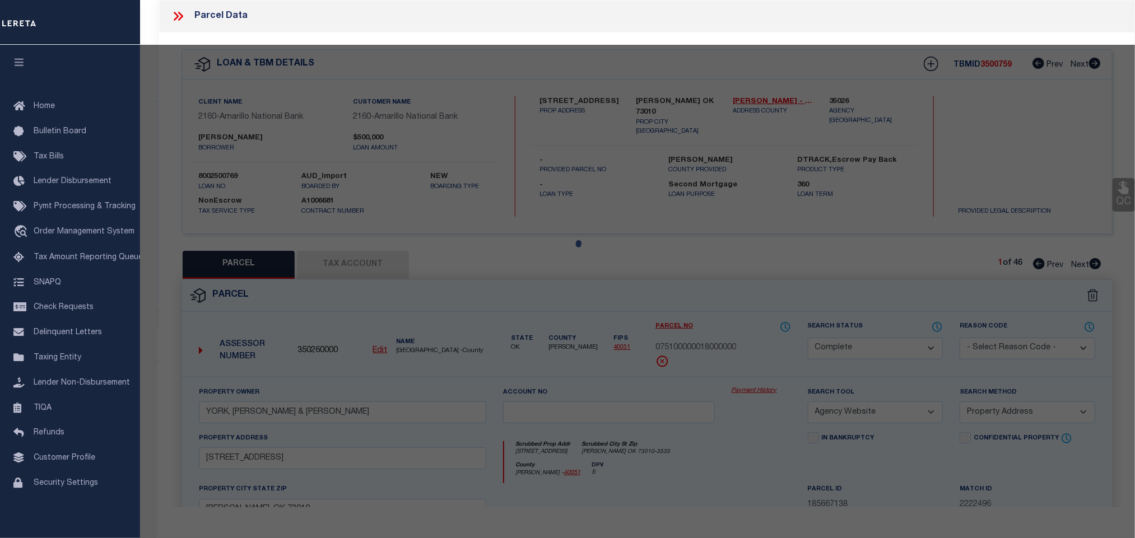
select select "AS"
select select
checkbox input "false"
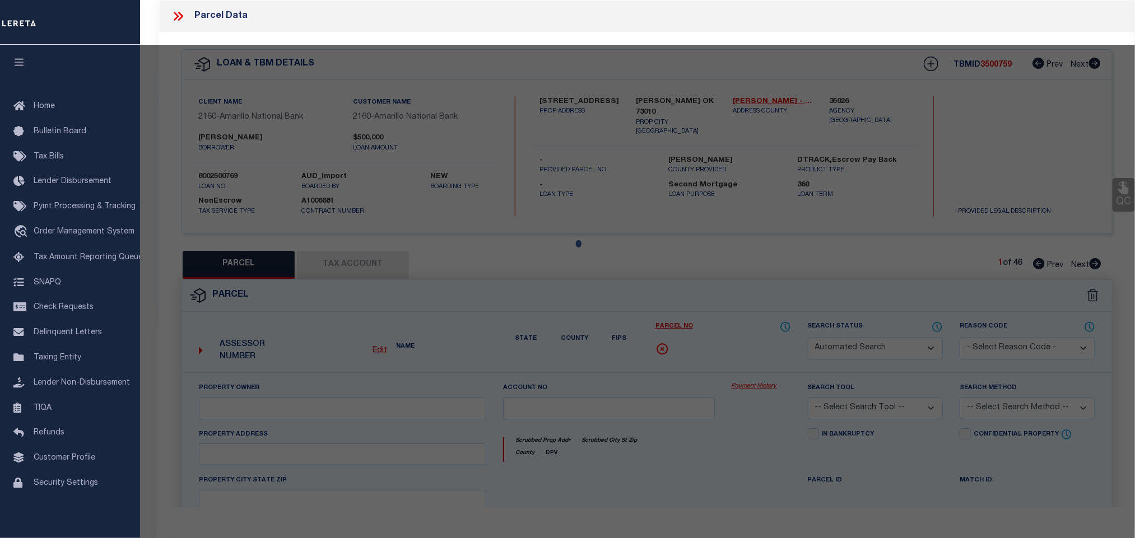
select select "CP"
type input "YORK, WILLIAM EDWARD & RHETTA LEEANN"
select select "AGW"
select select "ADD"
type input "2335 CLUBHOUSE DR"
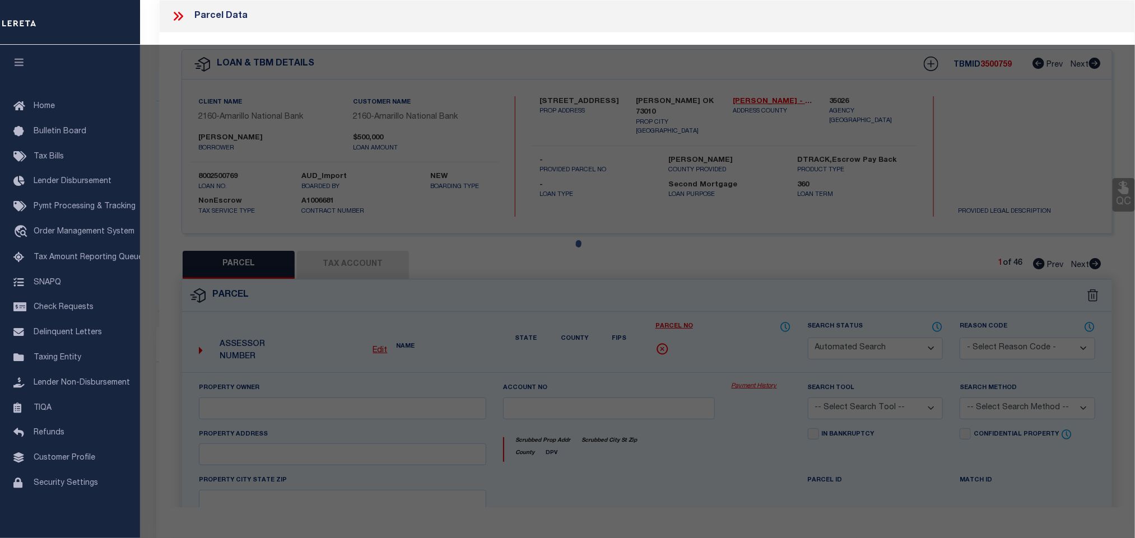
checkbox input "false"
type input "BLANCHARD, OK 73010"
type textarea "23-07N-05W NW LOT 18 WINTER CREEK GOLF & COUNTRY CLUB DEVELOPMENT PART C"
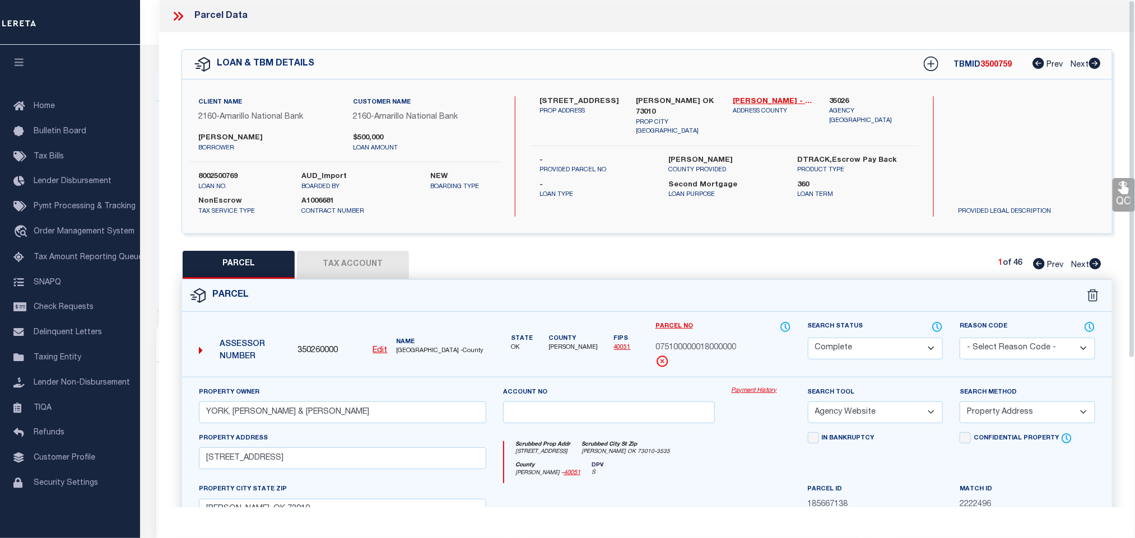
click at [175, 7] on div "Parcel Data" at bounding box center [647, 16] width 976 height 32
click at [180, 18] on icon at bounding box center [180, 16] width 5 height 9
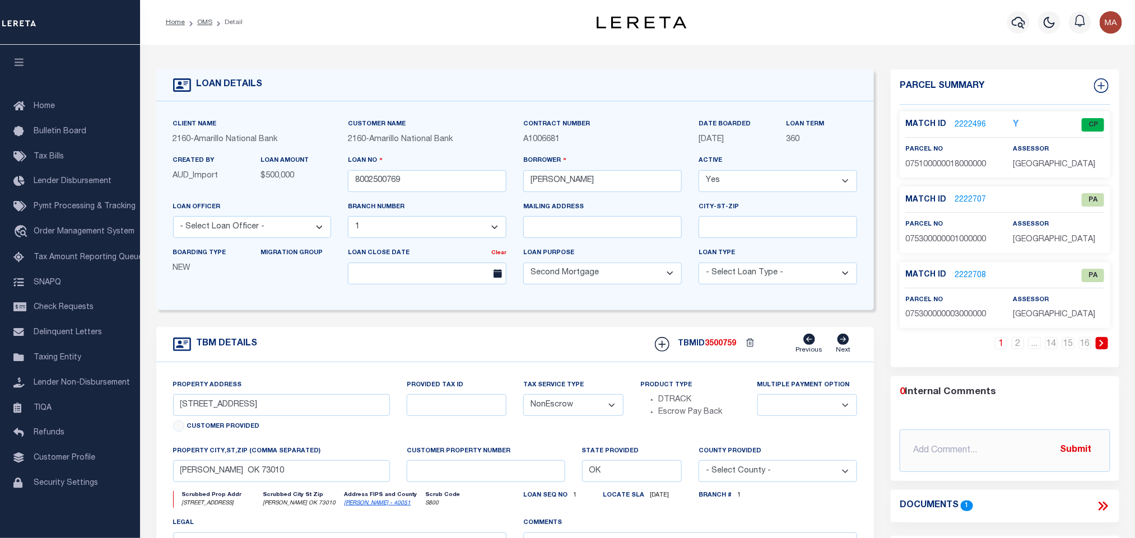
click at [968, 127] on link "2222496" at bounding box center [969, 125] width 31 height 12
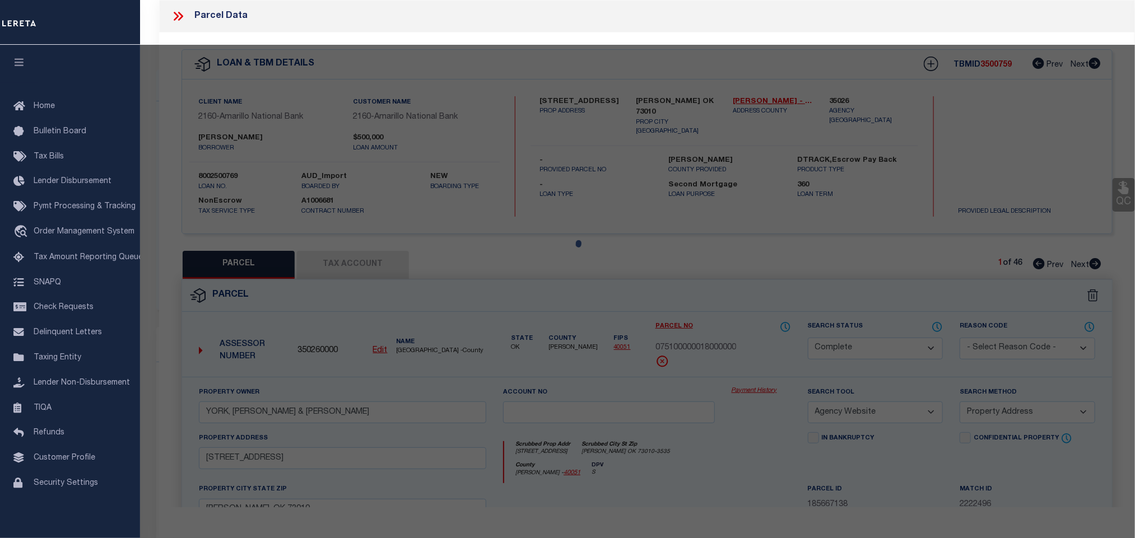
select select "AS"
select select
checkbox input "false"
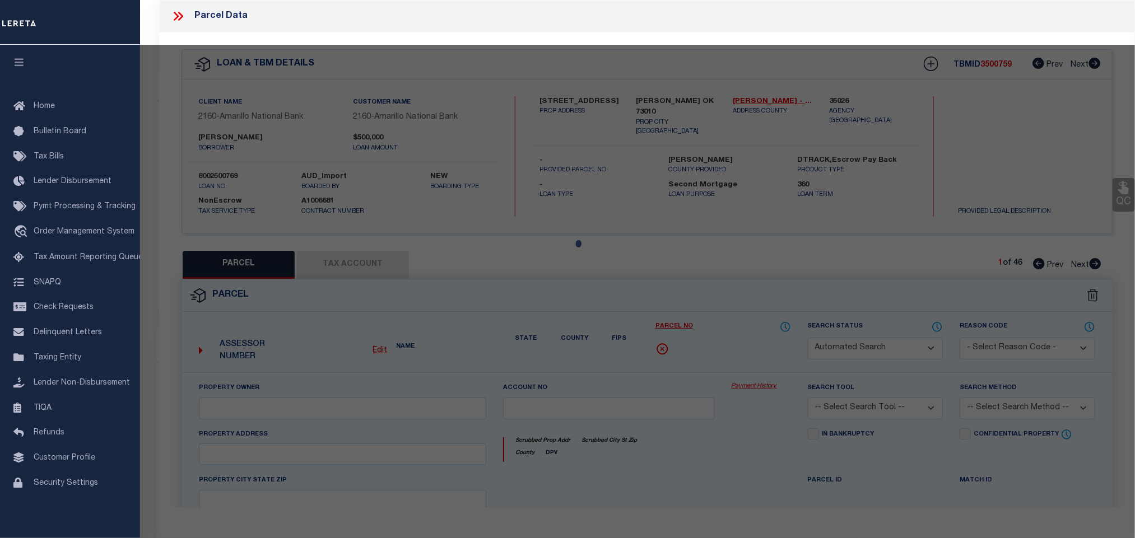
select select "CP"
type input "YORK, WILLIAM EDWARD & RHETTA LEEANN"
select select "AGW"
select select "ADD"
type input "2335 CLUBHOUSE DR"
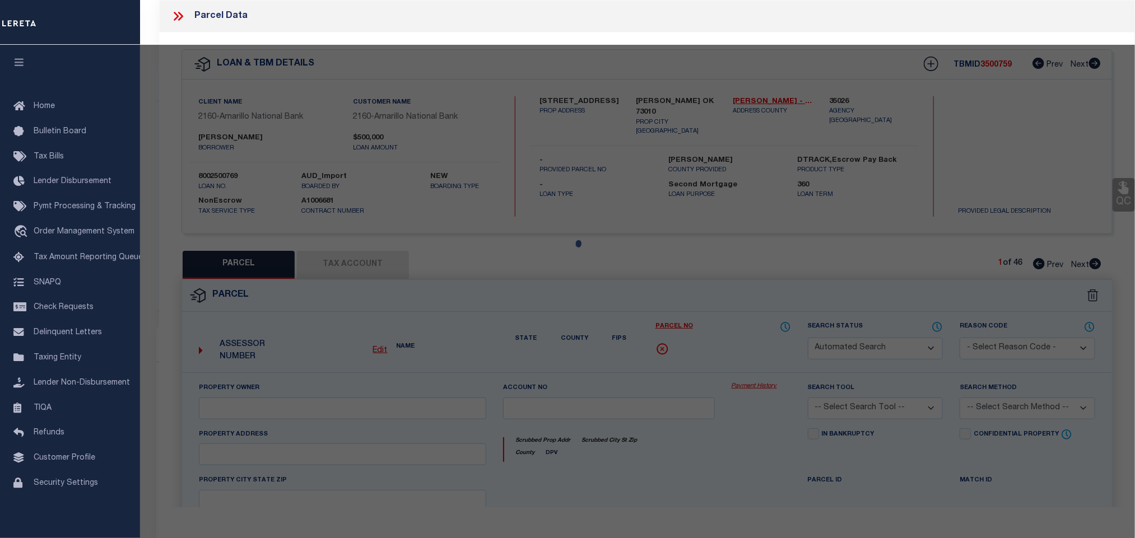
checkbox input "false"
type input "BLANCHARD, OK 73010"
type textarea "23-07N-05W NW LOT 18 WINTER CREEK GOLF & COUNTRY CLUB DEVELOPMENT PART C"
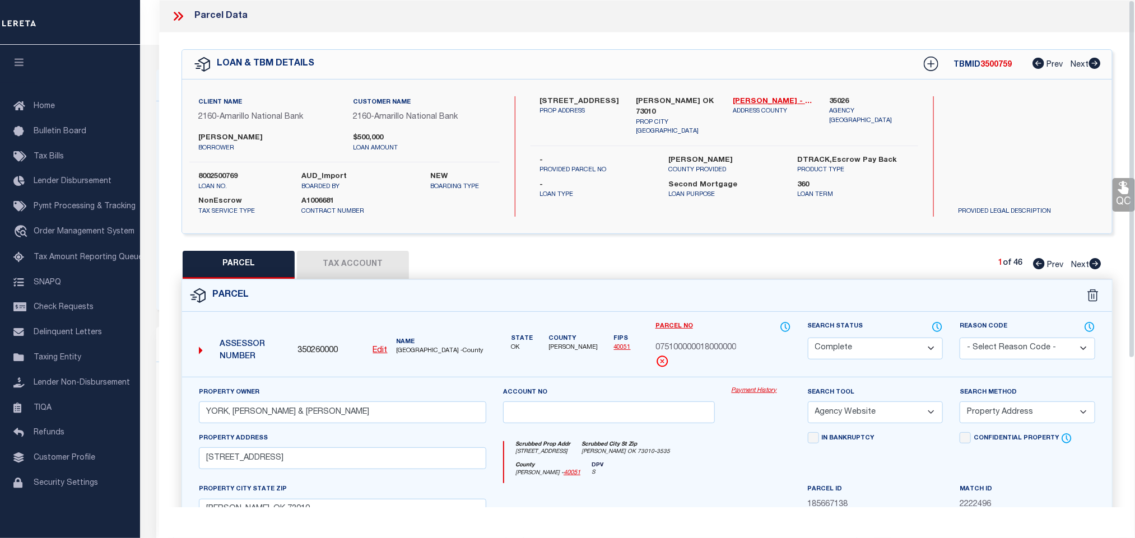
click at [181, 18] on icon at bounding box center [180, 16] width 5 height 9
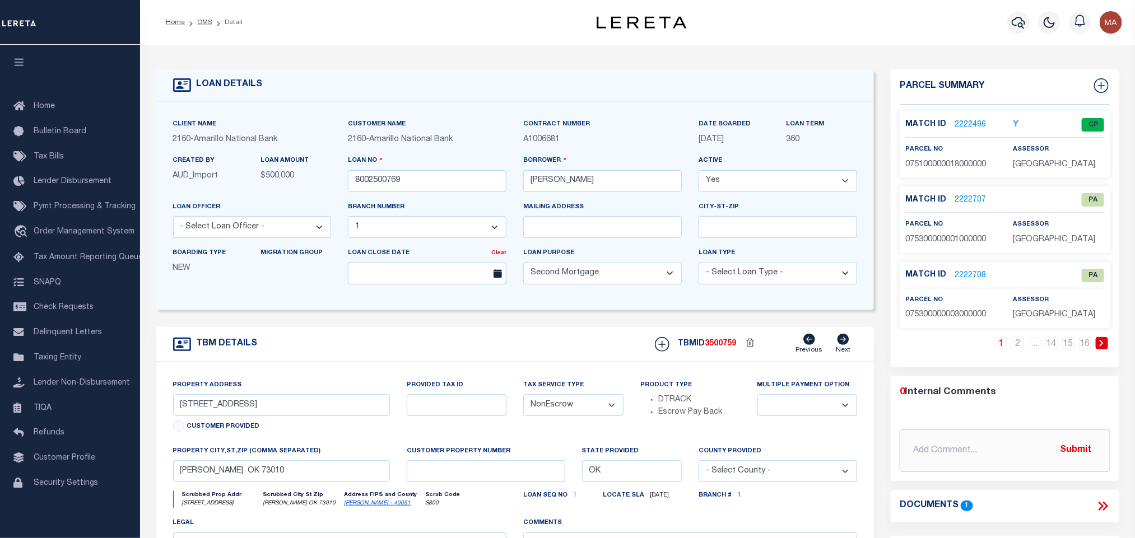
click at [978, 122] on link "2222496" at bounding box center [969, 125] width 31 height 12
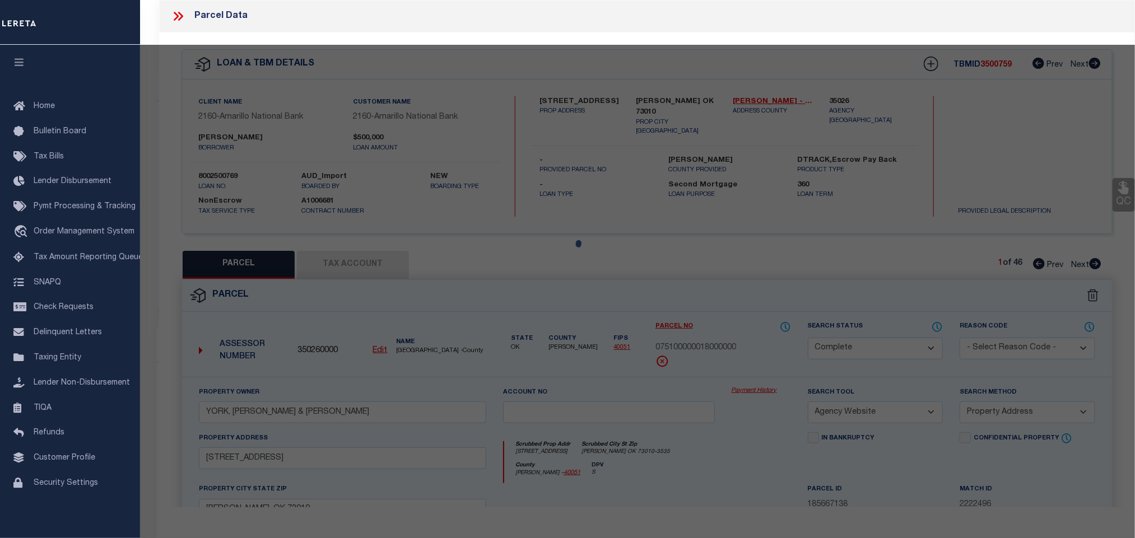
select select "AS"
select select
checkbox input "false"
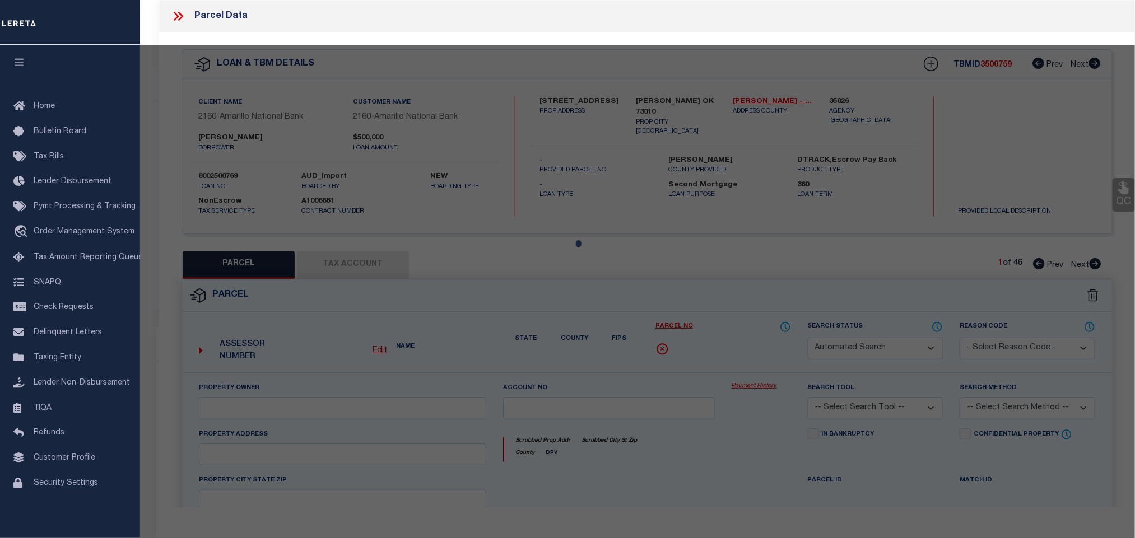
select select "CP"
type input "YORK, WILLIAM EDWARD & RHETTA LEEANN"
select select "AGW"
select select "ADD"
type input "2335 CLUBHOUSE DR"
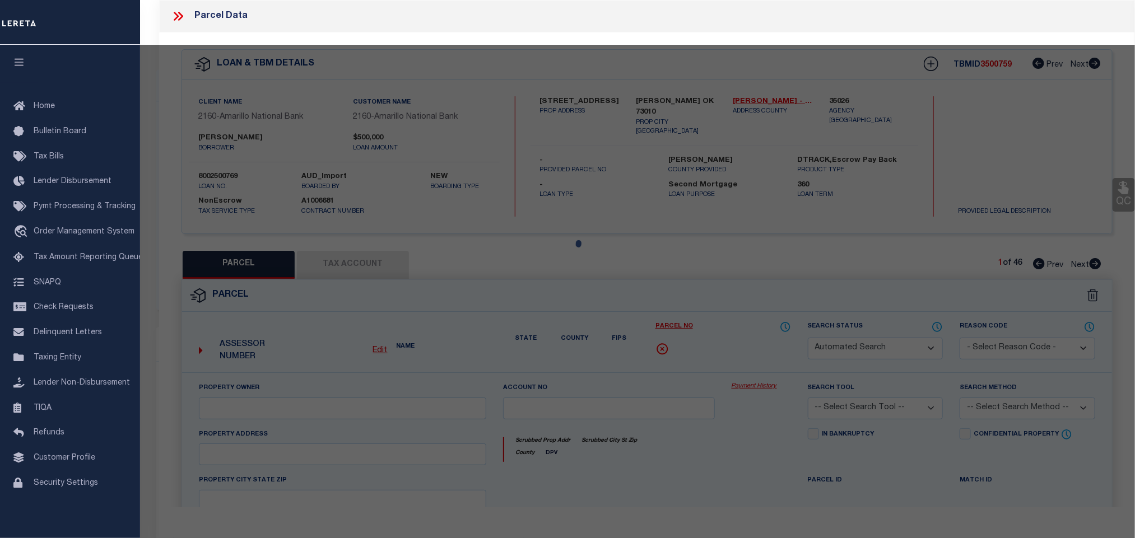
checkbox input "false"
type input "BLANCHARD, OK 73010"
type textarea "23-07N-05W NW LOT 18 WINTER CREEK GOLF & COUNTRY CLUB DEVELOPMENT PART C"
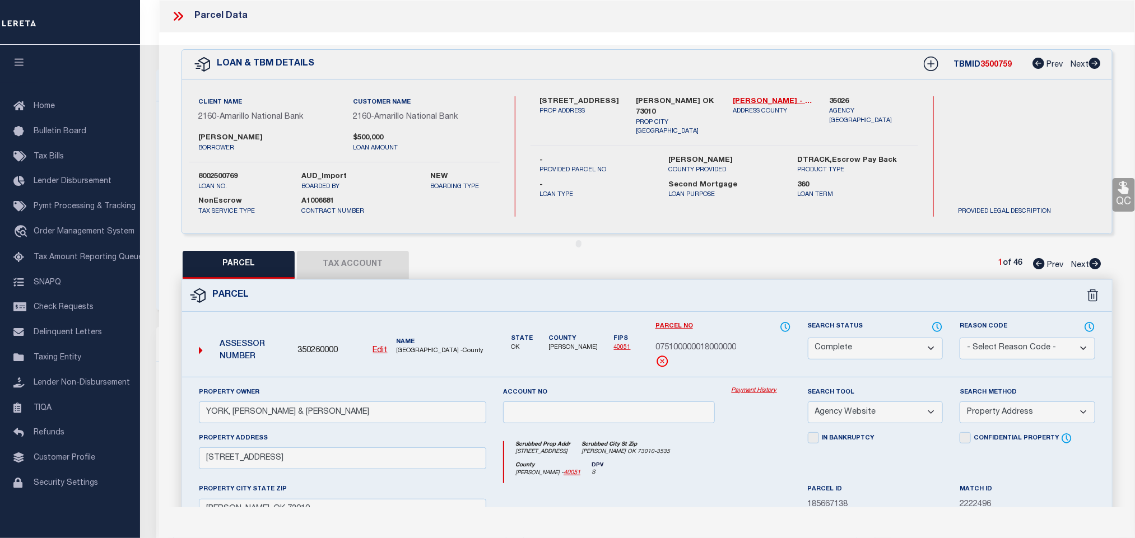
click at [937, 326] on icon at bounding box center [937, 326] width 1 height 4
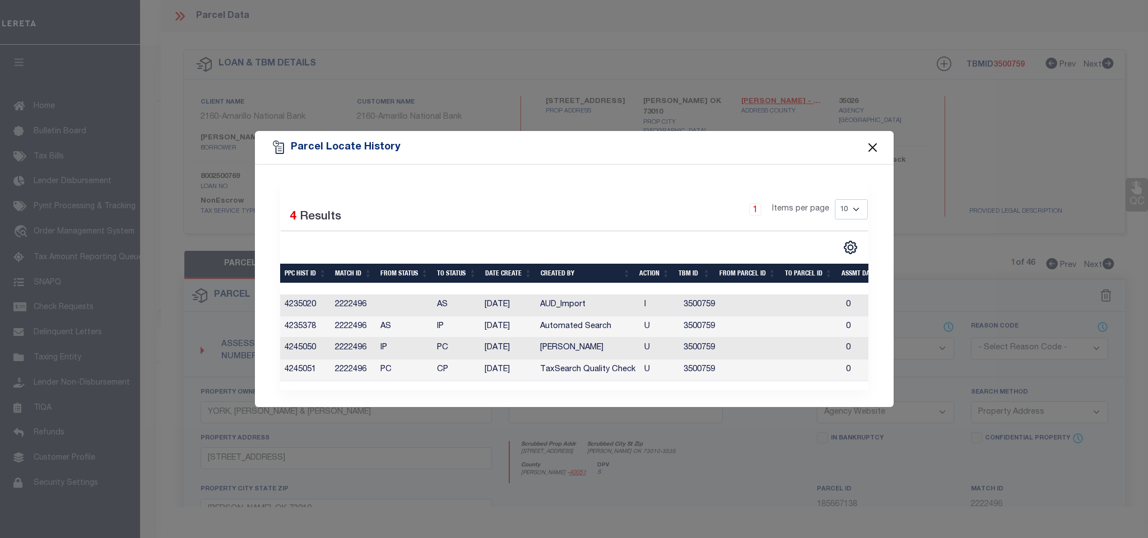
click at [874, 143] on button "Close" at bounding box center [872, 148] width 15 height 15
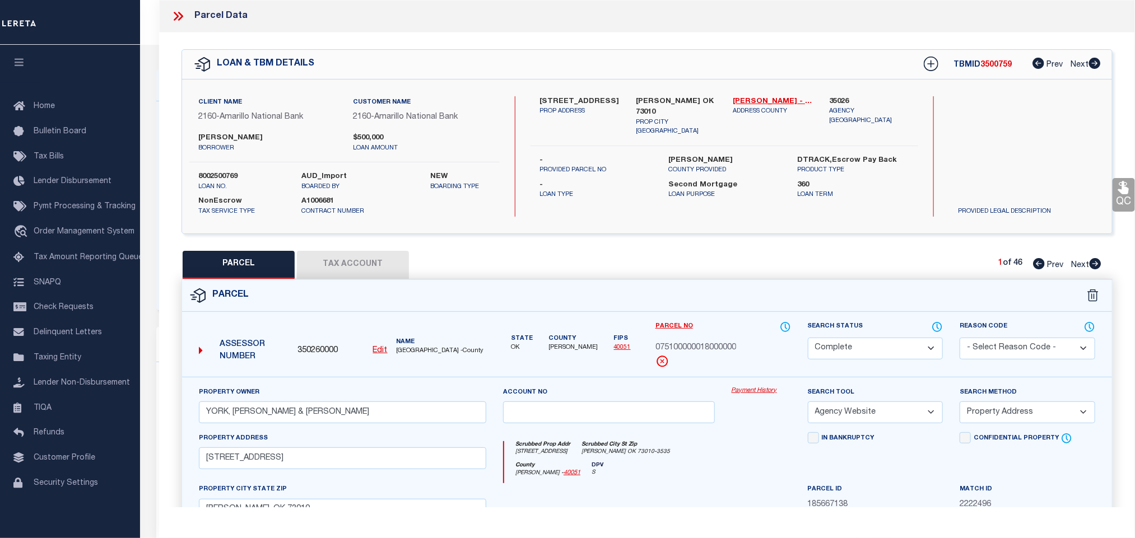
click at [229, 171] on div "Client Name 2160 - Amarillo National Bank Customer Name 2160 - Amarillo Nationa…" at bounding box center [344, 156] width 310 height 120
copy label "8002500769"
click at [593, 271] on div "PARCEL Tax Account 1 of 46 Prev Next" at bounding box center [646, 265] width 931 height 28
click at [180, 18] on icon at bounding box center [178, 16] width 15 height 15
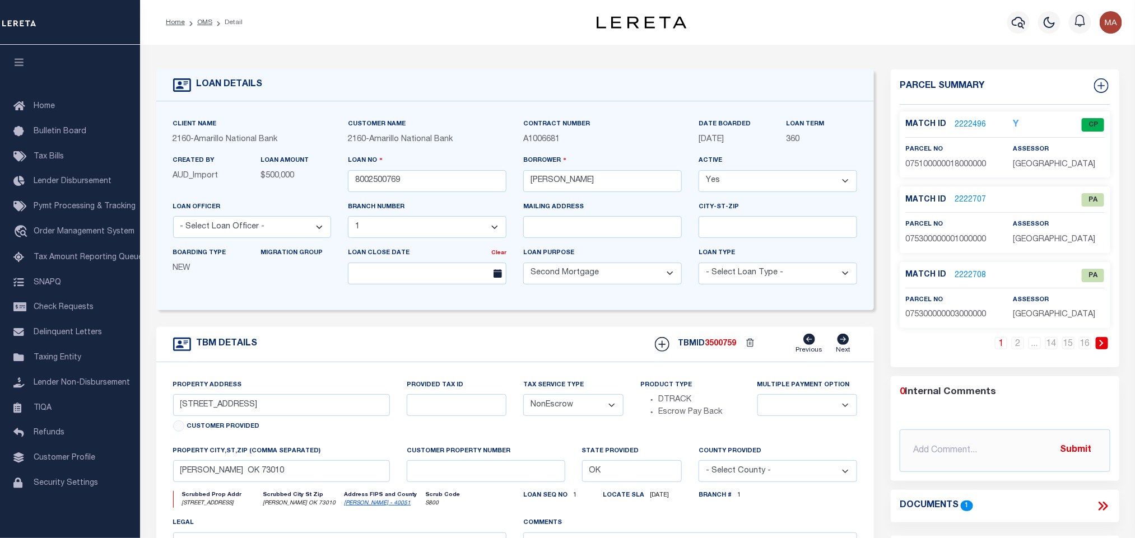
drag, startPoint x: 30, startPoint y: 62, endPoint x: 26, endPoint y: 66, distance: 6.0
click at [30, 62] on button "button" at bounding box center [19, 64] width 38 height 38
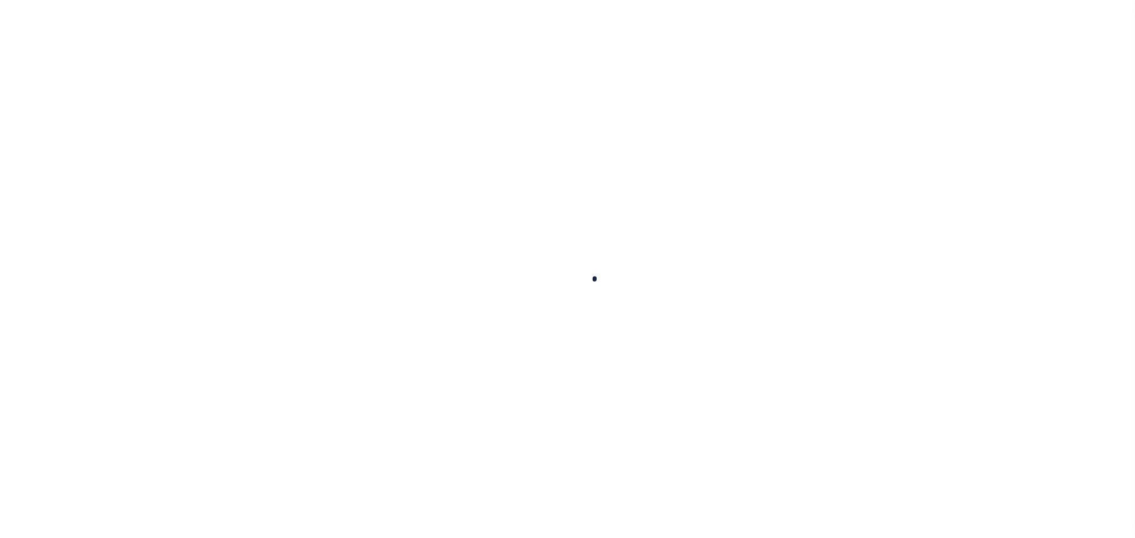
select select
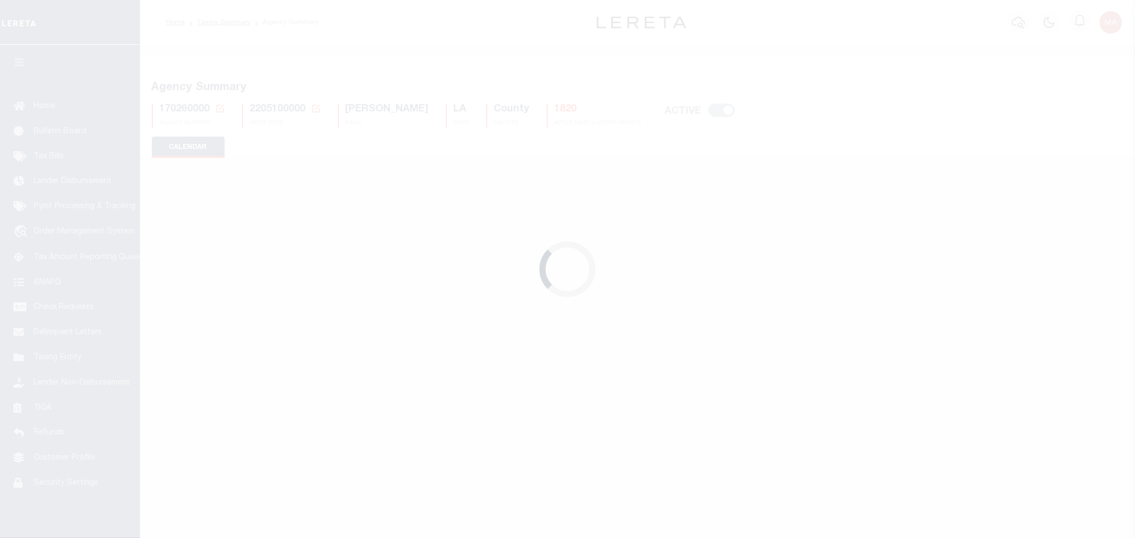
checkbox input "false"
type input "1"
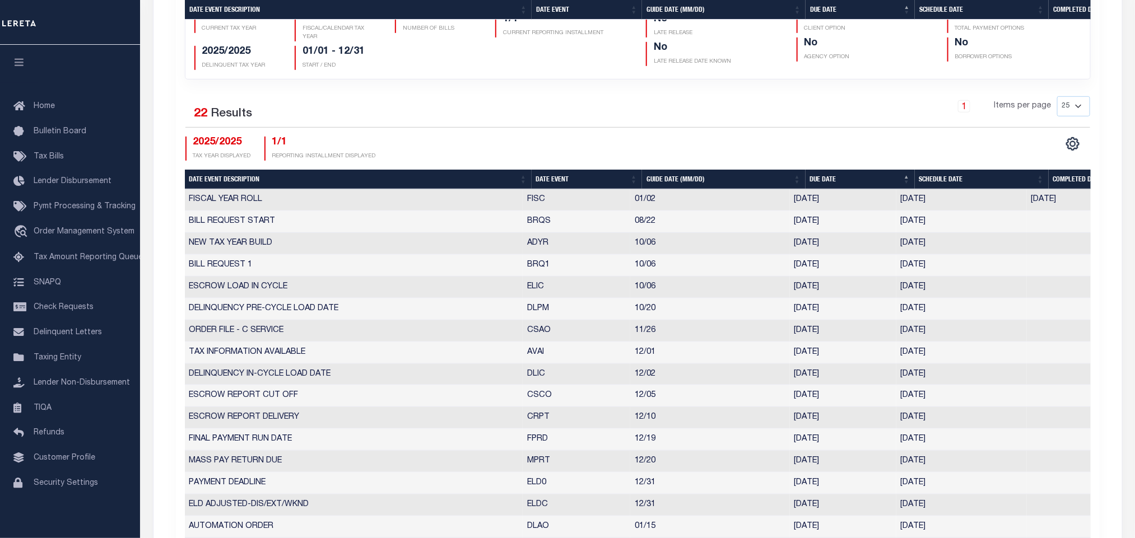
scroll to position [588, 0]
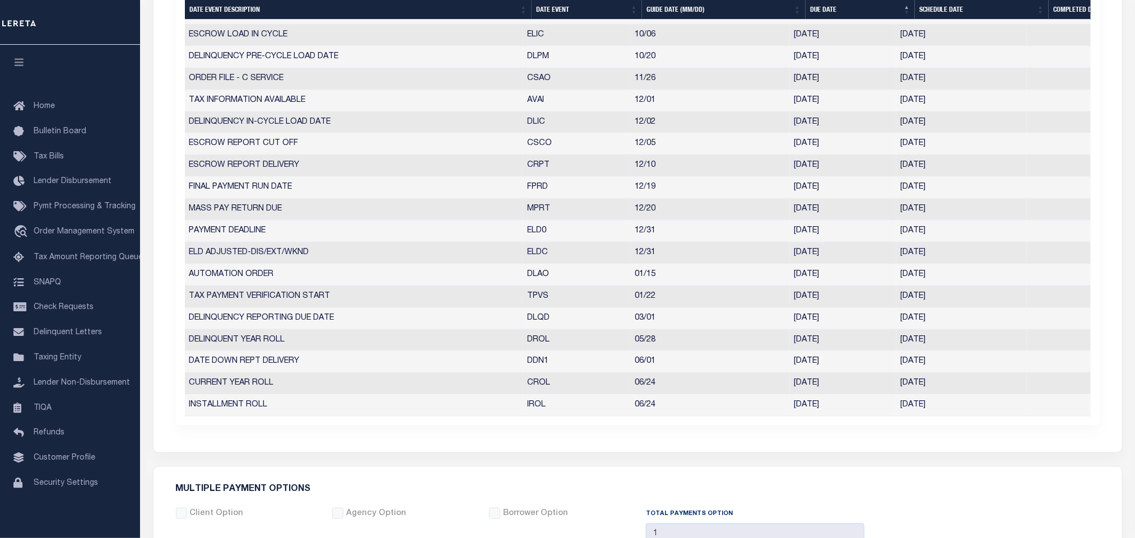
click at [809, 329] on td "03/02/2026" at bounding box center [843, 319] width 106 height 22
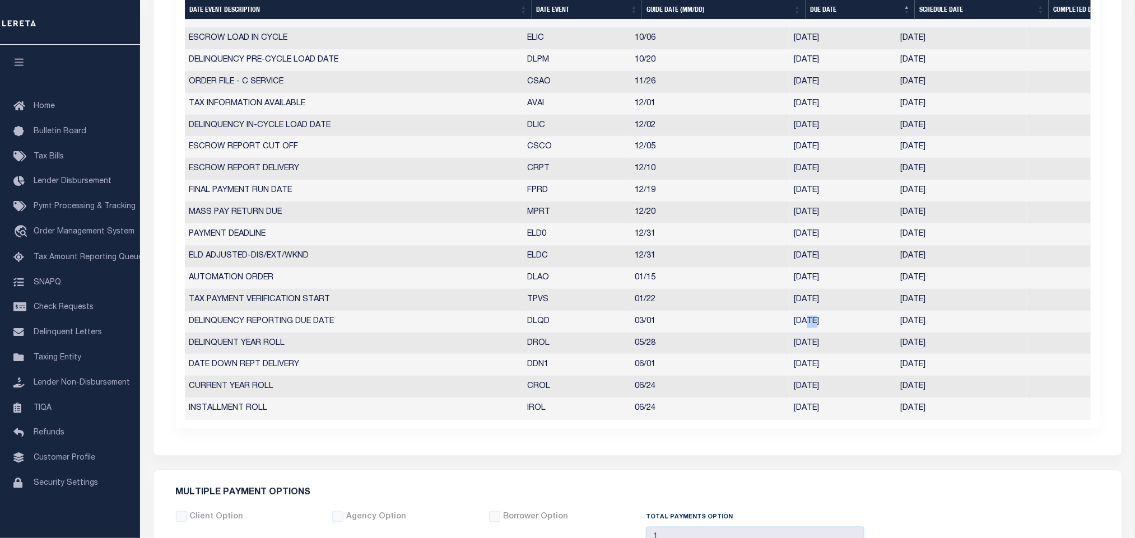
click at [809, 329] on td "03/02/2026" at bounding box center [843, 322] width 106 height 22
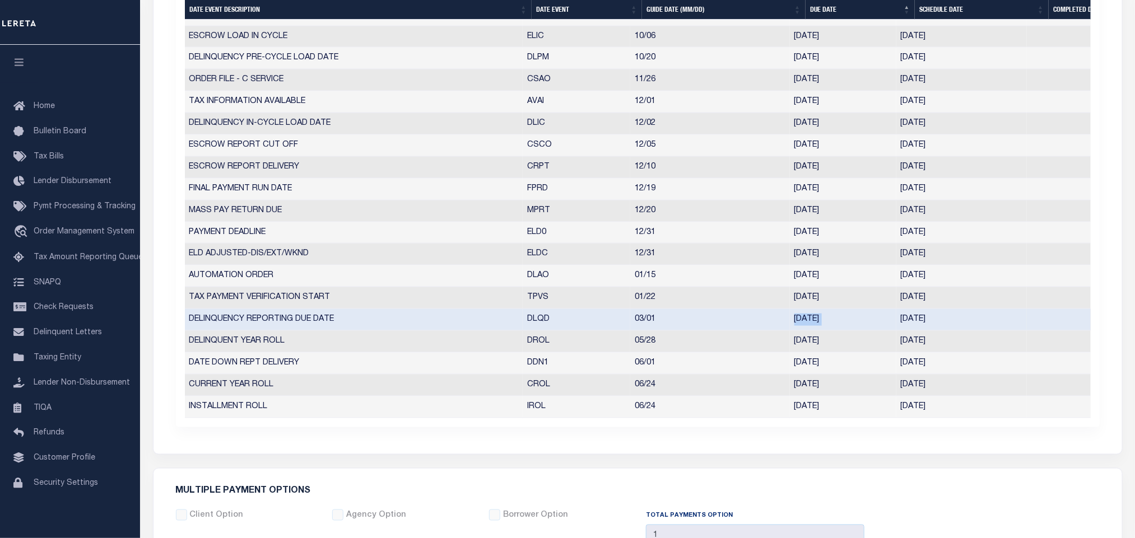
copy td "03/02/2026"
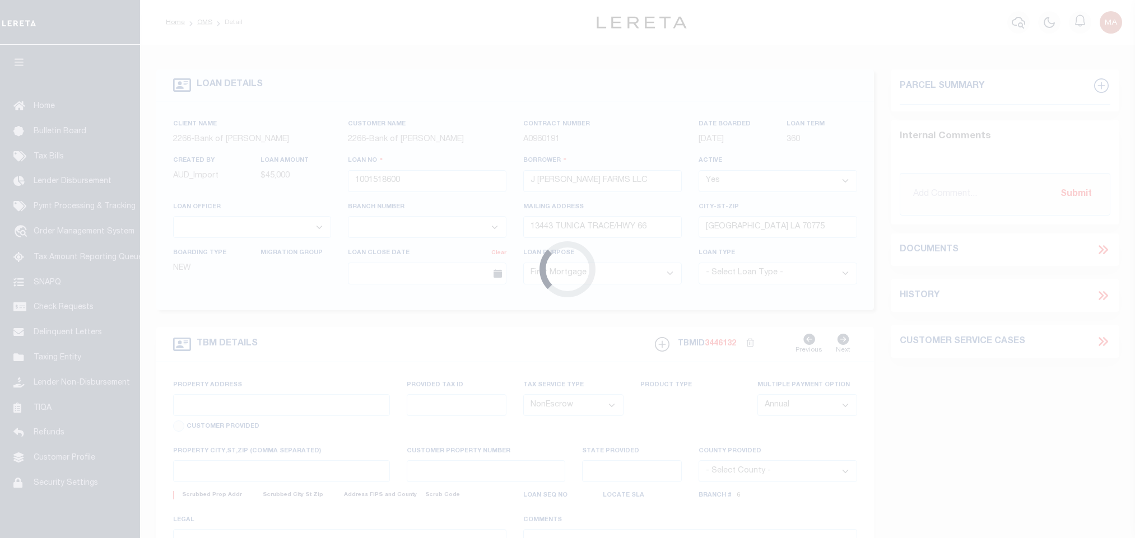
select select "10"
select select "NonEscrow"
type input "[PERSON_NAME]"
type input "100025200"
select select
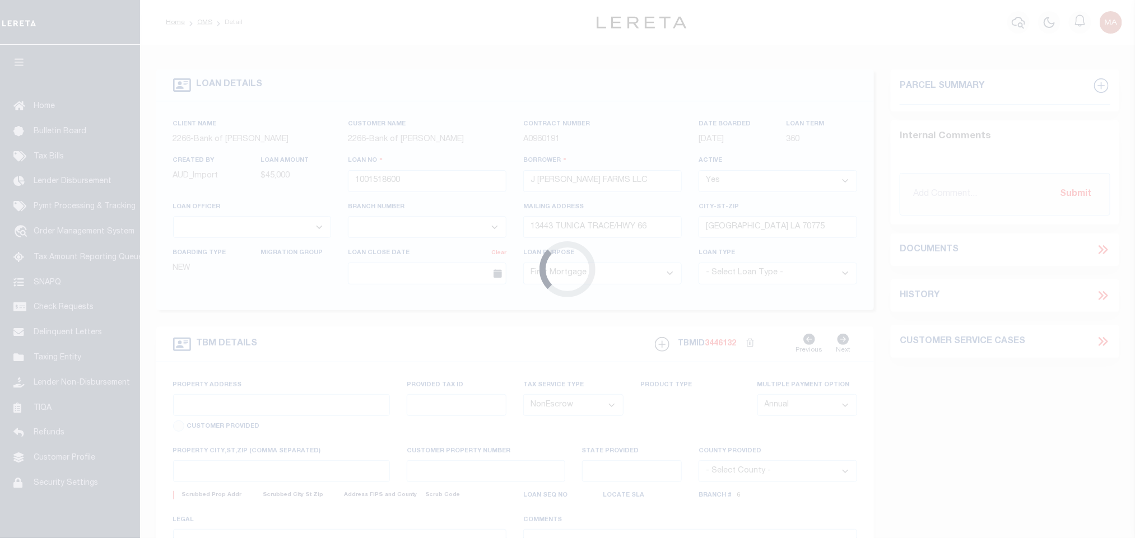
type input "[GEOGRAPHIC_DATA] LA 70775"
type input "8449"
type textarea "12.21 ACRES SECTION 60 T3S R3W"
select select "25340"
select select "14896"
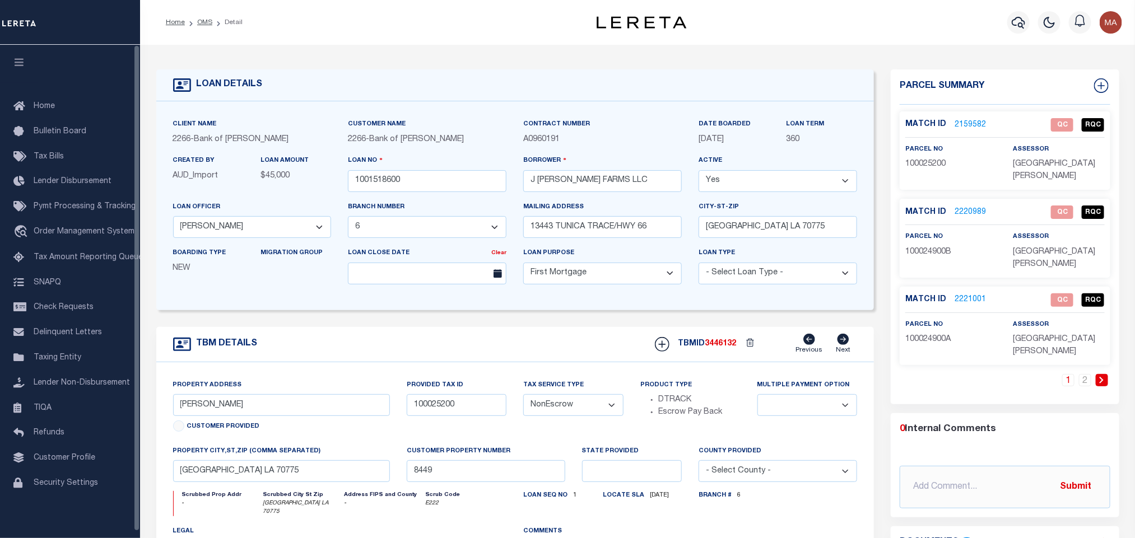
click at [24, 67] on icon "button" at bounding box center [19, 62] width 13 height 10
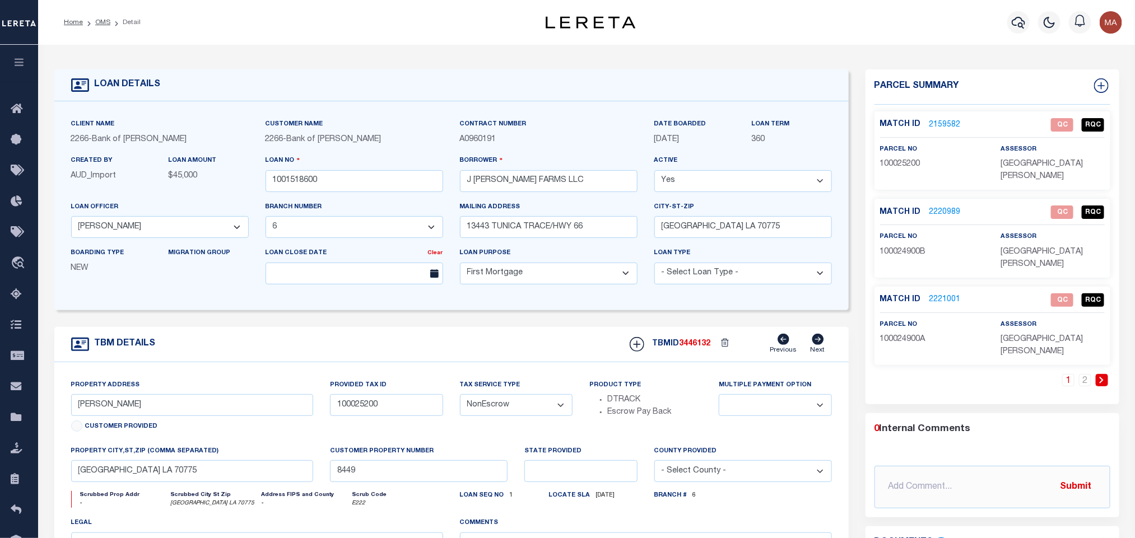
click at [947, 118] on div "Match ID 2159582 QC RQC" at bounding box center [991, 124] width 241 height 13
click at [944, 122] on link "2159582" at bounding box center [944, 125] width 31 height 12
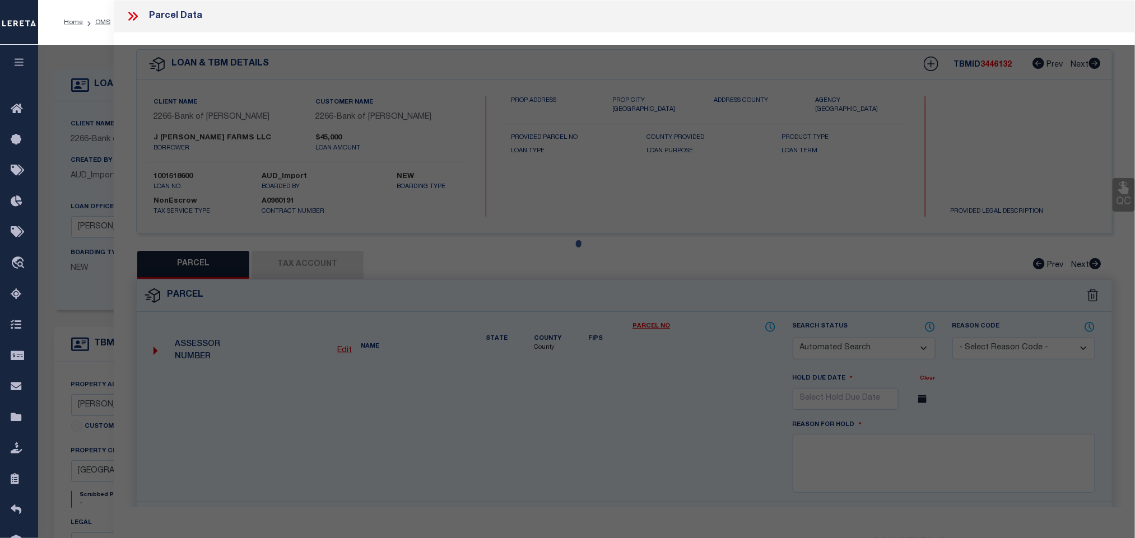
checkbox input "false"
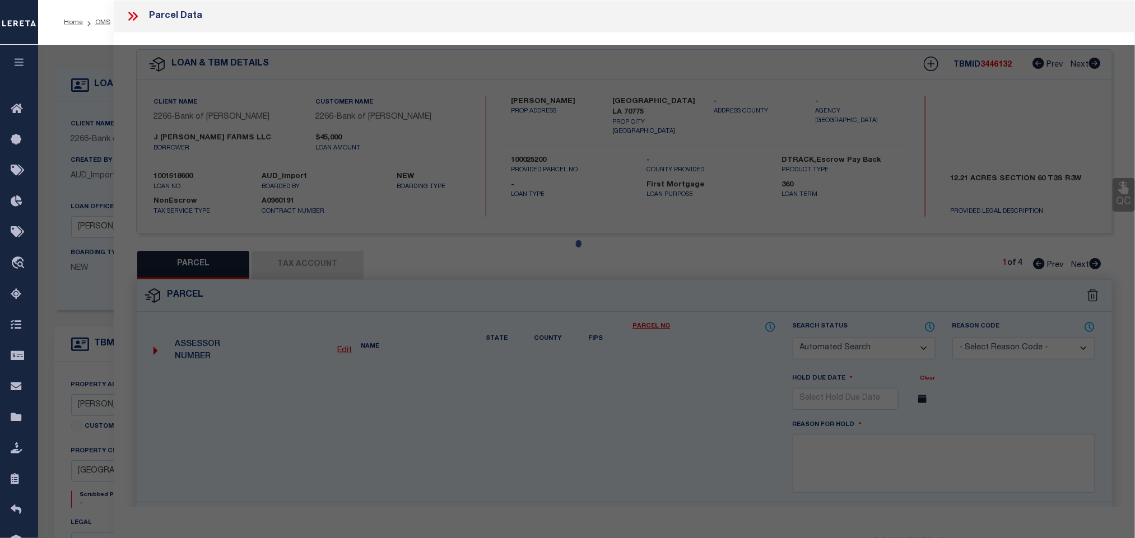
select select "QC"
type input "[GEOGRAPHIC_DATA][PERSON_NAME]"
select select "AGW"
select select "LEG"
type input "[PERSON_NAME]"
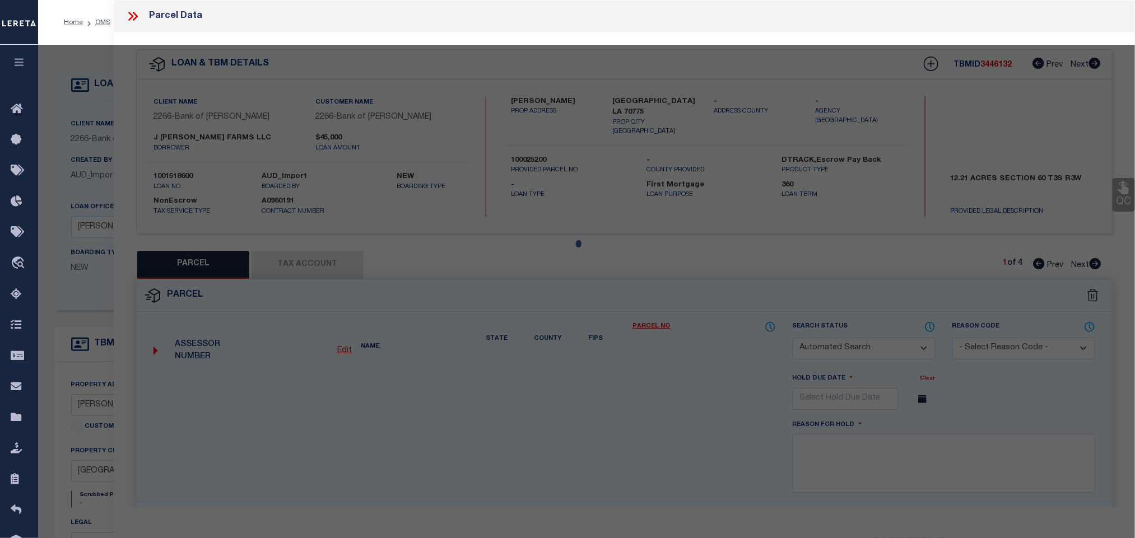
type input "[GEOGRAPHIC_DATA] LA 70775"
type textarea "12.21 ACRES SITUATED IN SECTION 60, T3S, R3W"
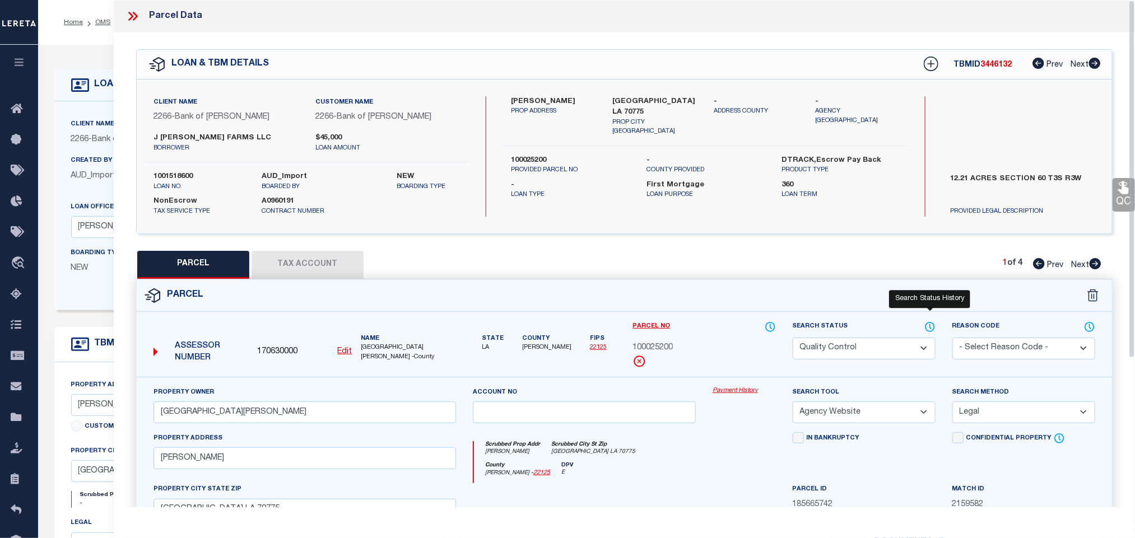
click at [931, 328] on icon at bounding box center [929, 327] width 11 height 12
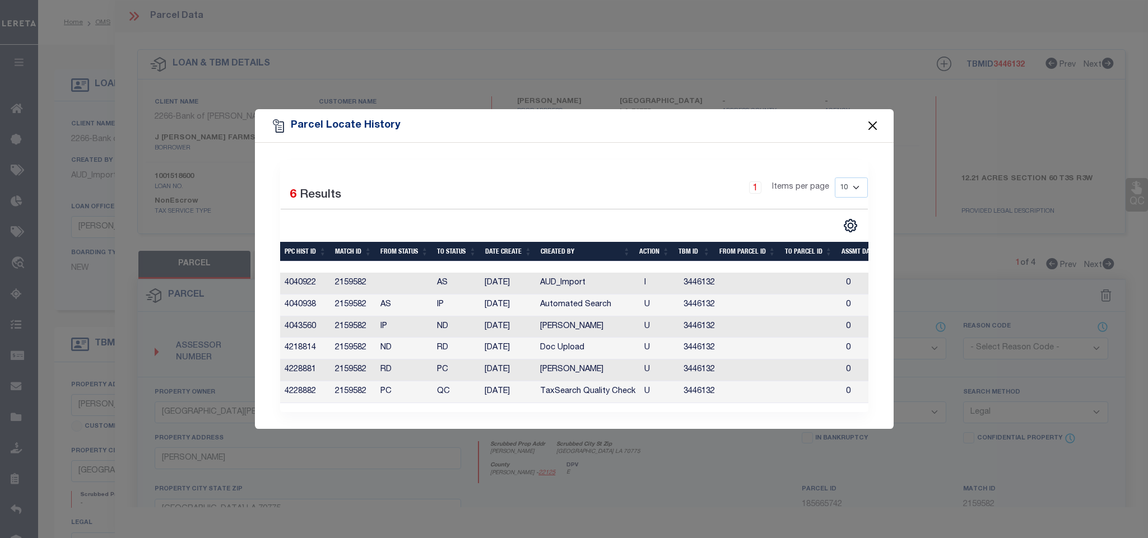
click at [872, 119] on button "Close" at bounding box center [872, 126] width 15 height 15
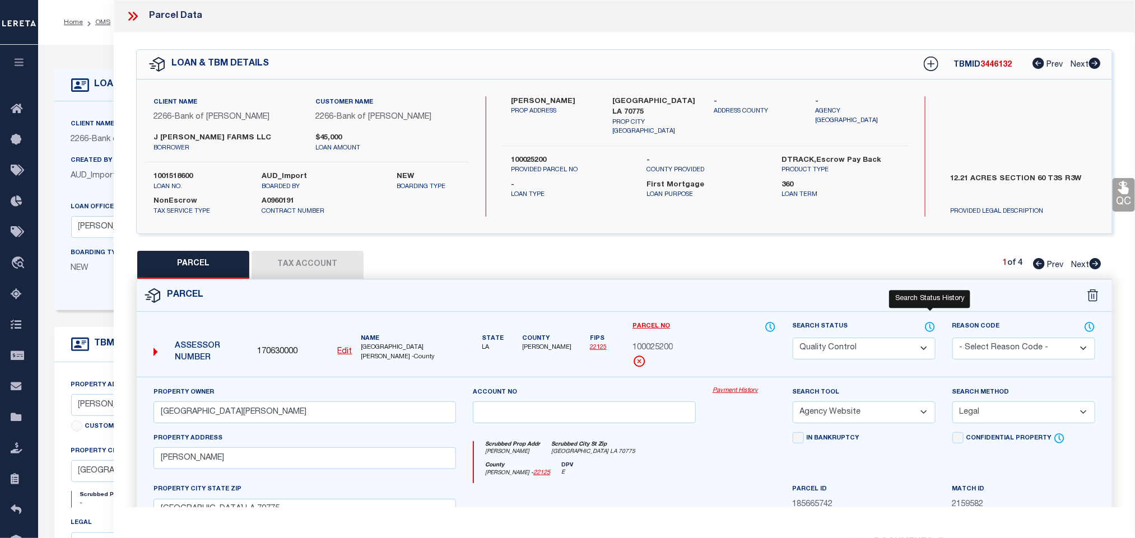
click at [924, 326] on icon at bounding box center [929, 327] width 11 height 12
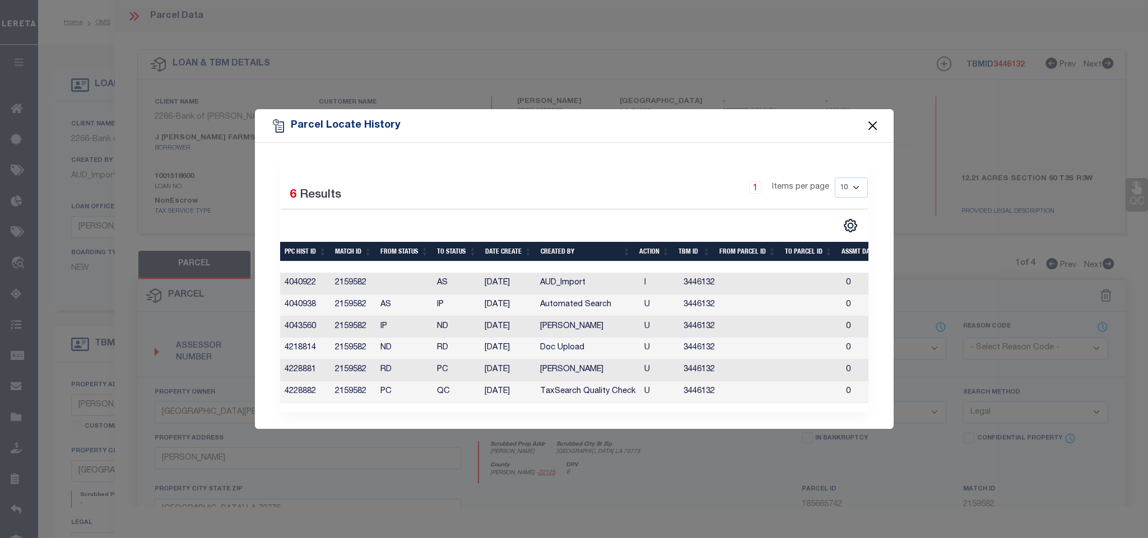
click at [873, 121] on button "Close" at bounding box center [872, 126] width 15 height 15
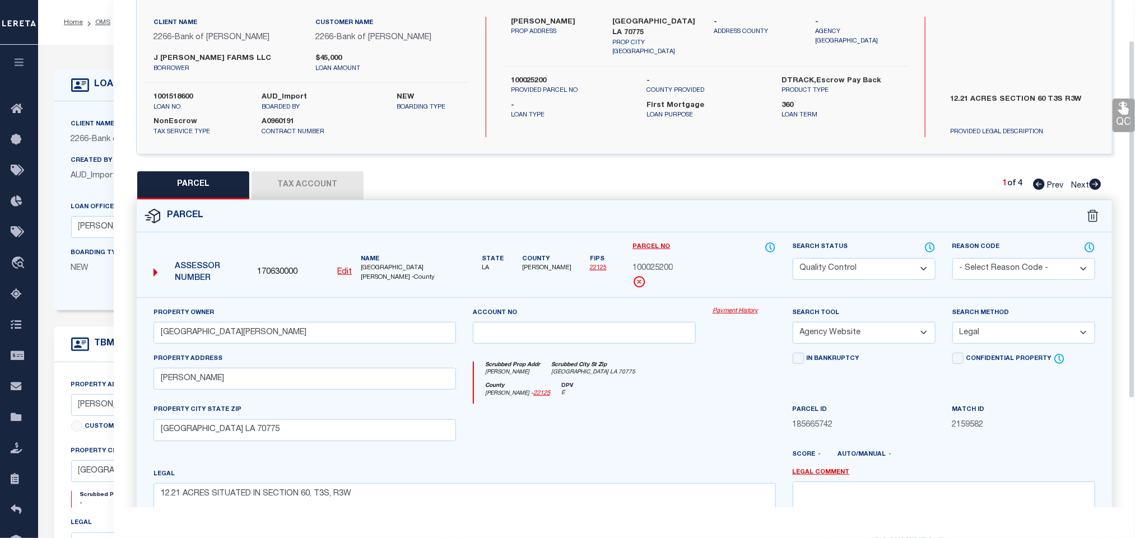
scroll to position [168, 0]
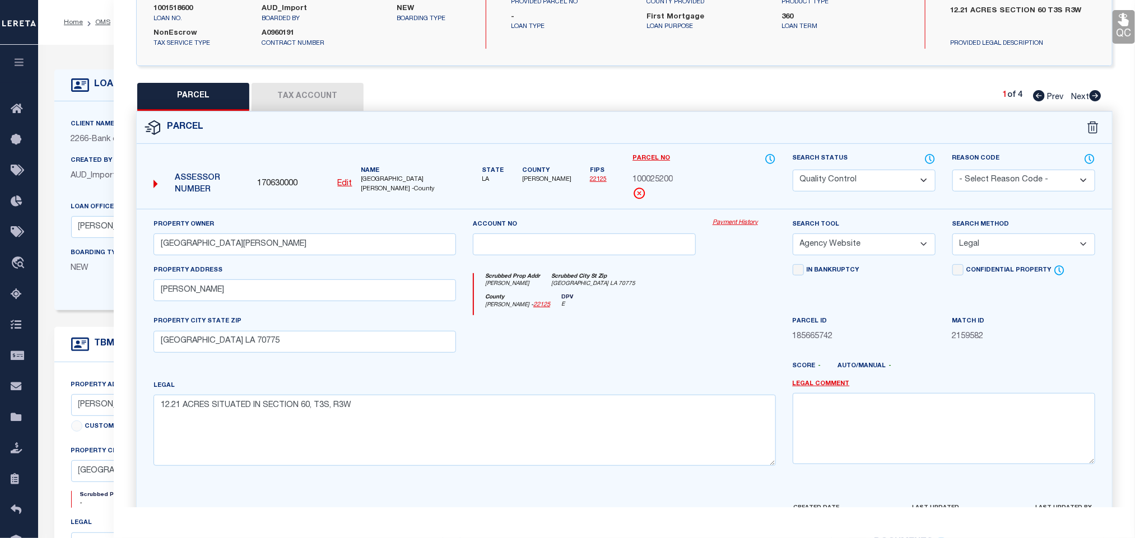
click at [105, 130] on div "Client Name 2266 - Bank of Zachary" at bounding box center [160, 131] width 178 height 27
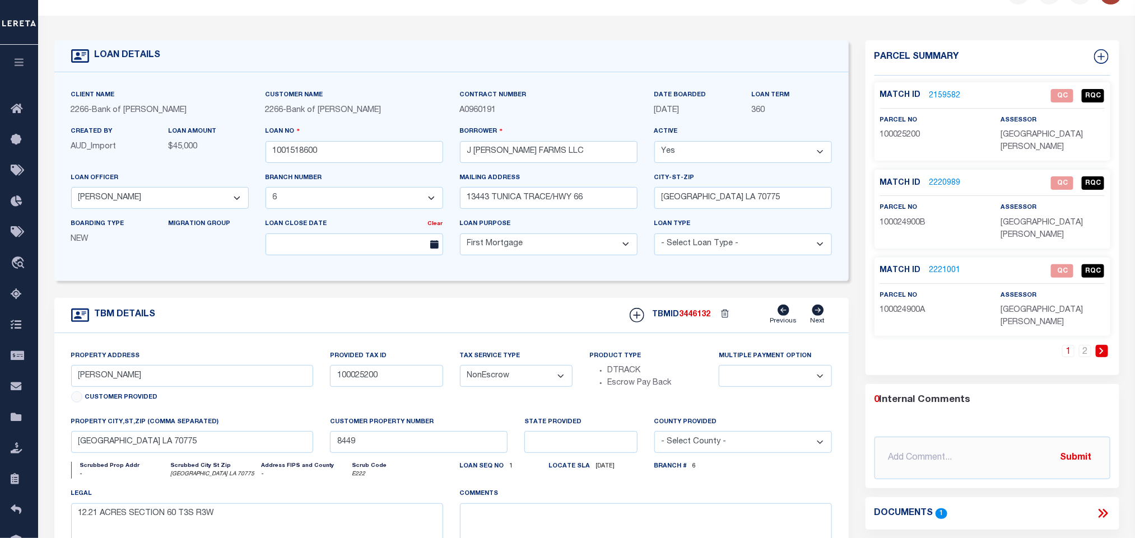
scroll to position [0, 0]
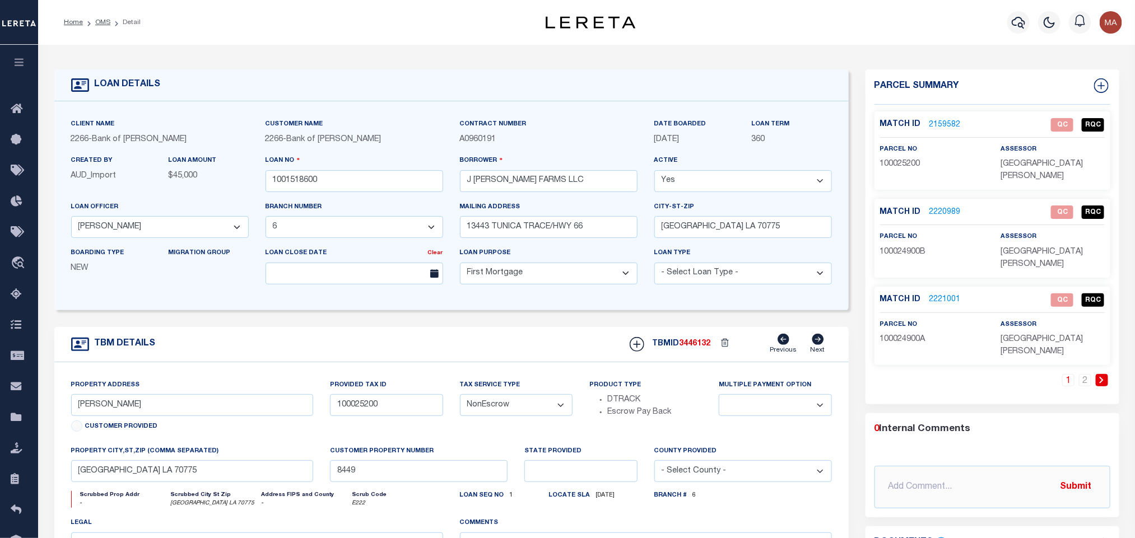
click at [1106, 535] on icon at bounding box center [1102, 542] width 15 height 15
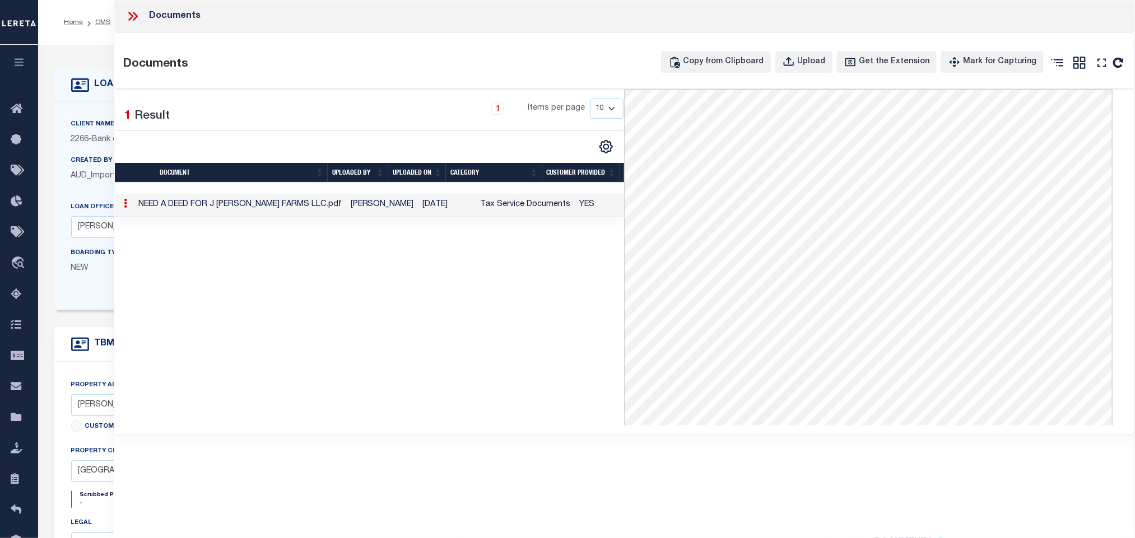
click at [91, 111] on div "Client Name 2266 - Bank of Zachary Customer Name 2266 - Bank of Zachary 360" at bounding box center [451, 205] width 794 height 209
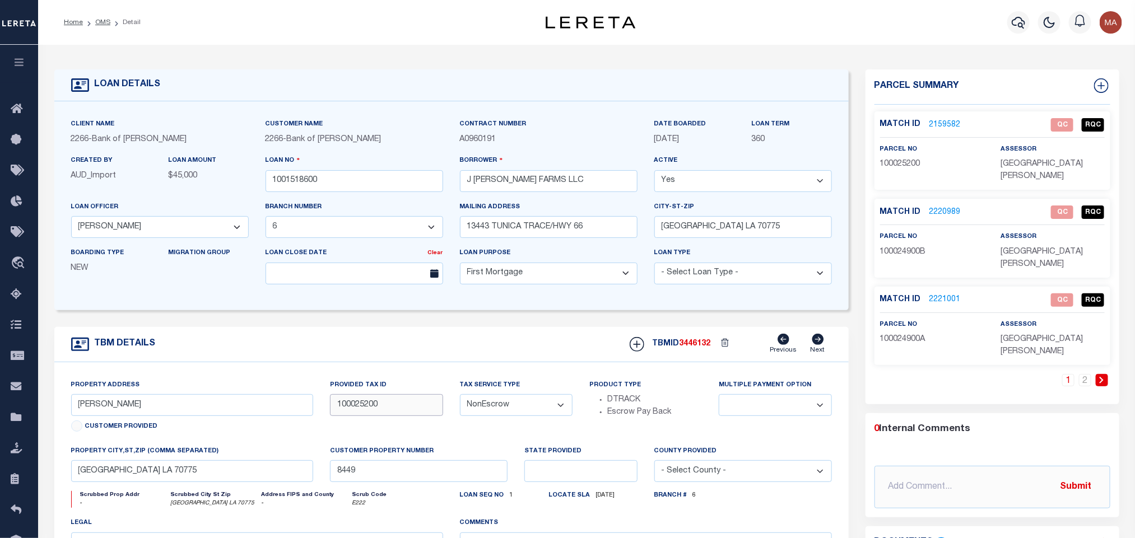
click at [345, 405] on input "100025200" at bounding box center [386, 405] width 113 height 22
click at [418, 370] on div "Property Address METZ RD Customer Provided Provided Tax ID 100025200 Tax Servic…" at bounding box center [451, 500] width 794 height 276
click at [944, 207] on link "2220989" at bounding box center [944, 213] width 31 height 12
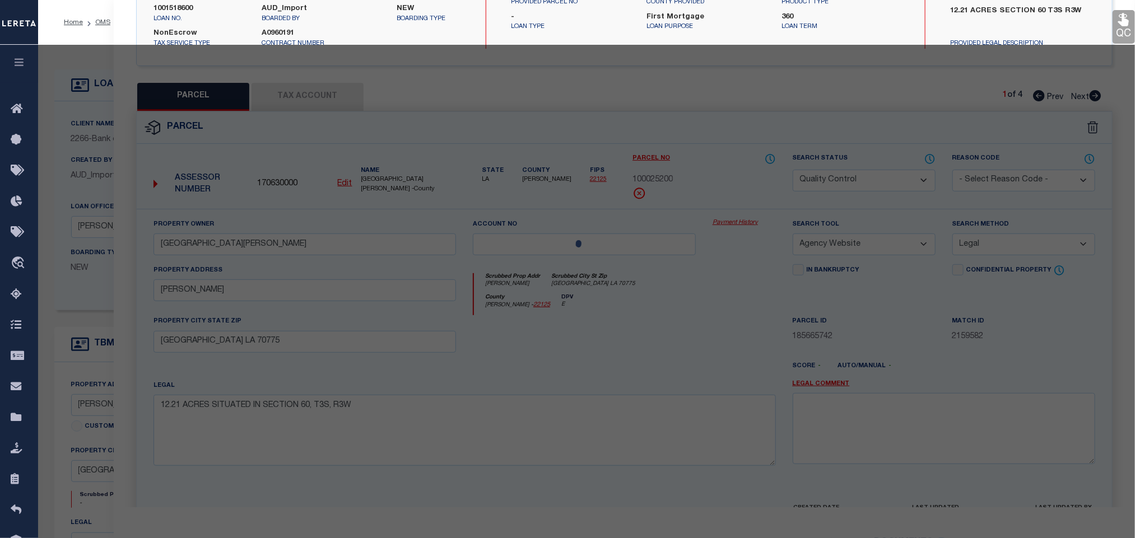
select select "AS"
select select
checkbox input "false"
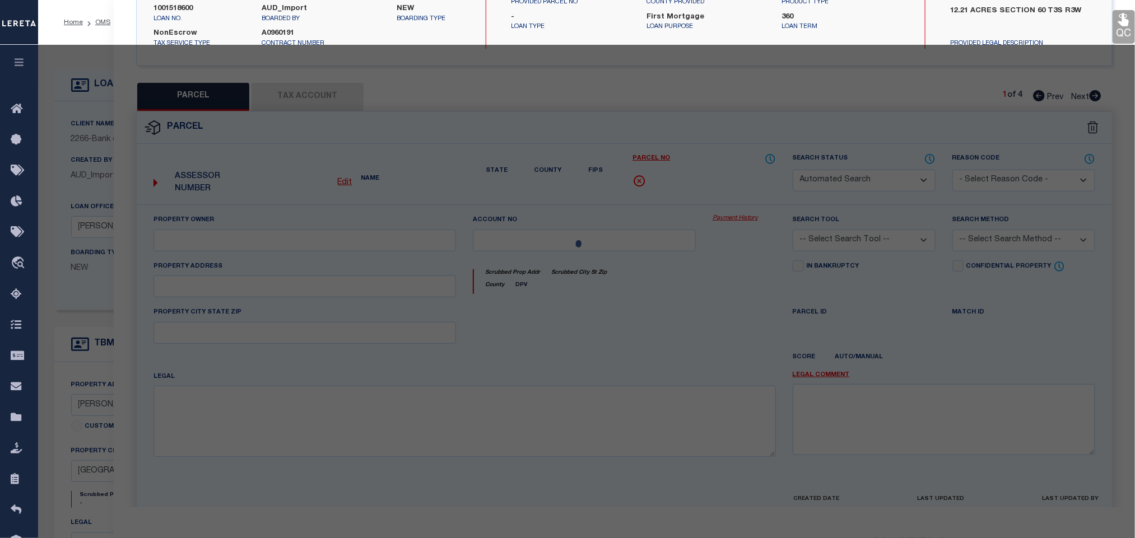
select select "QC"
type input "GUILLEYARDO, DALTON"
select select "AGW"
select select "ADD"
type input "6191 Metz Rd"
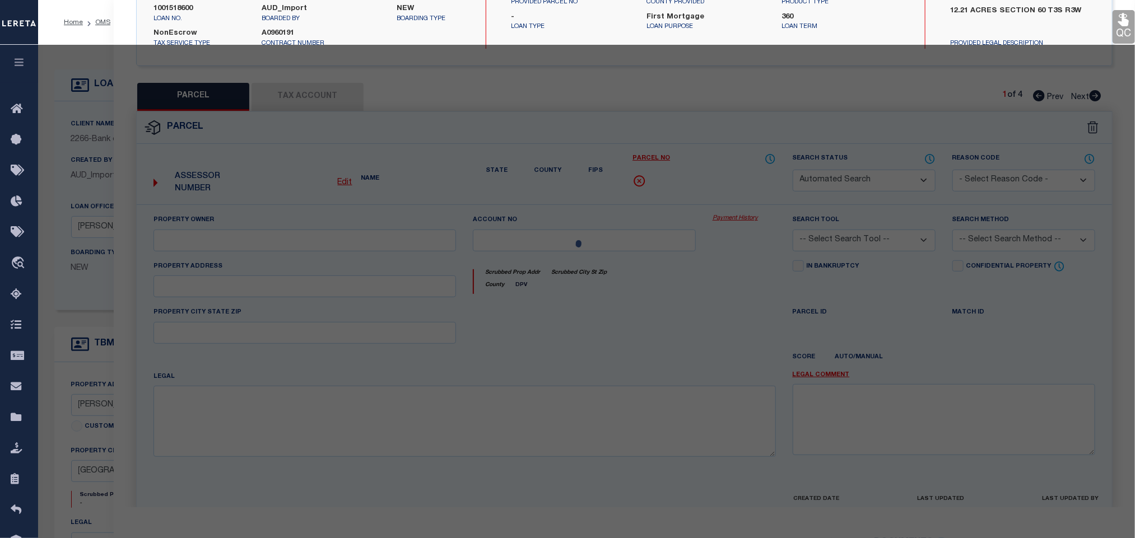
type input "ST FRANCISVILLE LA 70775"
type textarea "2018 CMH 16X76"
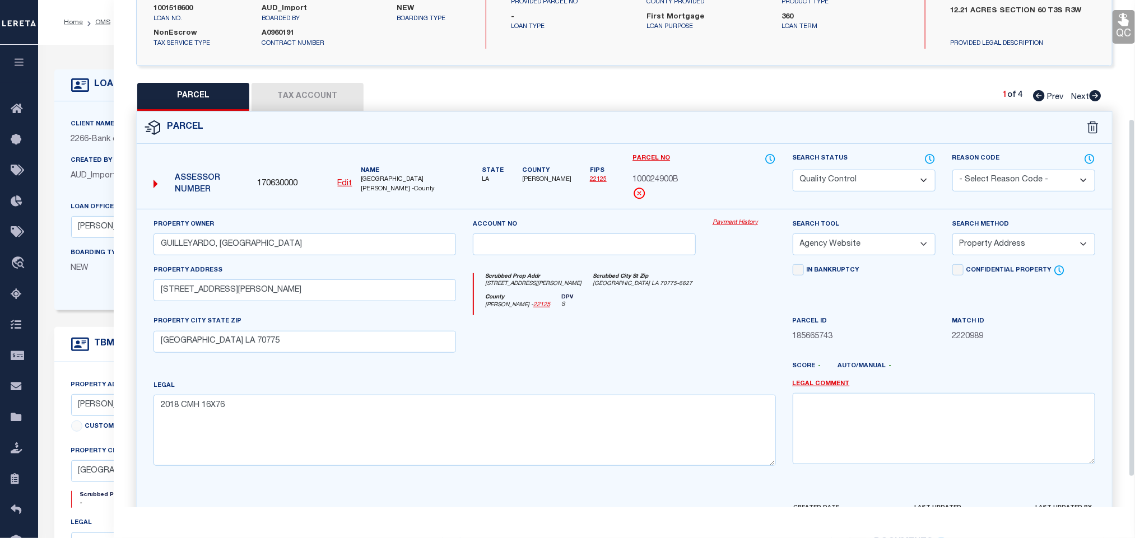
click at [341, 95] on button "Tax Account" at bounding box center [307, 97] width 112 height 28
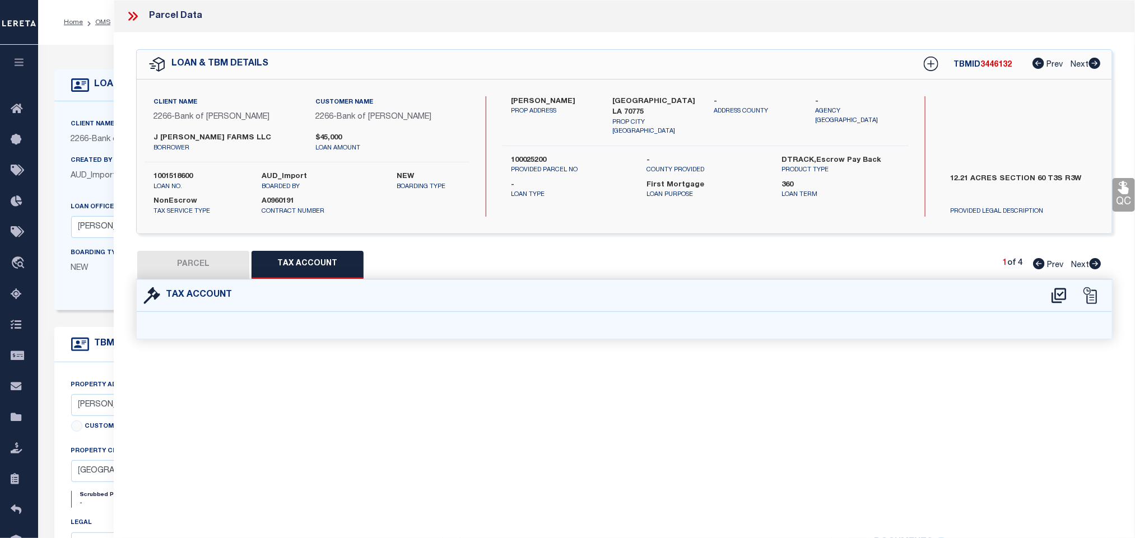
select select "100"
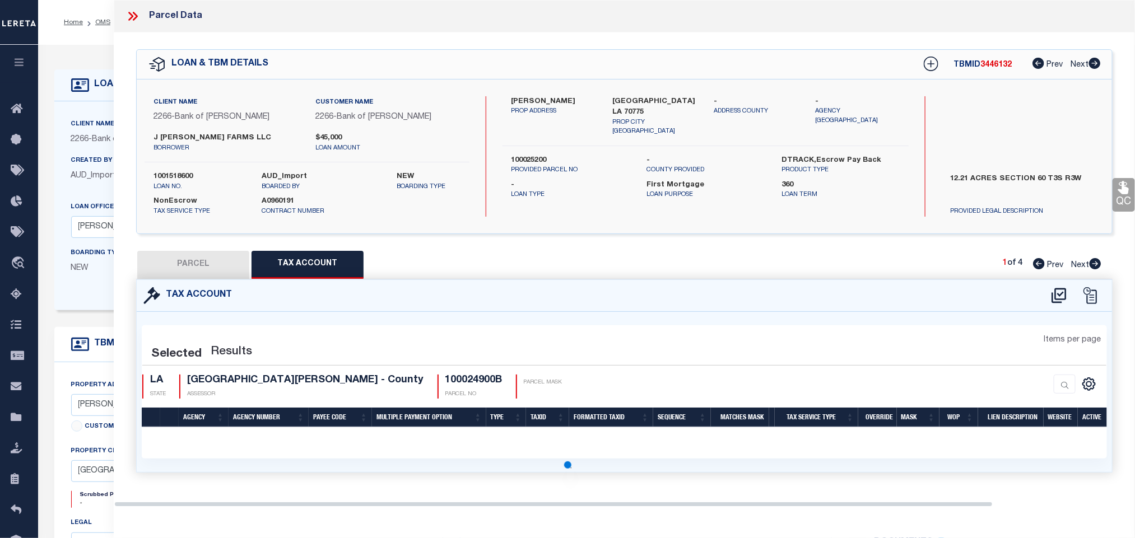
select select "100"
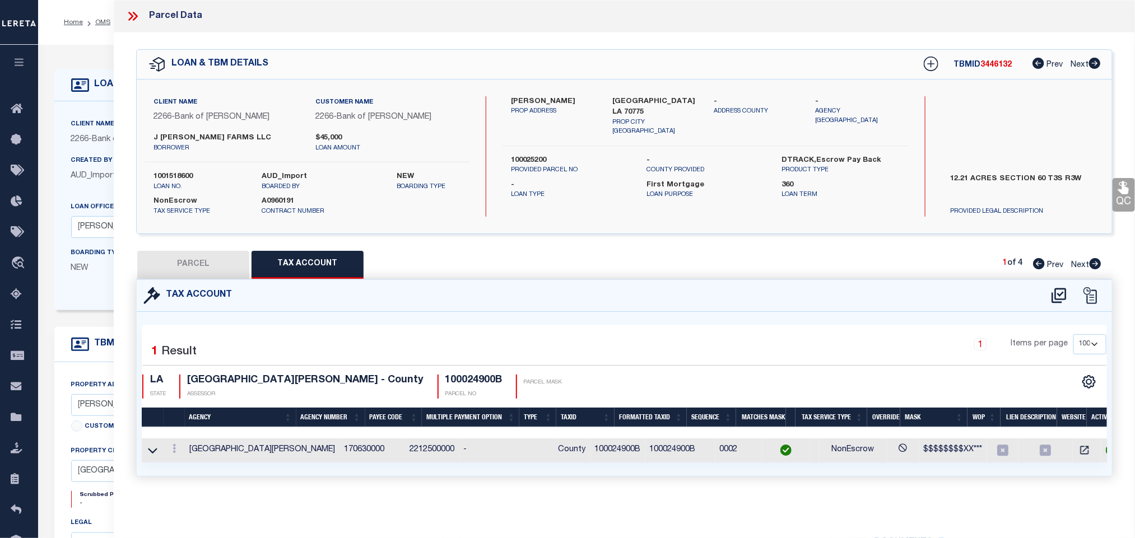
click at [83, 175] on span "AUD_Import" at bounding box center [93, 176] width 45 height 8
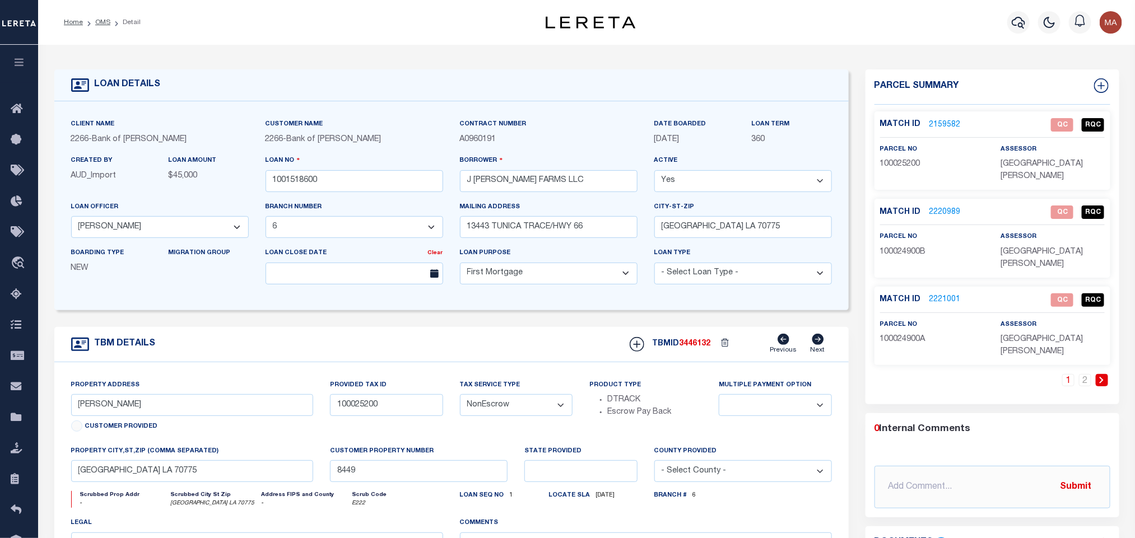
click at [943, 119] on link "2159582" at bounding box center [944, 125] width 31 height 12
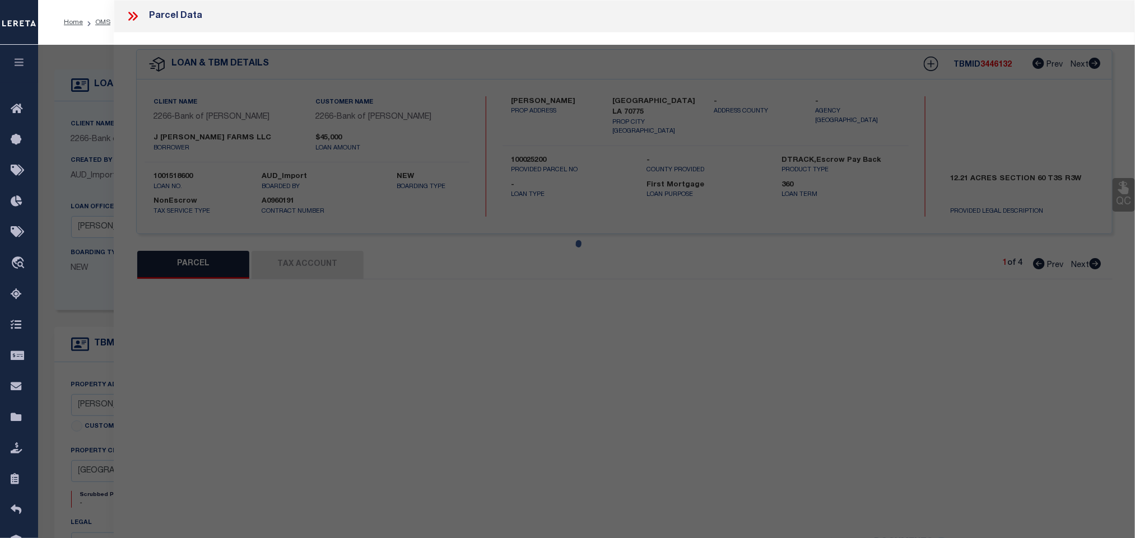
select select "AS"
select select
checkbox input "false"
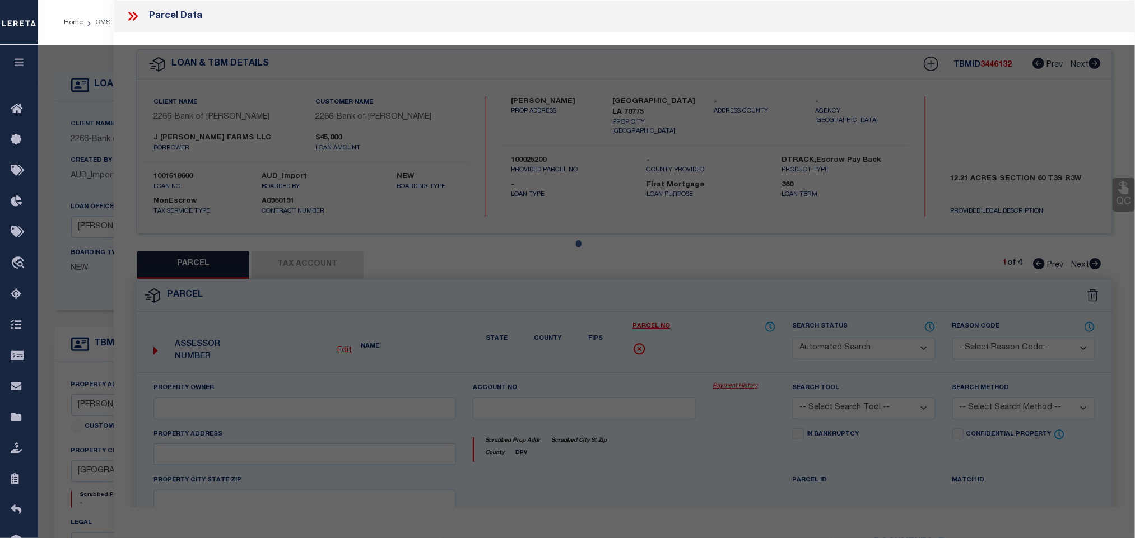
select select "QC"
type input "METZ, JULIUS"
select select "AGW"
select select "LEG"
type input "Metz Rd"
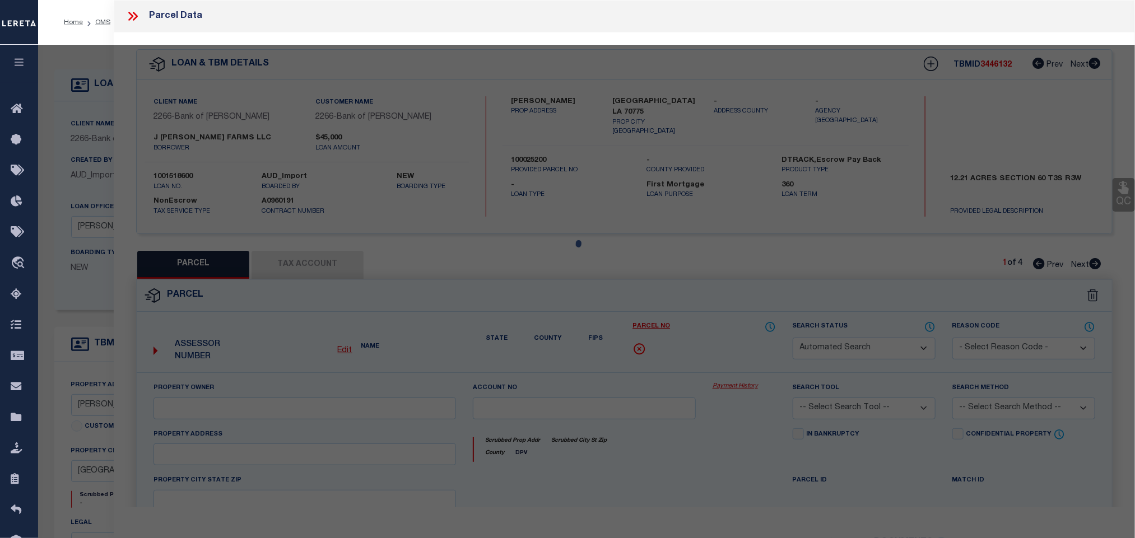
type input "ST FRANCISVILLE LA 70775"
type textarea "12.21 ACRES SITUATED IN SECTION 60, T3S, R3W"
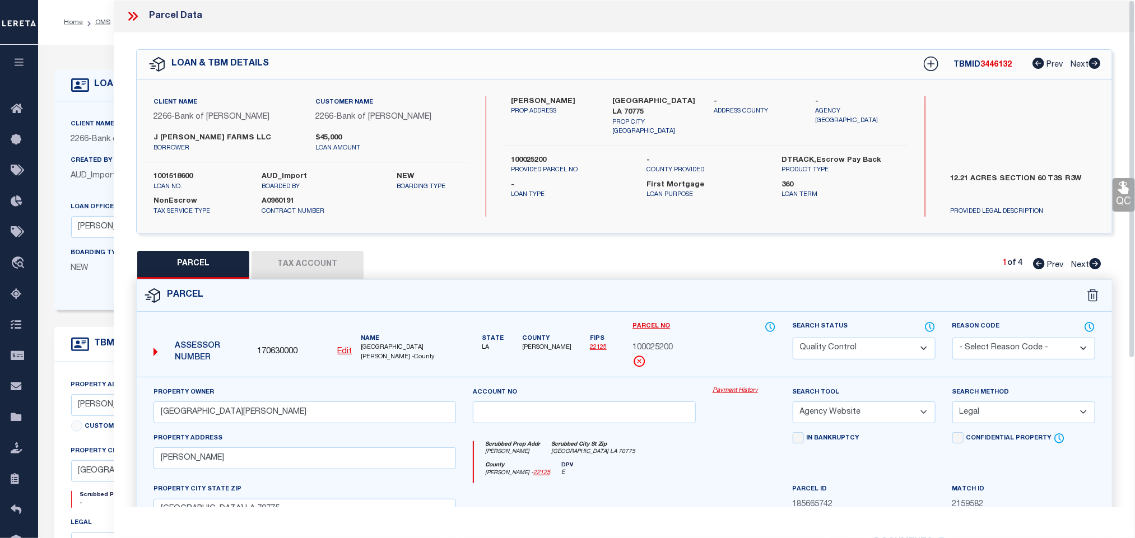
click at [1098, 264] on icon at bounding box center [1095, 263] width 12 height 11
select select "AS"
select select
checkbox input "false"
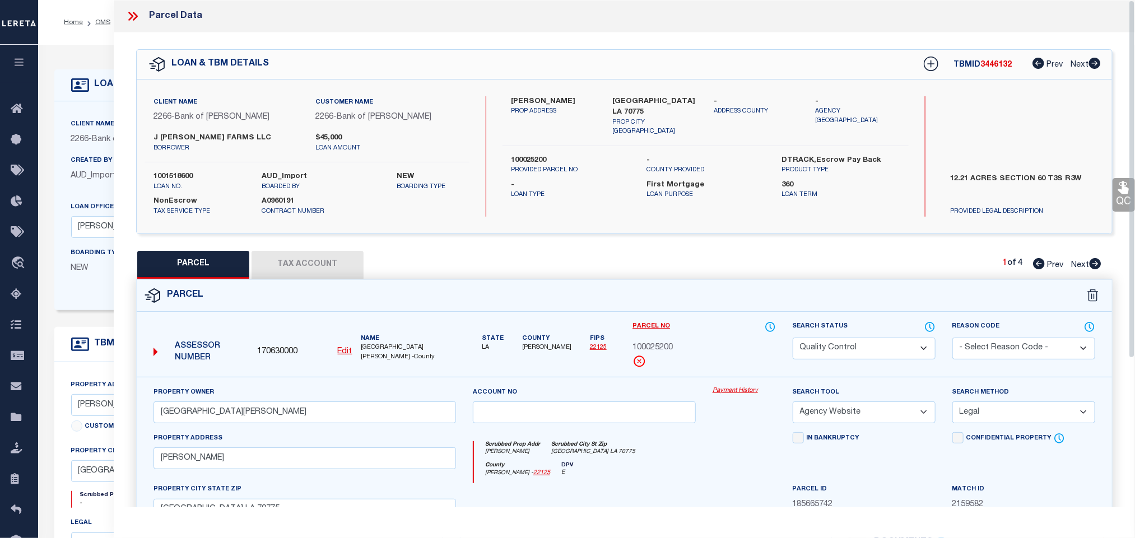
checkbox input "false"
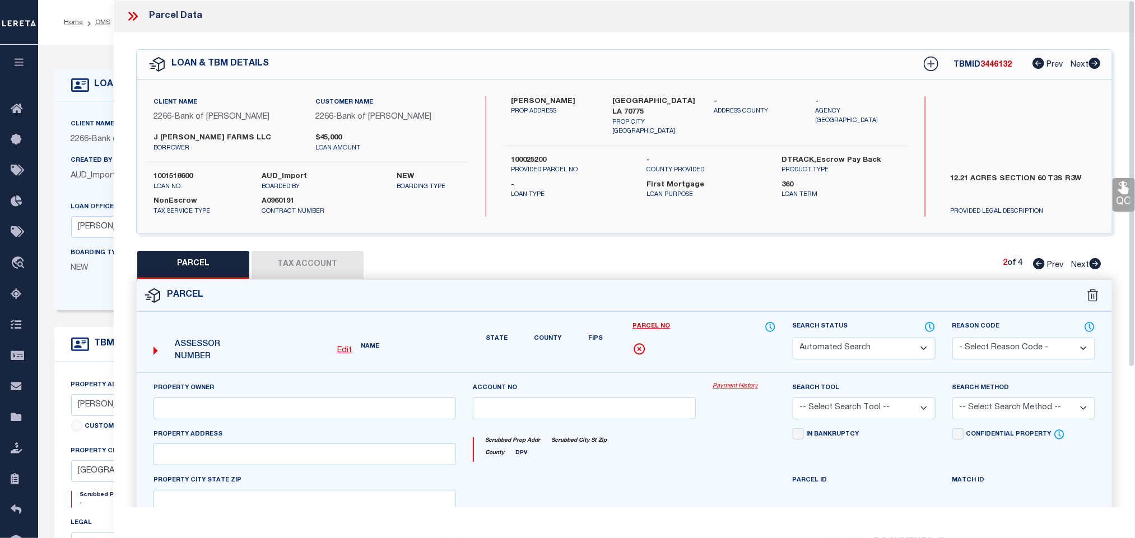
select select "QC"
type input "GUILLEYARDO, DALTON"
select select "AGW"
select select "ADD"
type input "6191 Metz Rd"
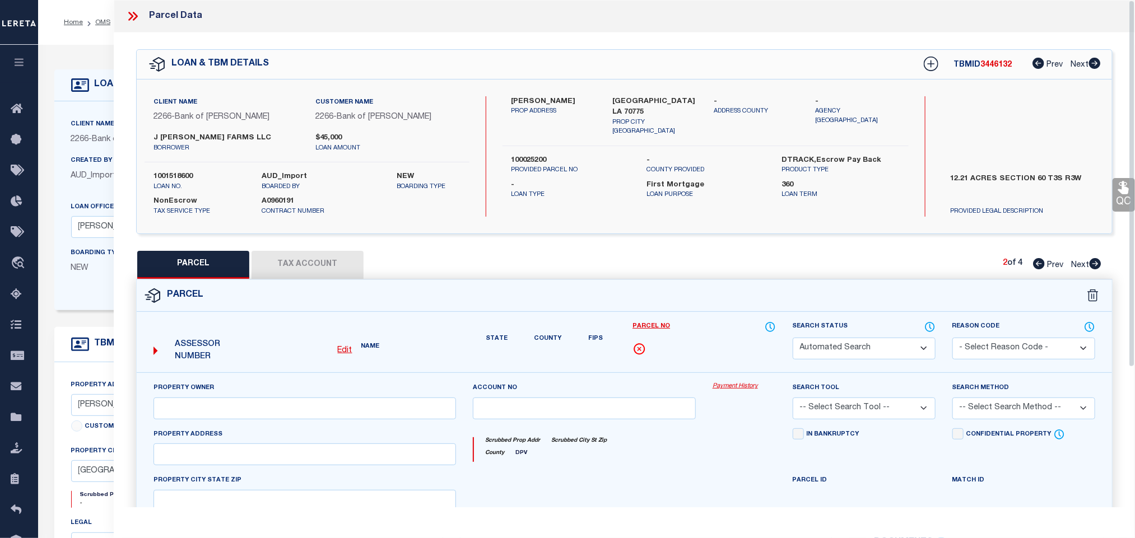
type input "ST FRANCISVILLE LA 70775"
type textarea "2018 CMH 16X76"
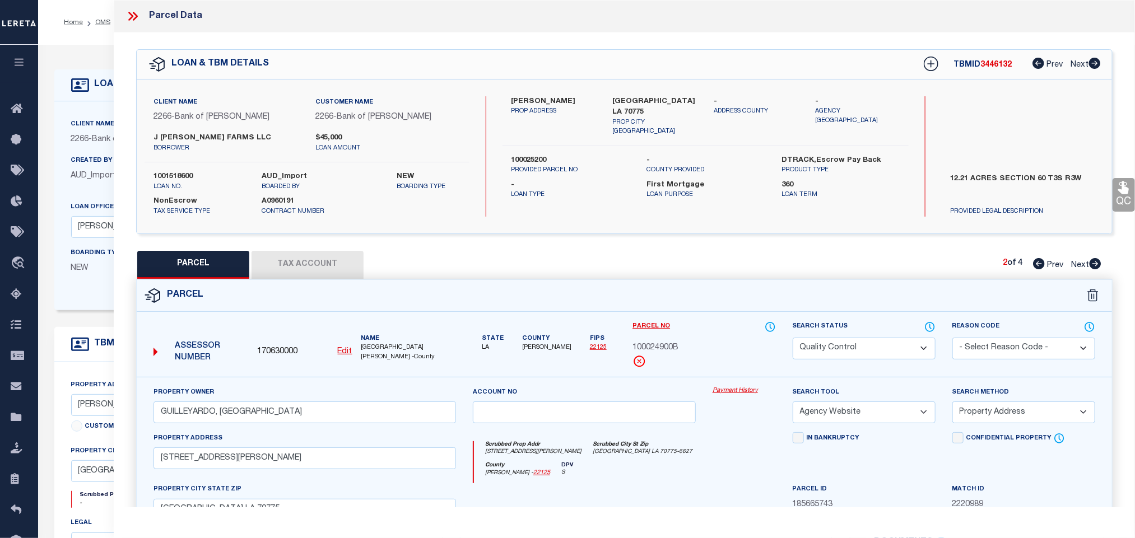
click at [1098, 264] on icon at bounding box center [1095, 263] width 12 height 11
select select "AS"
select select
checkbox input "false"
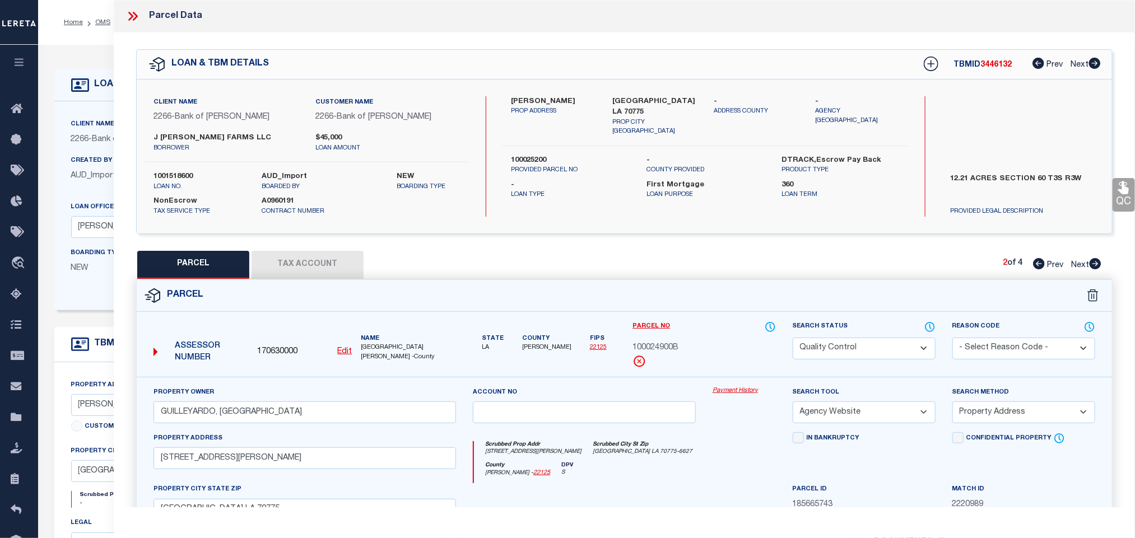
checkbox input "false"
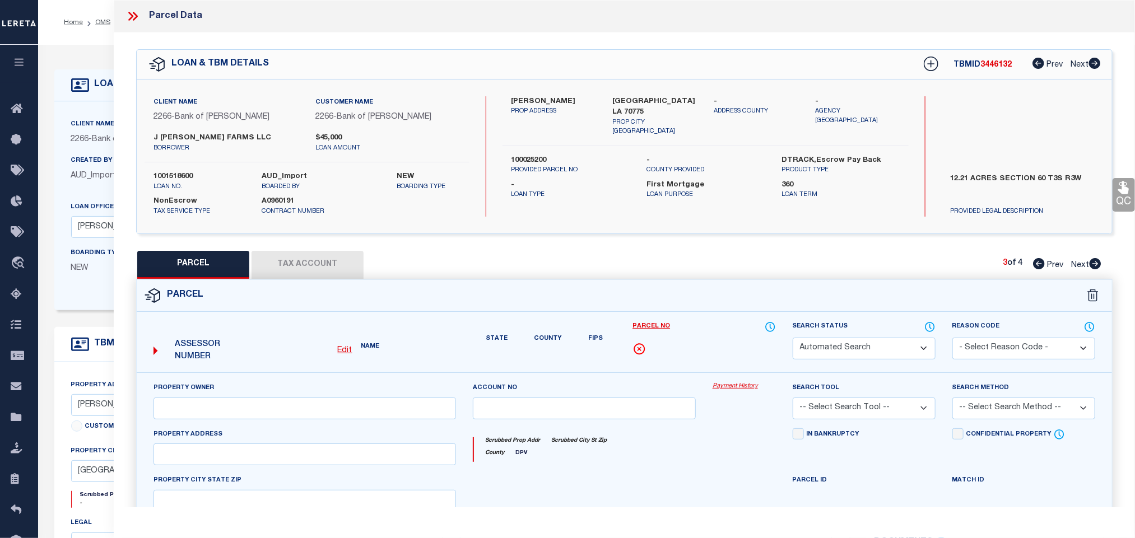
select select "QC"
type input "METZ, JULIUS"
select select "AGW"
select select "LEG"
type input "6191 Metz Rd"
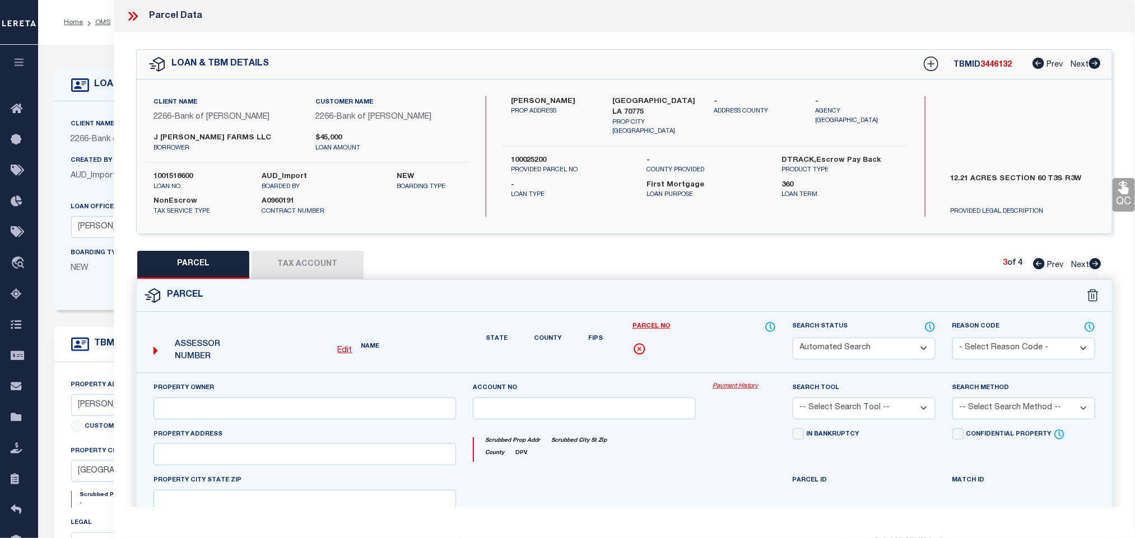
type input "ST FRANCISVILLE LA 70775"
type textarea "6 ACRES SITUATED IN SECTION 60, T2S, R4W"
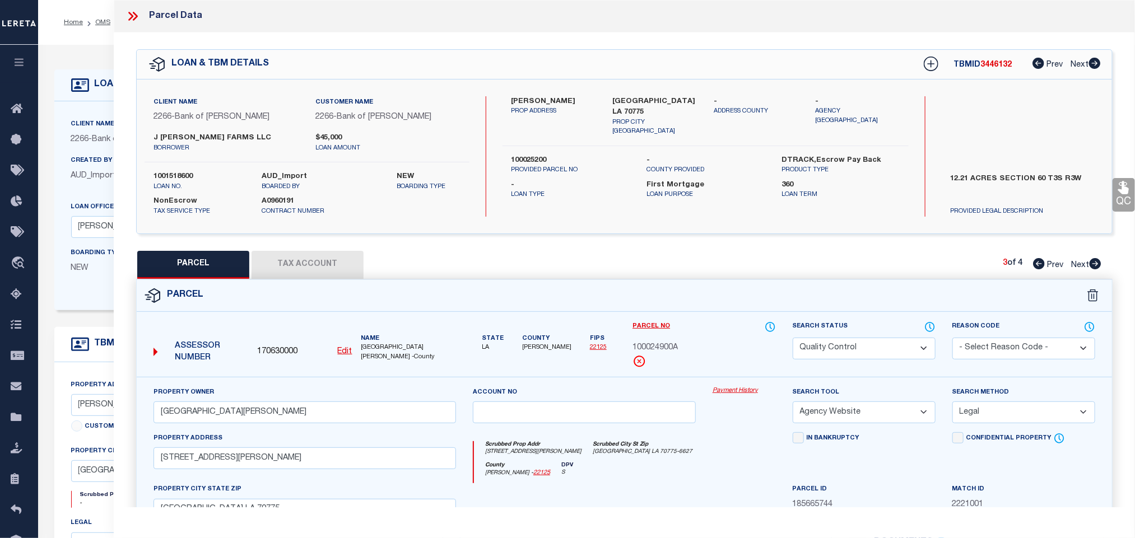
click at [1098, 264] on icon at bounding box center [1095, 263] width 12 height 11
select select "AS"
select select
checkbox input "false"
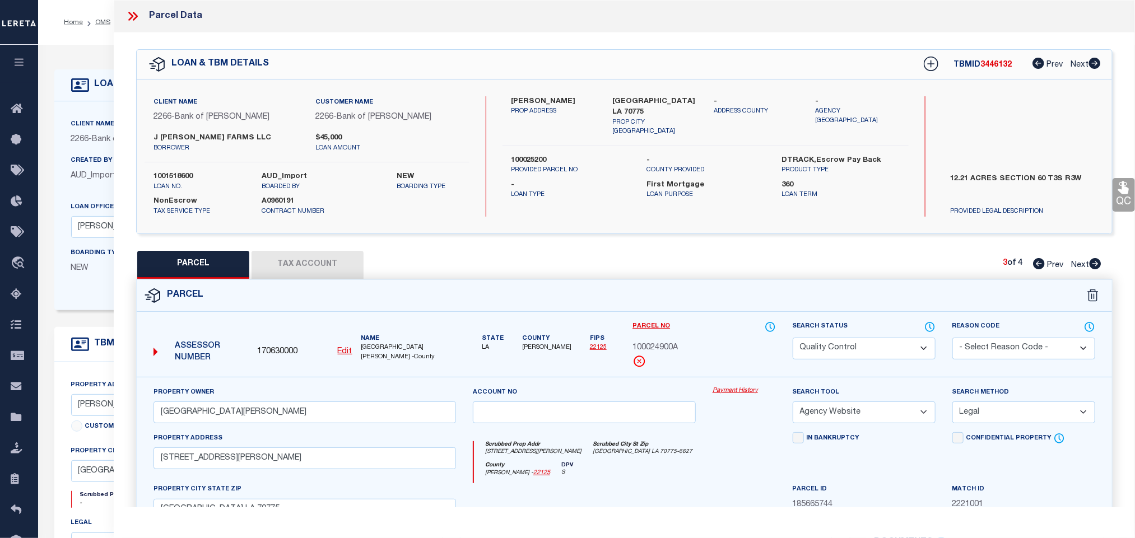
checkbox input "false"
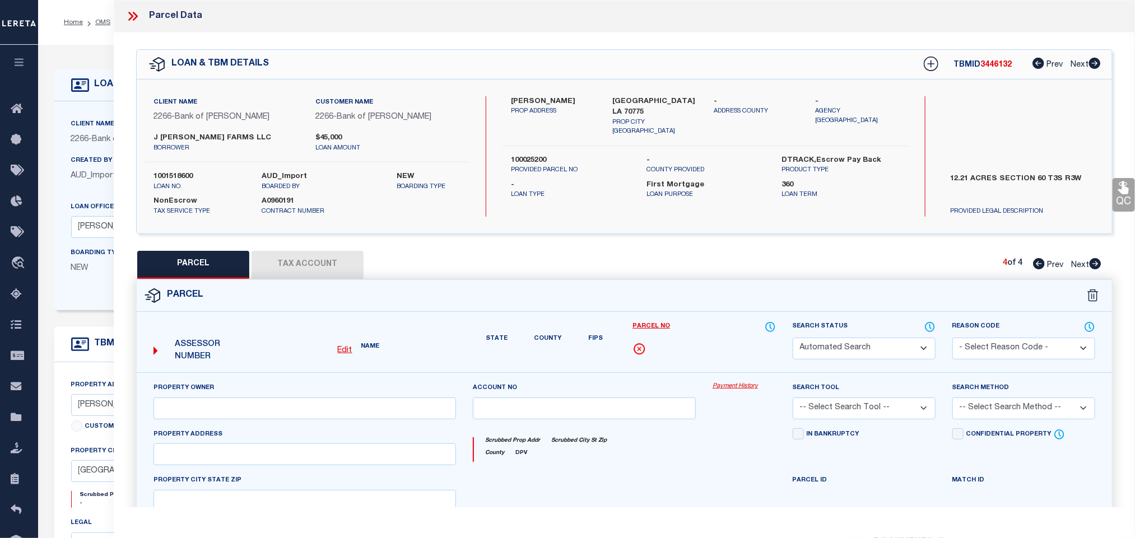
select select "QC"
type input "METZ, JULIUS C"
select select "AGW"
select select "LEG"
type input "6191 Metz Rd"
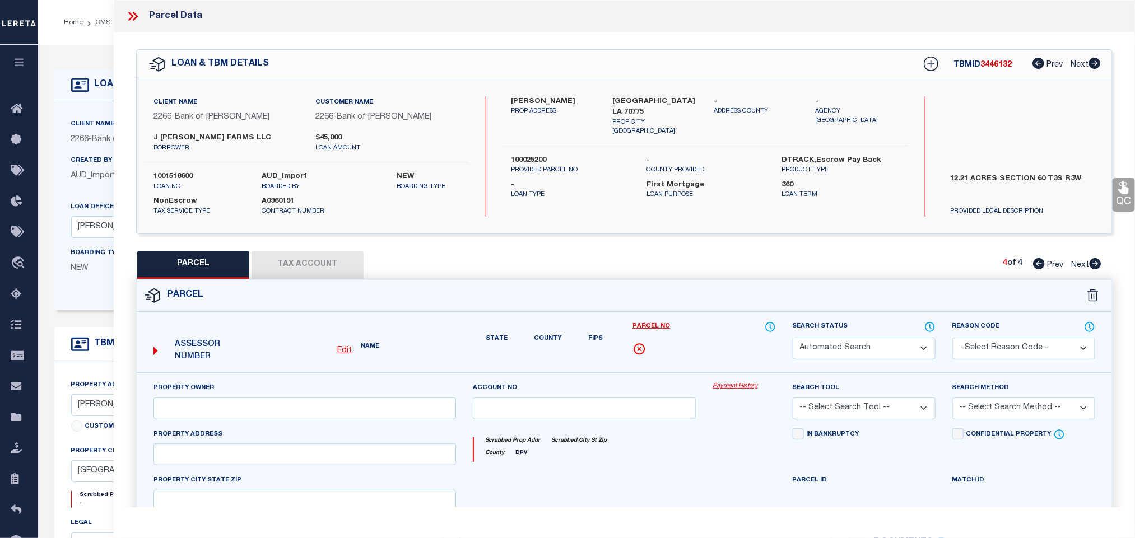
type input "ST FRANCISVILLE LA 70775"
type textarea "18 ACRES SITUATED IN SECTION 60, T2S, R4W"
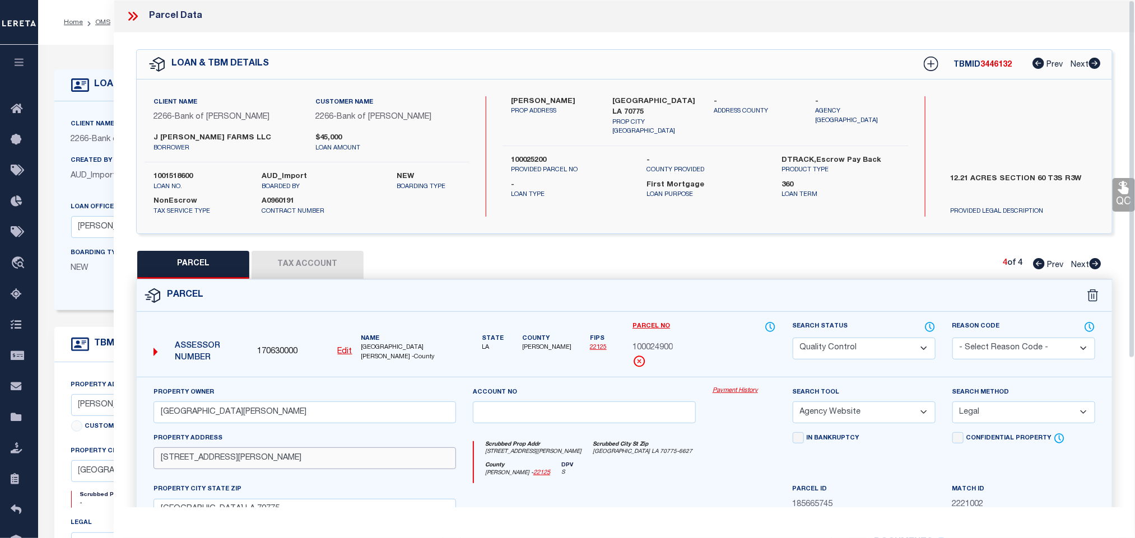
click at [229, 469] on input "6191 Metz Rd" at bounding box center [304, 458] width 302 height 22
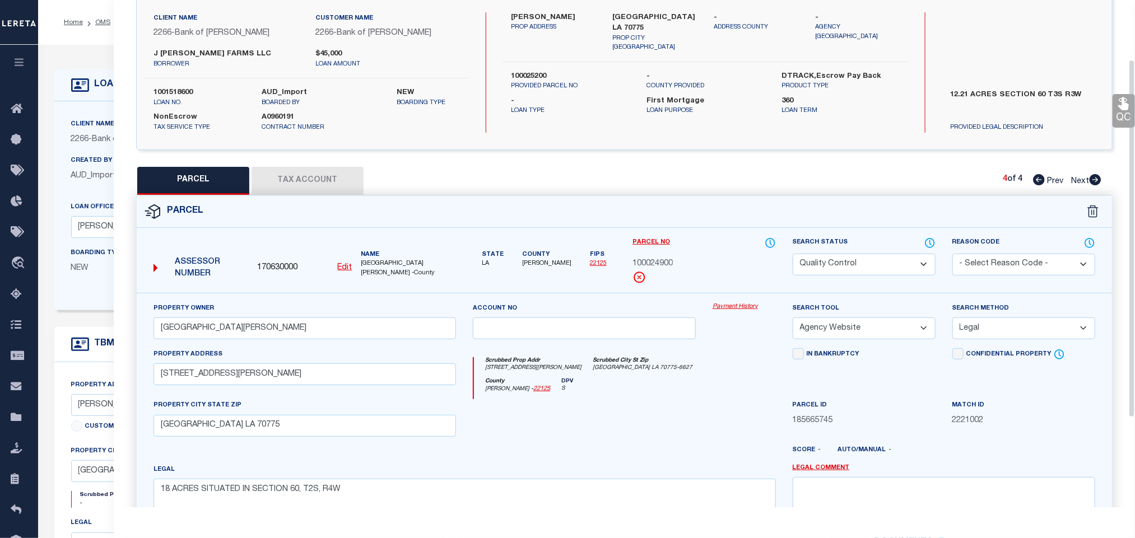
drag, startPoint x: 256, startPoint y: 404, endPoint x: 263, endPoint y: 422, distance: 19.7
click at [256, 404] on div "PROPERTY CITY STATE ZIP ST FRANCISVILLE LA 70775" at bounding box center [304, 417] width 302 height 37
click at [264, 434] on input "ST FRANCISVILLE LA 70775" at bounding box center [304, 426] width 302 height 22
click at [86, 72] on div "LOAN DETAILS" at bounding box center [451, 85] width 794 height 32
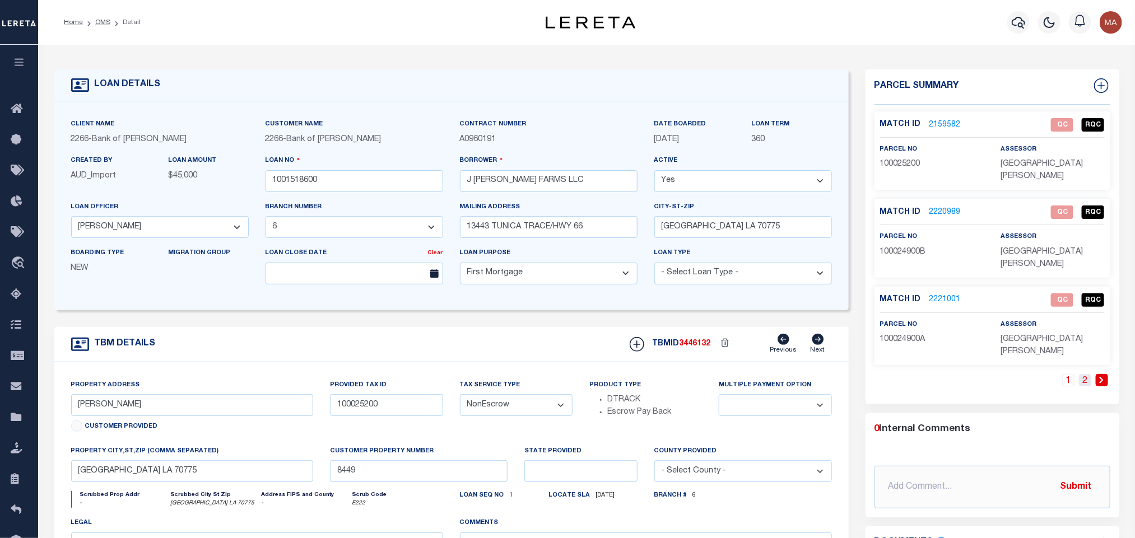
click at [1084, 374] on link "2" at bounding box center [1085, 380] width 12 height 12
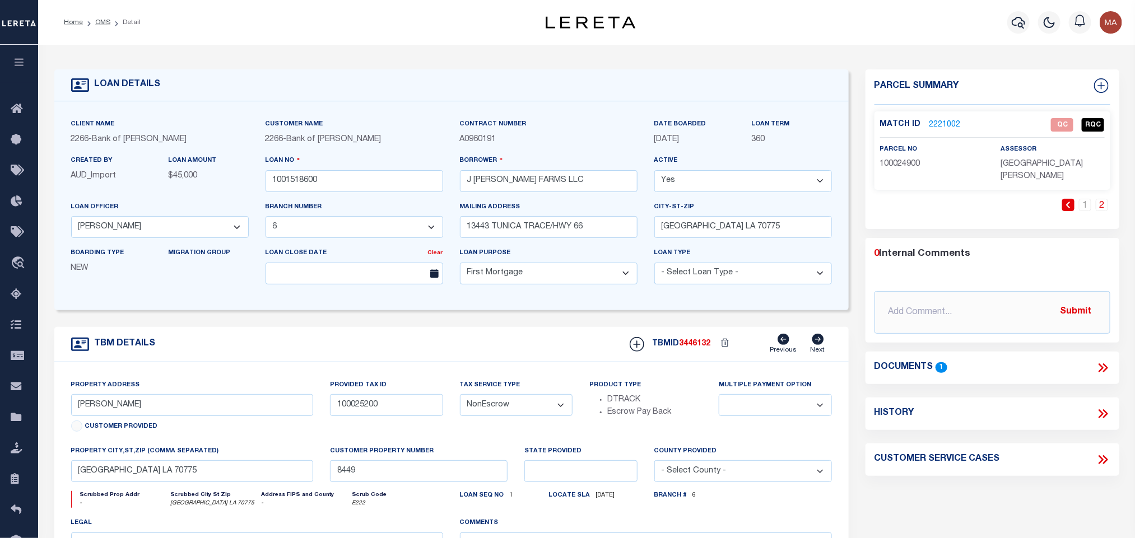
click at [889, 162] on span "100024900" at bounding box center [900, 164] width 40 height 8
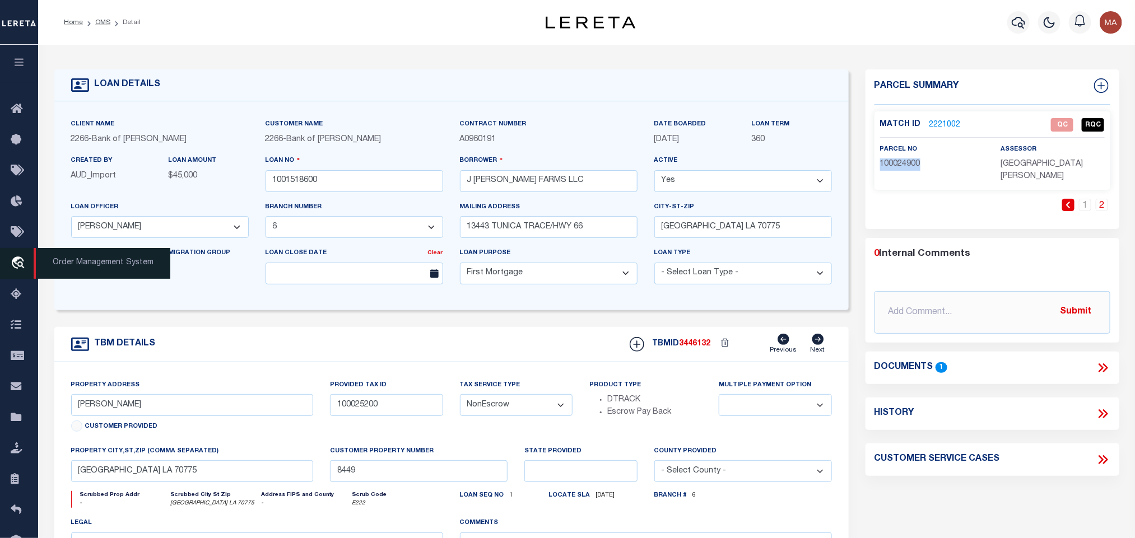
copy span "100024900"
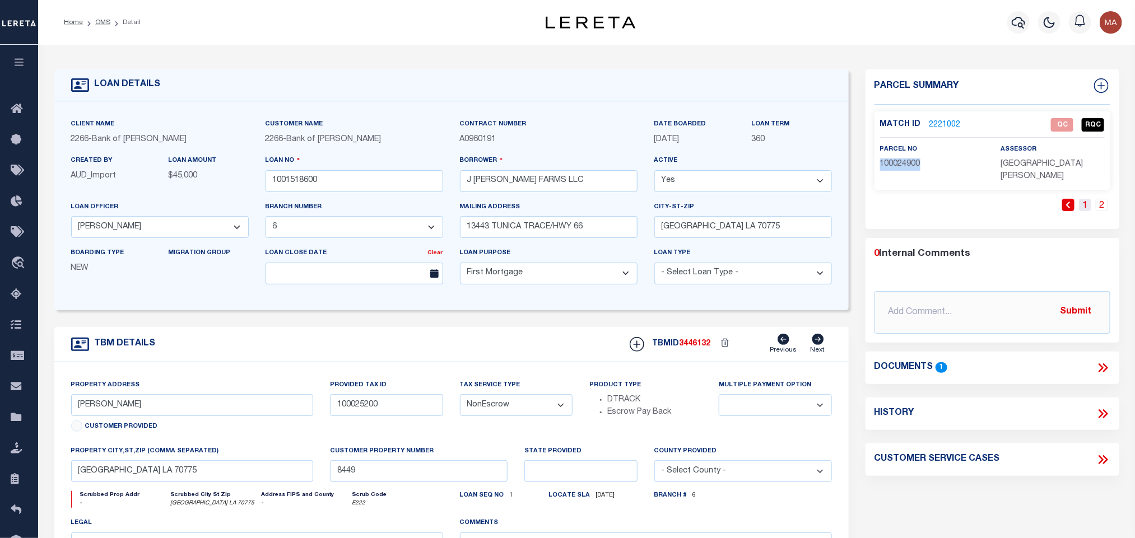
click at [1084, 199] on link "1" at bounding box center [1085, 205] width 12 height 12
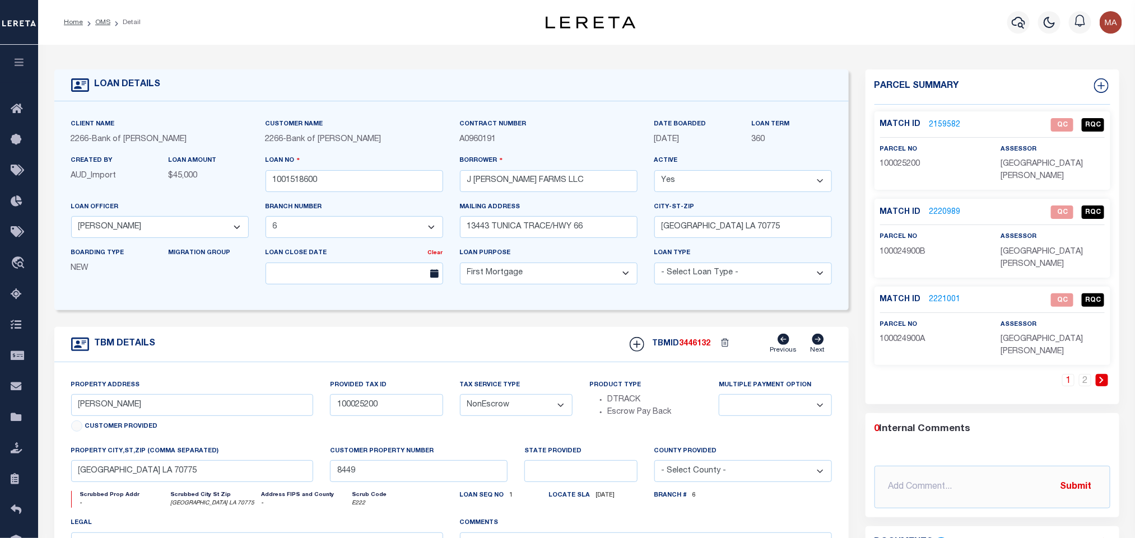
click at [902, 160] on span "100025200" at bounding box center [900, 164] width 40 height 8
copy span "100025200"
click at [913, 248] on span "100024900B" at bounding box center [903, 252] width 46 height 8
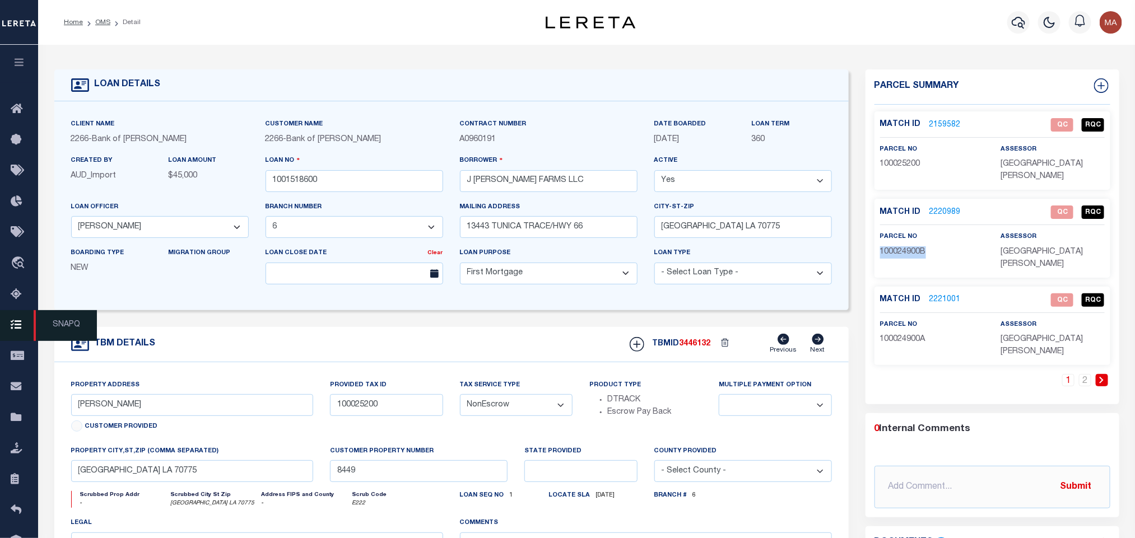
copy span "100024900B"
click at [904, 335] on span "100024900A" at bounding box center [902, 339] width 45 height 8
copy span "100024900A"
click at [941, 294] on link "2221001" at bounding box center [944, 300] width 31 height 12
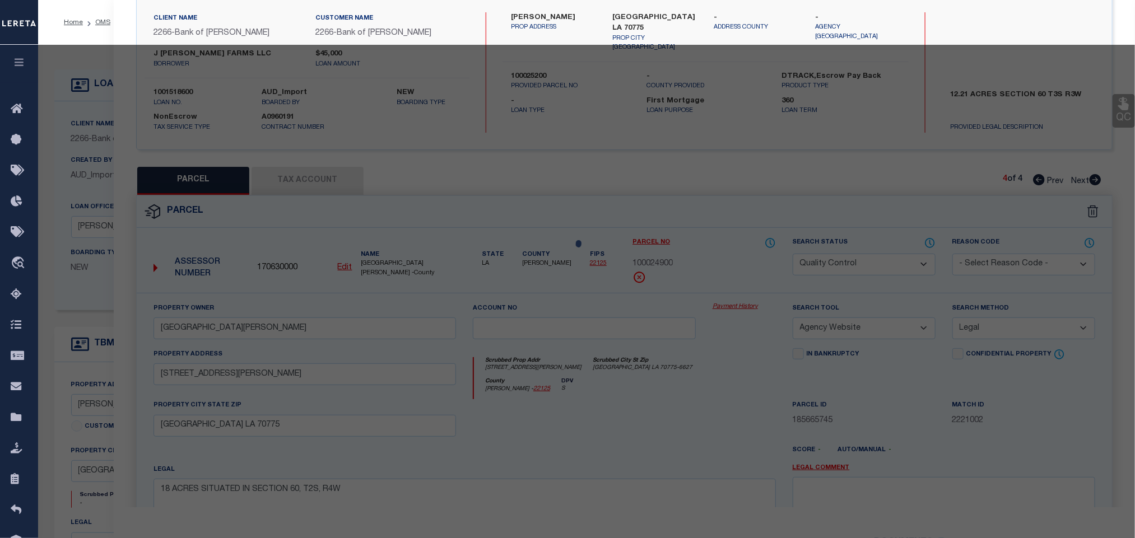
select select "AS"
select select
checkbox input "false"
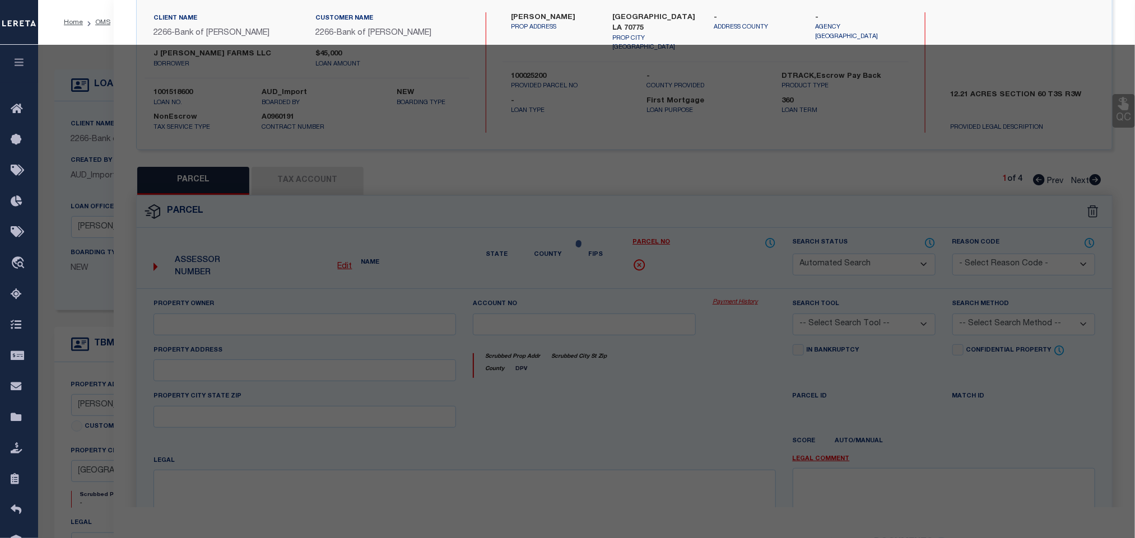
select select "QC"
type input "METZ, JULIUS"
select select "AGW"
select select "LEG"
type input "6191 Metz Rd"
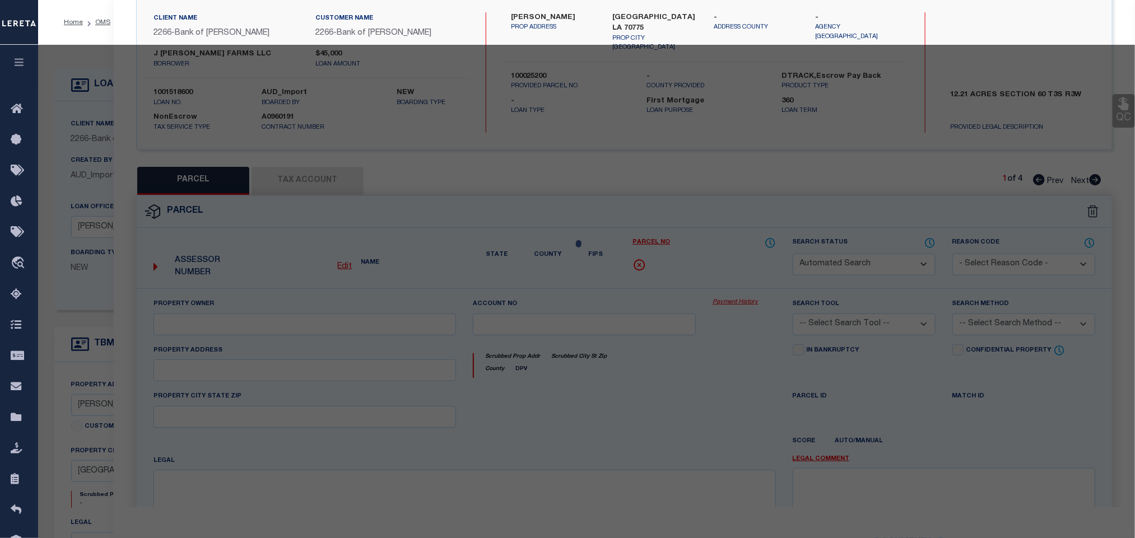
type input "ST FRANCISVILLE LA 70775"
type textarea "6 ACRES SITUATED IN SECTION 60, T2S, R4W"
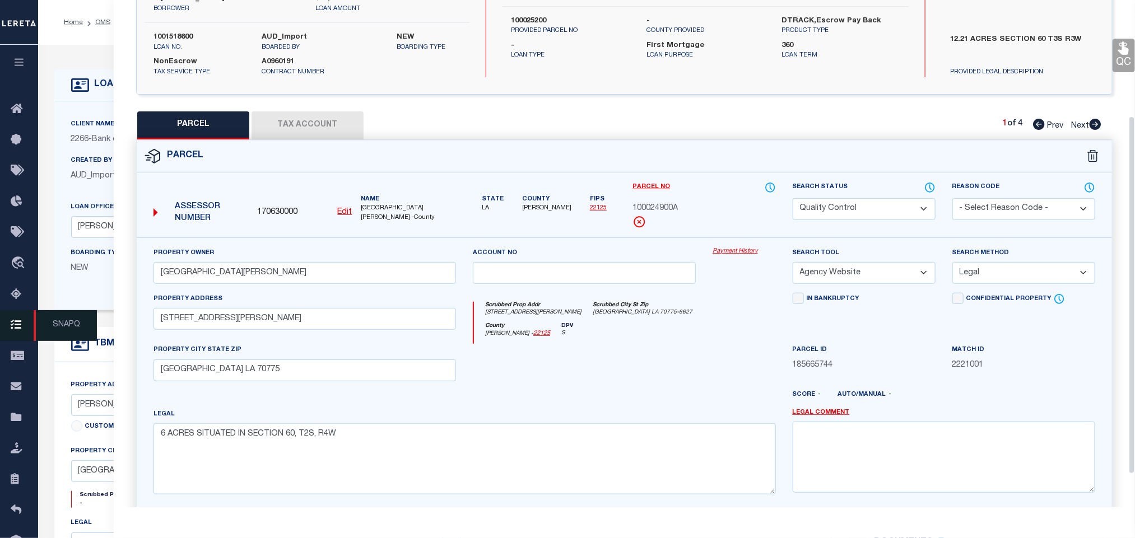
scroll to position [168, 0]
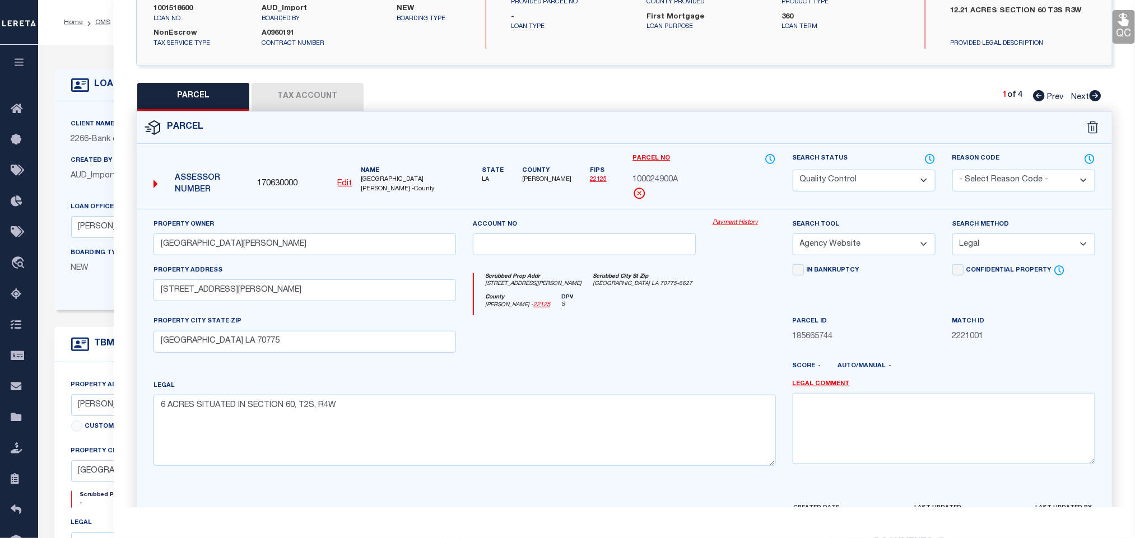
click at [90, 133] on div "Client Name 2266 - Bank of Zachary" at bounding box center [160, 131] width 178 height 27
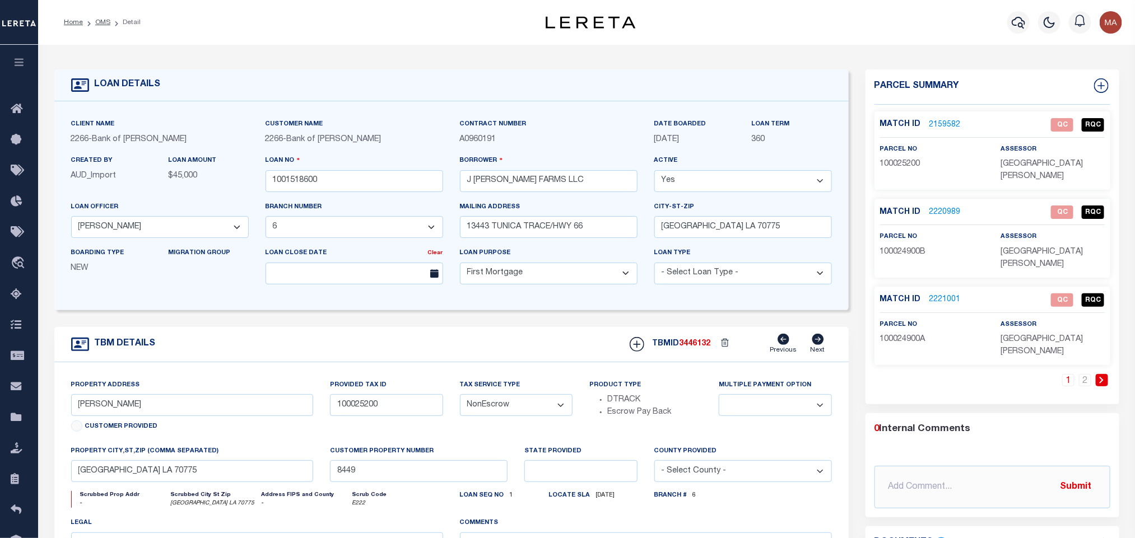
click at [894, 248] on span "100024900B" at bounding box center [903, 252] width 46 height 8
copy span "100024900B"
click at [938, 207] on link "2220989" at bounding box center [944, 213] width 31 height 12
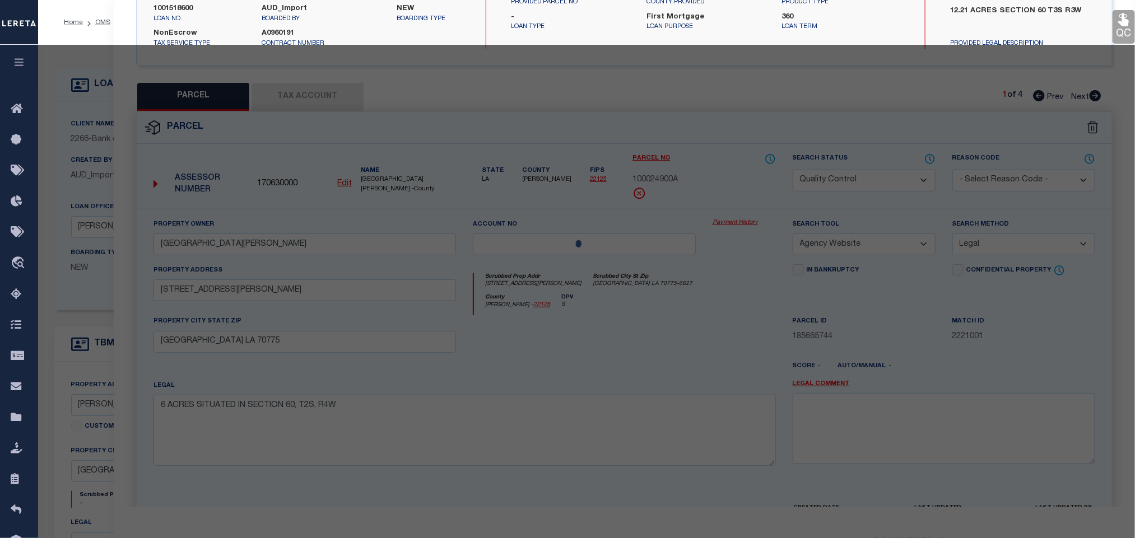
select select "AS"
select select
checkbox input "false"
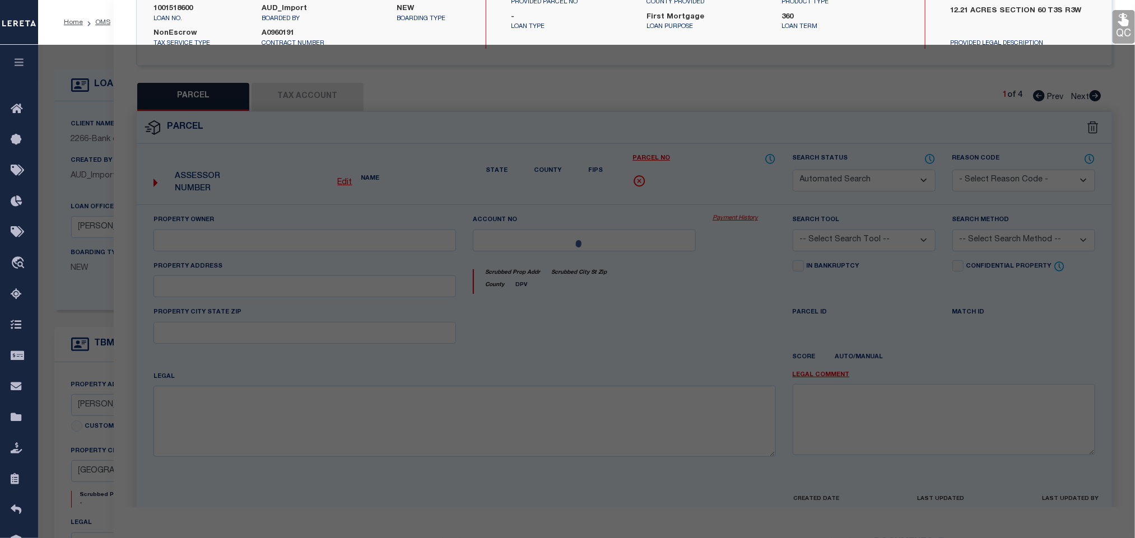
select select "QC"
type input "GUILLEYARDO, DALTON"
select select "AGW"
select select "ADD"
type input "6191 Metz Rd"
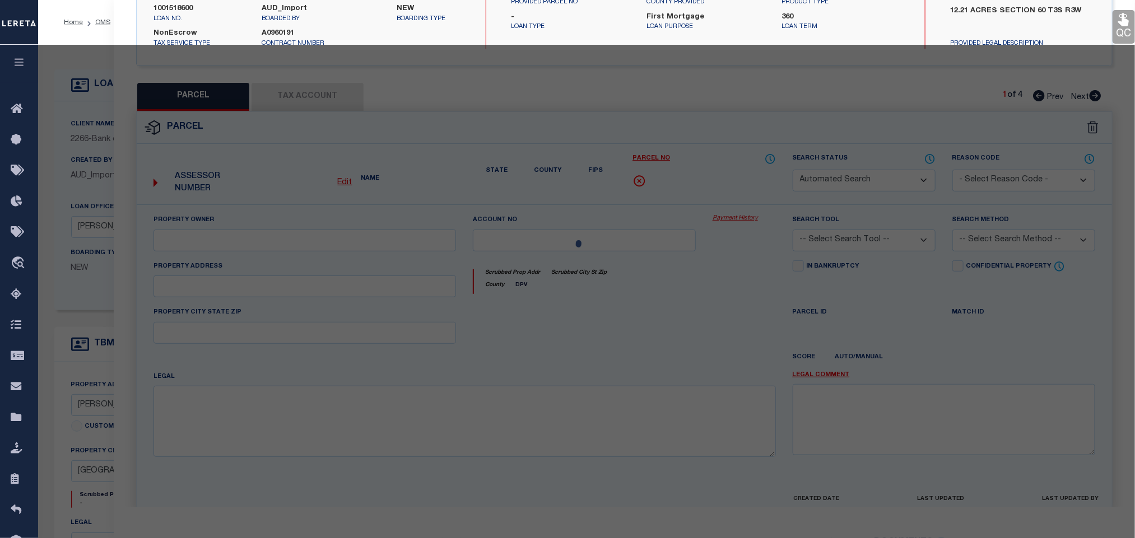
type input "ST FRANCISVILLE LA 70775"
type textarea "2018 CMH 16X76"
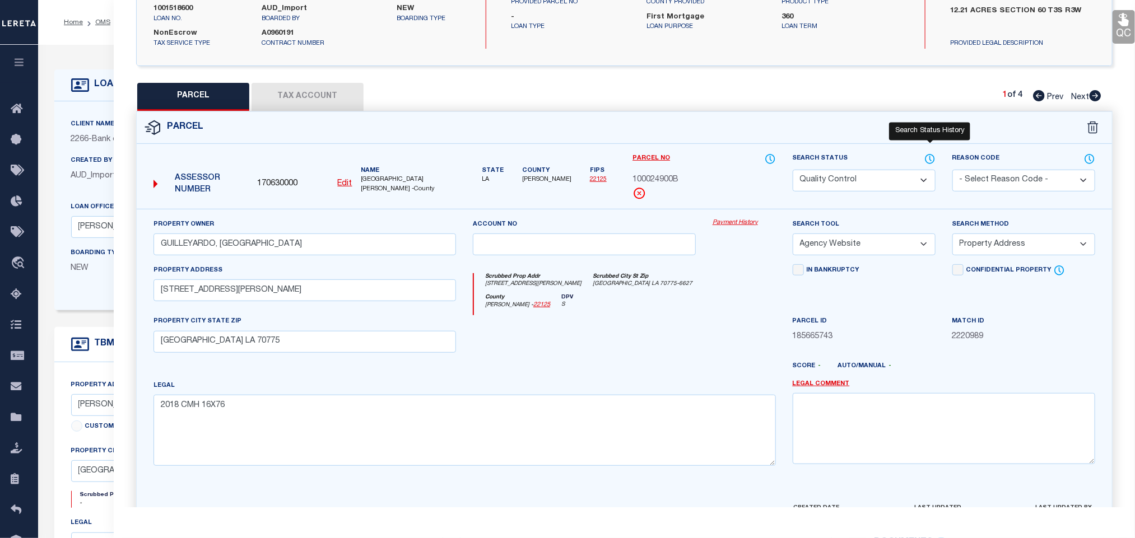
click at [933, 160] on icon at bounding box center [929, 159] width 11 height 12
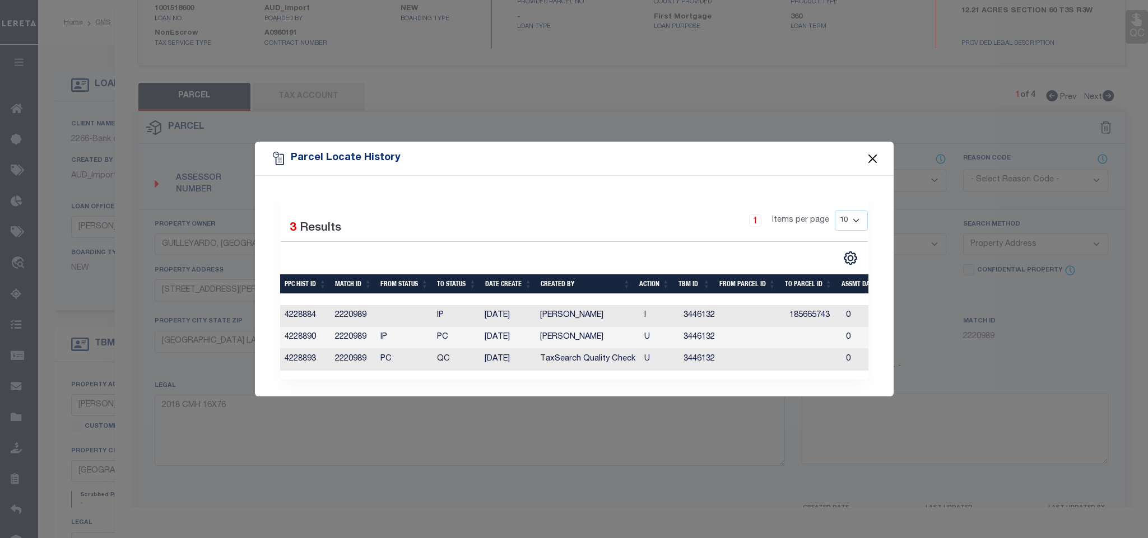
click at [872, 151] on button "Close" at bounding box center [872, 158] width 15 height 15
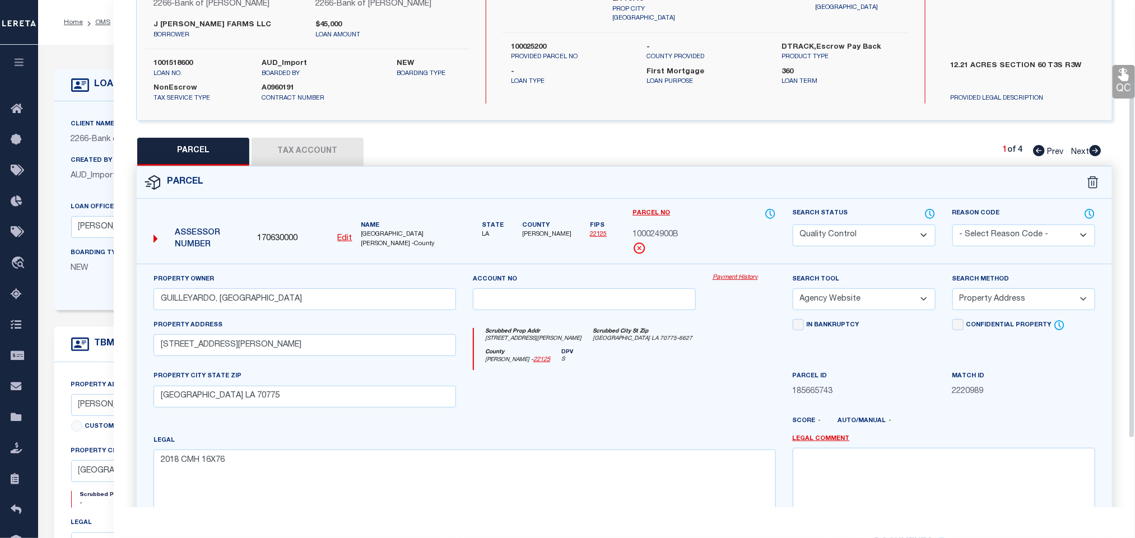
scroll to position [84, 0]
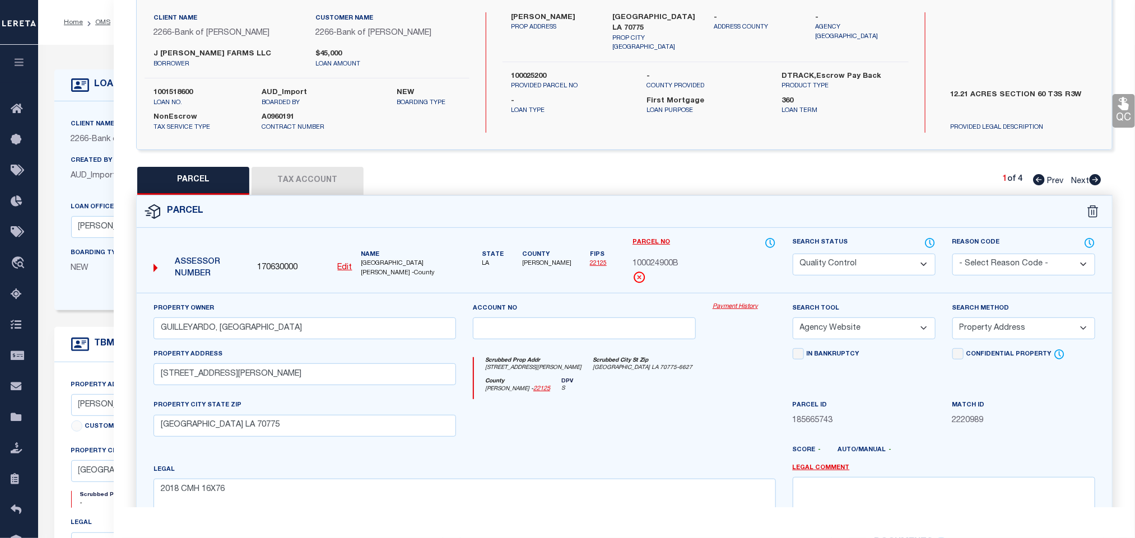
click at [93, 170] on div "Created By AUD_Import" at bounding box center [111, 168] width 81 height 27
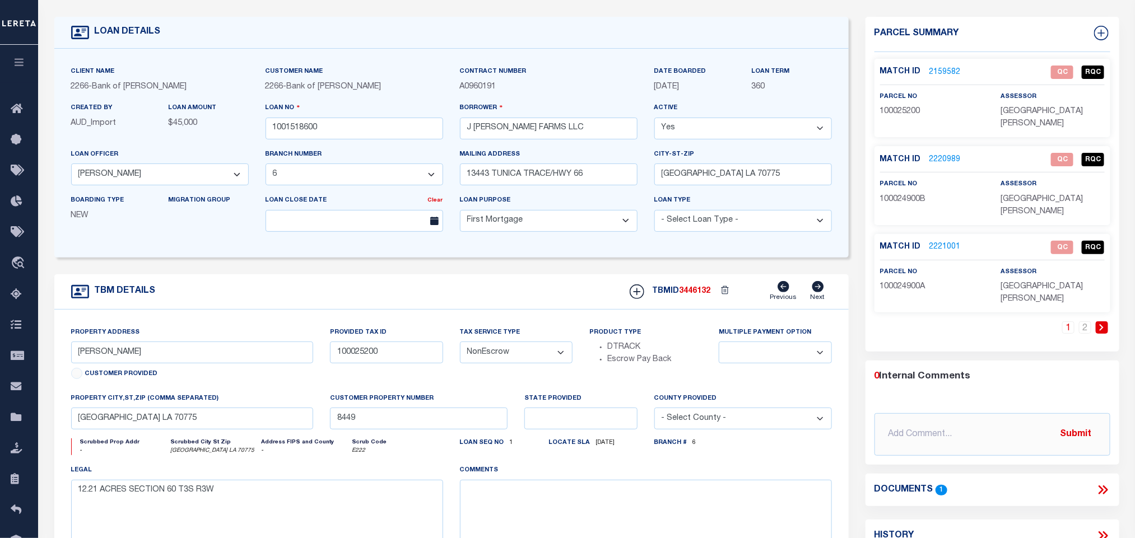
scroll to position [0, 0]
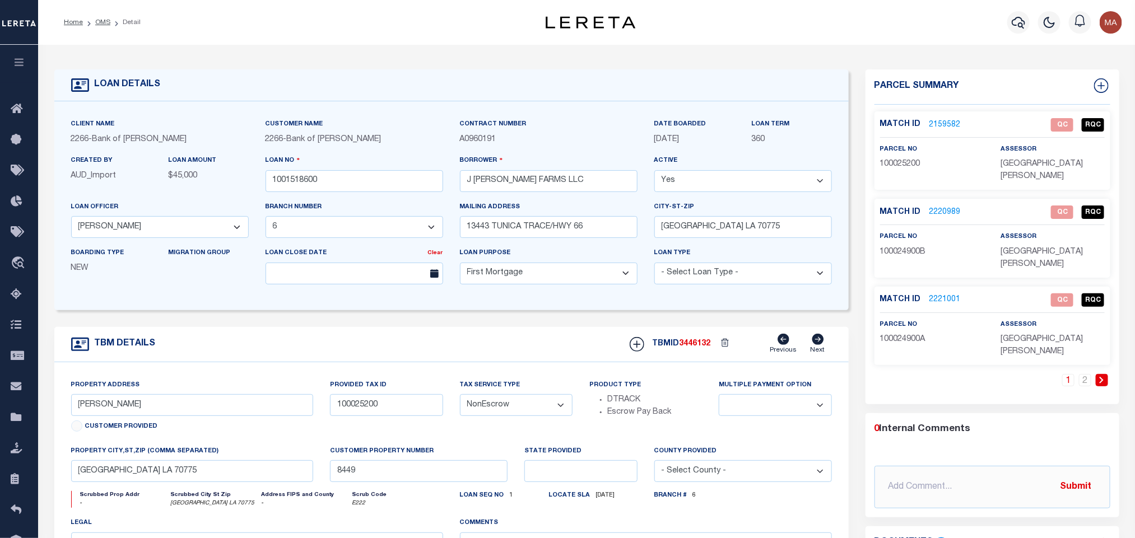
click at [948, 120] on link "2159582" at bounding box center [944, 125] width 31 height 12
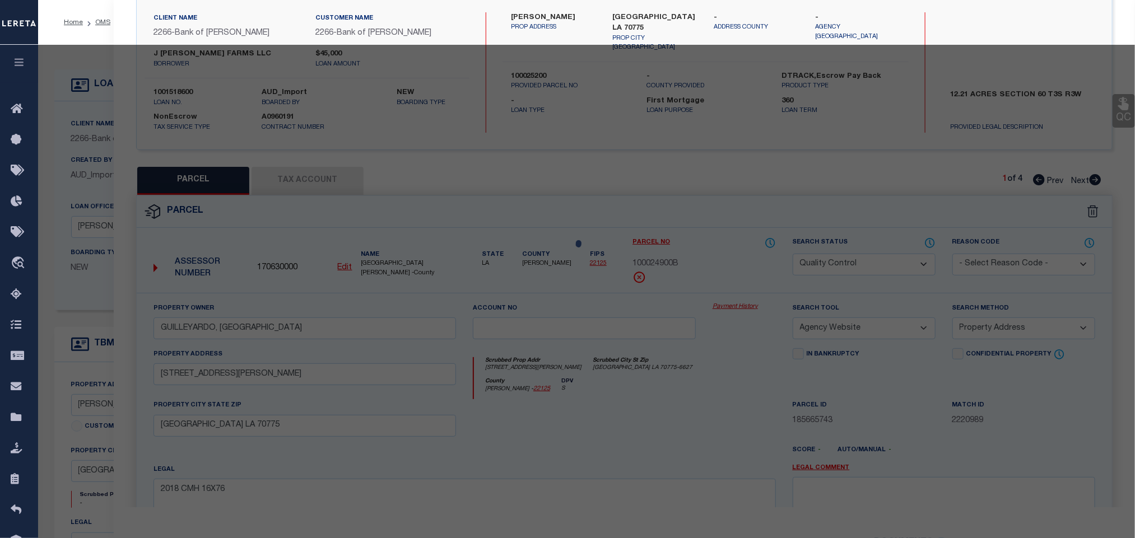
select select "AS"
select select
checkbox input "false"
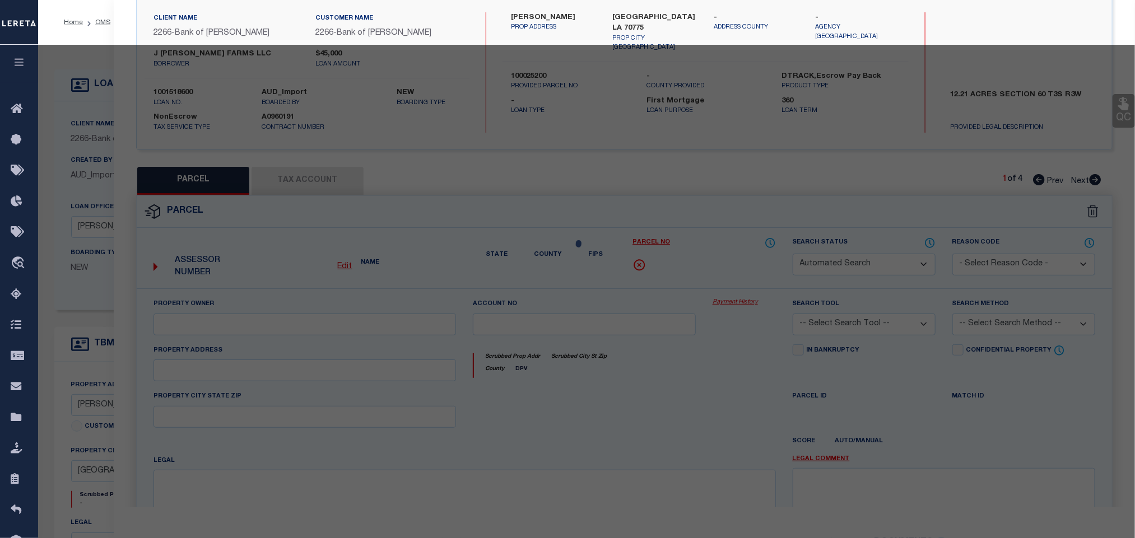
select select "QC"
type input "METZ, JULIUS"
select select "AGW"
select select "LEG"
type input "Metz Rd"
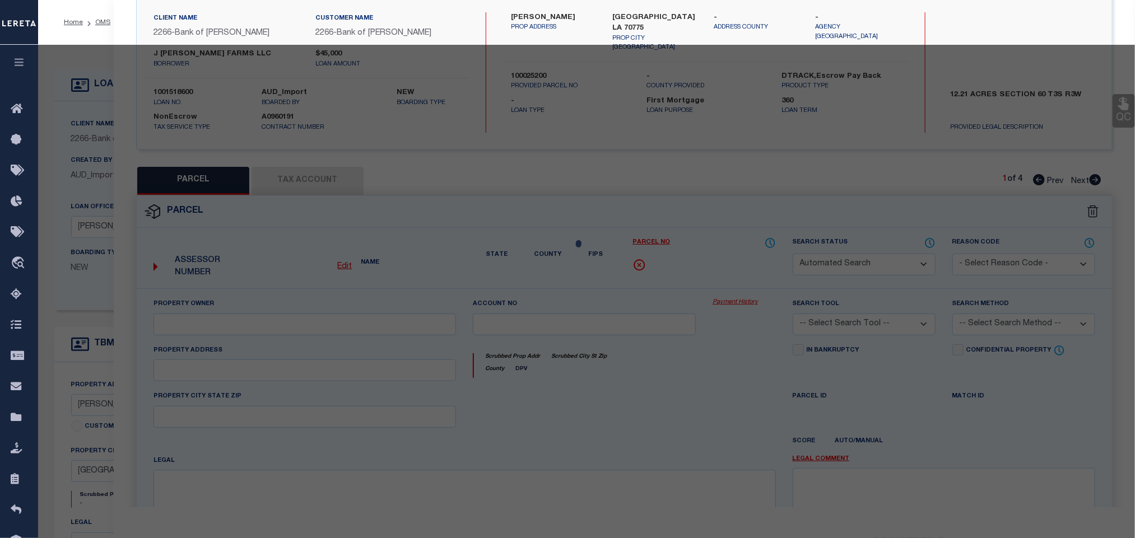
type input "ST FRANCISVILLE LA 70775"
type textarea "12.21 ACRES SITUATED IN SECTION 60, T3S, R3W"
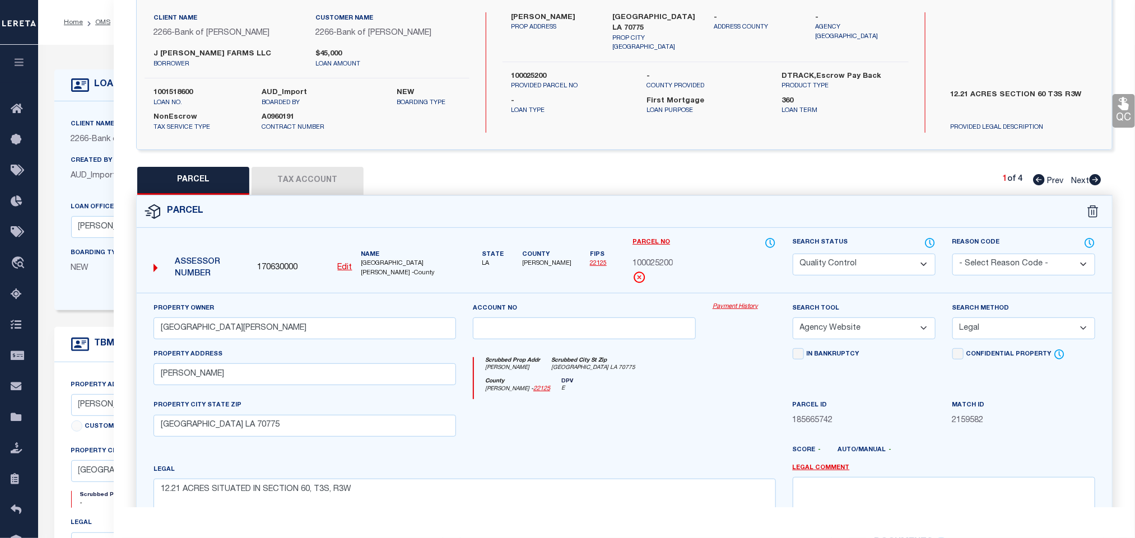
click at [91, 164] on label "Created By" at bounding box center [91, 161] width 41 height 10
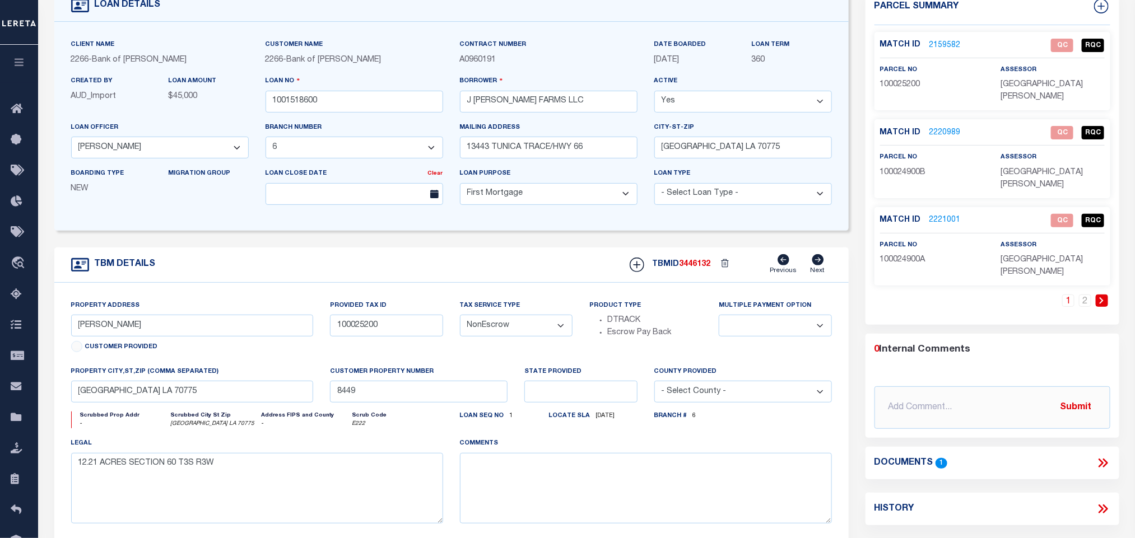
scroll to position [84, 0]
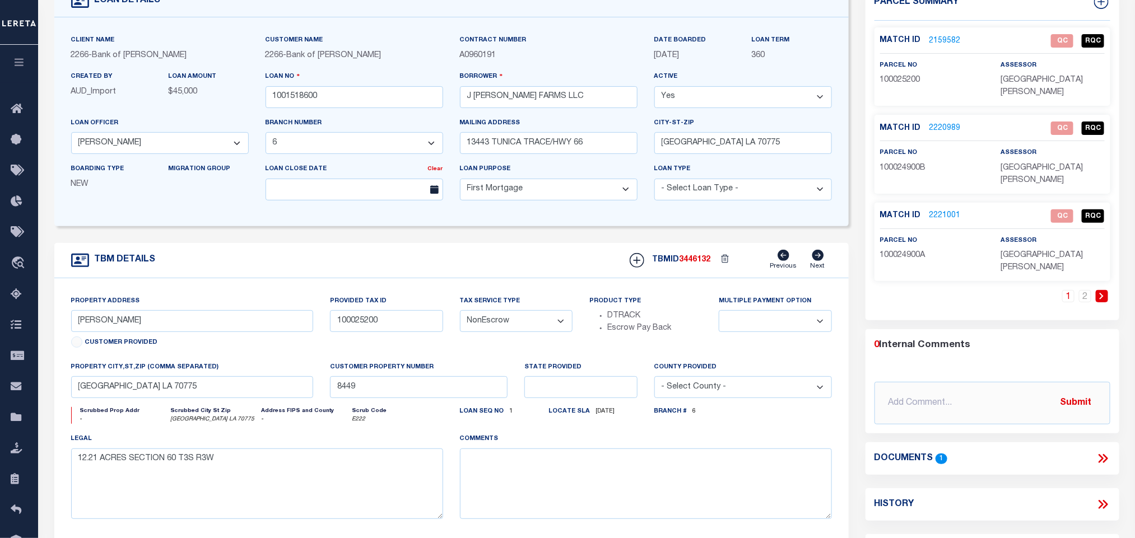
click at [943, 38] on link "2159582" at bounding box center [944, 41] width 31 height 12
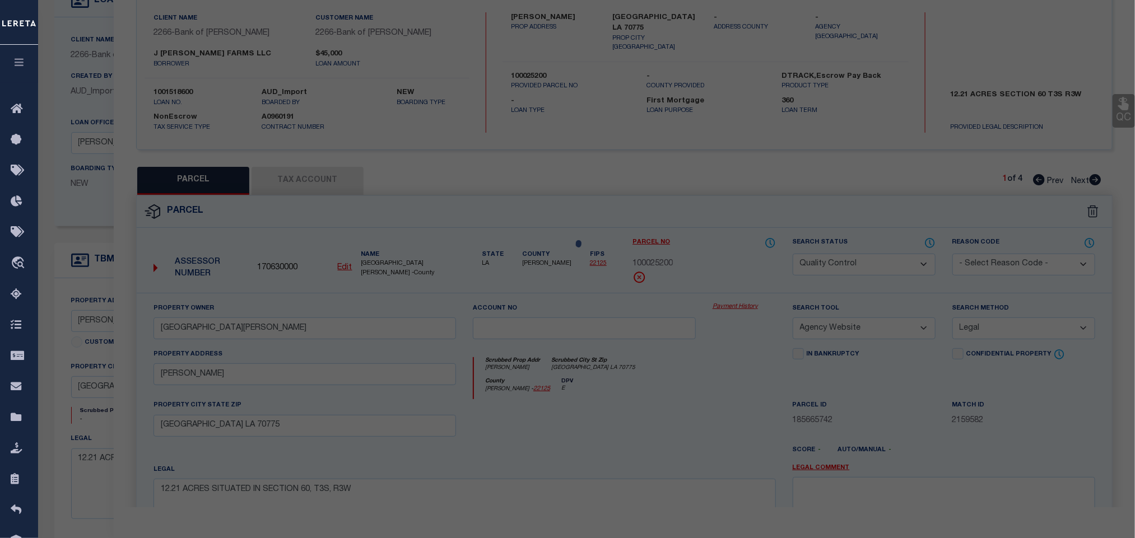
select select "AS"
select select
checkbox input "false"
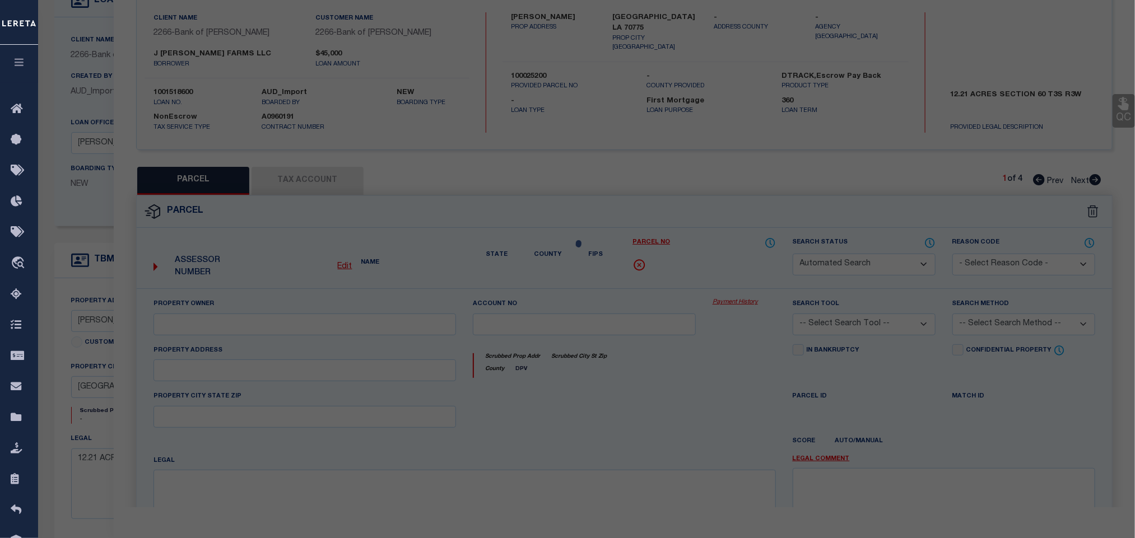
select select "QC"
type input "METZ, JULIUS"
select select "AGW"
select select "LEG"
type input "Metz Rd"
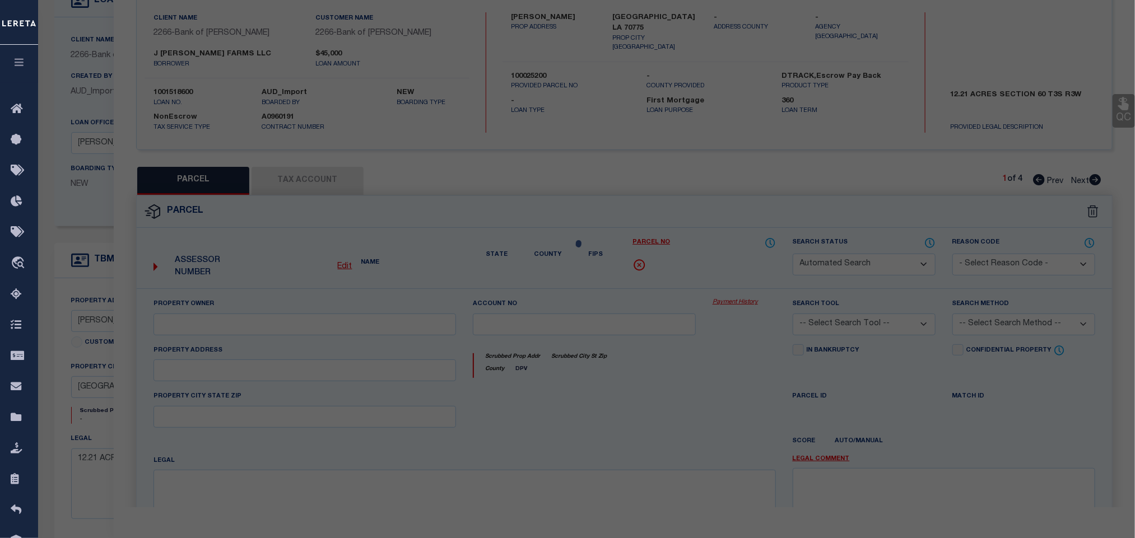
type input "ST FRANCISVILLE LA 70775"
type textarea "12.21 ACRES SITUATED IN SECTION 60, T3S, R3W"
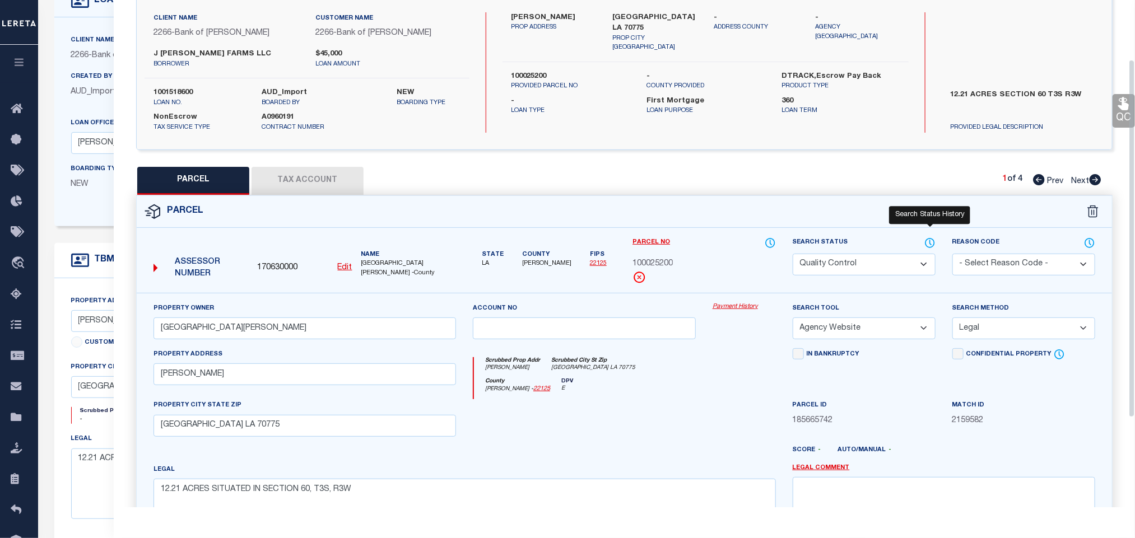
click at [928, 244] on icon at bounding box center [929, 243] width 11 height 12
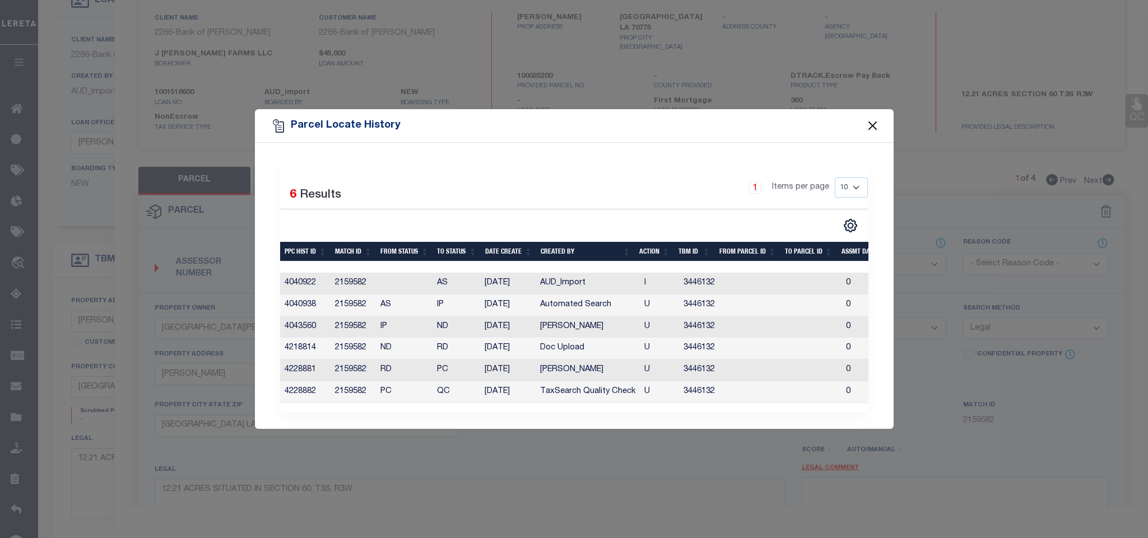
click at [871, 122] on button "Close" at bounding box center [872, 126] width 15 height 15
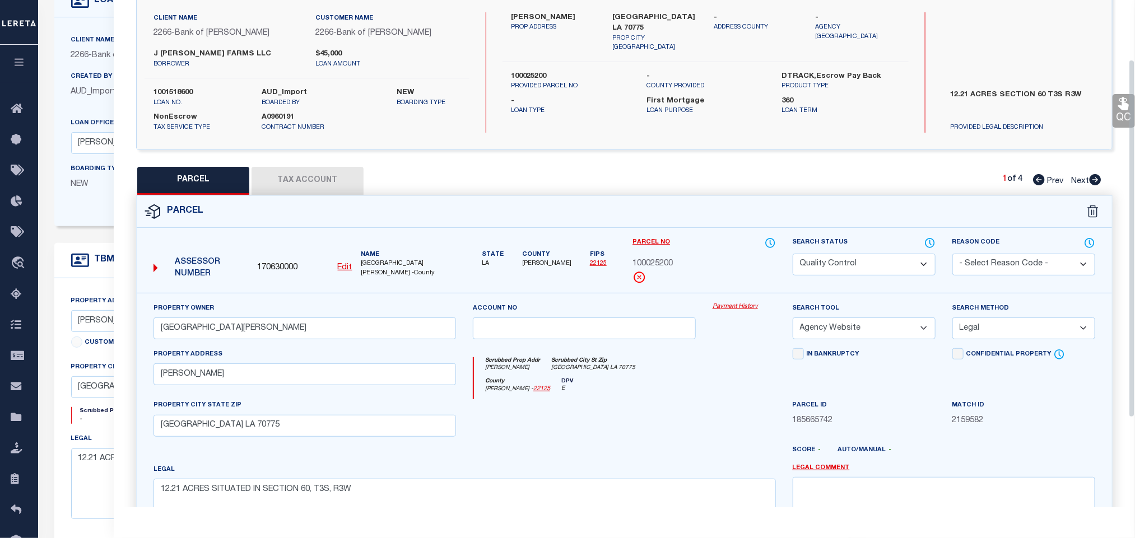
click at [84, 56] on span "2266" at bounding box center [80, 56] width 18 height 8
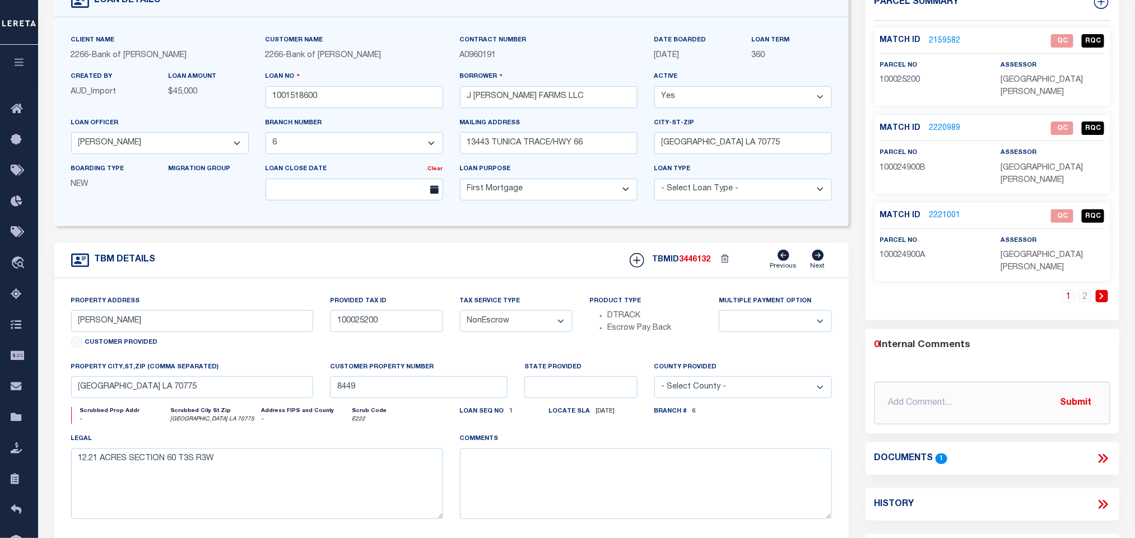
scroll to position [0, 0]
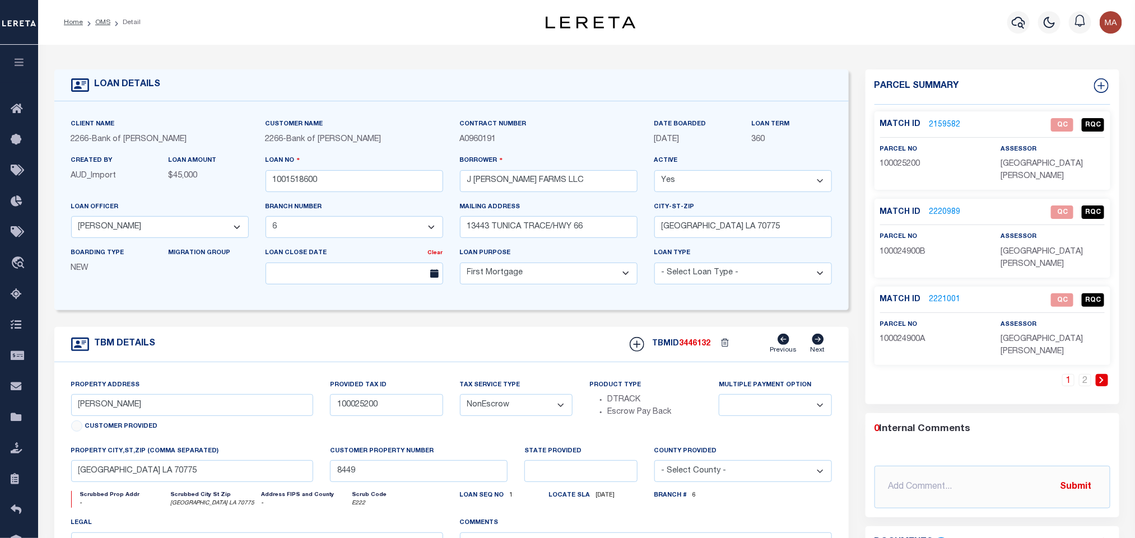
drag, startPoint x: 904, startPoint y: 328, endPoint x: 905, endPoint y: 321, distance: 6.2
click at [904, 328] on div "Match ID 2221001 QC RQC parcel no 100024900A assessor" at bounding box center [992, 326] width 236 height 78
click at [906, 335] on span "100024900A" at bounding box center [902, 339] width 45 height 8
copy span "100024900A"
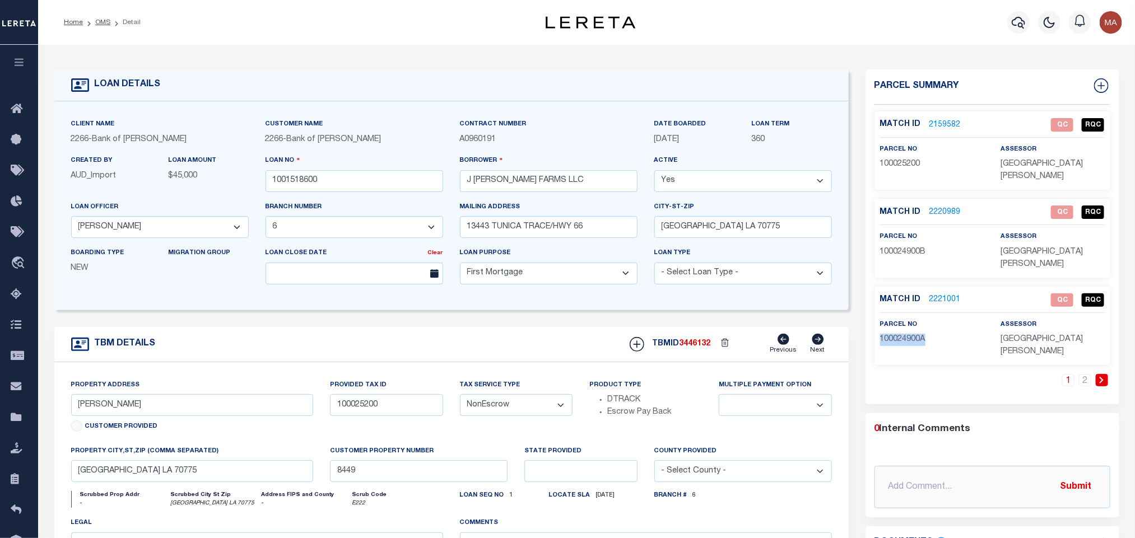
click at [956, 124] on link "2159582" at bounding box center [944, 125] width 31 height 12
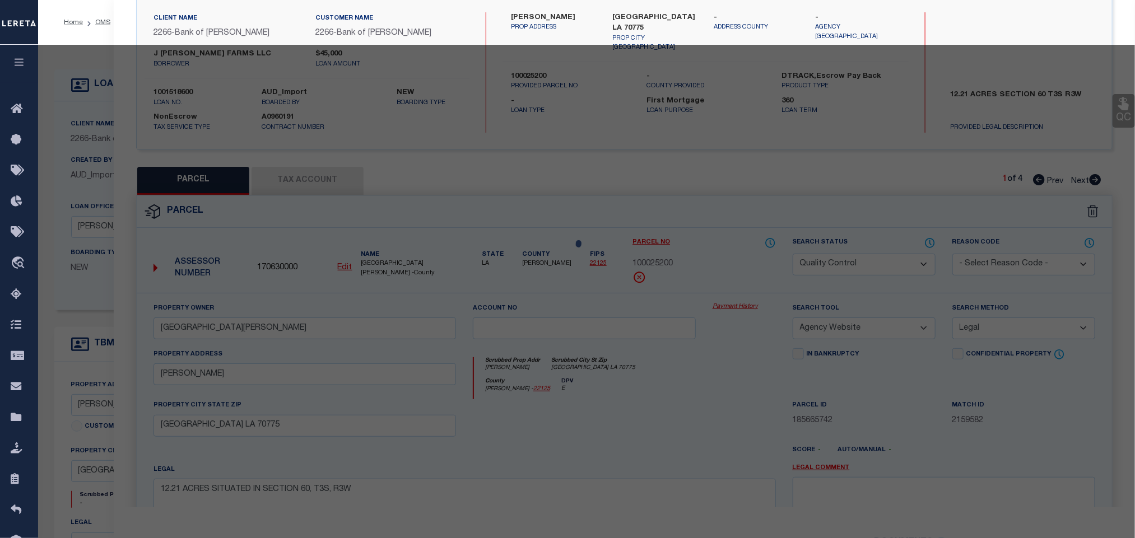
select select "AS"
select select
checkbox input "false"
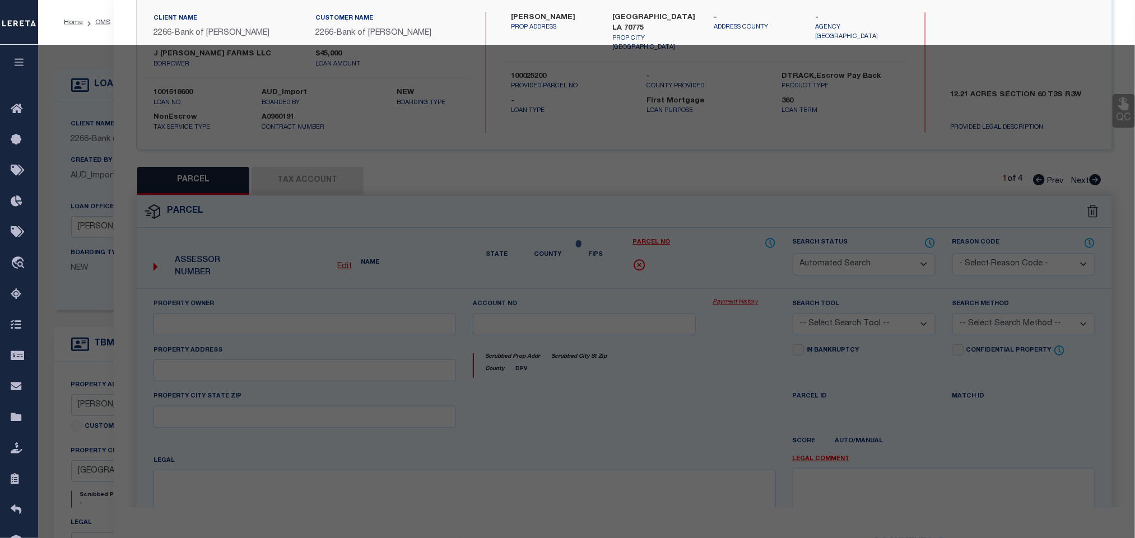
select select "QC"
type input "METZ, JULIUS"
select select "AGW"
select select "LEG"
type input "Metz Rd"
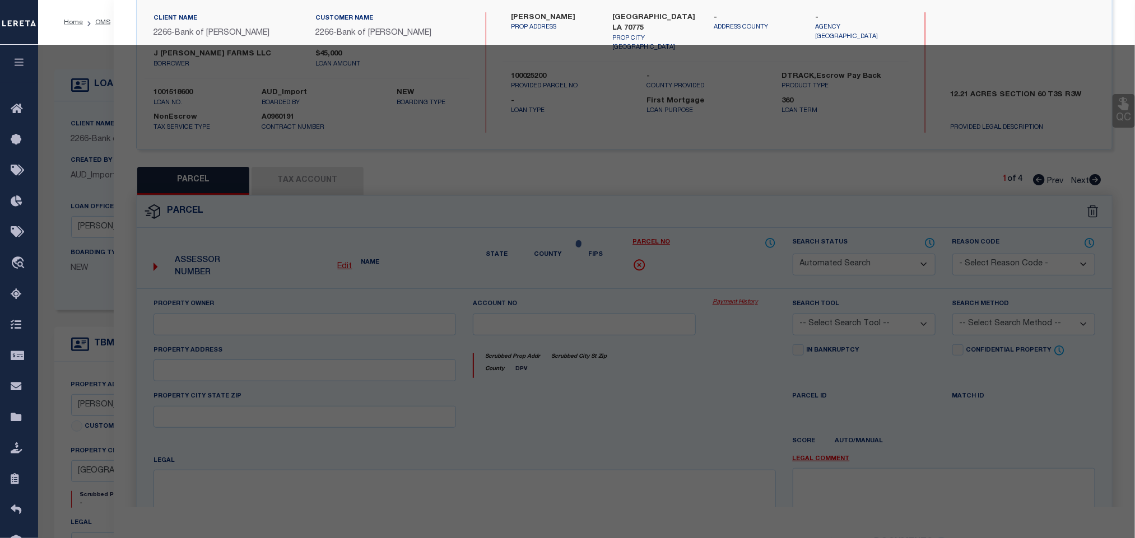
type input "ST FRANCISVILLE LA 70775"
type textarea "12.21 ACRES SITUATED IN SECTION 60, T3S, R3W"
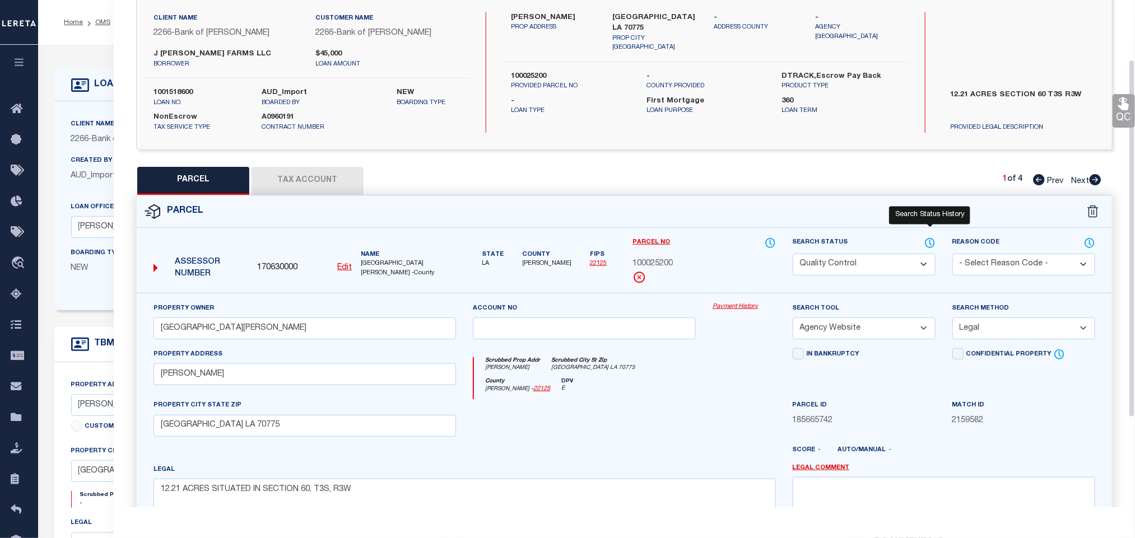
click at [928, 241] on icon at bounding box center [929, 243] width 11 height 12
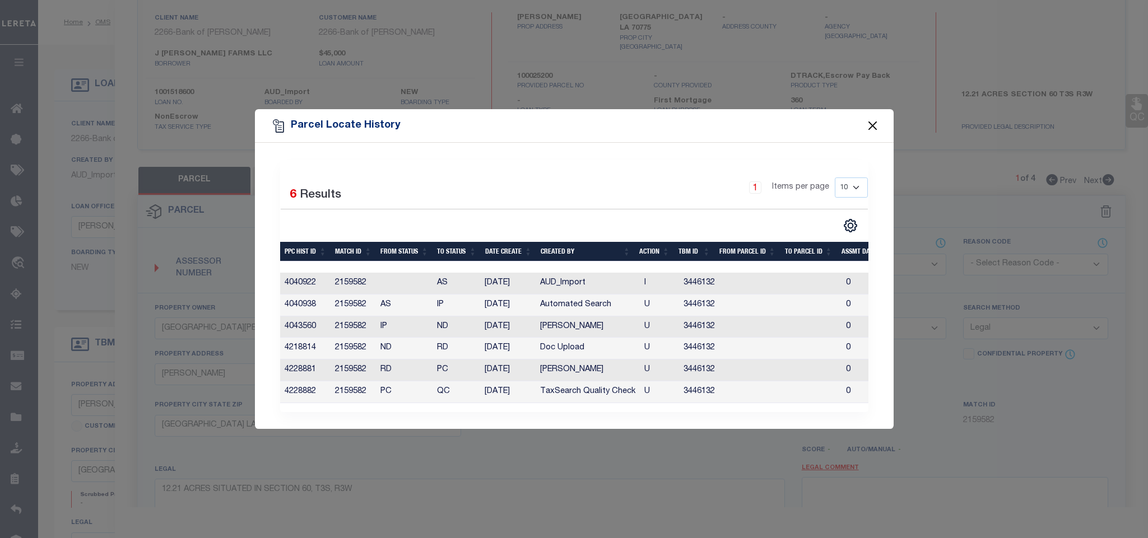
click at [871, 122] on button "Close" at bounding box center [872, 126] width 15 height 15
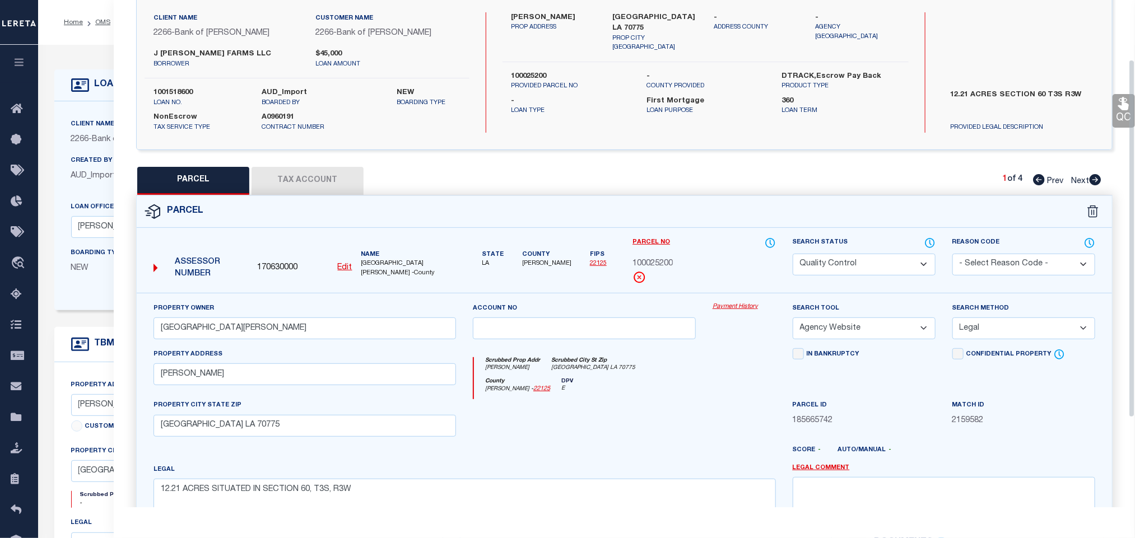
click at [108, 124] on label "Client Name" at bounding box center [93, 125] width 44 height 10
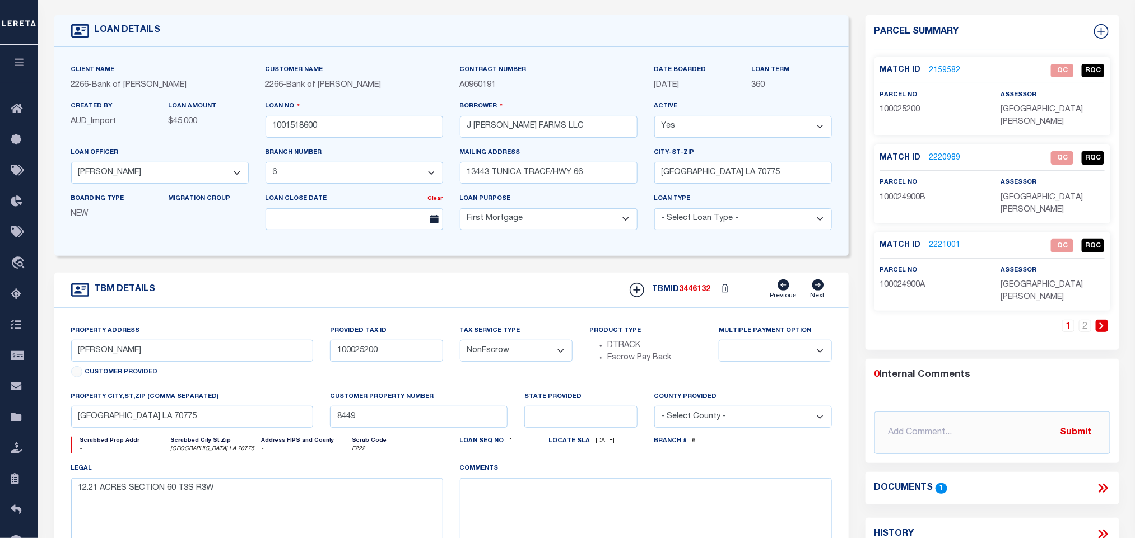
scroll to position [84, 0]
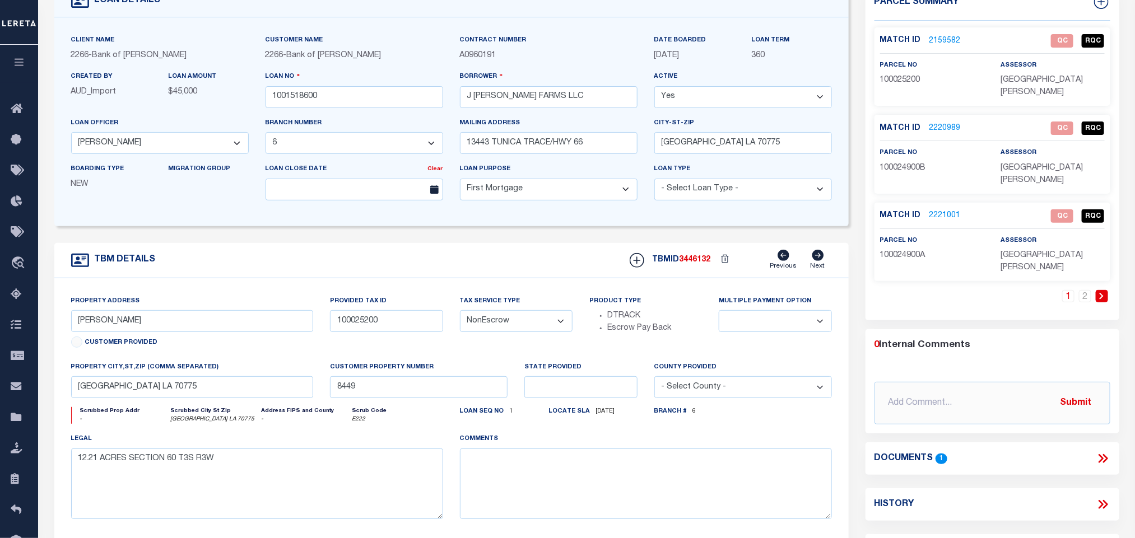
click at [901, 76] on span "100025200" at bounding box center [900, 80] width 40 height 8
click at [1084, 290] on link "2" at bounding box center [1085, 296] width 12 height 12
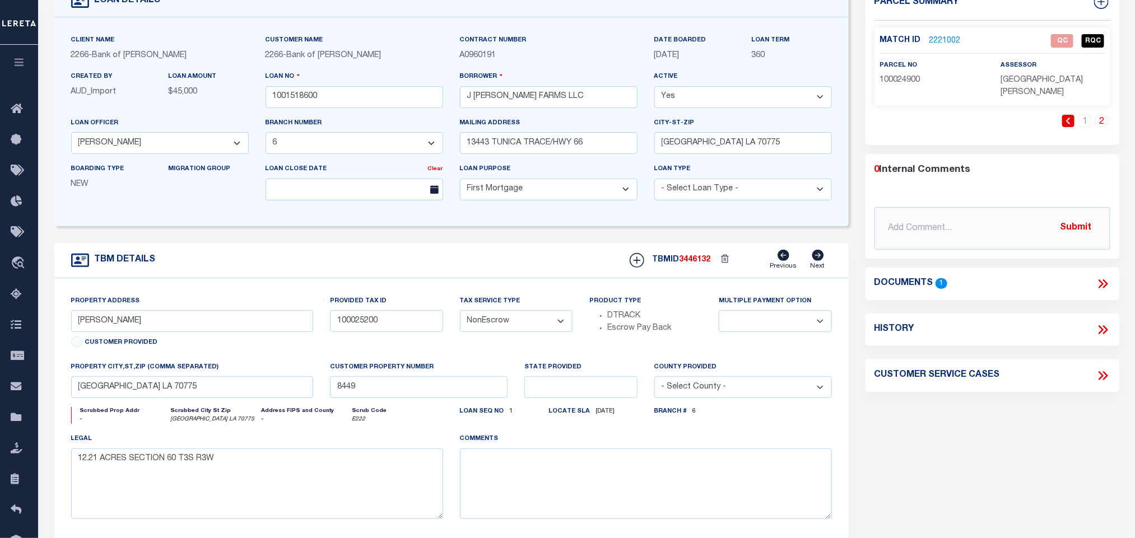
click at [909, 87] on div "Match ID 2221002 QC RQC parcel no 100024900 assessor" at bounding box center [992, 66] width 236 height 78
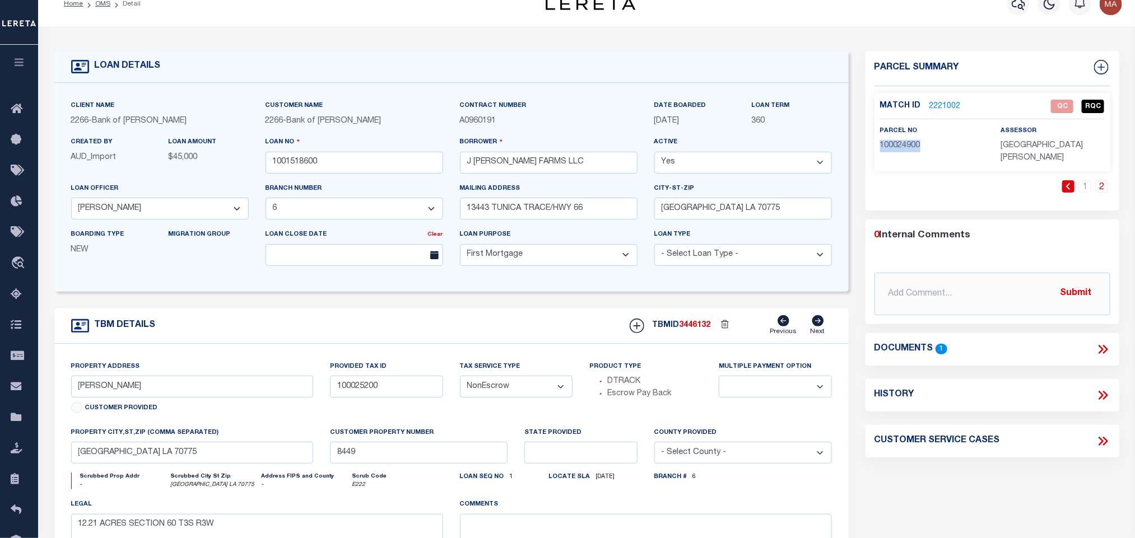
scroll to position [0, 0]
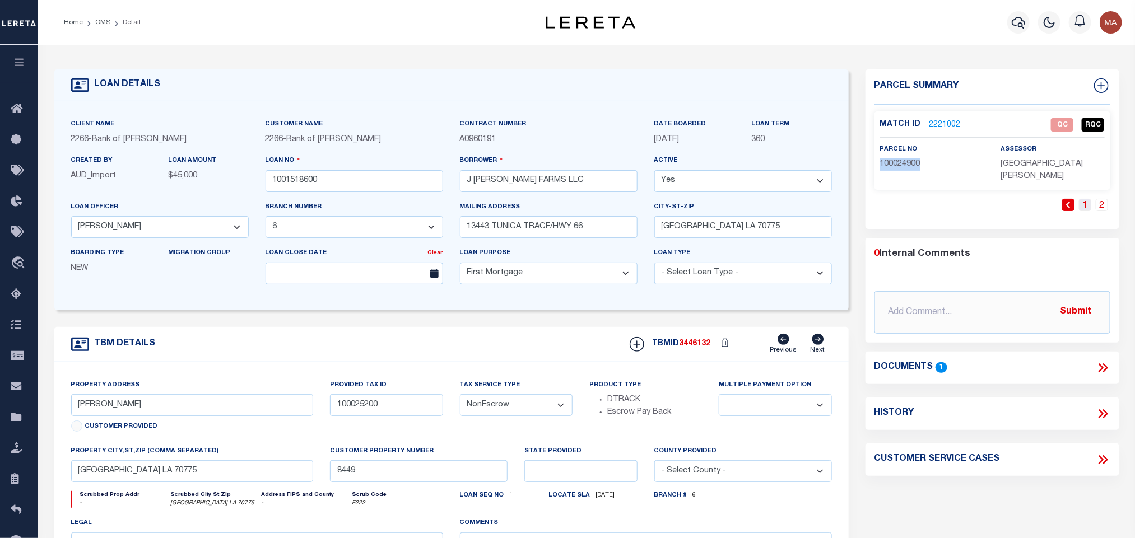
click at [1084, 199] on link "1" at bounding box center [1085, 205] width 12 height 12
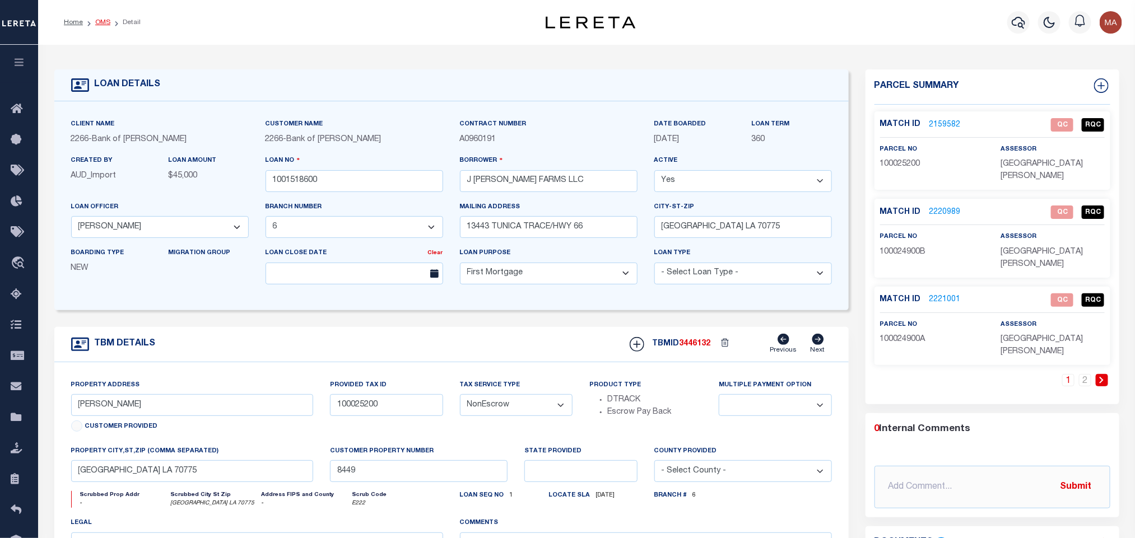
click at [105, 19] on link "OMS" at bounding box center [102, 22] width 15 height 7
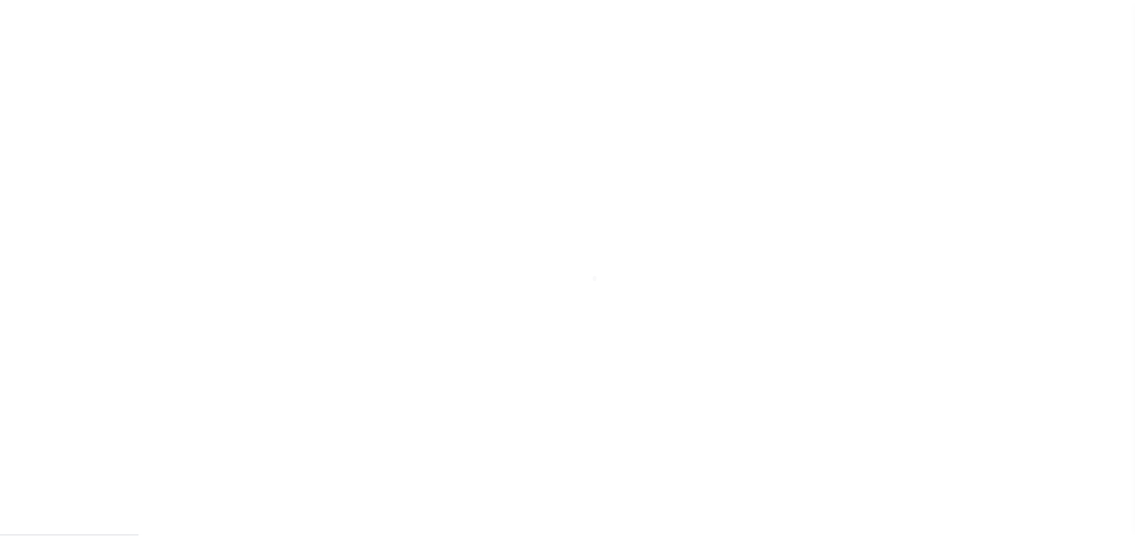
scroll to position [7, 0]
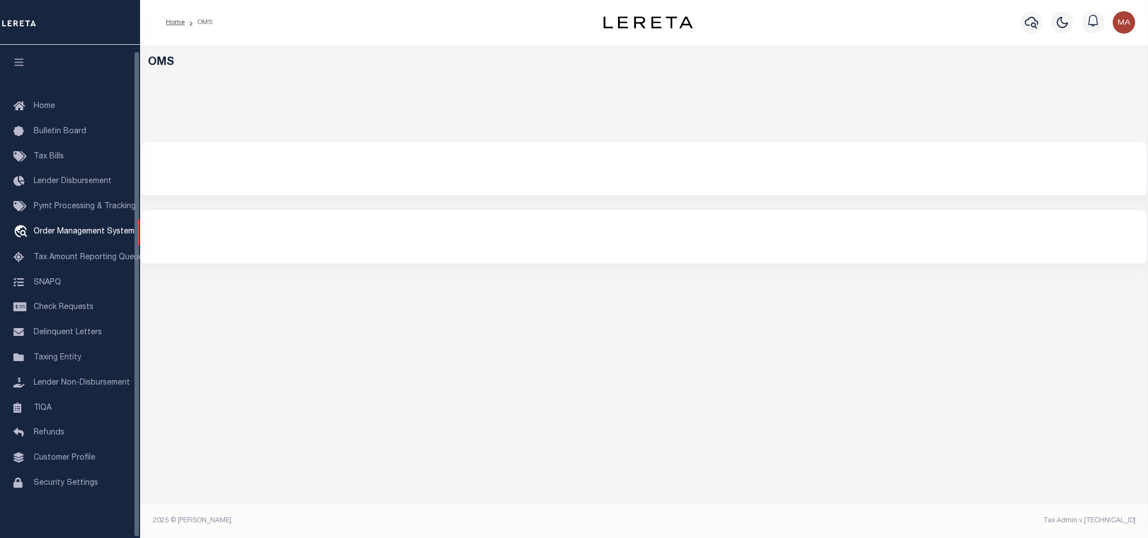
select select "200"
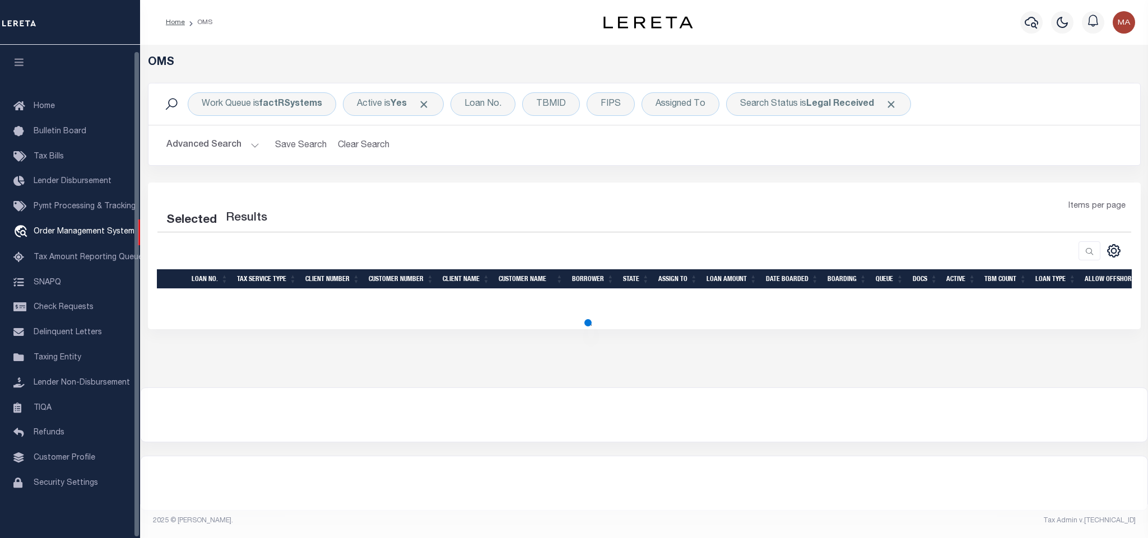
click at [21, 62] on button "button" at bounding box center [19, 64] width 38 height 38
select select "200"
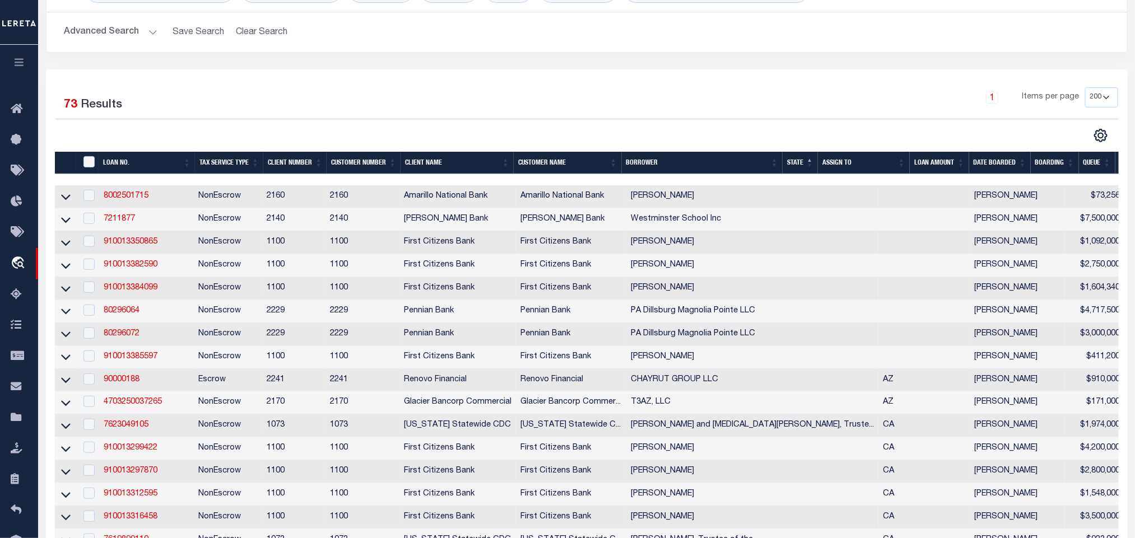
scroll to position [0, 0]
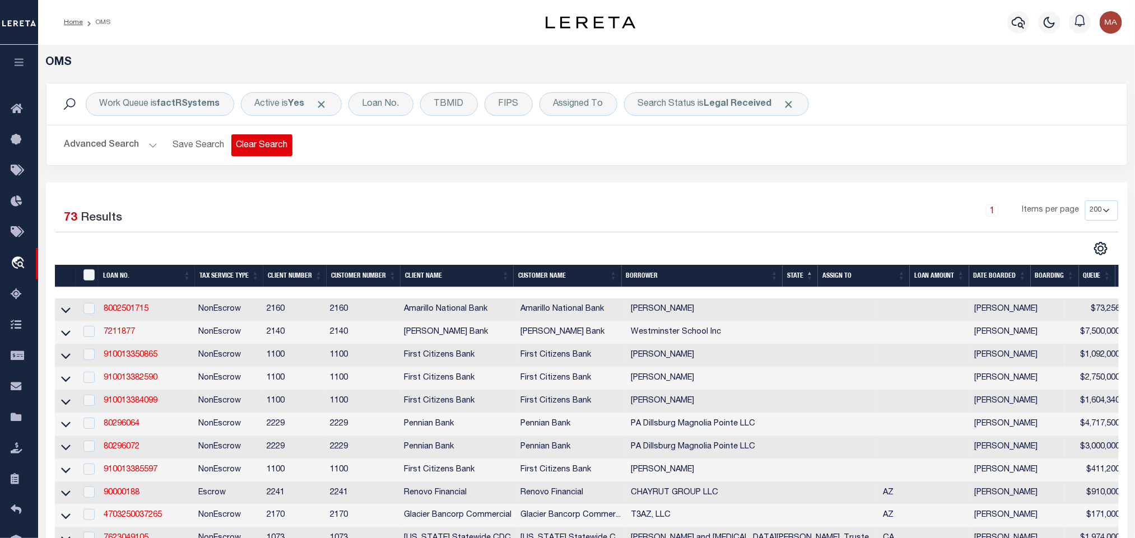
click at [253, 146] on button "Clear Search" at bounding box center [261, 145] width 61 height 22
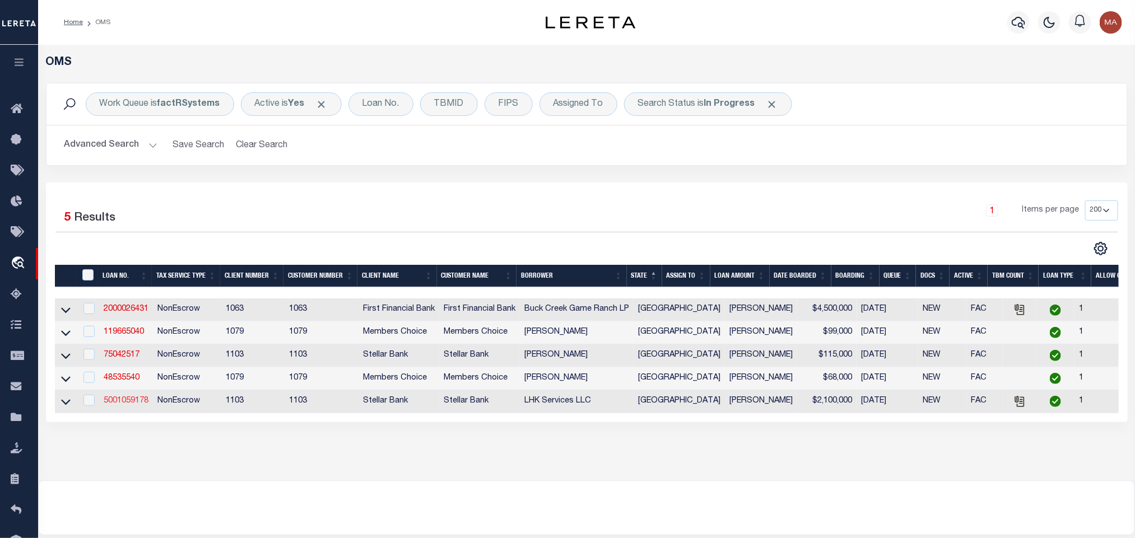
click at [123, 405] on link "5001059178" at bounding box center [126, 401] width 45 height 8
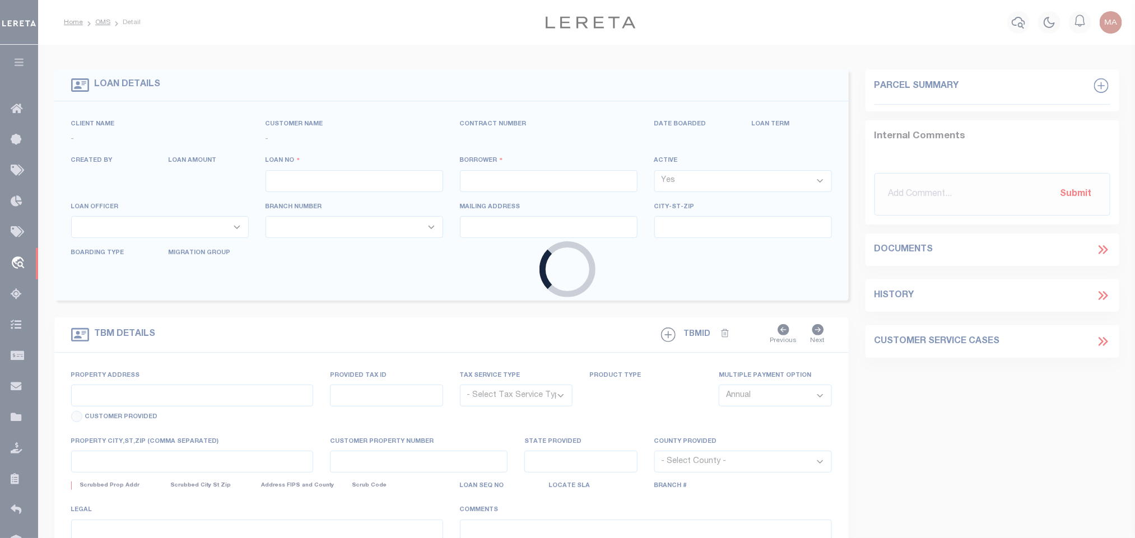
type input "5001059178"
type input "LHK Services LLC"
select select
type input "1830 Aldine Mail Rd"
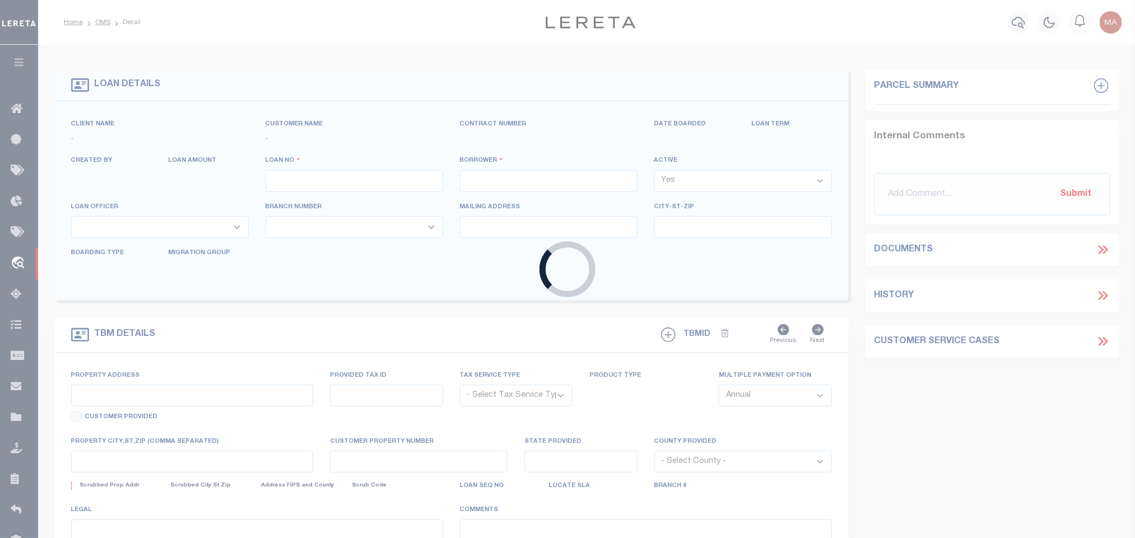
type input "[GEOGRAPHIC_DATA]"
type input "[DATE]"
select select "20"
select select "NonEscrow"
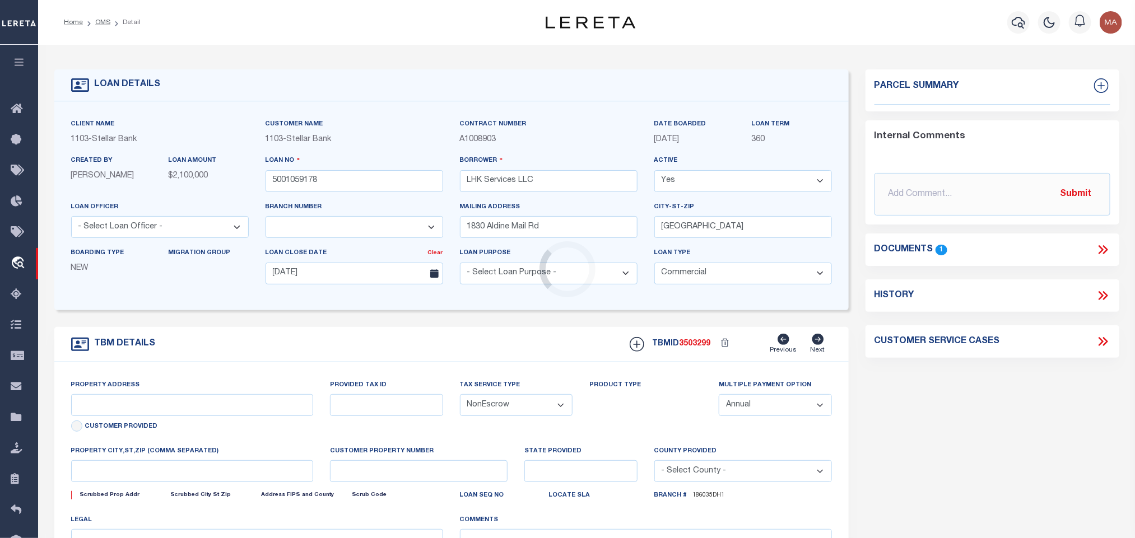
type input "[STREET_ADDRESS][PERSON_NAME]"
select select
type input "[GEOGRAPHIC_DATA] [GEOGRAPHIC_DATA] 77694"
type input "[GEOGRAPHIC_DATA]"
select select "11283"
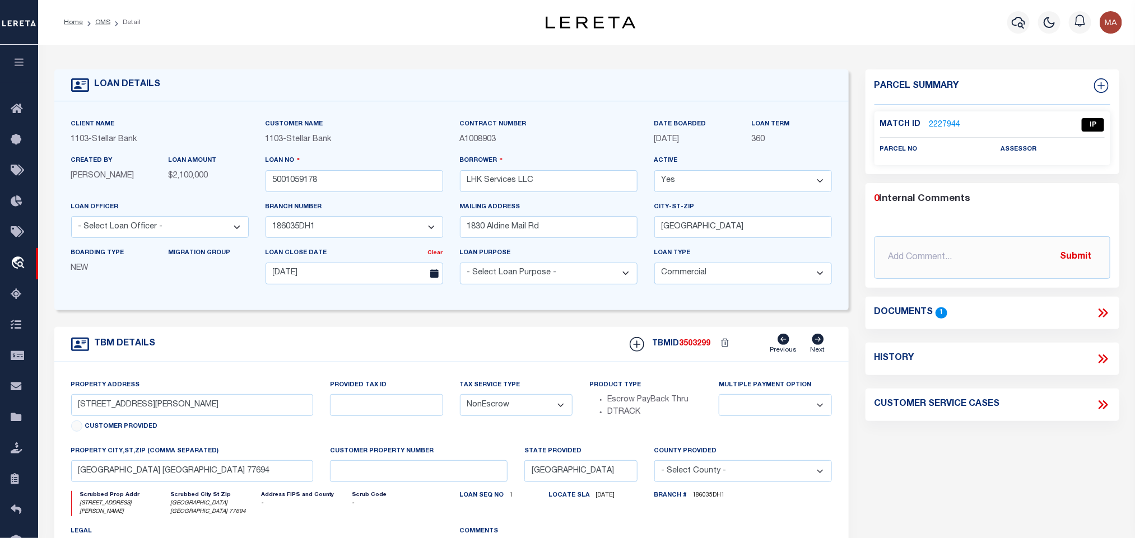
click at [1104, 309] on icon at bounding box center [1104, 313] width 5 height 9
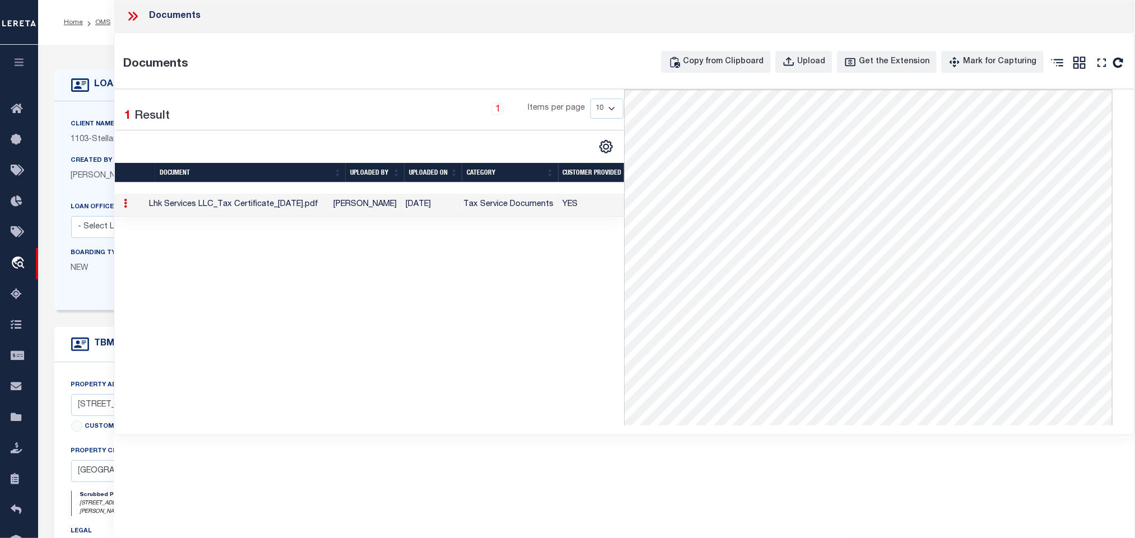
drag, startPoint x: 158, startPoint y: 207, endPoint x: 521, endPoint y: 251, distance: 365.6
click at [521, 251] on div "1 Selected 1 Result 1 Items per page 10 25 50 100" at bounding box center [370, 258] width 510 height 336
click at [503, 245] on div "1 Selected 1 Result 1 Items per page 10 25 50 100" at bounding box center [370, 258] width 510 height 336
click at [129, 12] on icon at bounding box center [130, 16] width 5 height 9
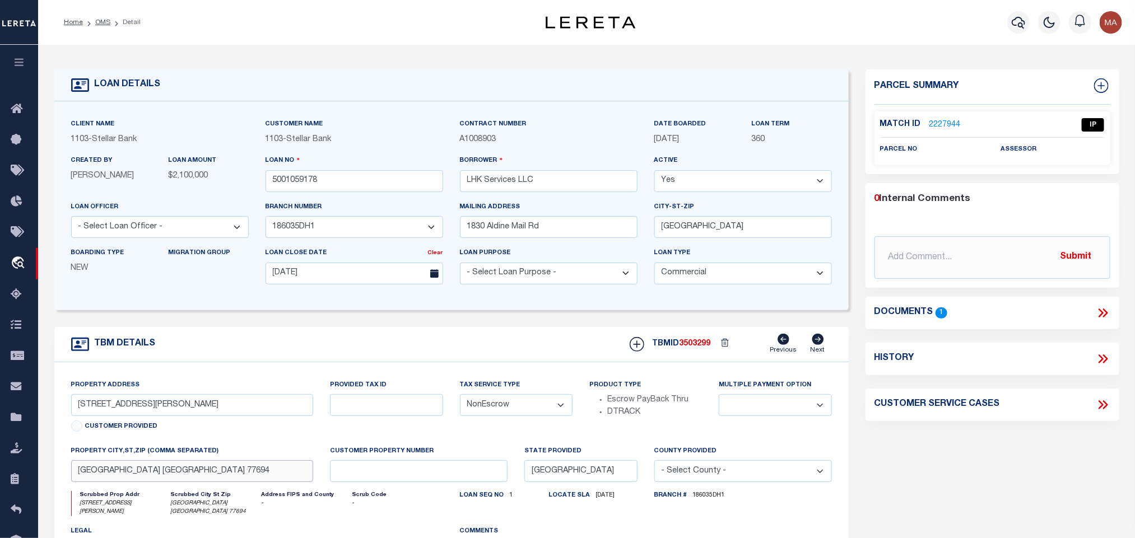
click at [213, 469] on input "[GEOGRAPHIC_DATA] [GEOGRAPHIC_DATA] 77694" at bounding box center [192, 471] width 243 height 22
click at [106, 405] on input "[STREET_ADDRESS][PERSON_NAME]" at bounding box center [192, 405] width 243 height 22
